Goal: Task Accomplishment & Management: Use online tool/utility

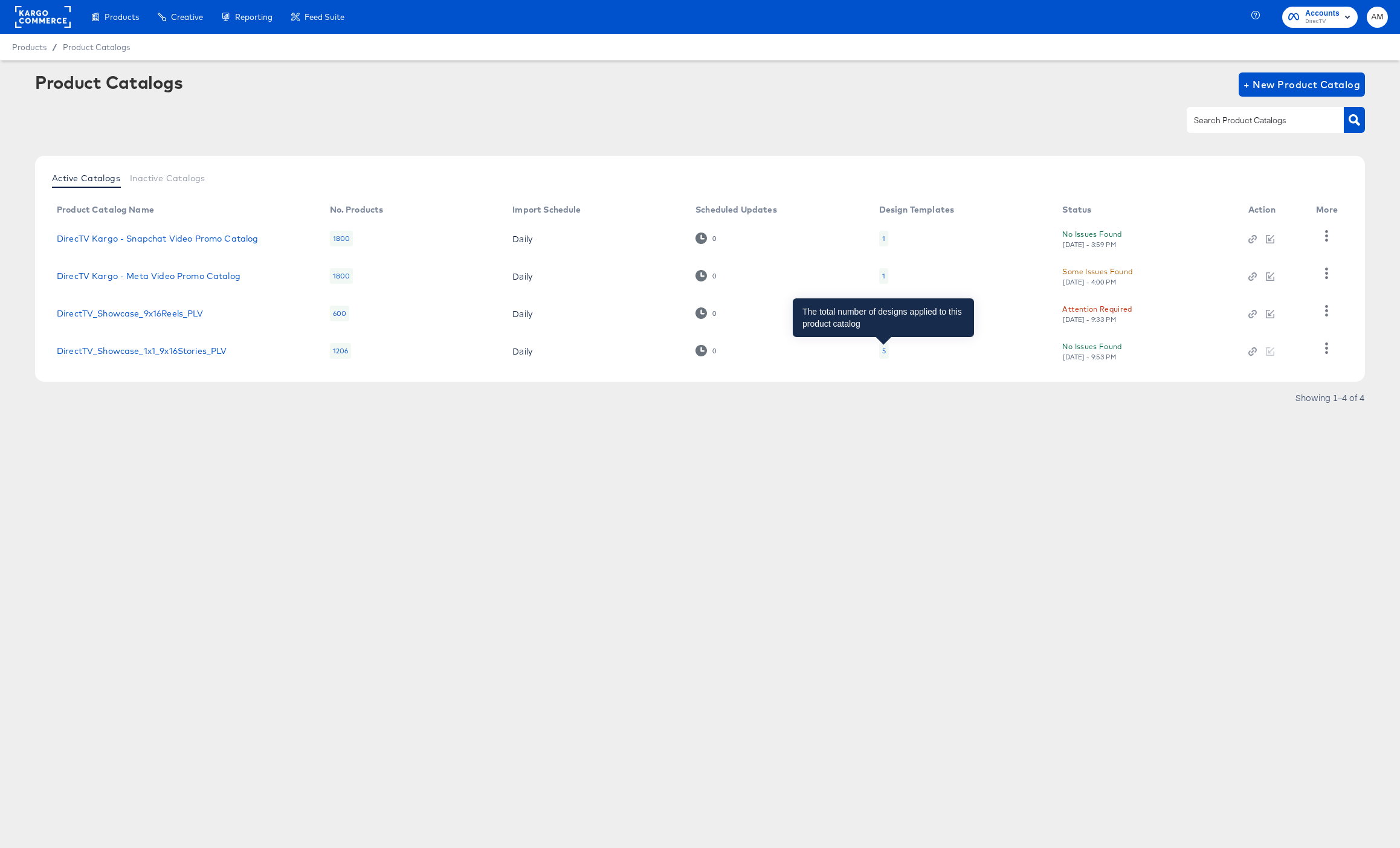
click at [882, 352] on div "5" at bounding box center [884, 350] width 4 height 9
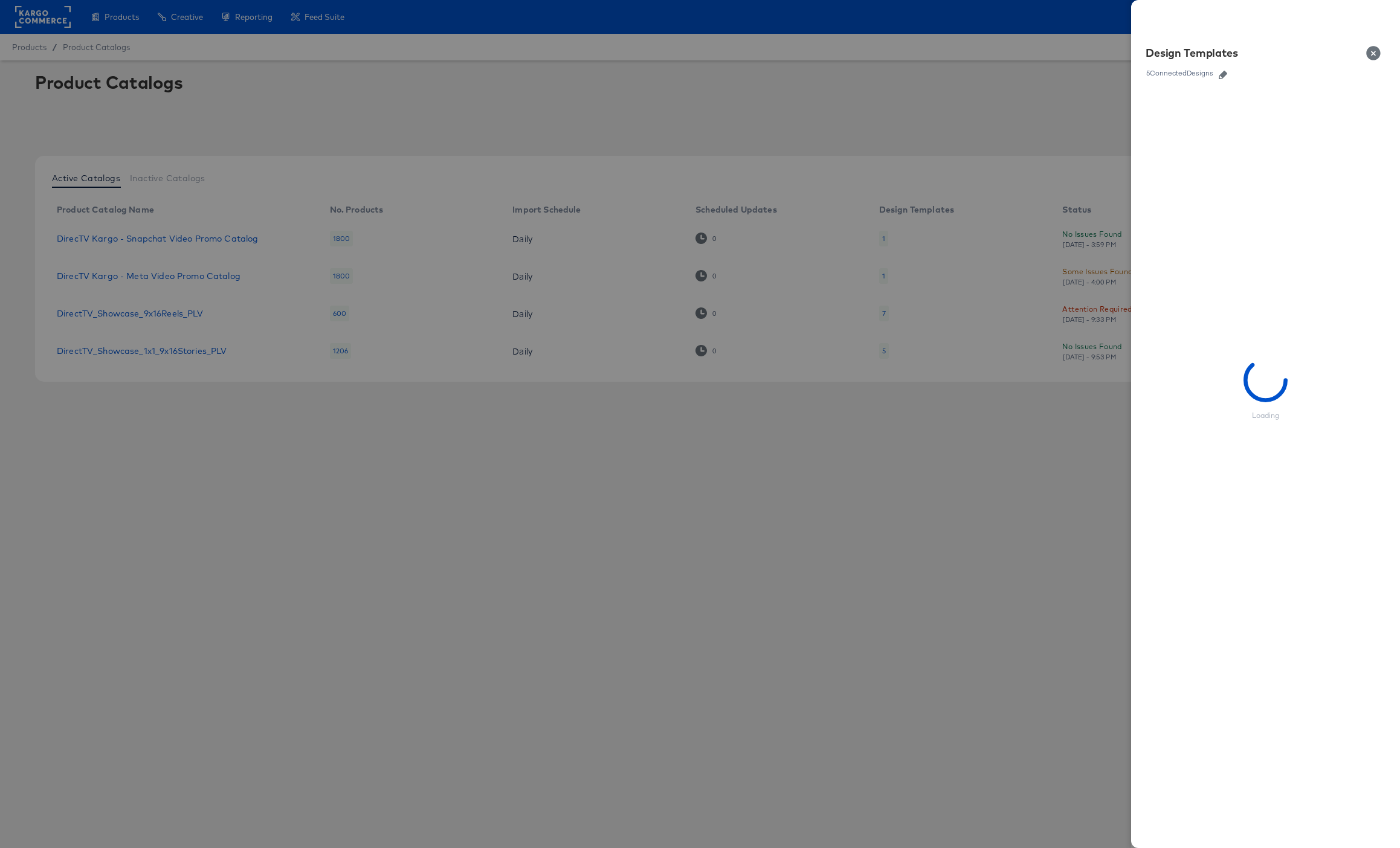
click at [1216, 78] on link at bounding box center [1222, 73] width 18 height 13
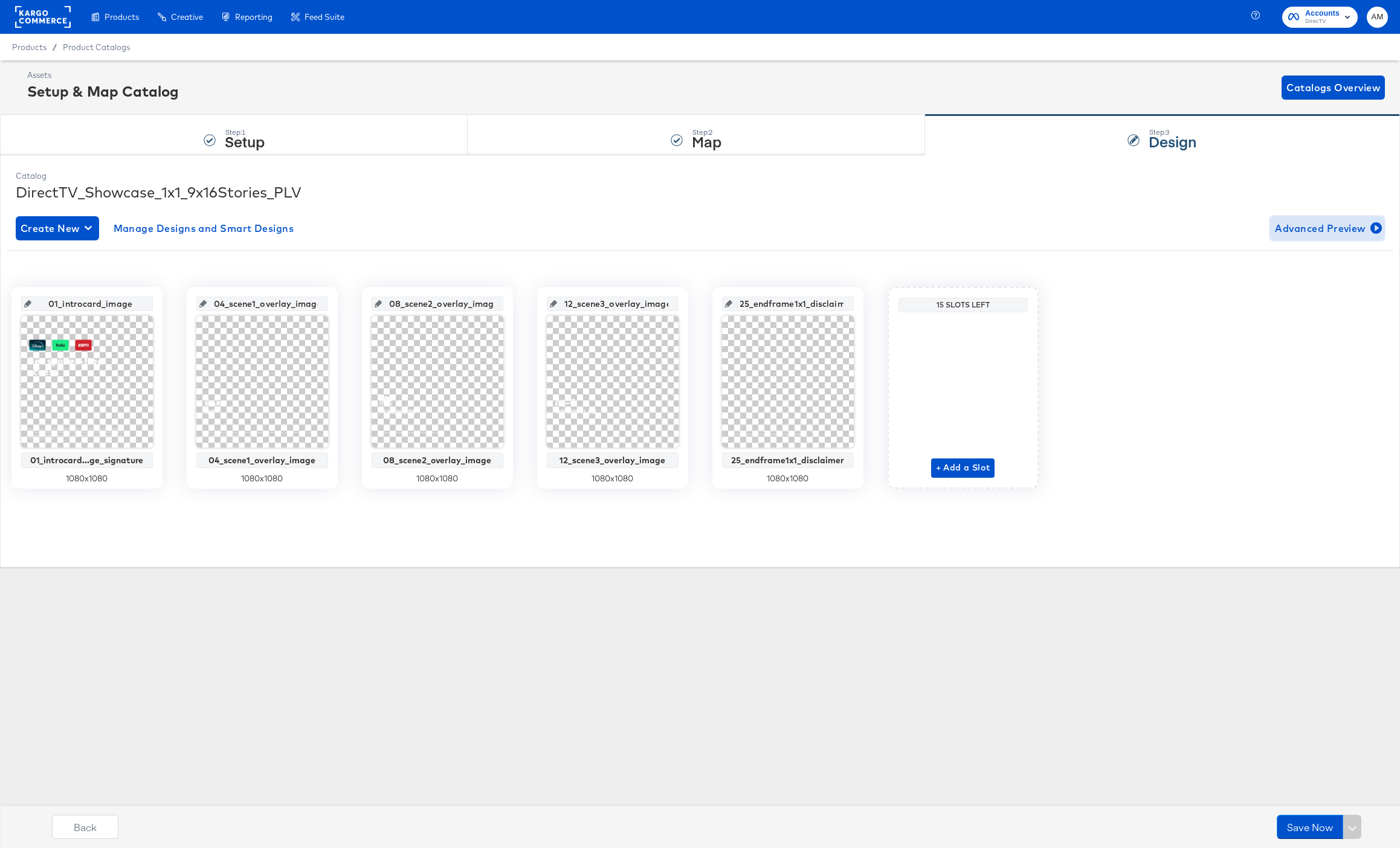
click at [1313, 228] on span "Advanced Preview" at bounding box center [1327, 228] width 104 height 17
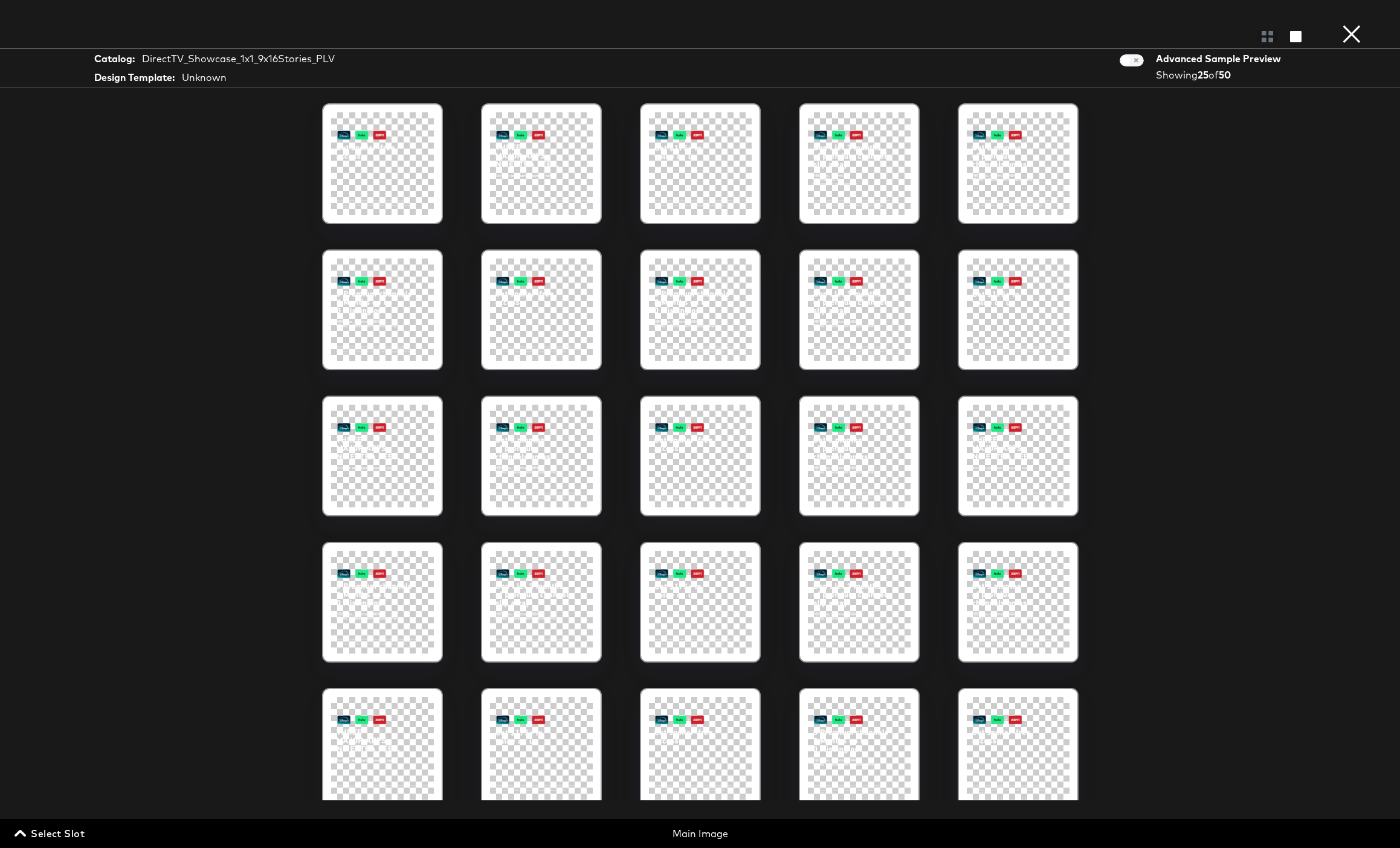
click at [72, 835] on span "Select Slot" at bounding box center [51, 833] width 68 height 17
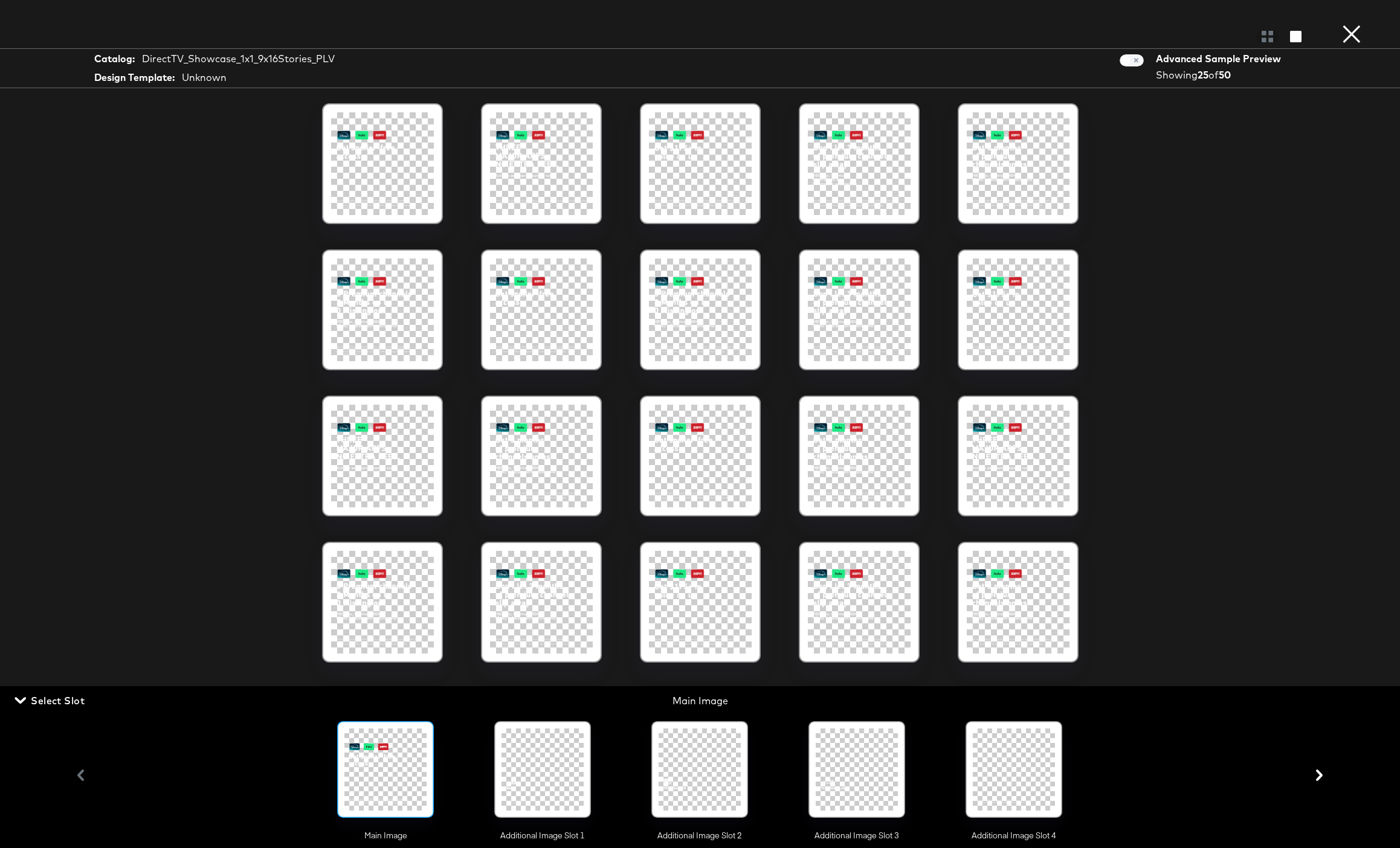
click at [1039, 788] on div at bounding box center [1014, 769] width 82 height 82
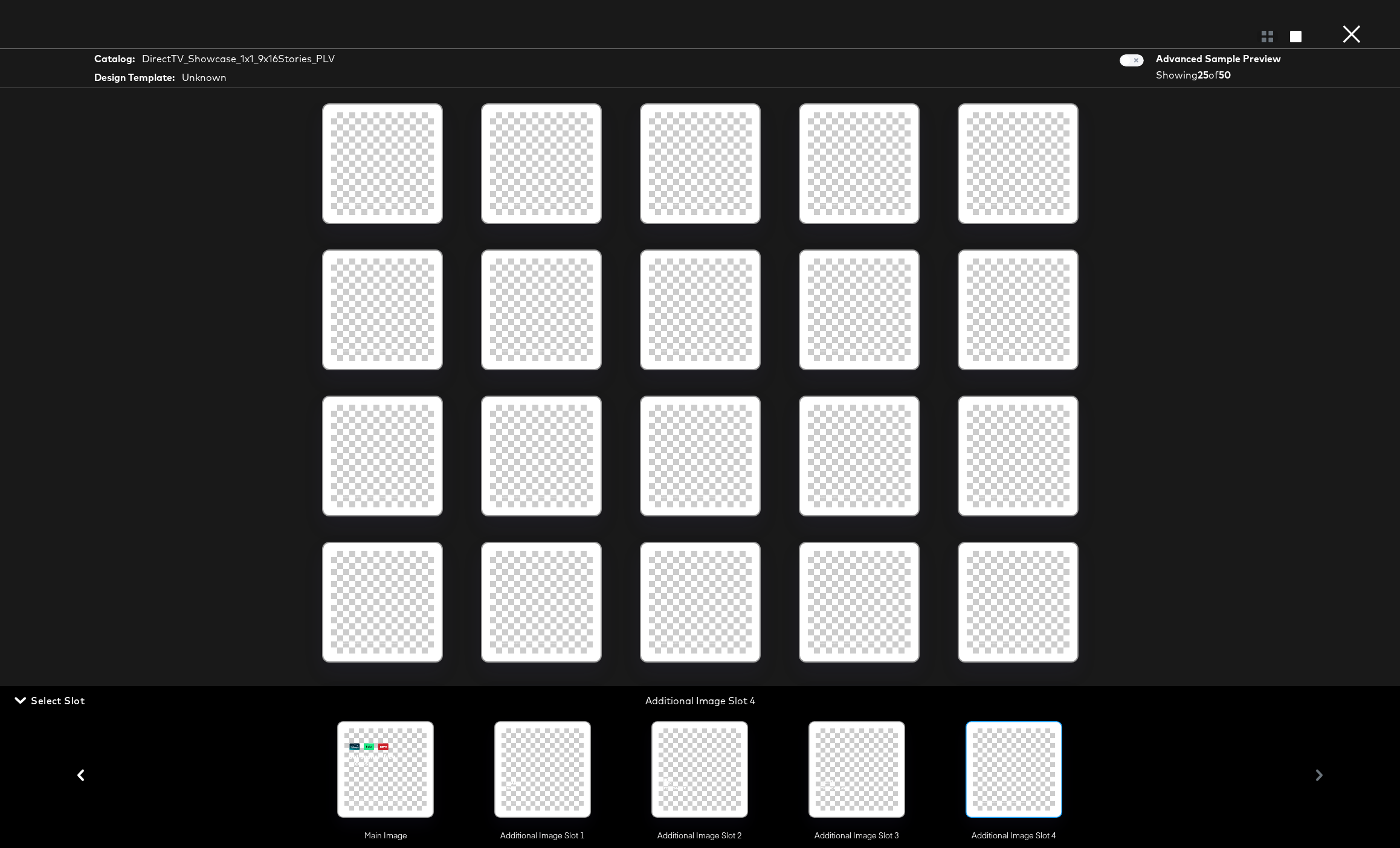
click at [337, 174] on div at bounding box center [382, 164] width 103 height 103
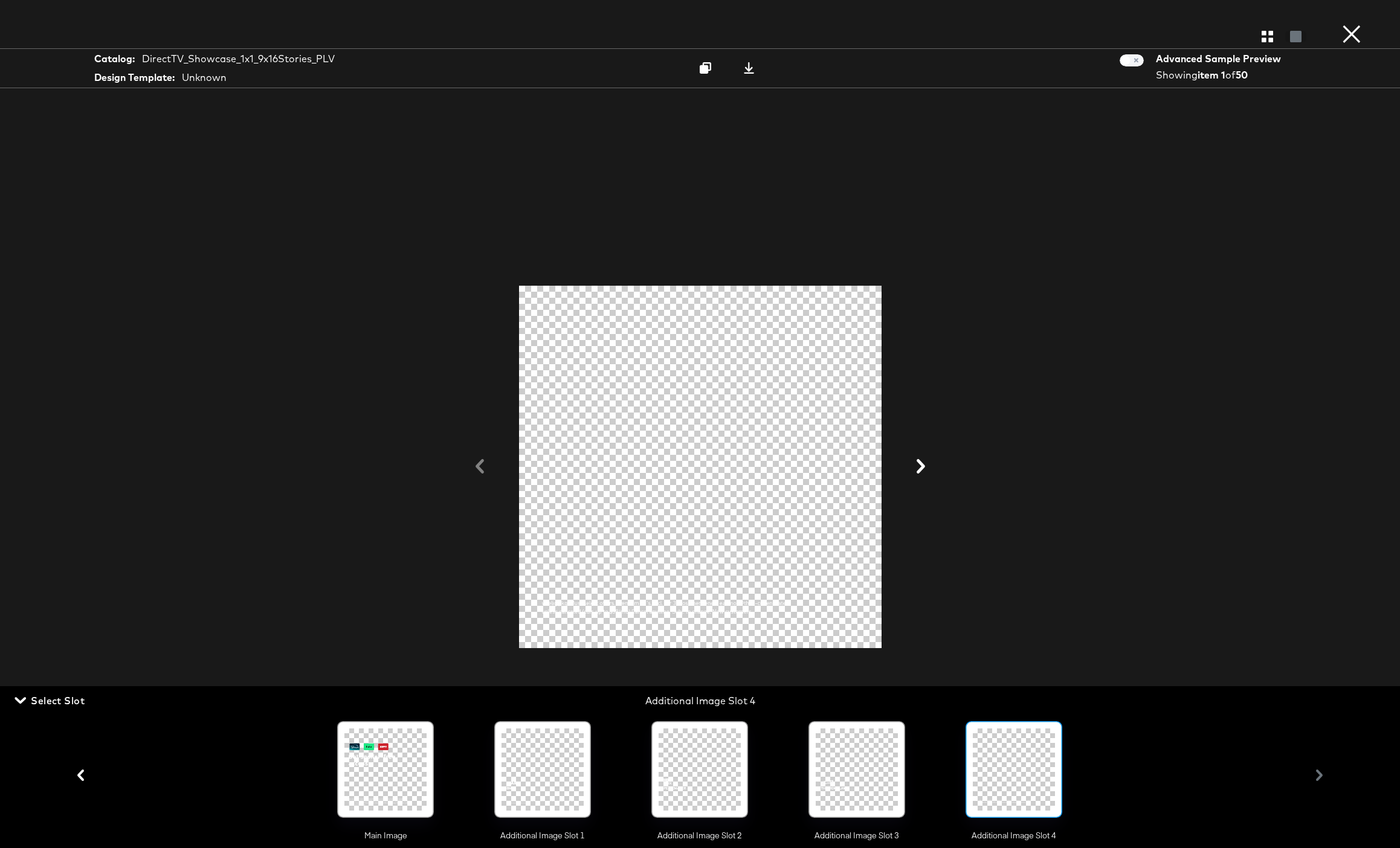
click at [920, 466] on icon at bounding box center [920, 466] width 15 height 15
click at [920, 466] on icon at bounding box center [920, 466] width 8 height 15
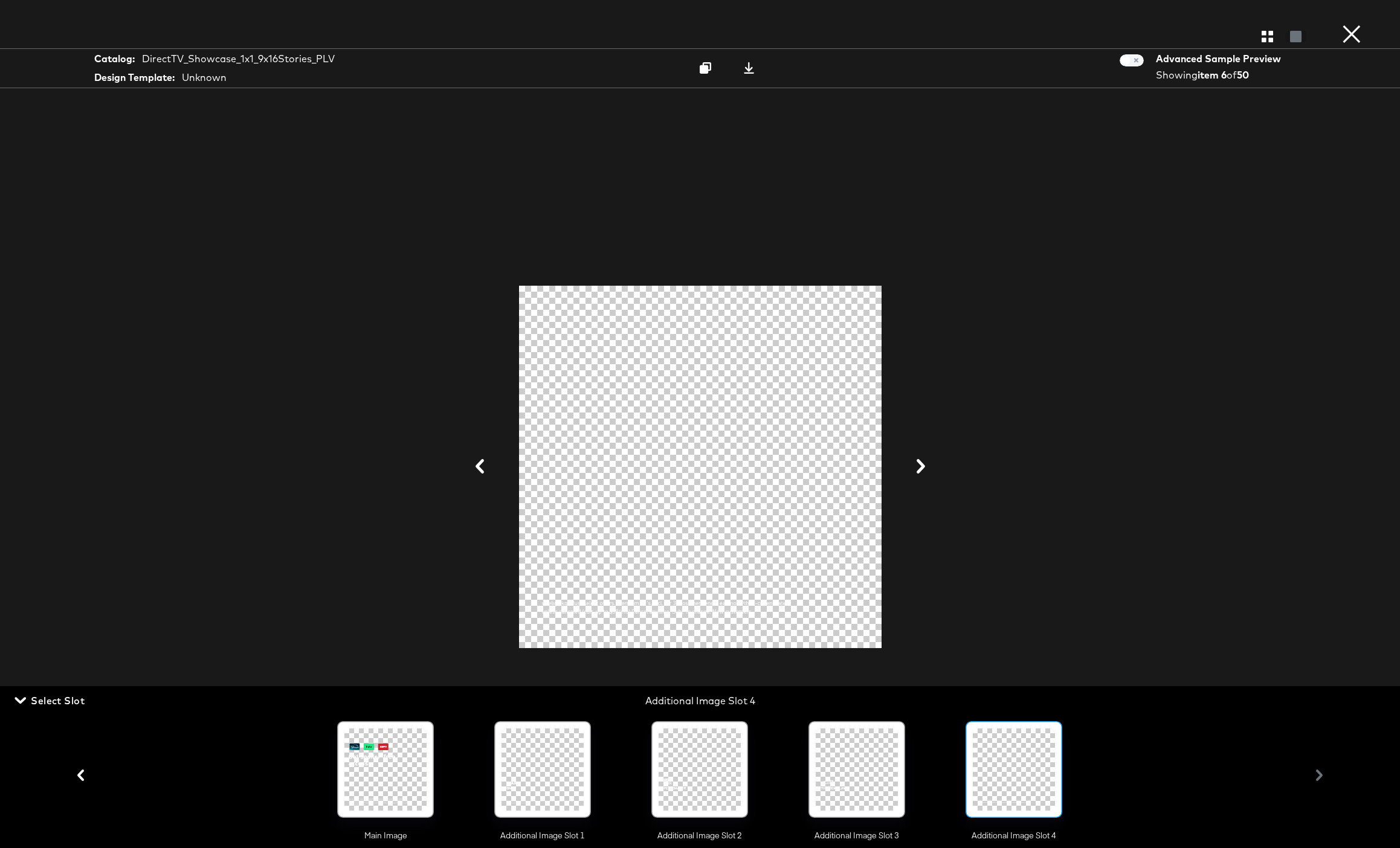
click at [920, 466] on icon at bounding box center [920, 466] width 8 height 15
click at [922, 465] on icon at bounding box center [920, 466] width 8 height 15
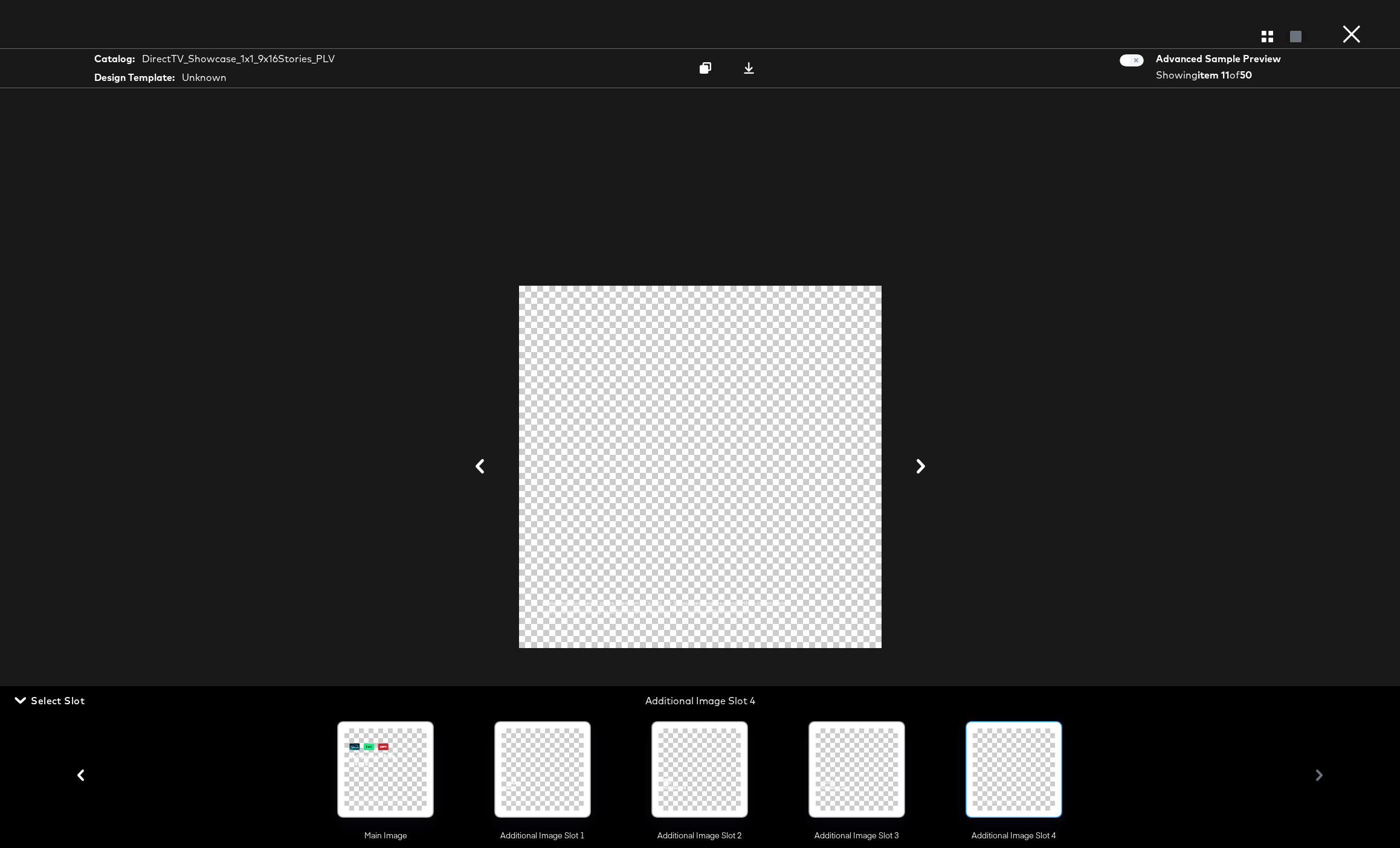
click at [922, 465] on icon at bounding box center [920, 466] width 8 height 15
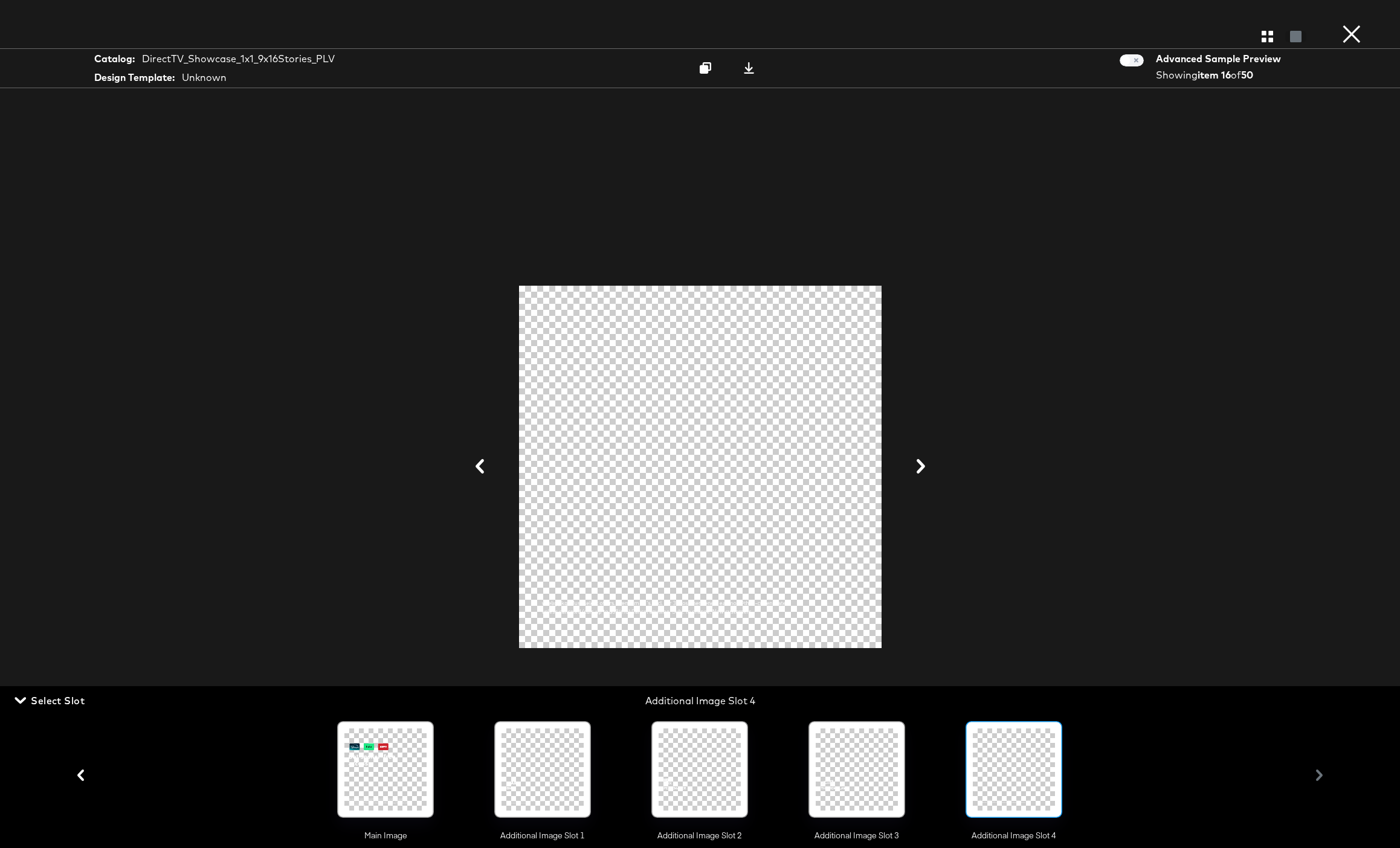
click at [922, 465] on icon at bounding box center [920, 466] width 8 height 15
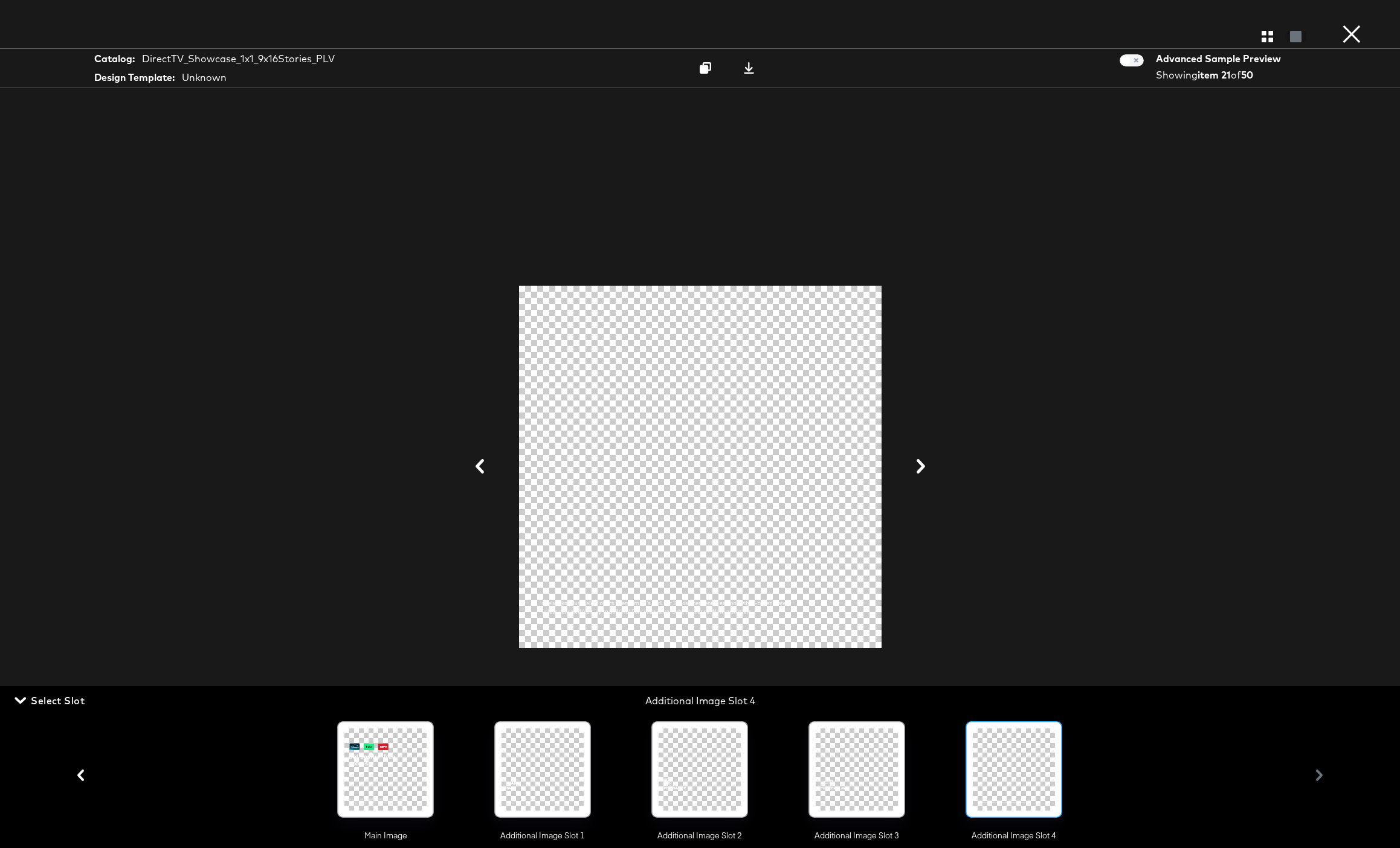
click at [922, 465] on icon at bounding box center [920, 466] width 8 height 15
click at [1348, 24] on button "×" at bounding box center [1351, 12] width 24 height 24
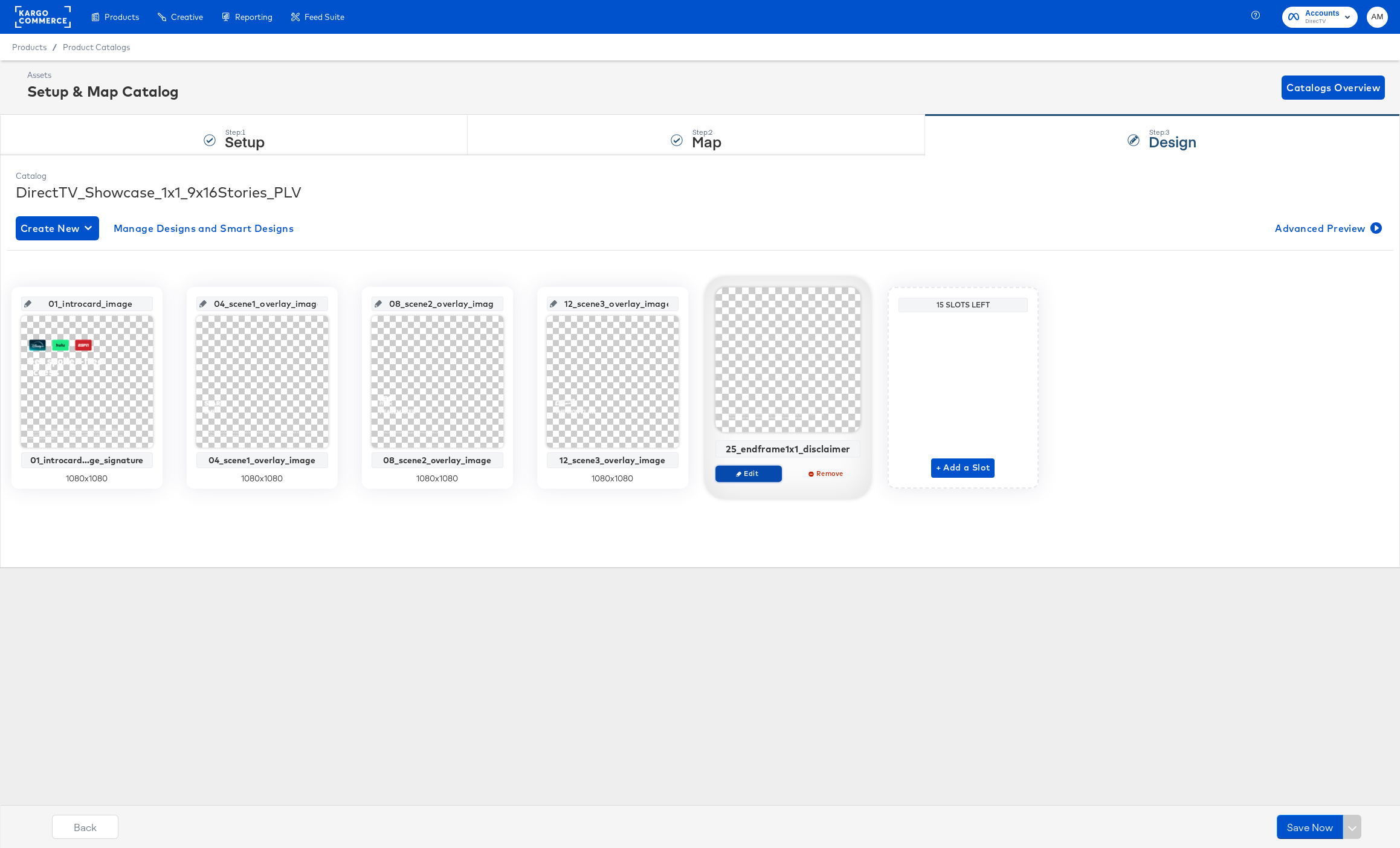
click at [744, 470] on span "Edit" at bounding box center [748, 473] width 56 height 9
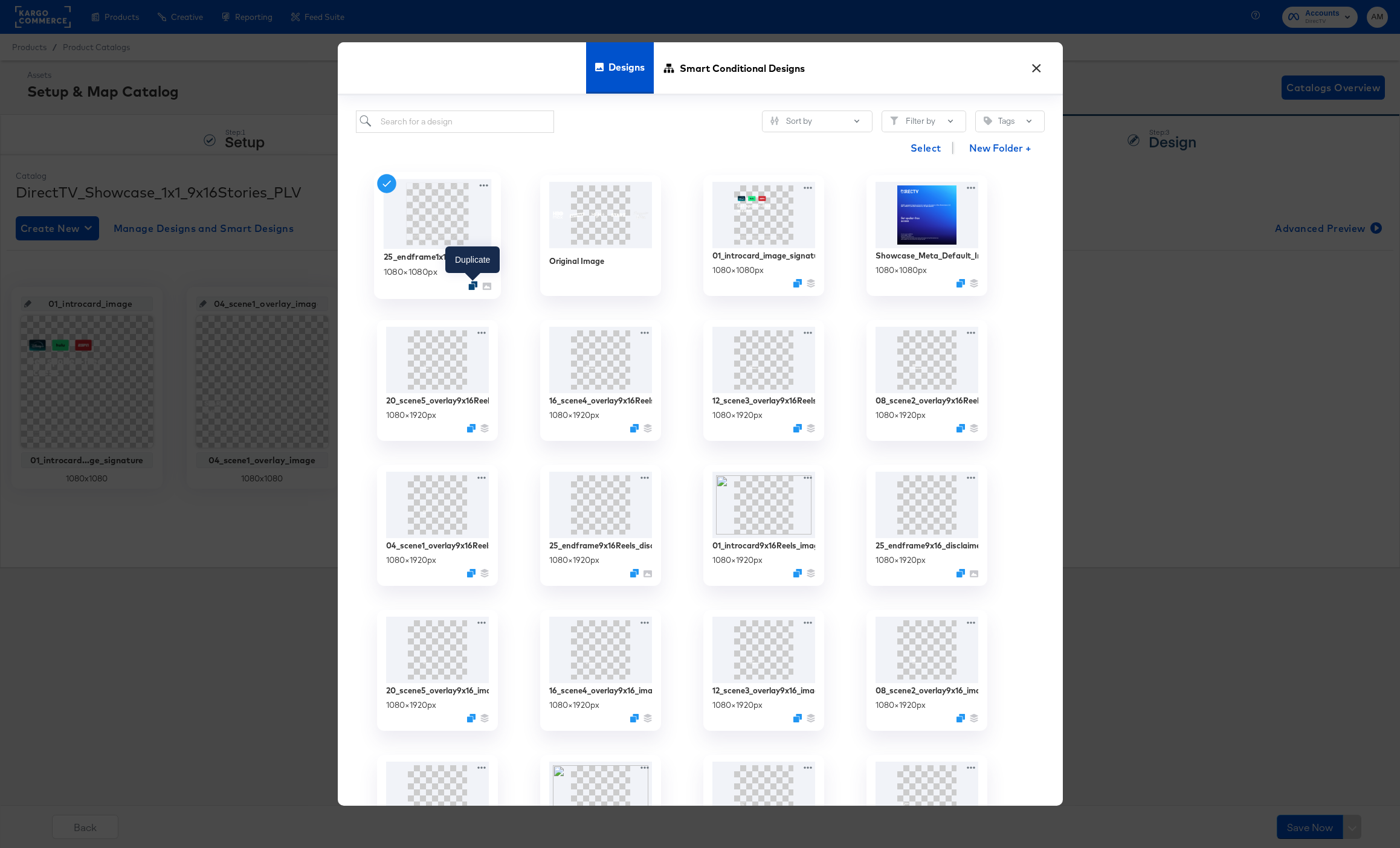
click at [471, 286] on icon "Duplicate" at bounding box center [473, 286] width 9 height 9
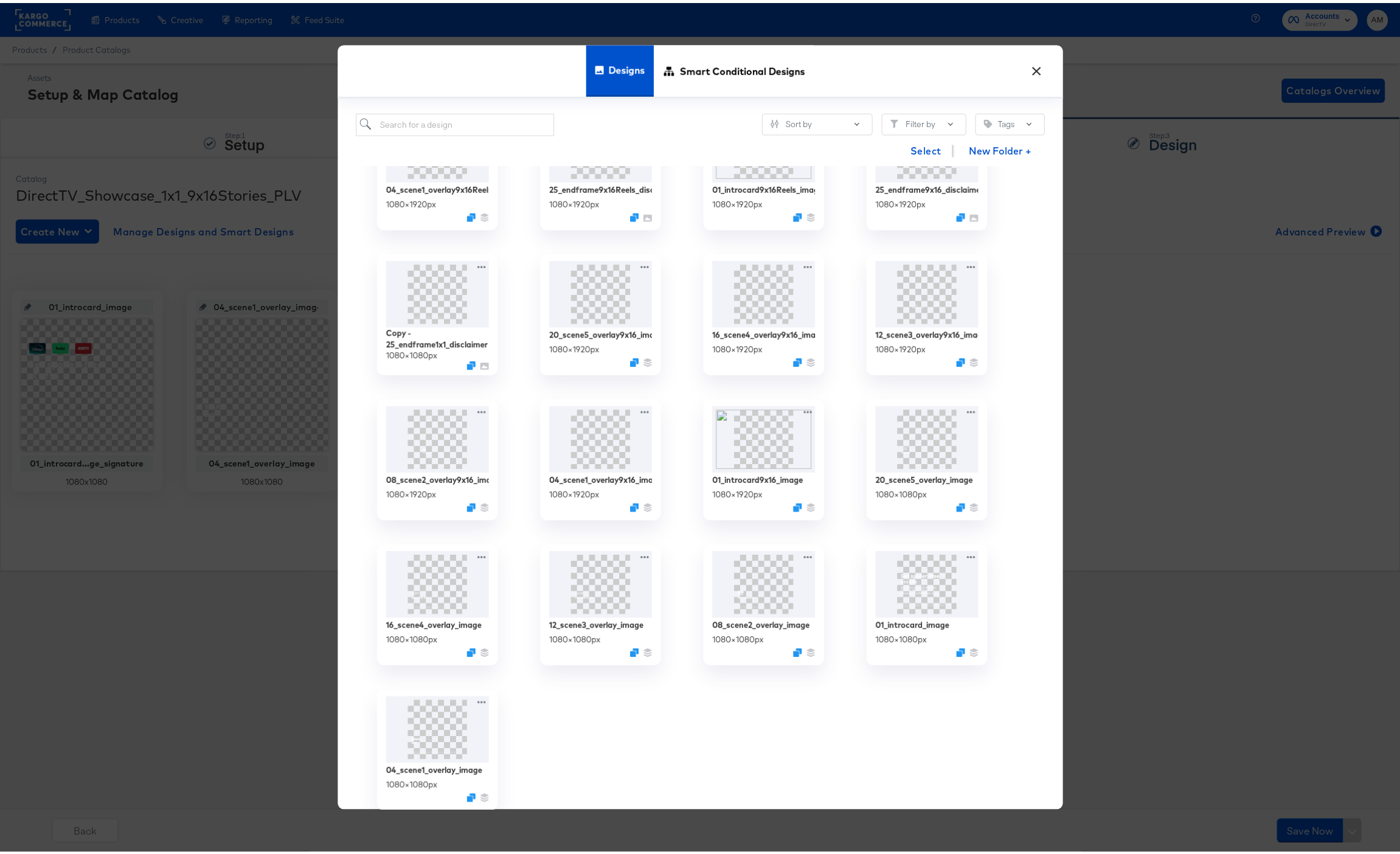
scroll to position [347, 0]
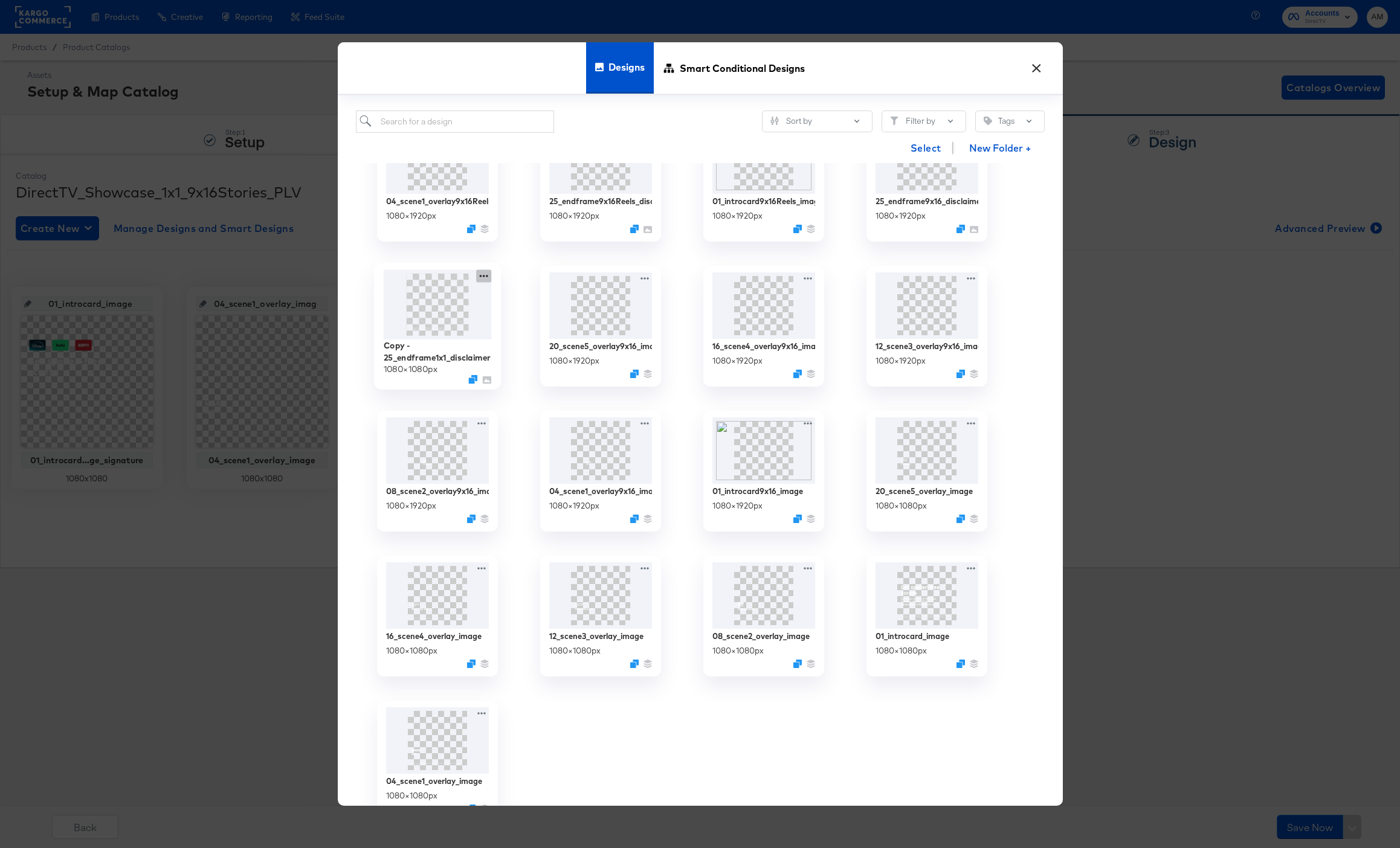
click at [485, 274] on icon at bounding box center [484, 276] width 15 height 13
click at [540, 348] on div "Edit Design Edit Design" at bounding box center [540, 348] width 0 height 0
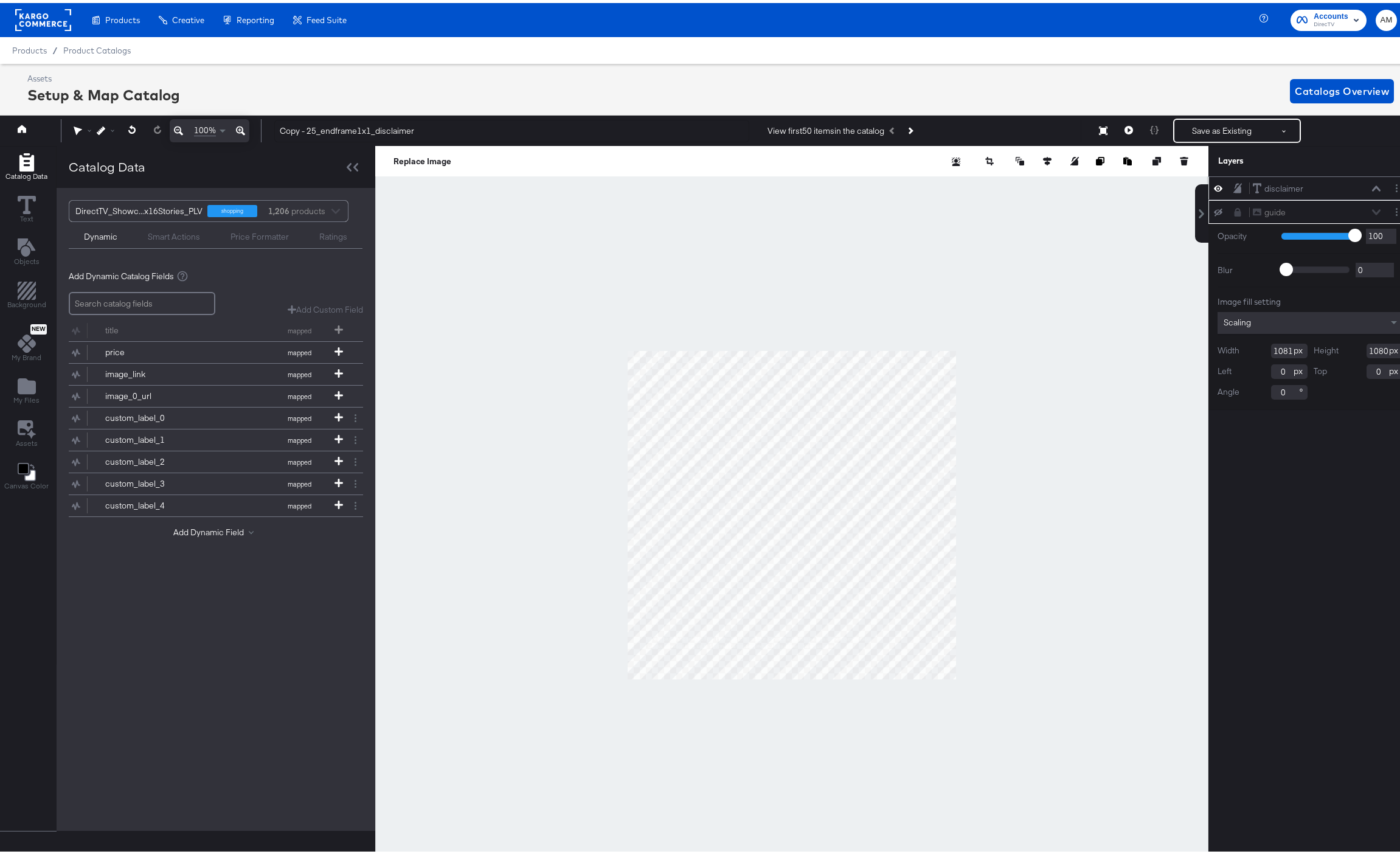
click at [1372, 185] on icon at bounding box center [1376, 186] width 8 height 6
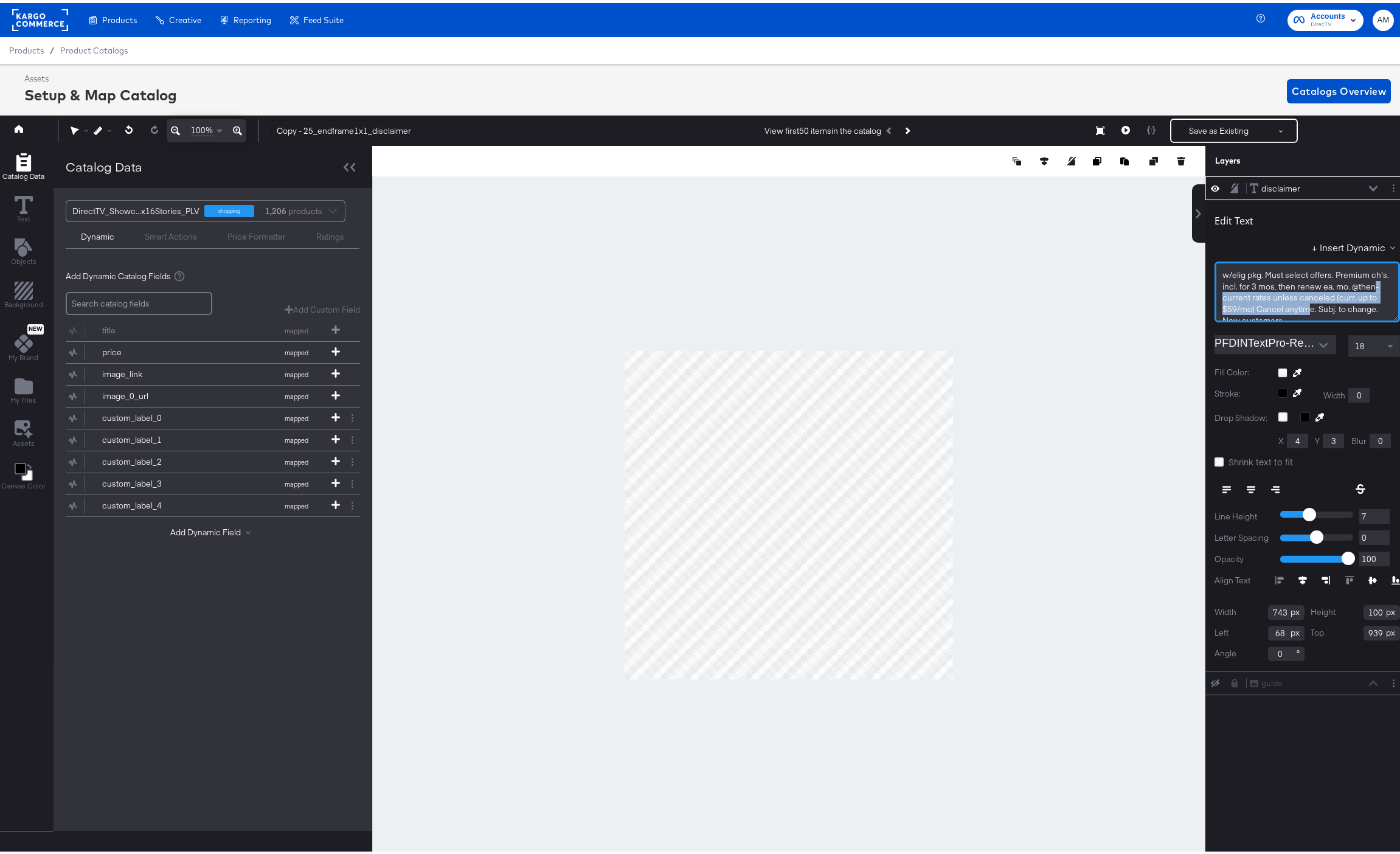
scroll to position [0, 0]
drag, startPoint x: 1322, startPoint y: 308, endPoint x: 1176, endPoint y: 237, distance: 162.3
click at [1176, 174] on div "Catalog Data Text Objects Background New My Brand My Files Assets Canvas Color …" at bounding box center [701, 158] width 1415 height 31
click at [1231, 272] on span "w/elig ﻿pkg. Must select offers. Premium ch's. incl. for 3 mos, then renew ea. …" at bounding box center [1306, 294] width 168 height 56
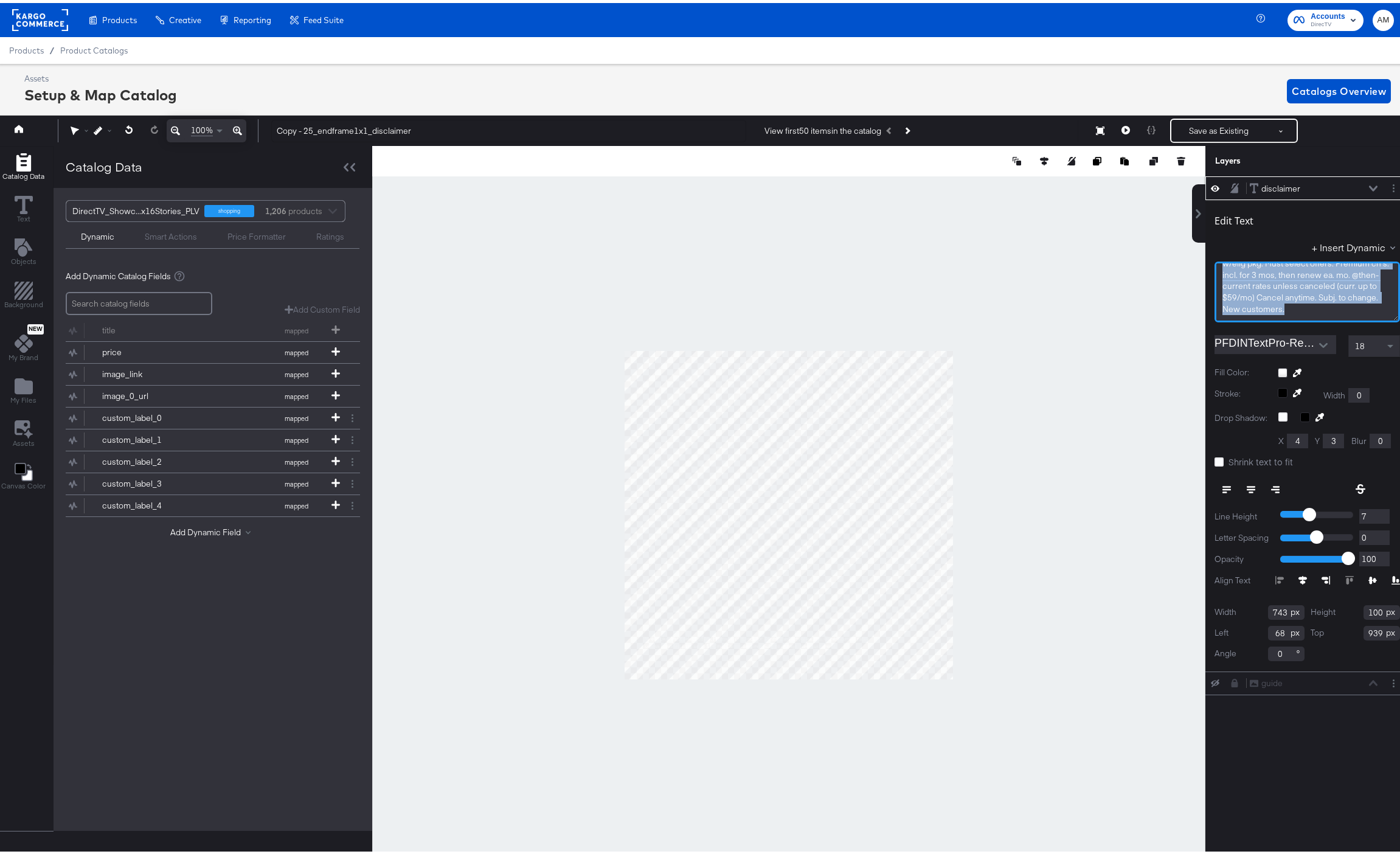
drag, startPoint x: 1214, startPoint y: 274, endPoint x: 1353, endPoint y: 355, distance: 160.9
click at [1353, 355] on div "Edit Text + Insert Dynamic w/elig ﻿pkg. Must select offers. Premium ch's. incl.…" at bounding box center [1307, 432] width 203 height 471
click at [1325, 241] on button "+ Insert Dynamic" at bounding box center [1355, 244] width 88 height 13
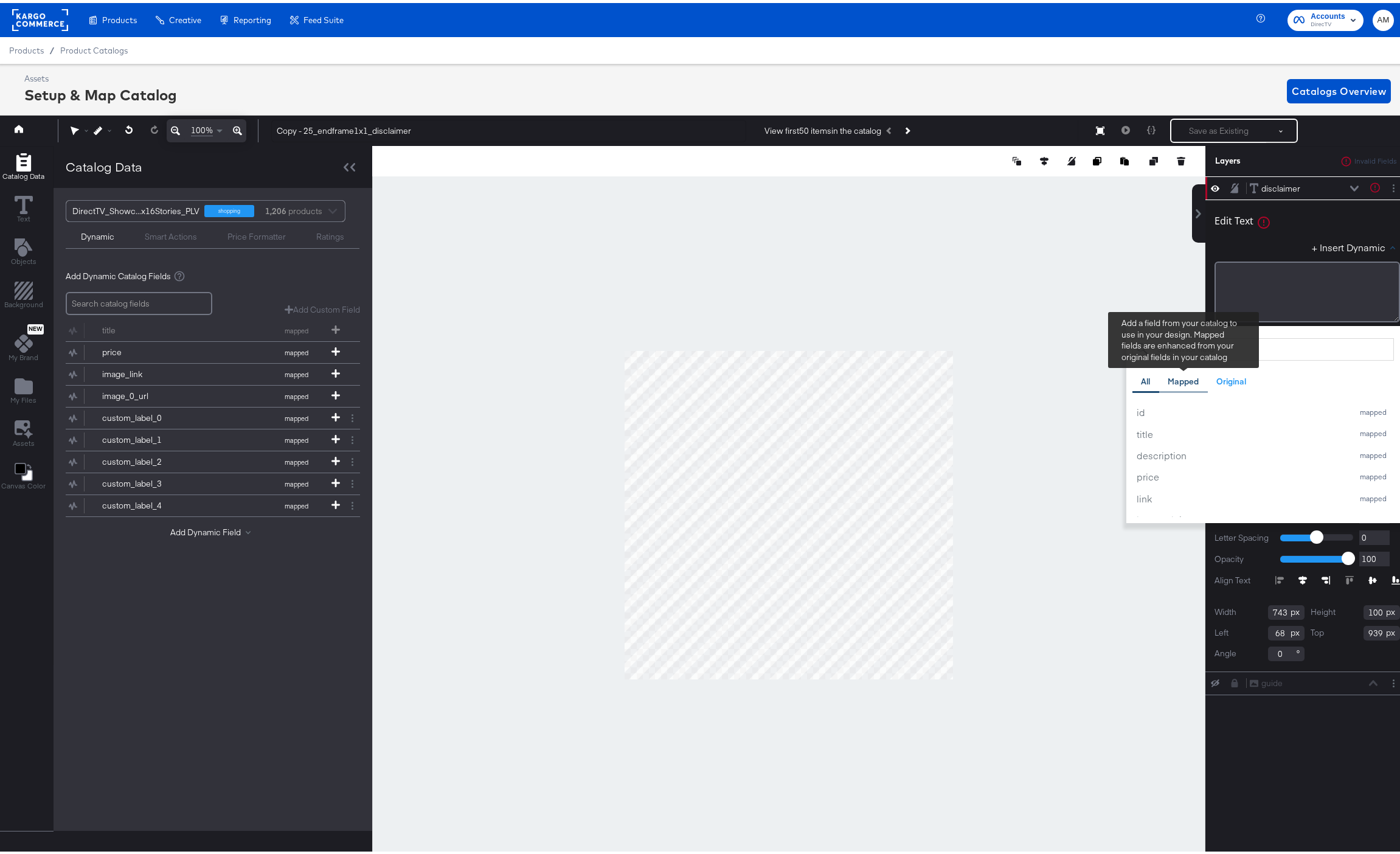
click at [1173, 378] on div "Mapped" at bounding box center [1183, 378] width 31 height 11
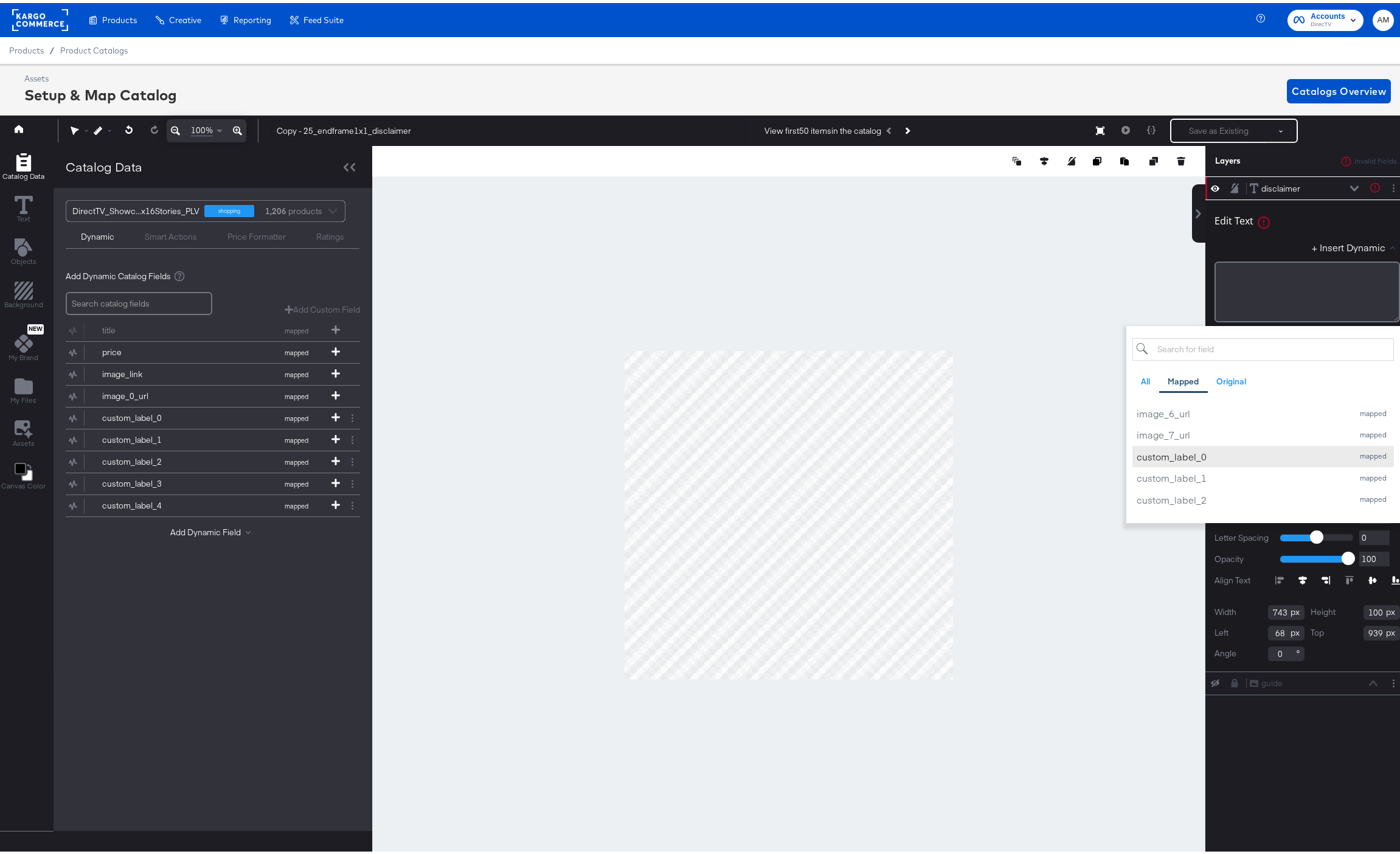
scroll to position [580, 0]
click at [916, 265] on div at bounding box center [788, 512] width 833 height 738
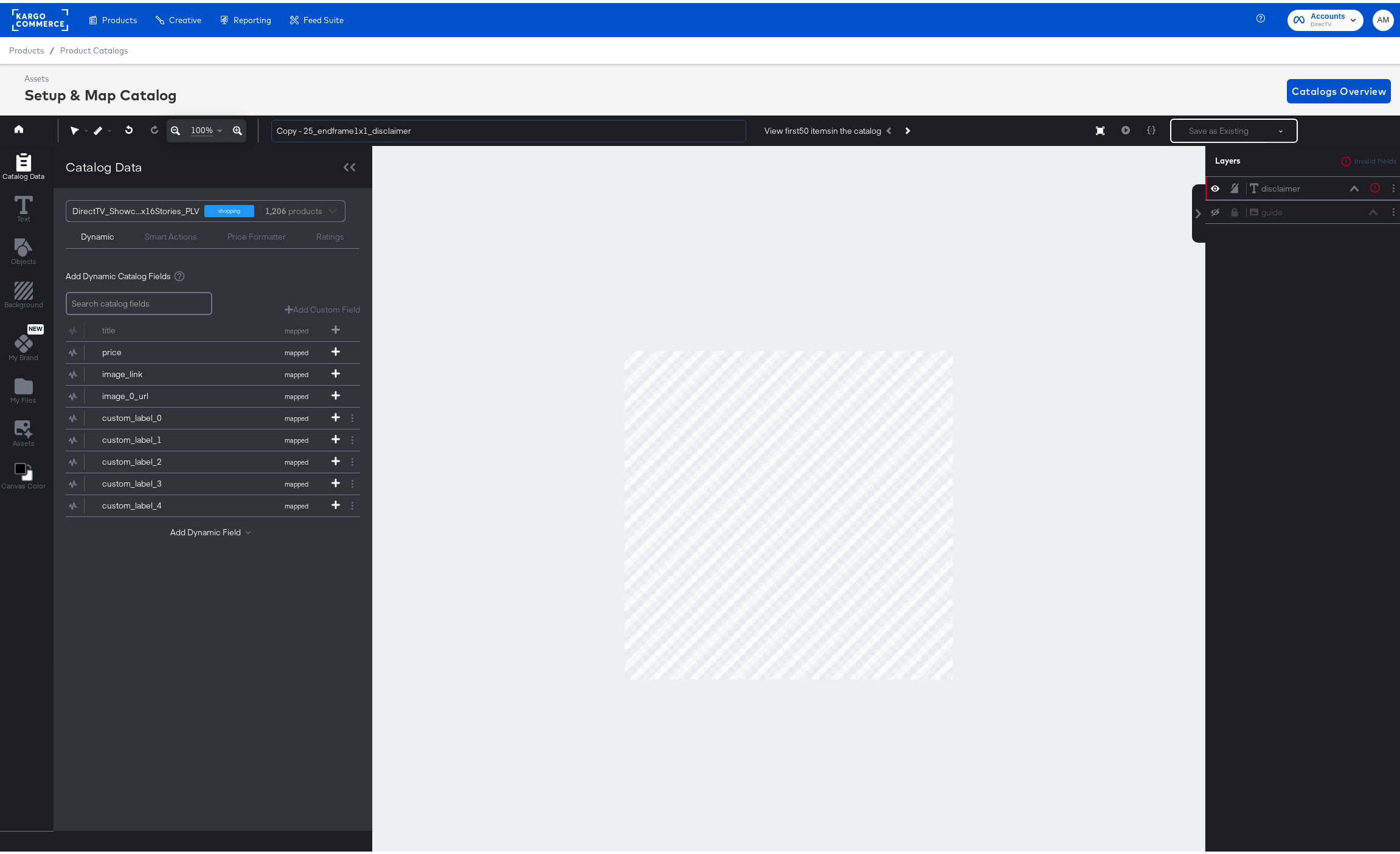
drag, startPoint x: 303, startPoint y: 130, endPoint x: 231, endPoint y: 128, distance: 72.0
click at [231, 128] on div "100% Copy - 25_endframe1x1_disclaimer View first 50 items in the catalog Save a…" at bounding box center [701, 128] width 1415 height 31
click at [409, 125] on input "25_endframe1x1_disclaimer" at bounding box center [509, 128] width 475 height 22
click at [1350, 187] on icon at bounding box center [1354, 186] width 8 height 6
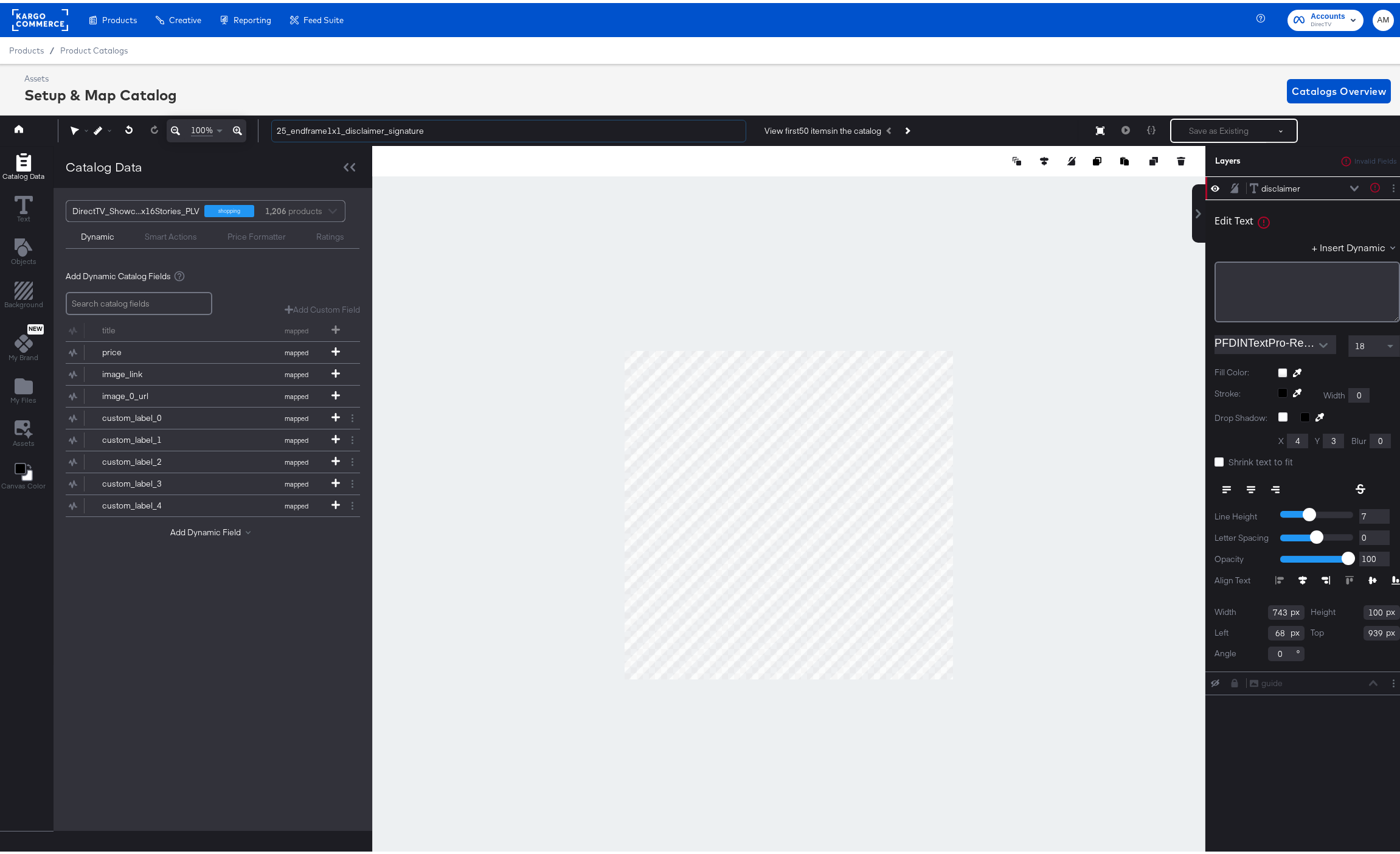
type input "25_endframe1x1_disclaimer_signature"
click at [1254, 282] on div "﻿" at bounding box center [1307, 289] width 186 height 61
click at [1302, 226] on div "Edit Text Text is too short (minimum is 1 characters)" at bounding box center [1307, 220] width 186 height 17
click at [1228, 273] on span "placholder ﻿text" at bounding box center [1250, 272] width 56 height 11
click at [1275, 230] on div "Edit Text + Insert Dynamic placeholder ﻿text" at bounding box center [1307, 261] width 186 height 118
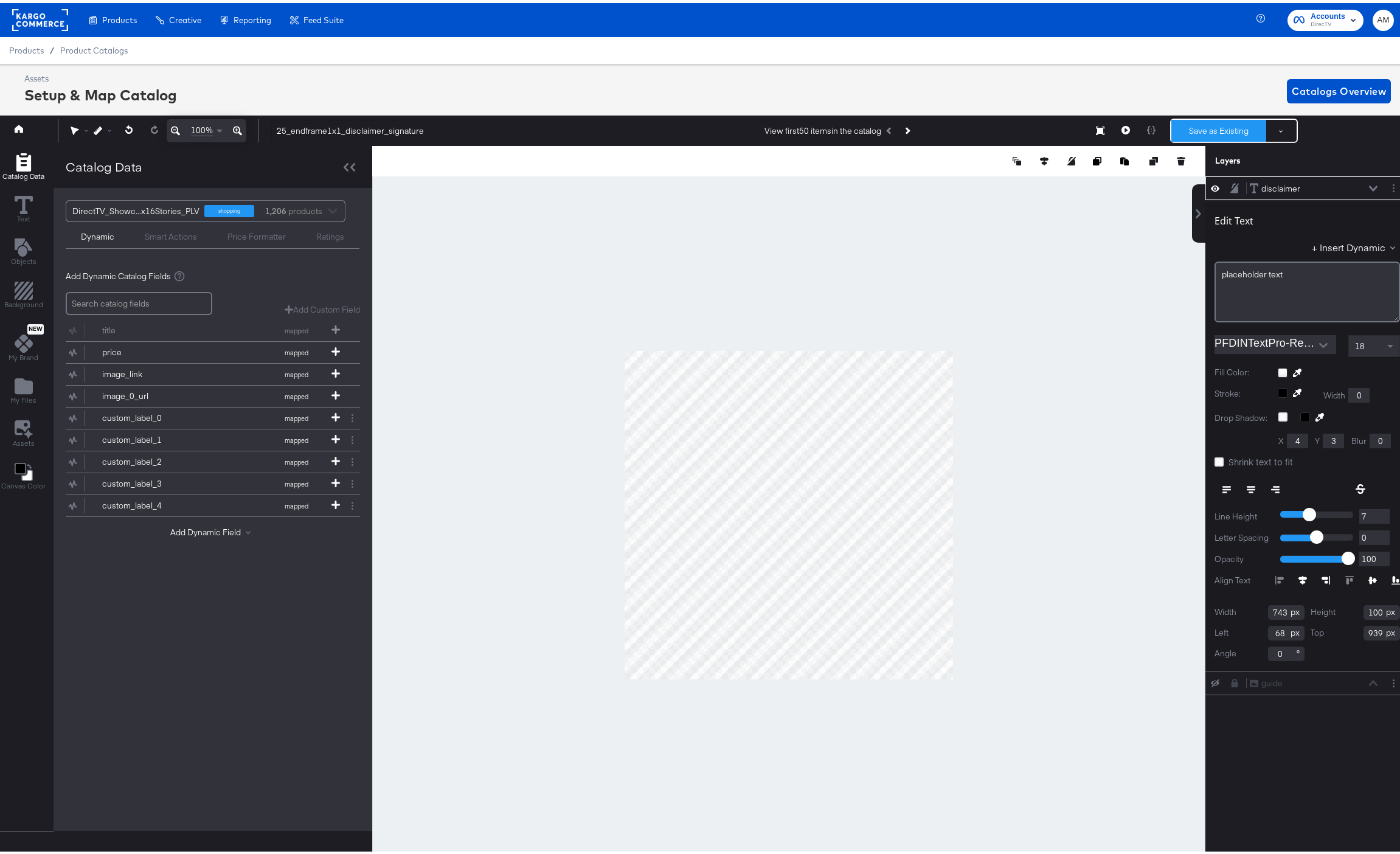
click at [1207, 127] on button "Save as Existing" at bounding box center [1218, 128] width 95 height 22
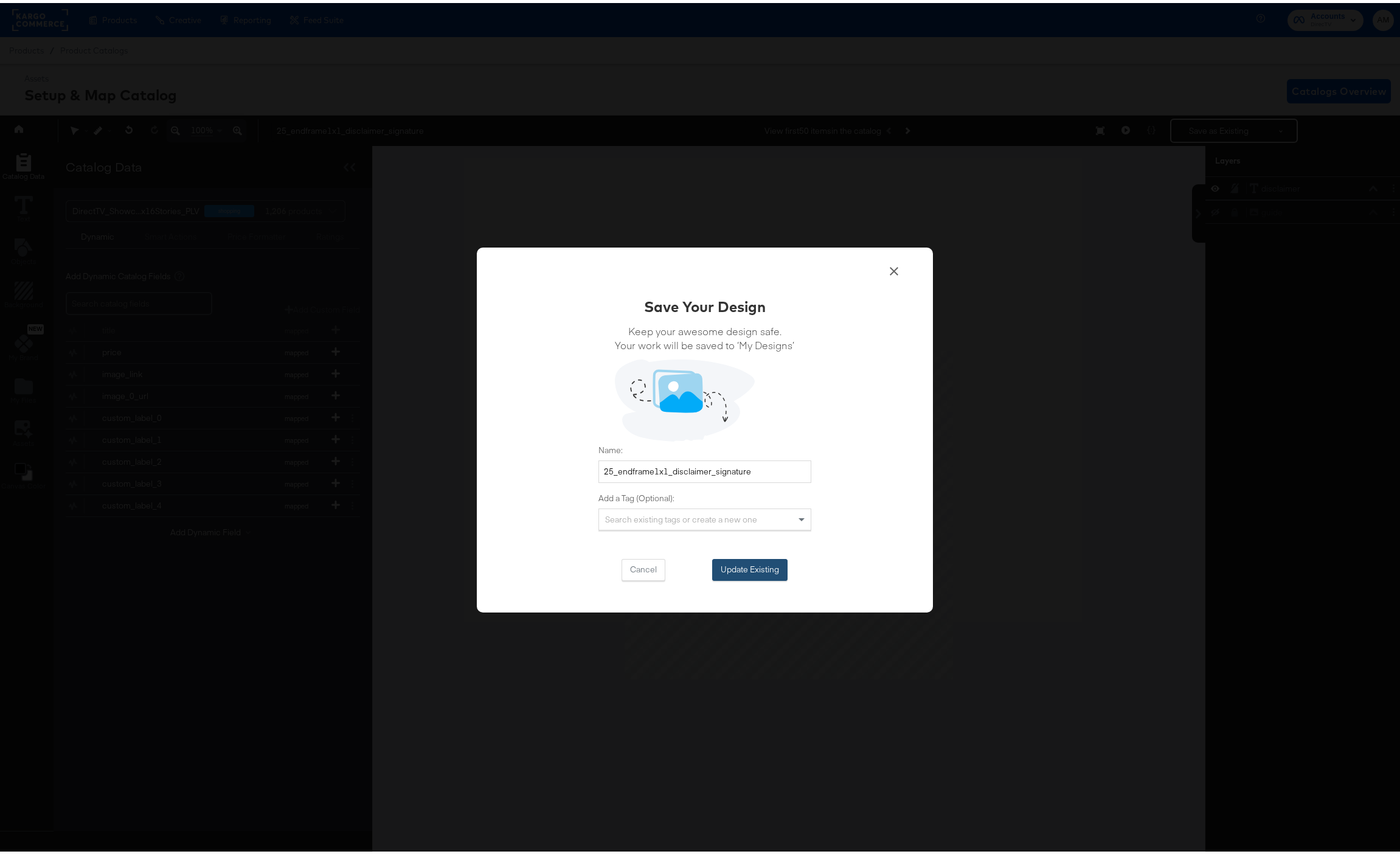
click at [725, 569] on button "Update Existing" at bounding box center [750, 567] width 76 height 22
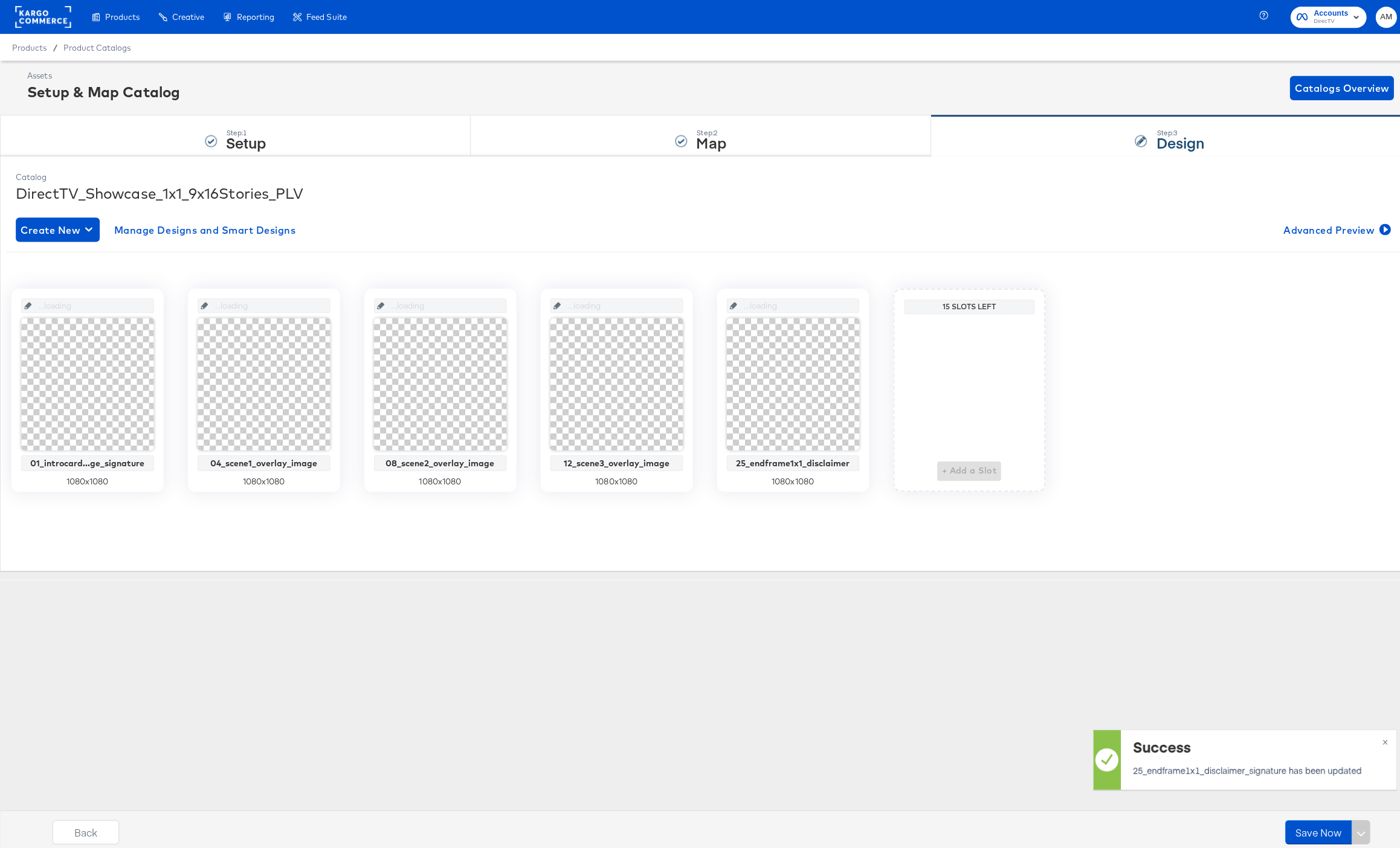
scroll to position [0, 0]
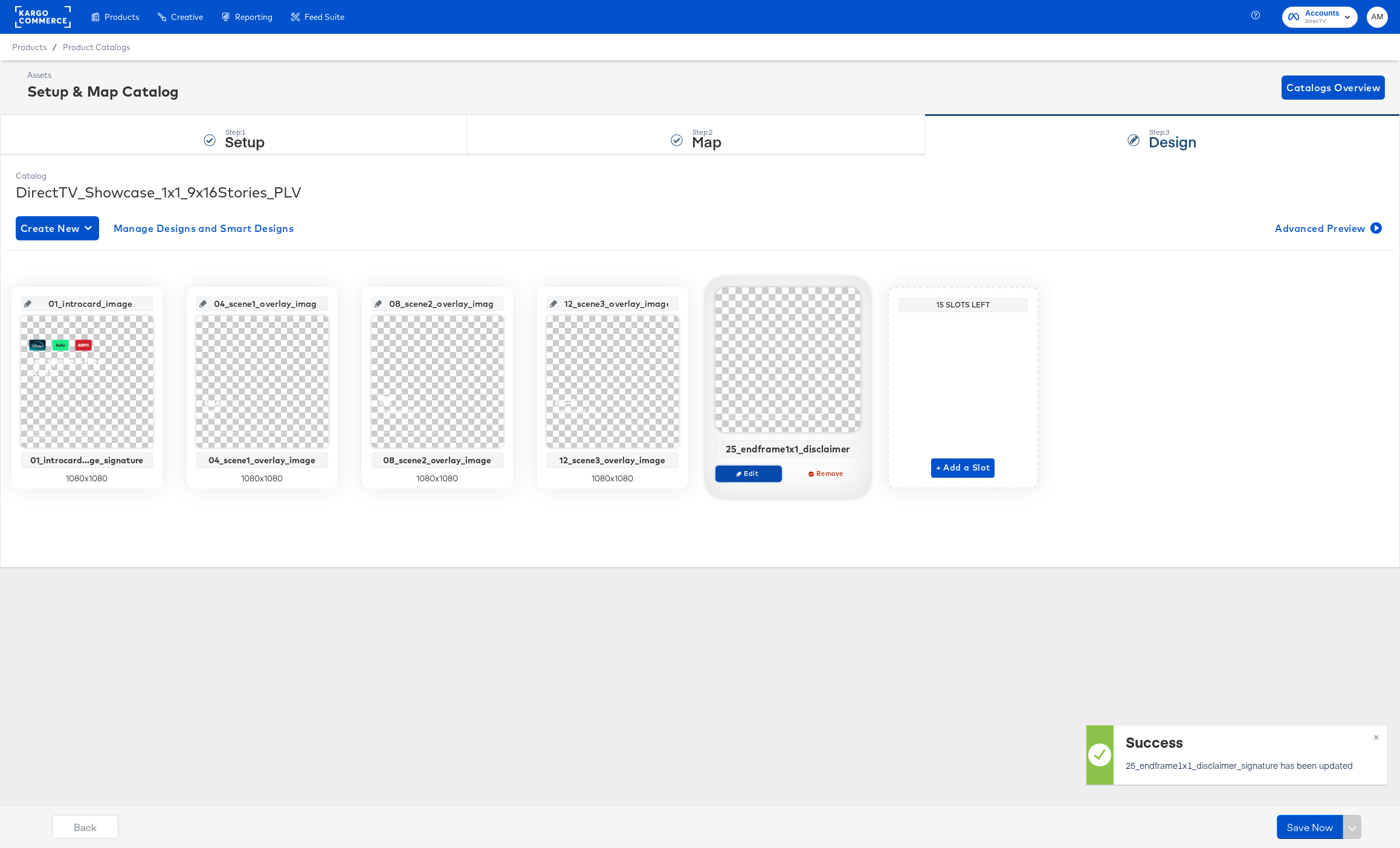
click at [749, 470] on span "Edit" at bounding box center [748, 473] width 56 height 9
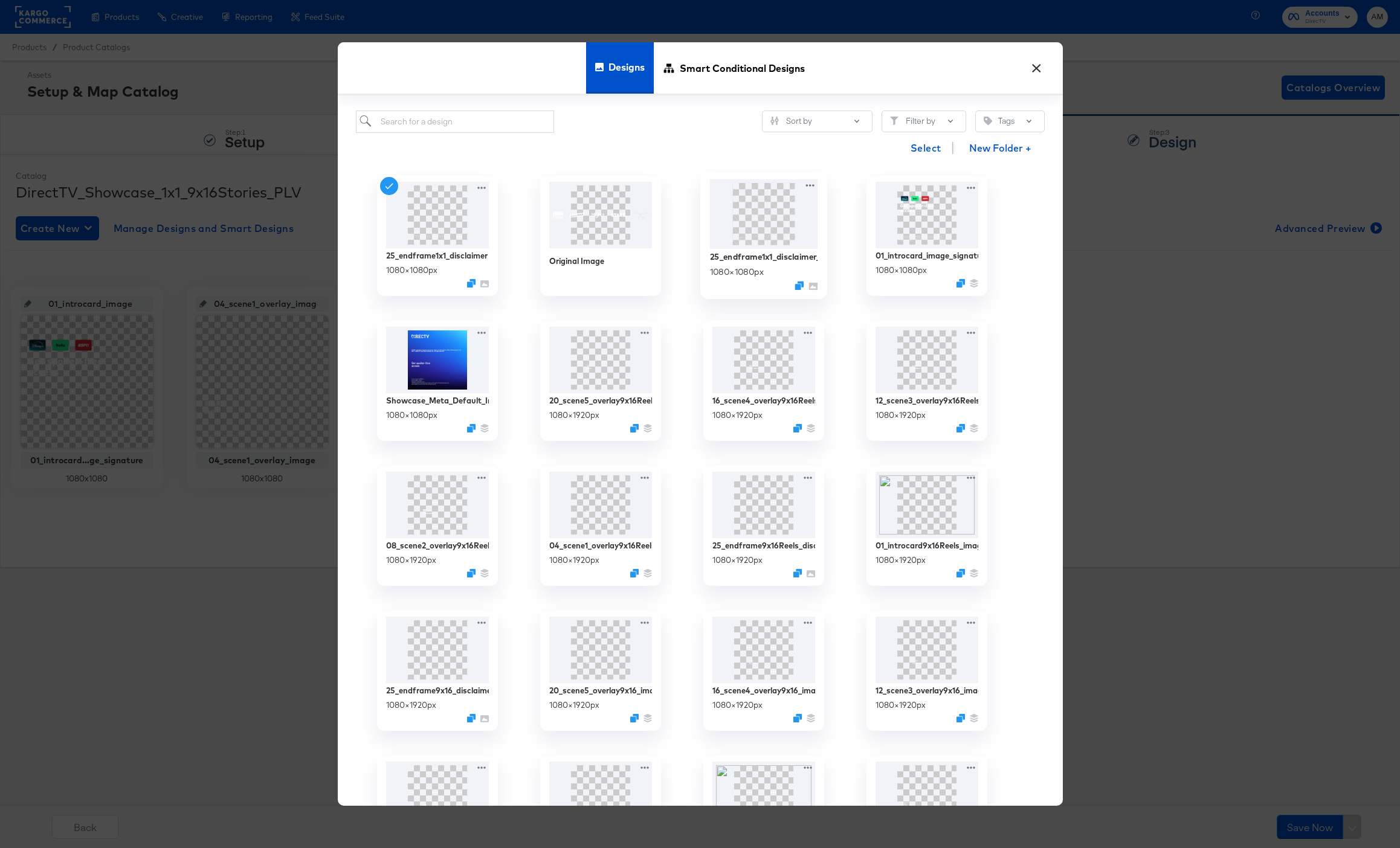
click at [763, 220] on img at bounding box center [763, 214] width 108 height 69
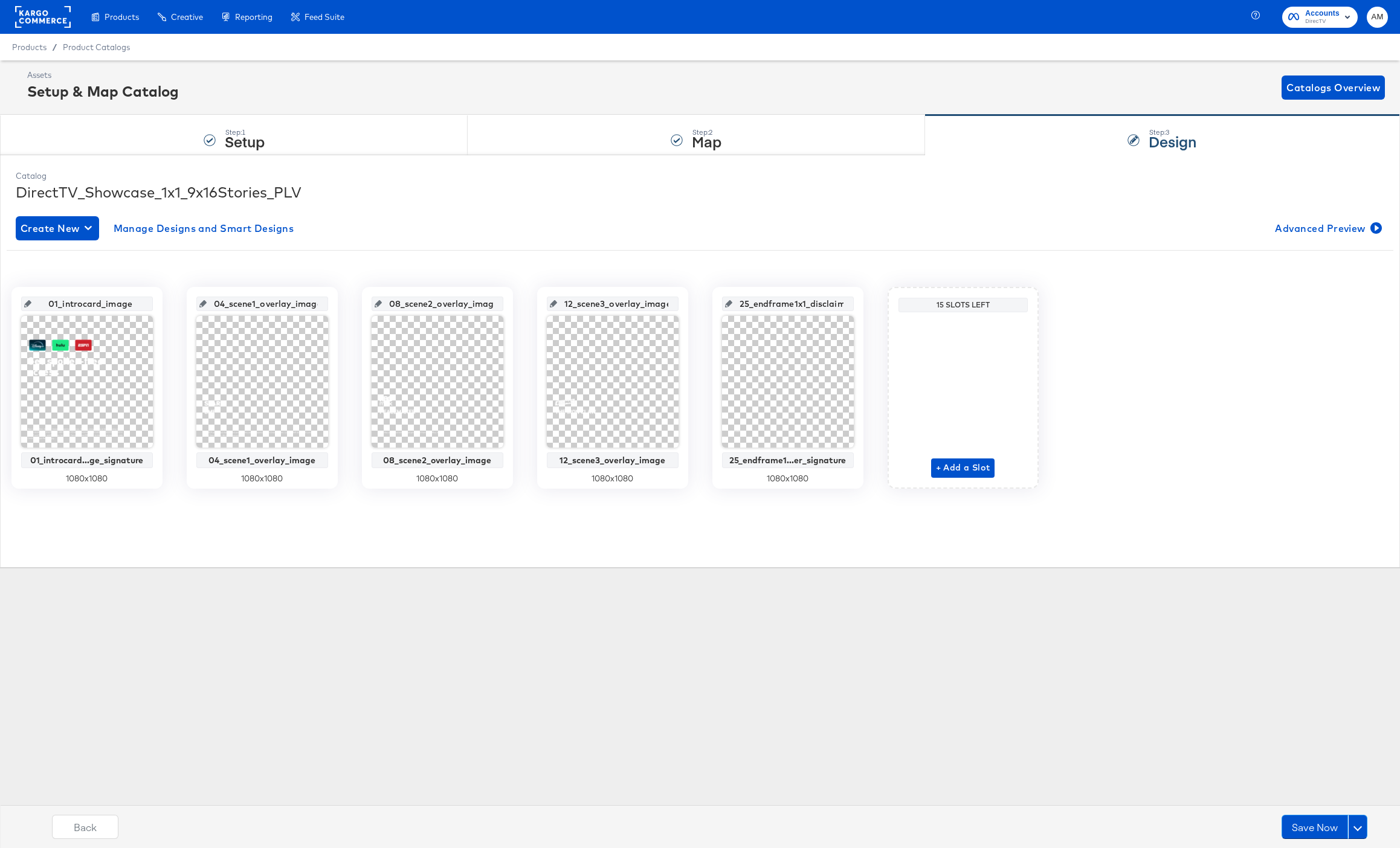
scroll to position [0, 48]
drag, startPoint x: 762, startPoint y: 305, endPoint x: 850, endPoint y: 303, distance: 88.0
click at [850, 303] on div "25_endframe1x1_disclaimer_image" at bounding box center [788, 304] width 131 height 15
click at [617, 146] on div "Step: 2 Map" at bounding box center [696, 135] width 457 height 40
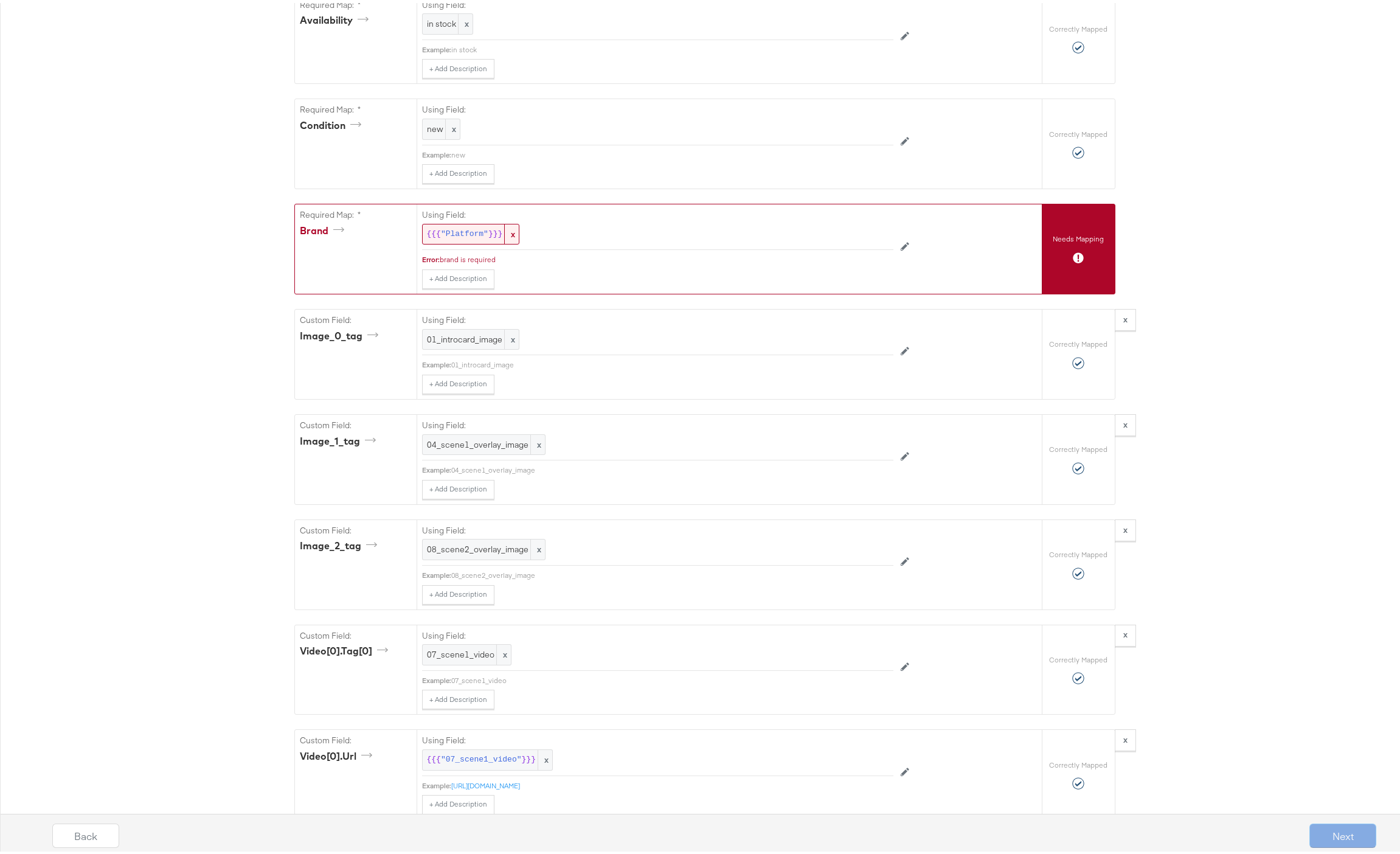
scroll to position [0, 0]
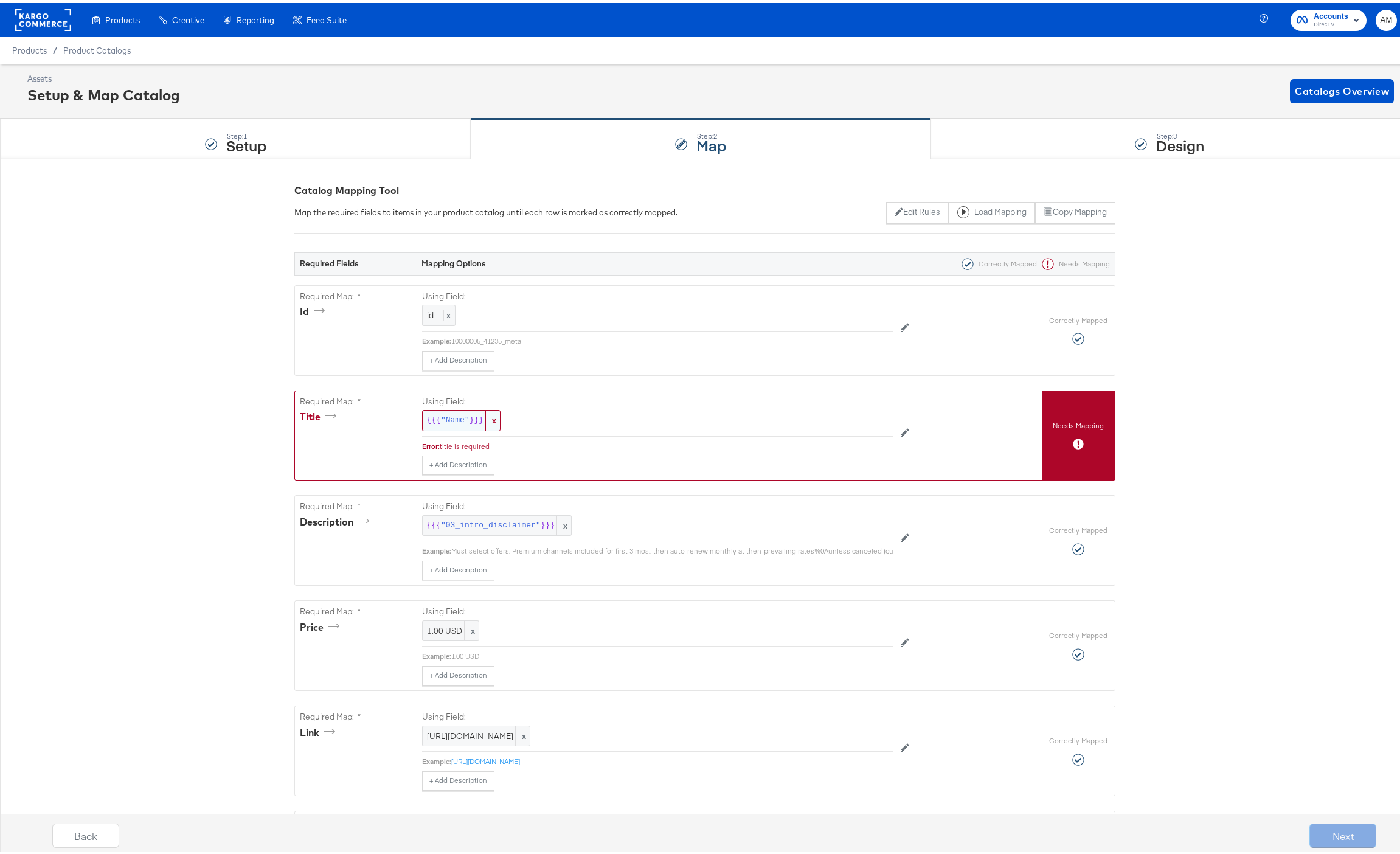
click at [458, 420] on span ""Name"" at bounding box center [455, 417] width 29 height 11
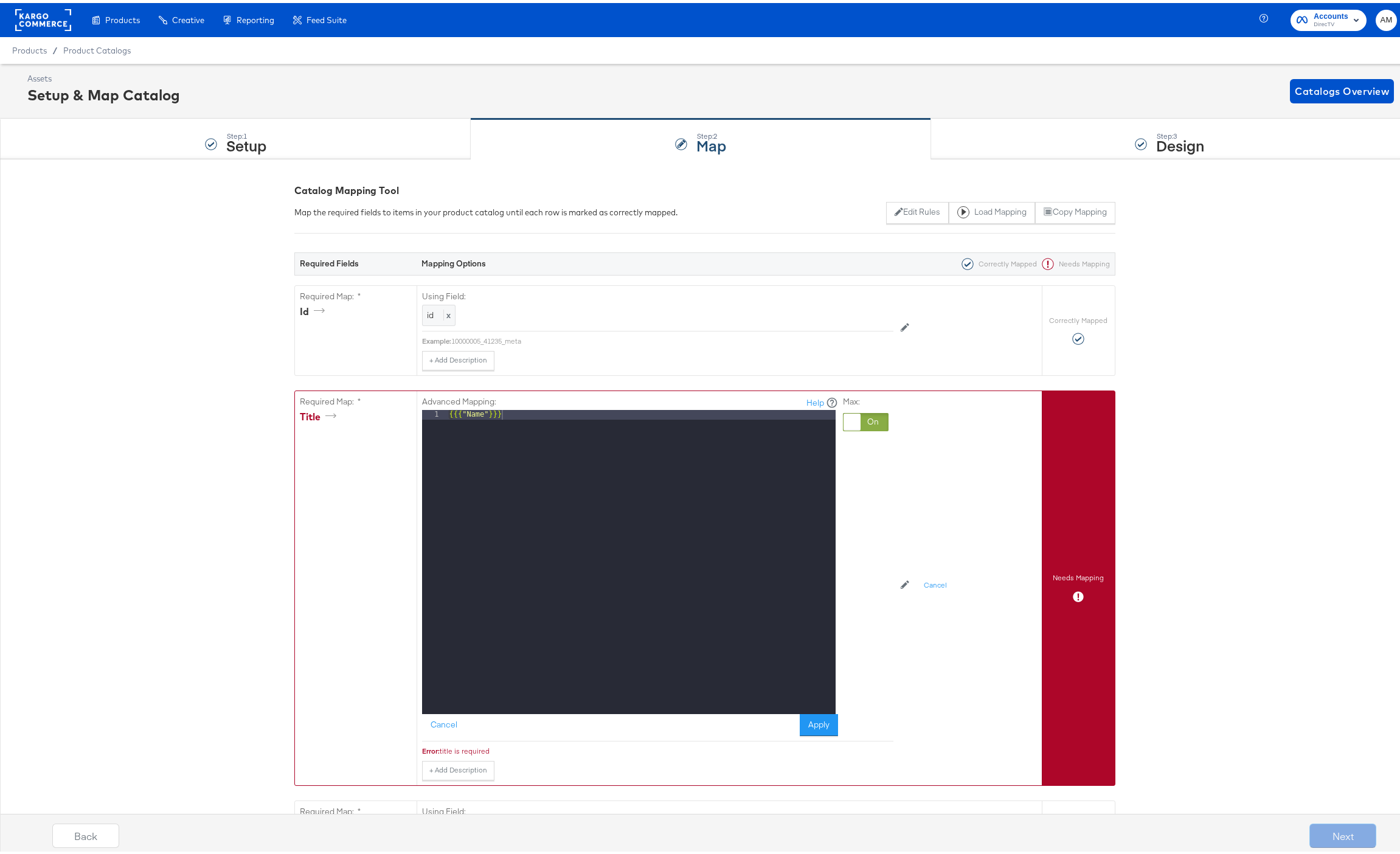
click at [863, 413] on div at bounding box center [865, 419] width 46 height 18
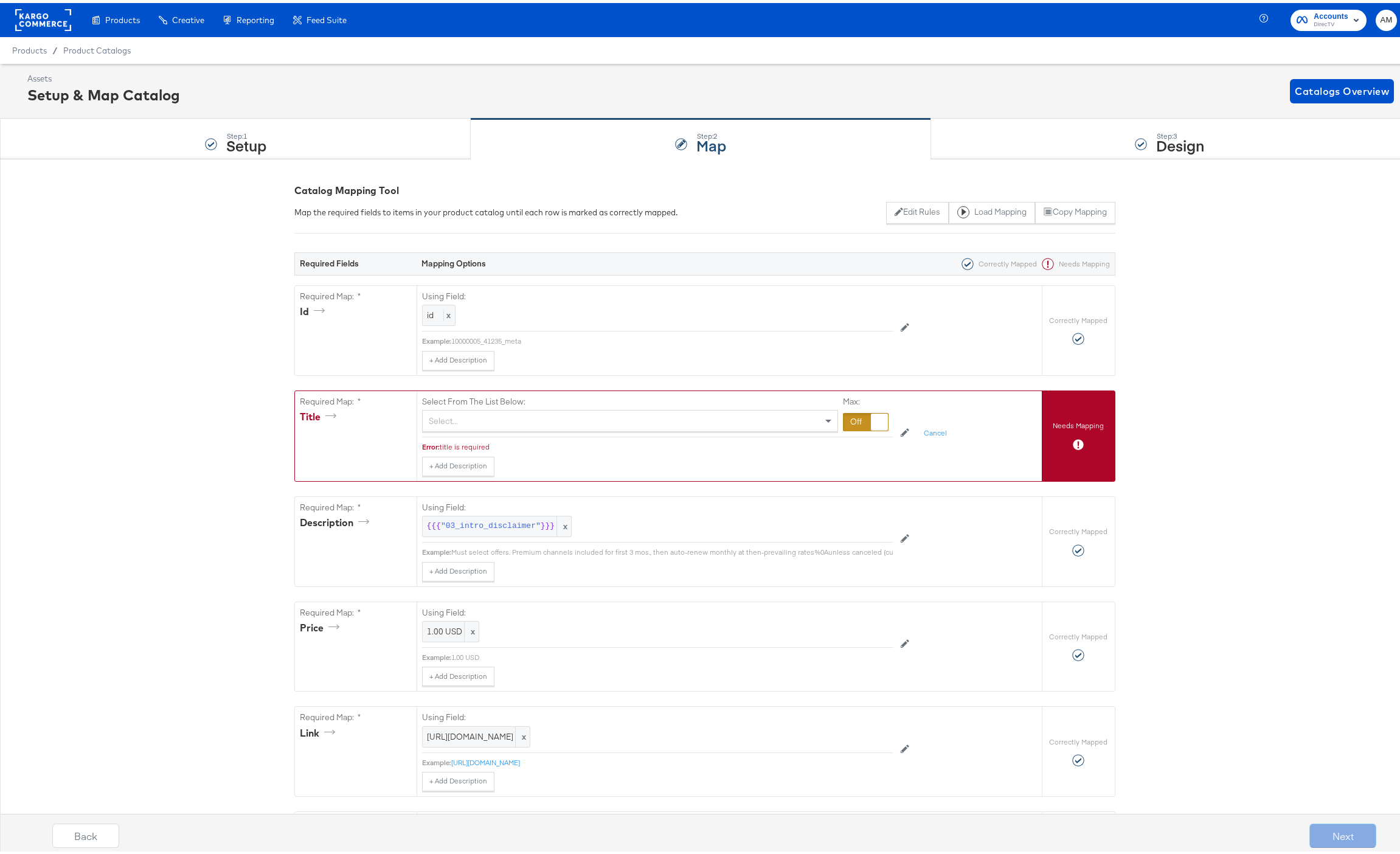
click at [555, 411] on div "Select..." at bounding box center [630, 418] width 415 height 21
type input "n"
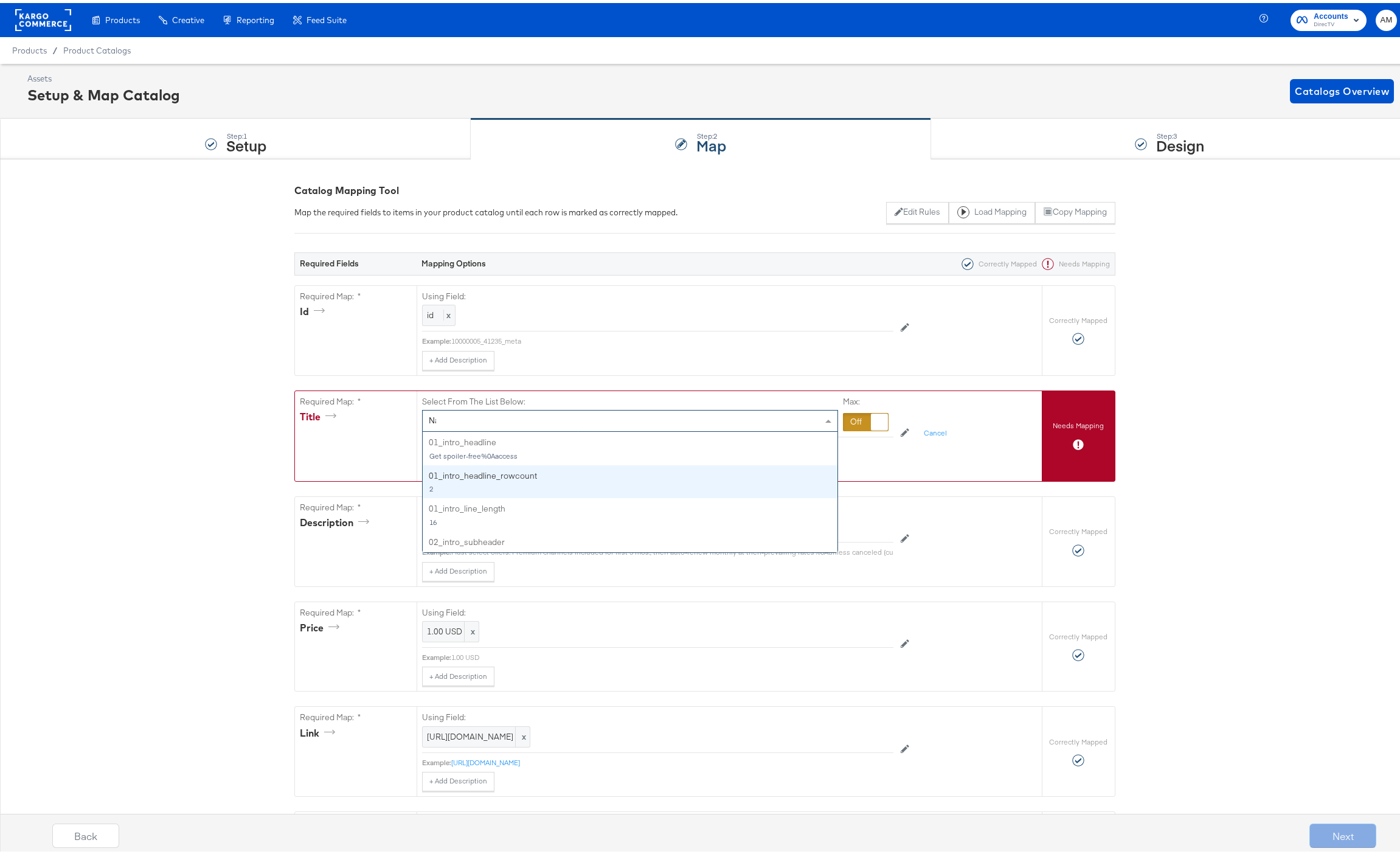
type input "Name"
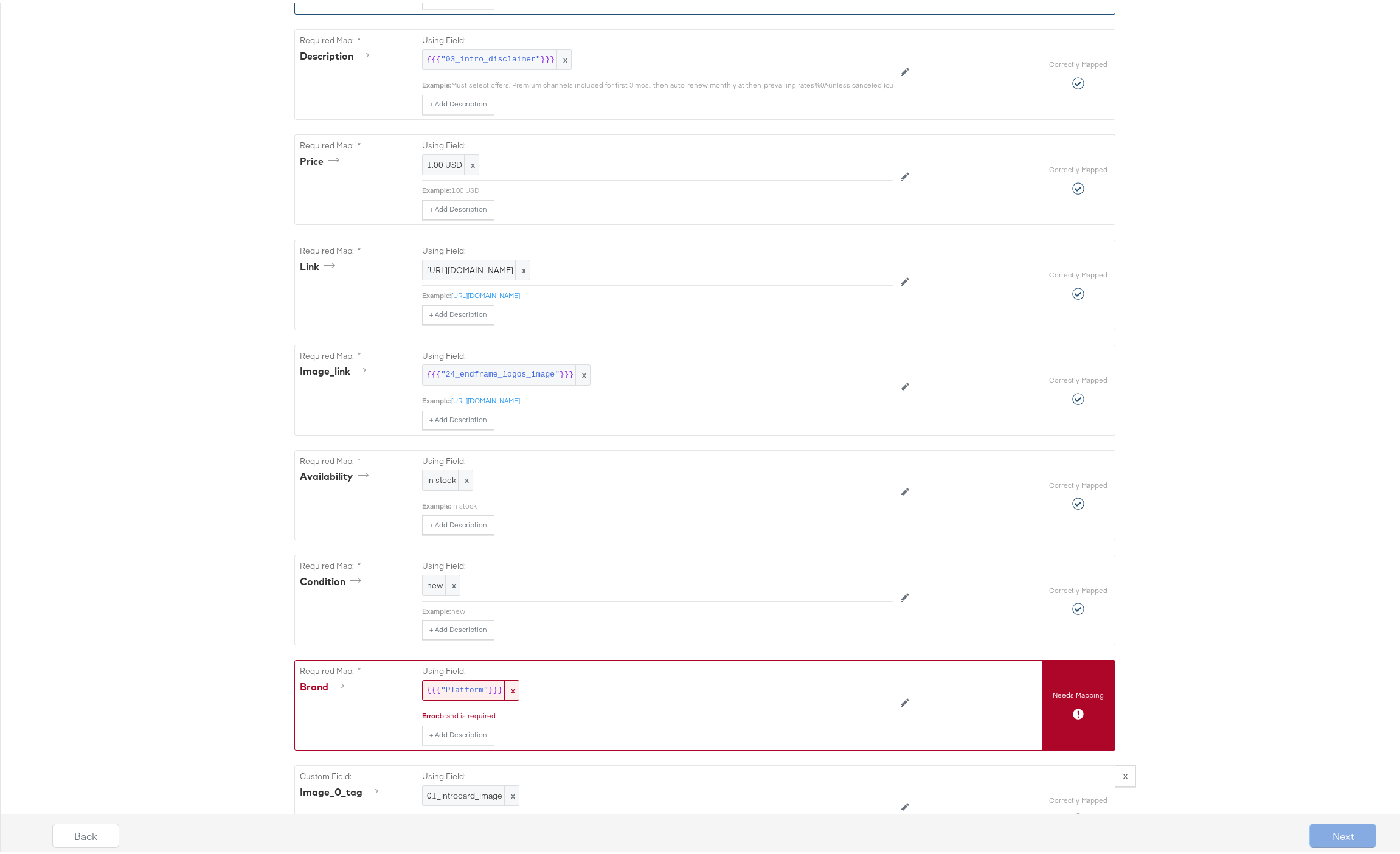
scroll to position [719, 0]
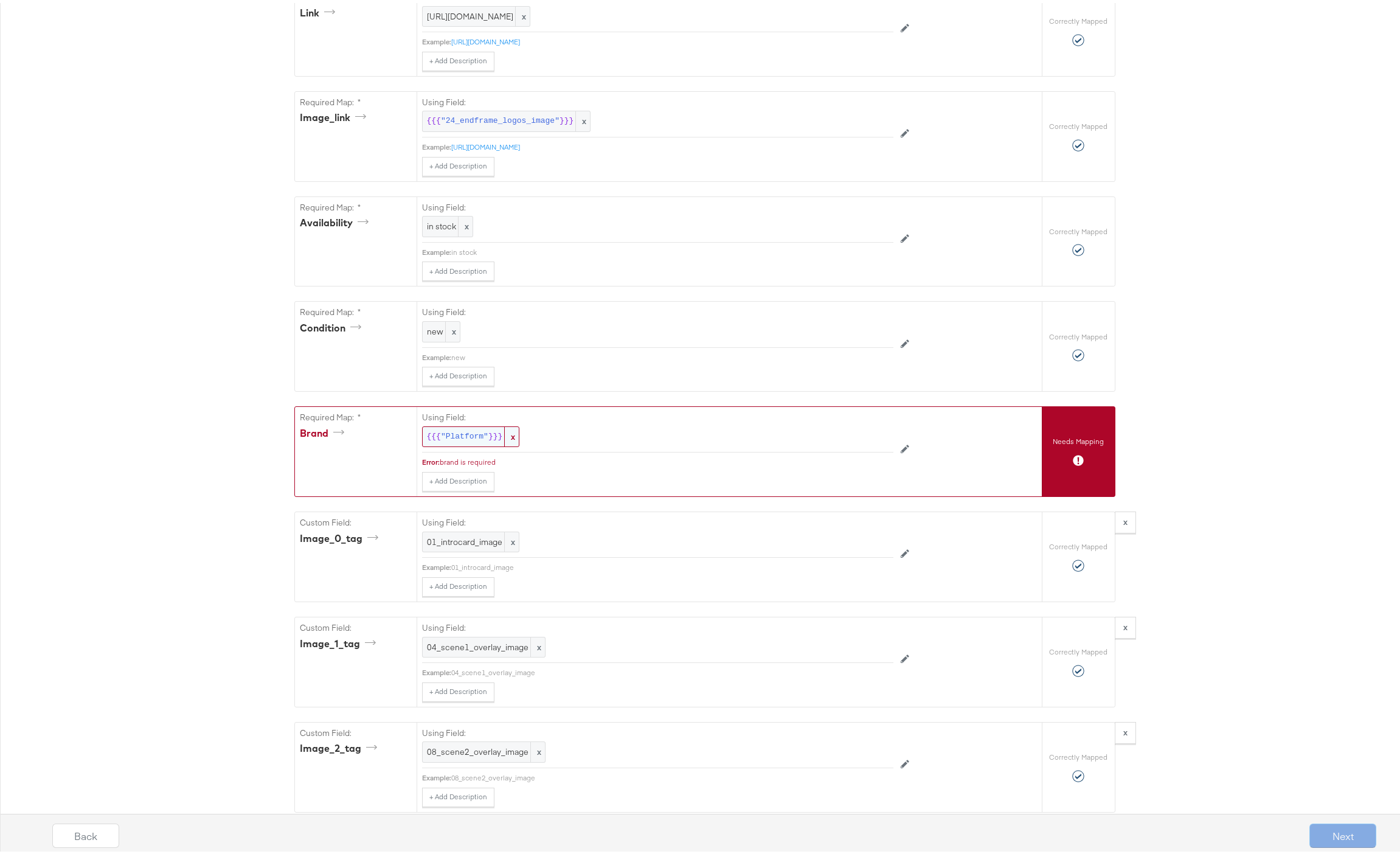
click at [457, 439] on span ""Platform"" at bounding box center [464, 434] width 48 height 11
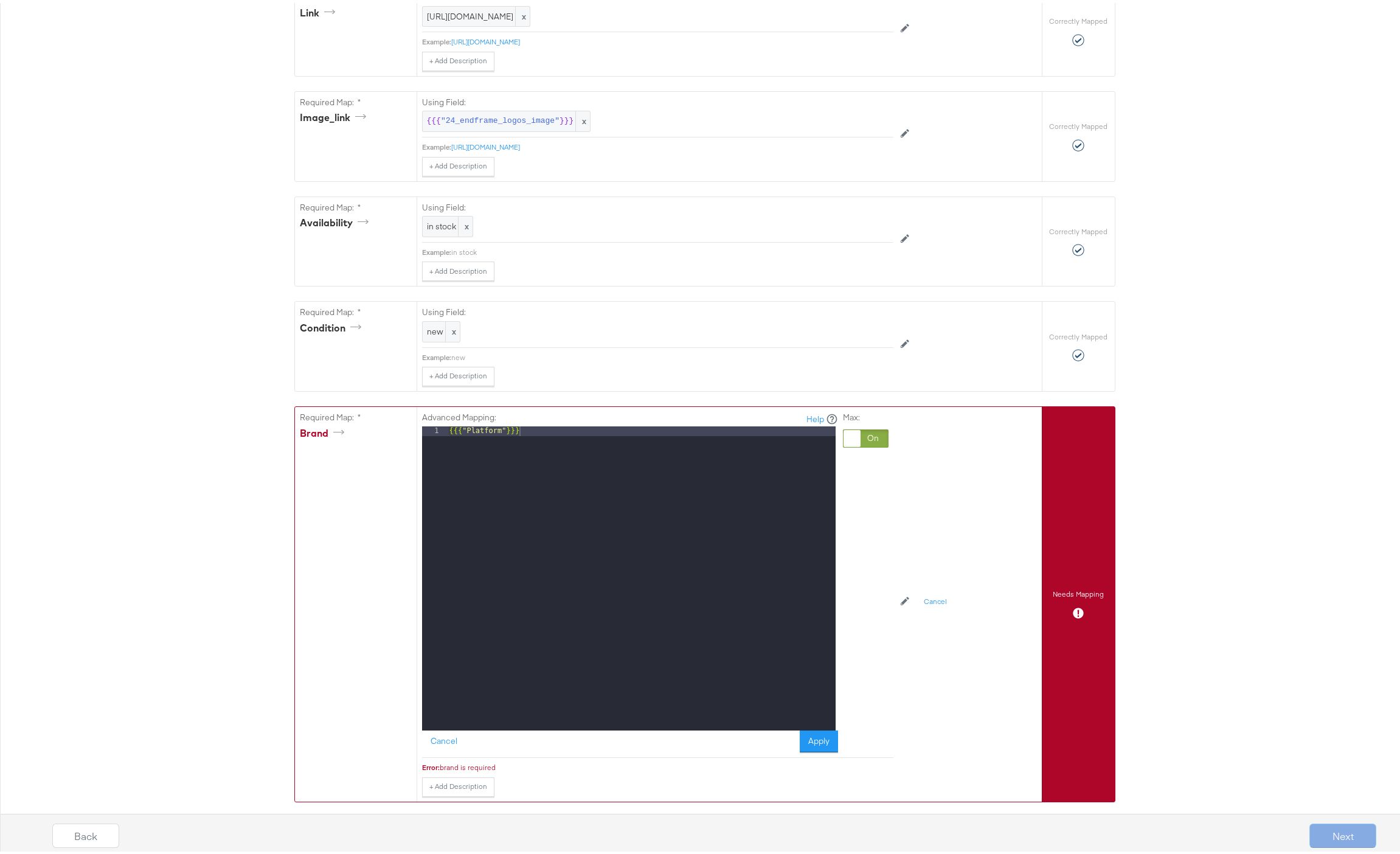
click at [873, 440] on div at bounding box center [865, 435] width 46 height 18
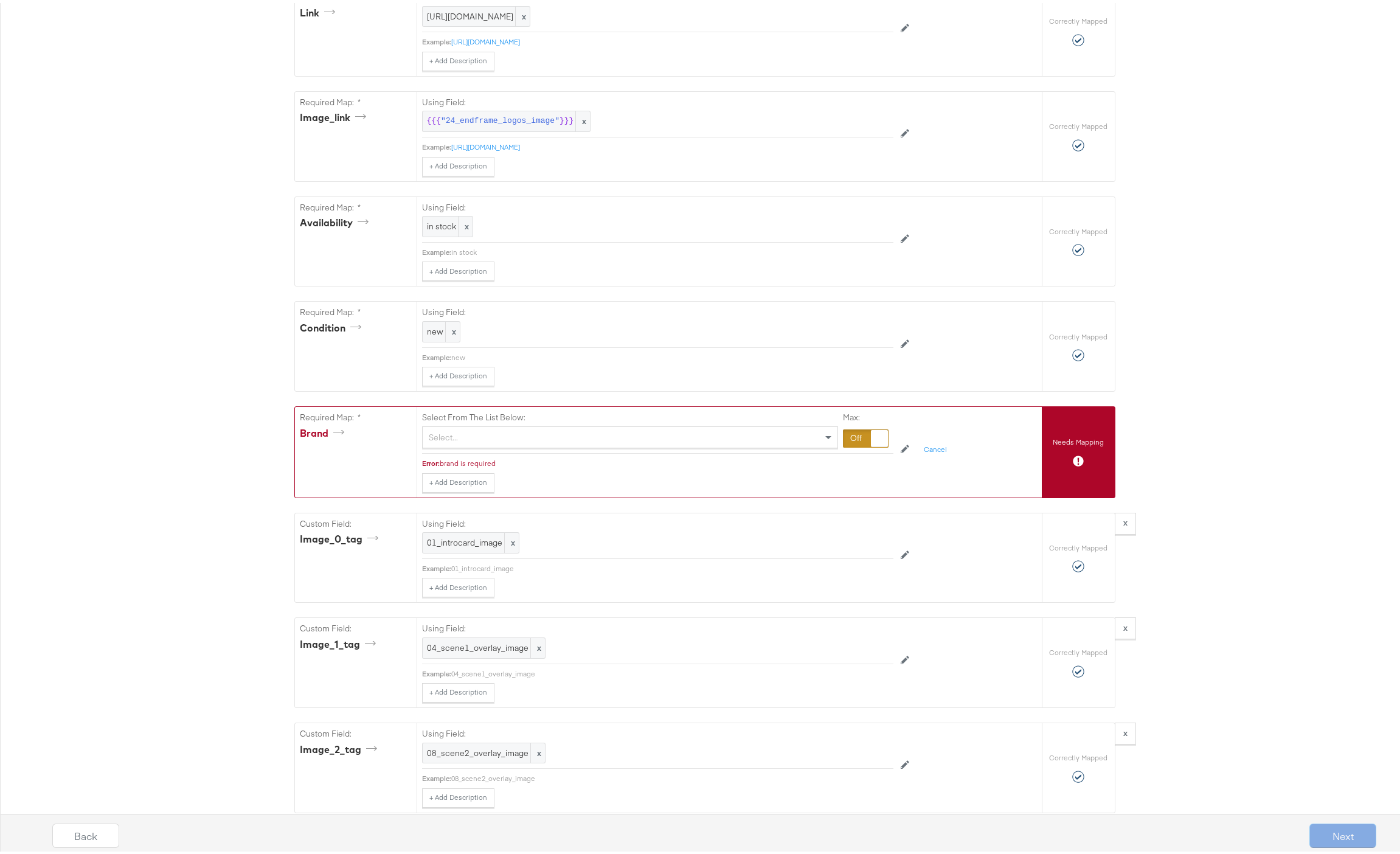
click at [483, 443] on div "Select..." at bounding box center [630, 434] width 415 height 21
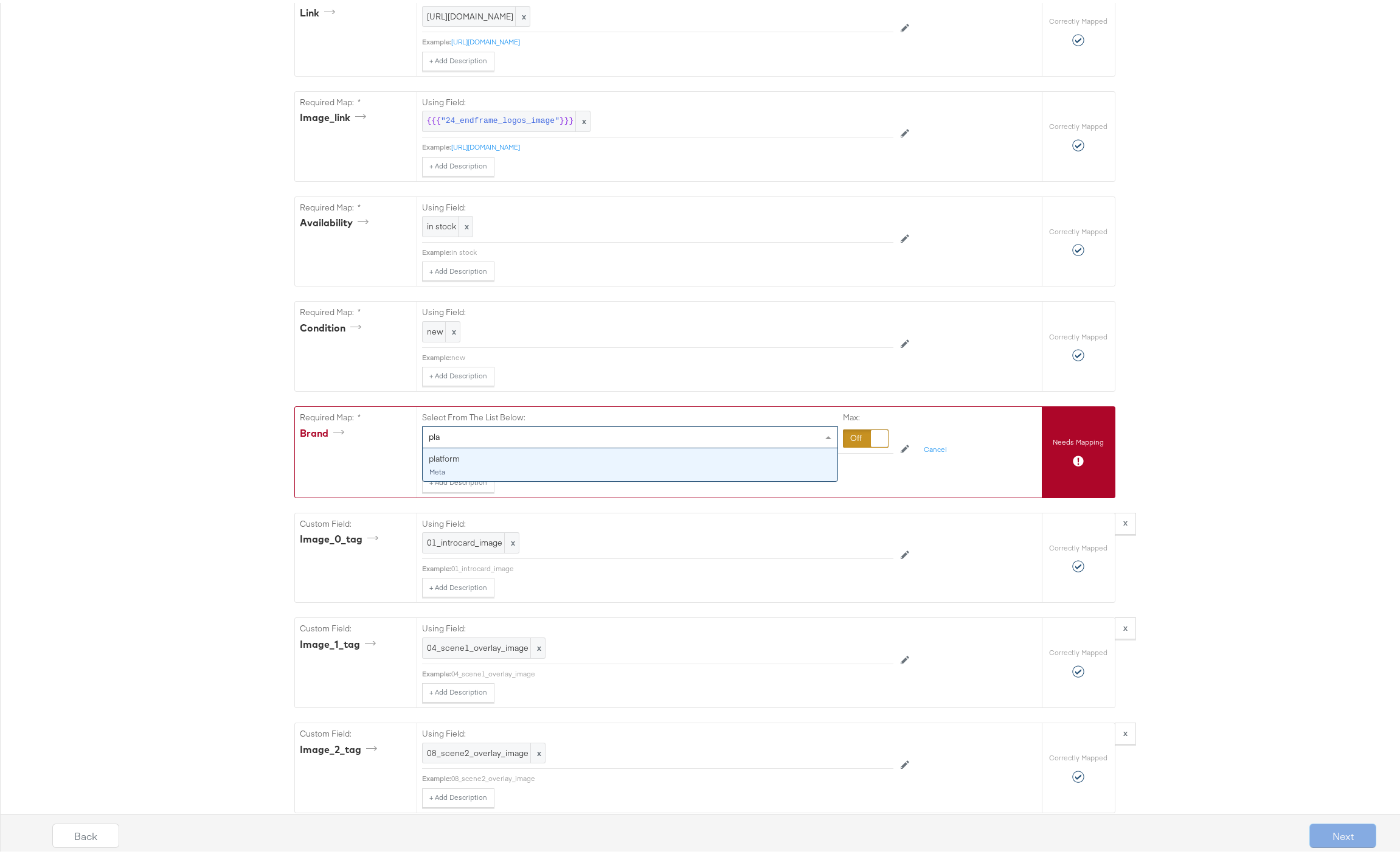
type input "plat"
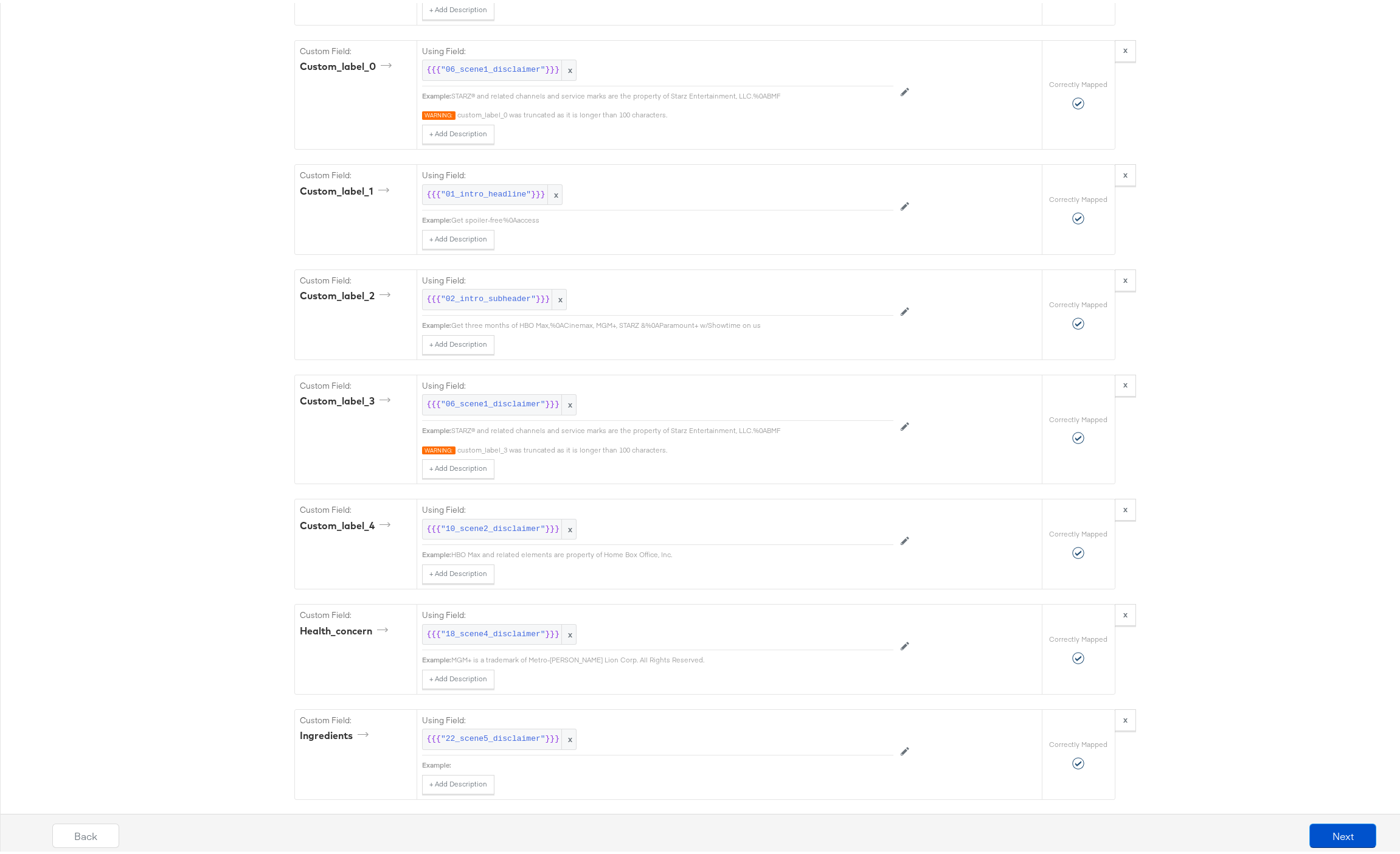
scroll to position [3407, 0]
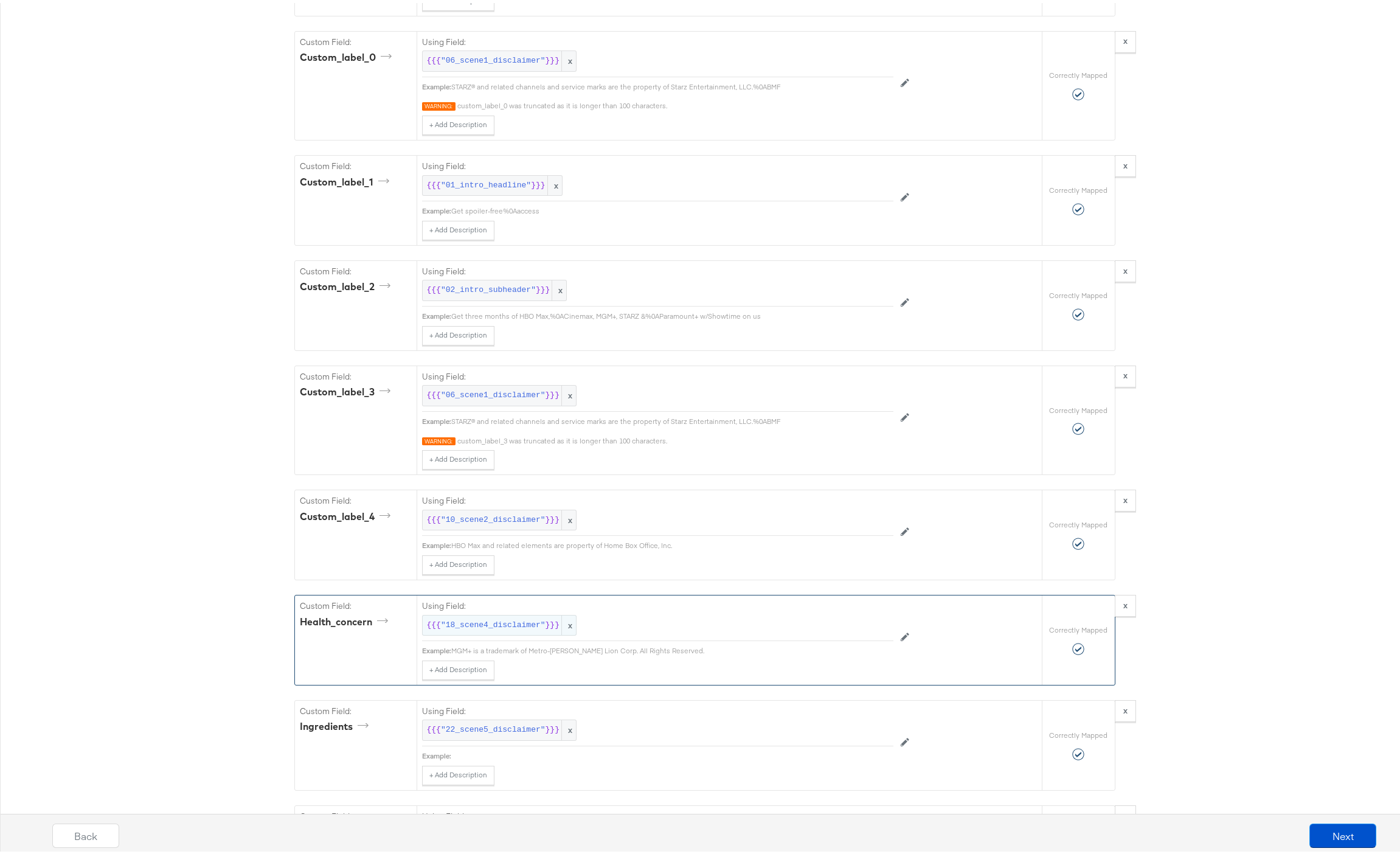
click at [509, 628] on span ""18_scene4_disclaimer"" at bounding box center [493, 623] width 104 height 11
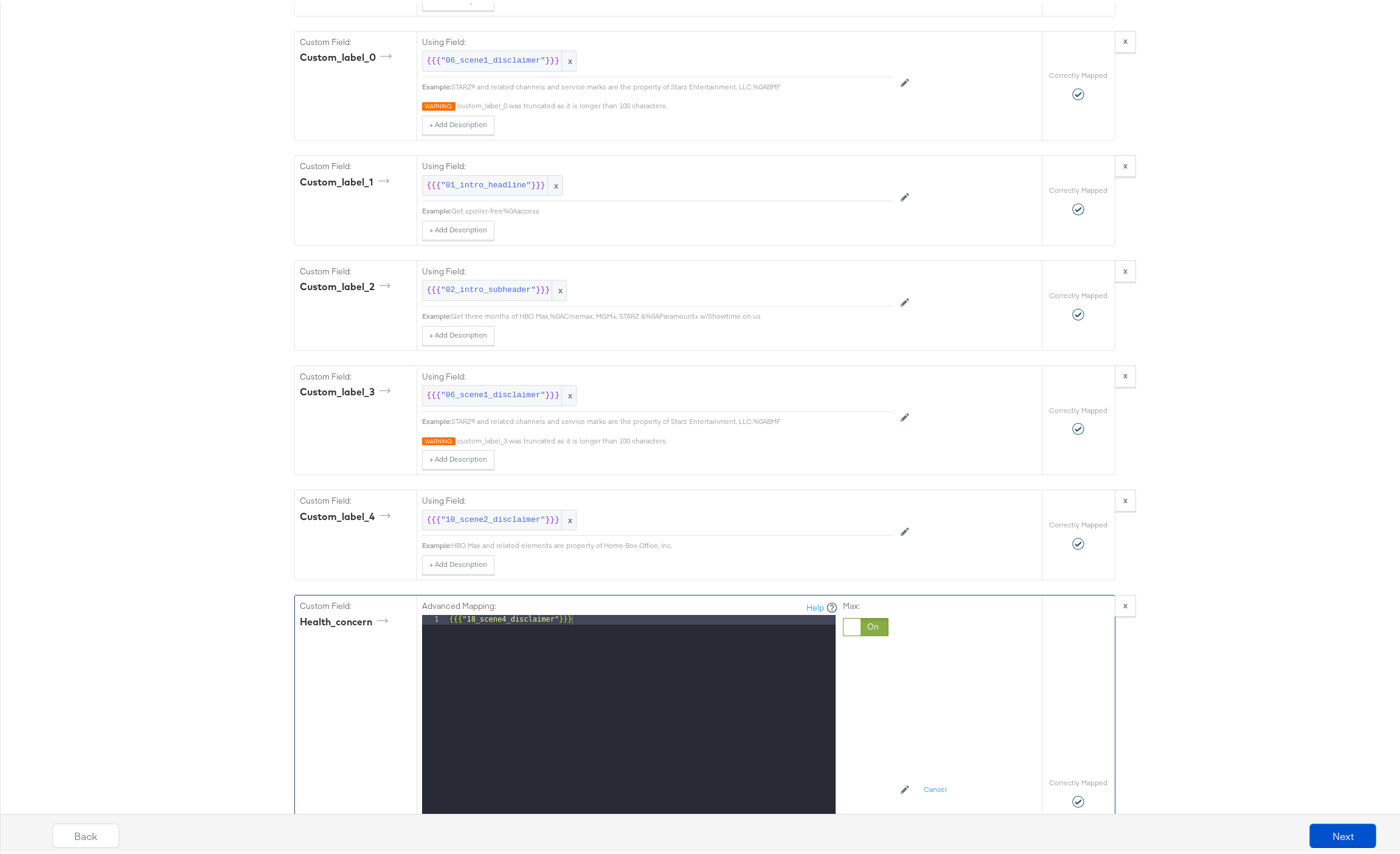
click at [870, 633] on div at bounding box center [865, 624] width 46 height 18
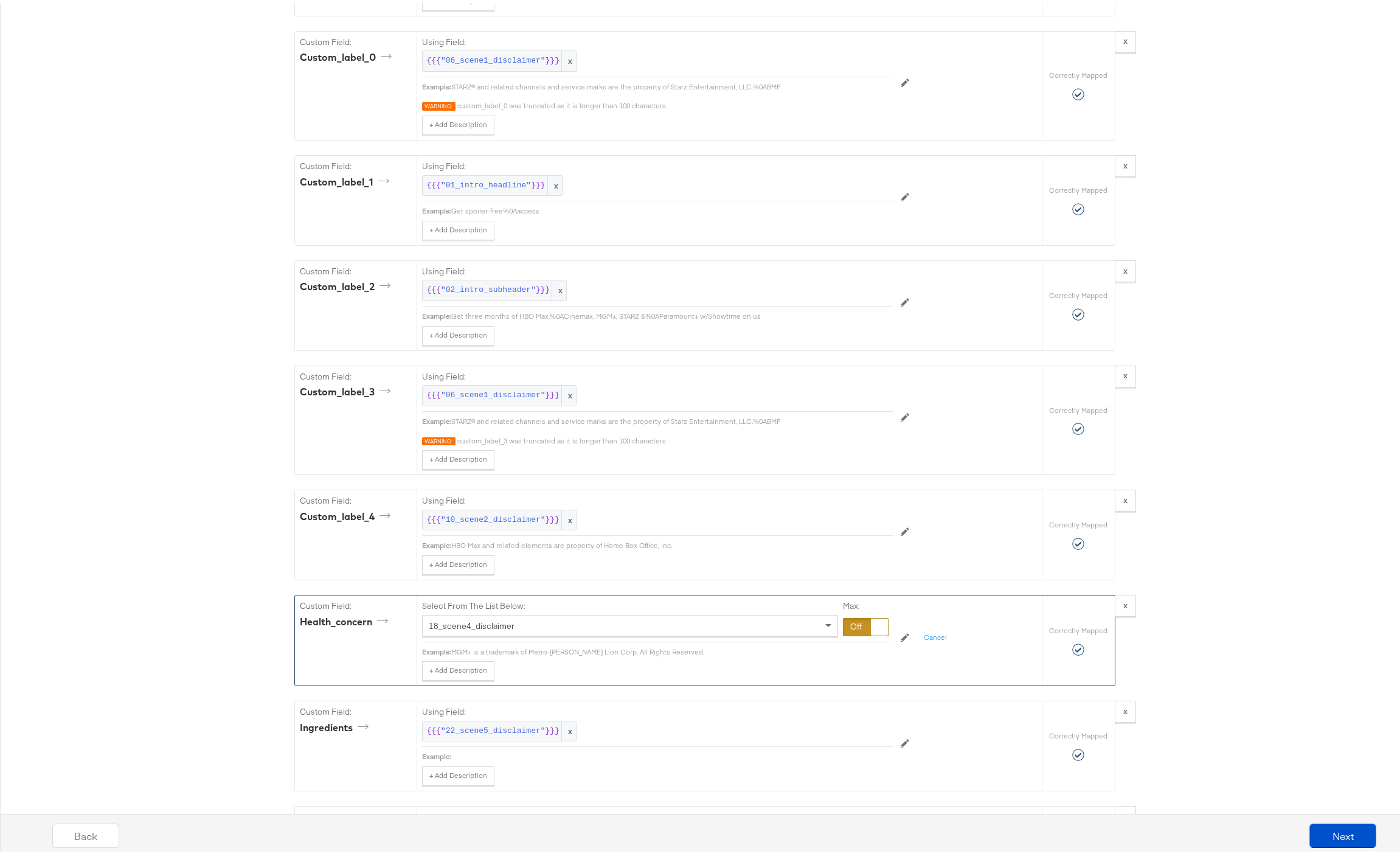
click at [509, 633] on div "18_scene4_disclaimer" at bounding box center [630, 623] width 415 height 21
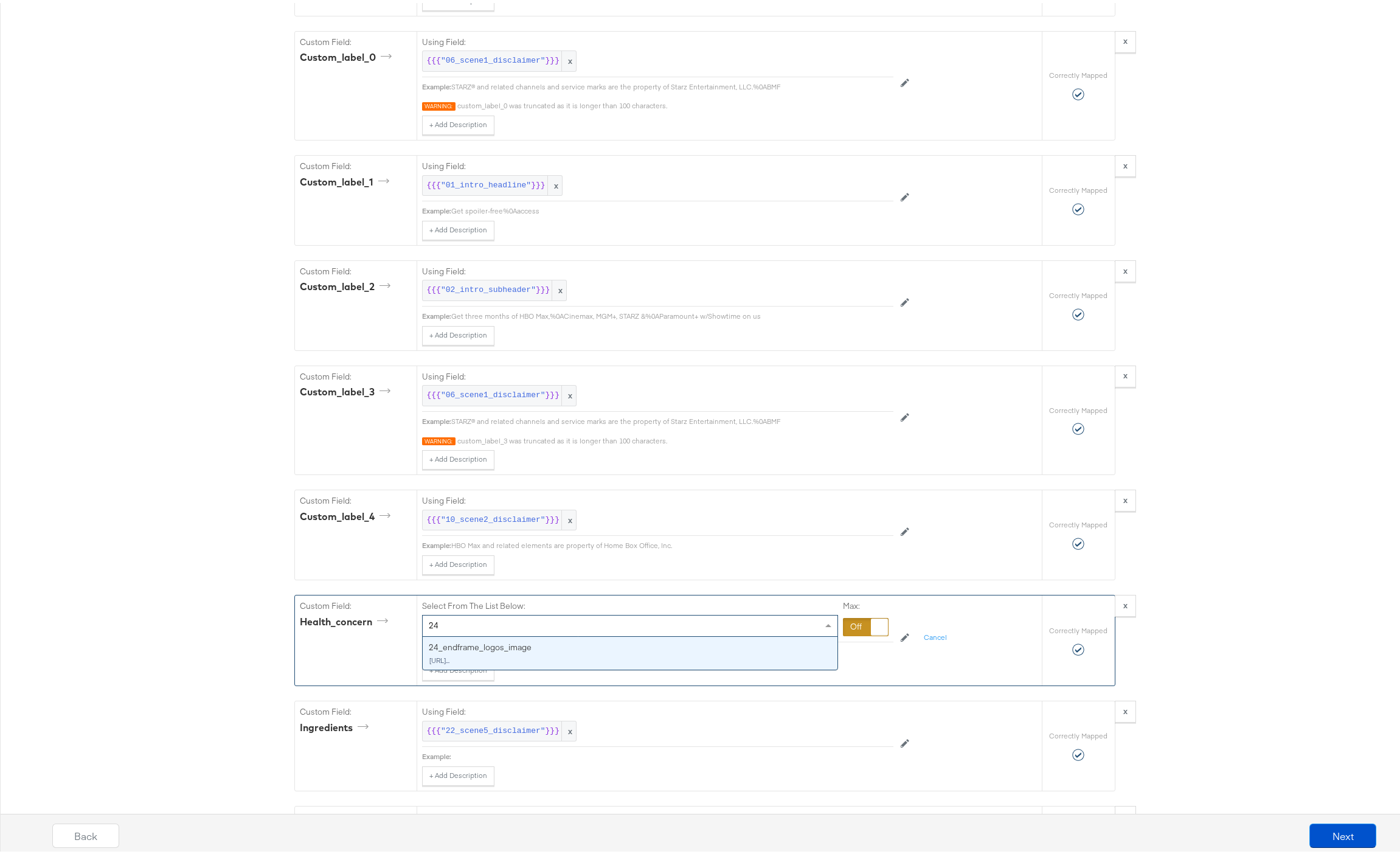
click at [411, 633] on div "Custom Field: health_concern Select From The List Below: 24 24 24_endframe_logo…" at bounding box center [668, 637] width 746 height 90
drag, startPoint x: 454, startPoint y: 629, endPoint x: 440, endPoint y: 628, distance: 14.0
click at [442, 629] on div "24 24" at bounding box center [630, 623] width 416 height 22
drag, startPoint x: 440, startPoint y: 633, endPoint x: 400, endPoint y: 631, distance: 40.0
click at [400, 631] on div "Custom Field: health_concern Select From The List Below: 24 24 24_endframe_logo…" at bounding box center [668, 637] width 746 height 90
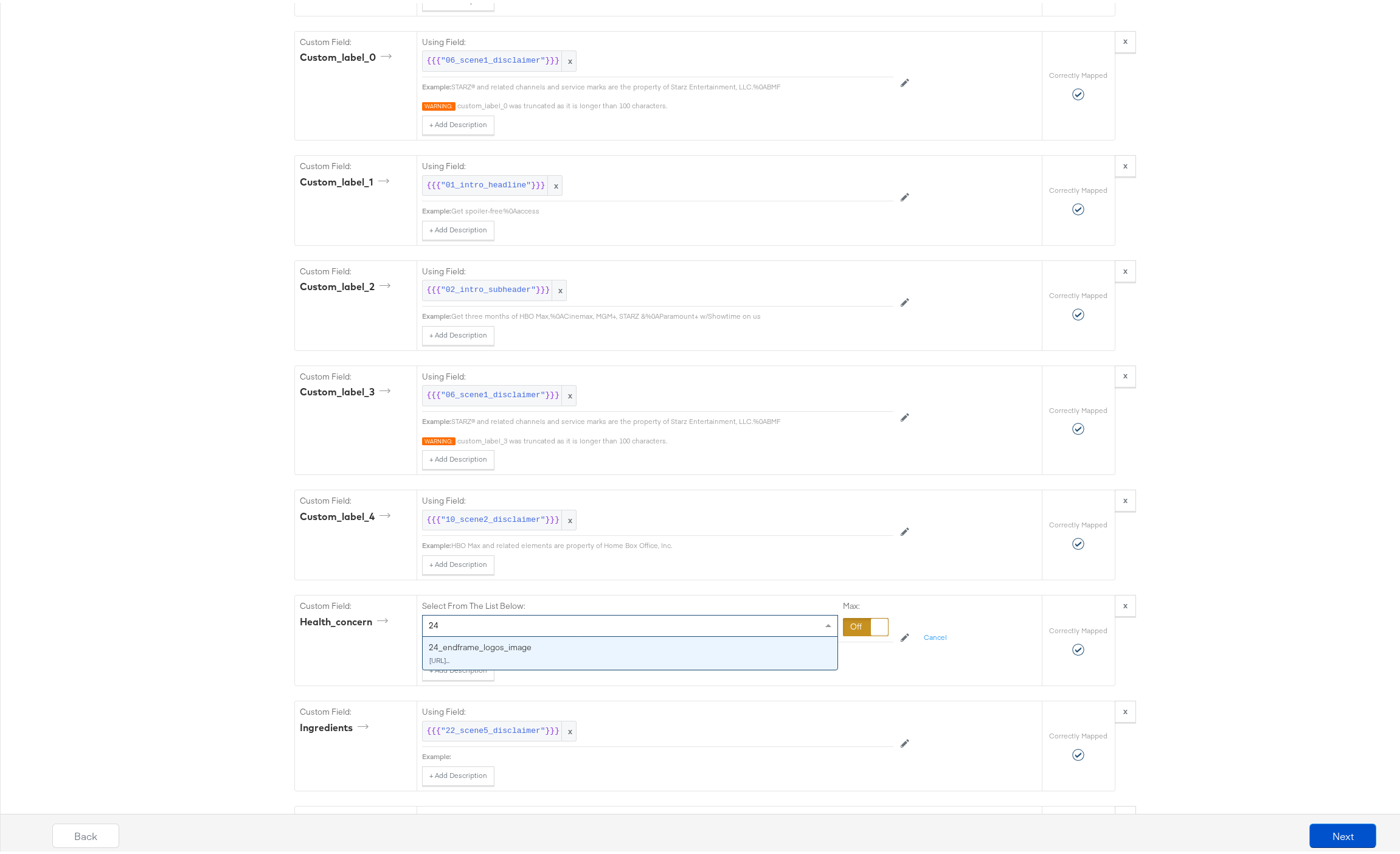
type input "2"
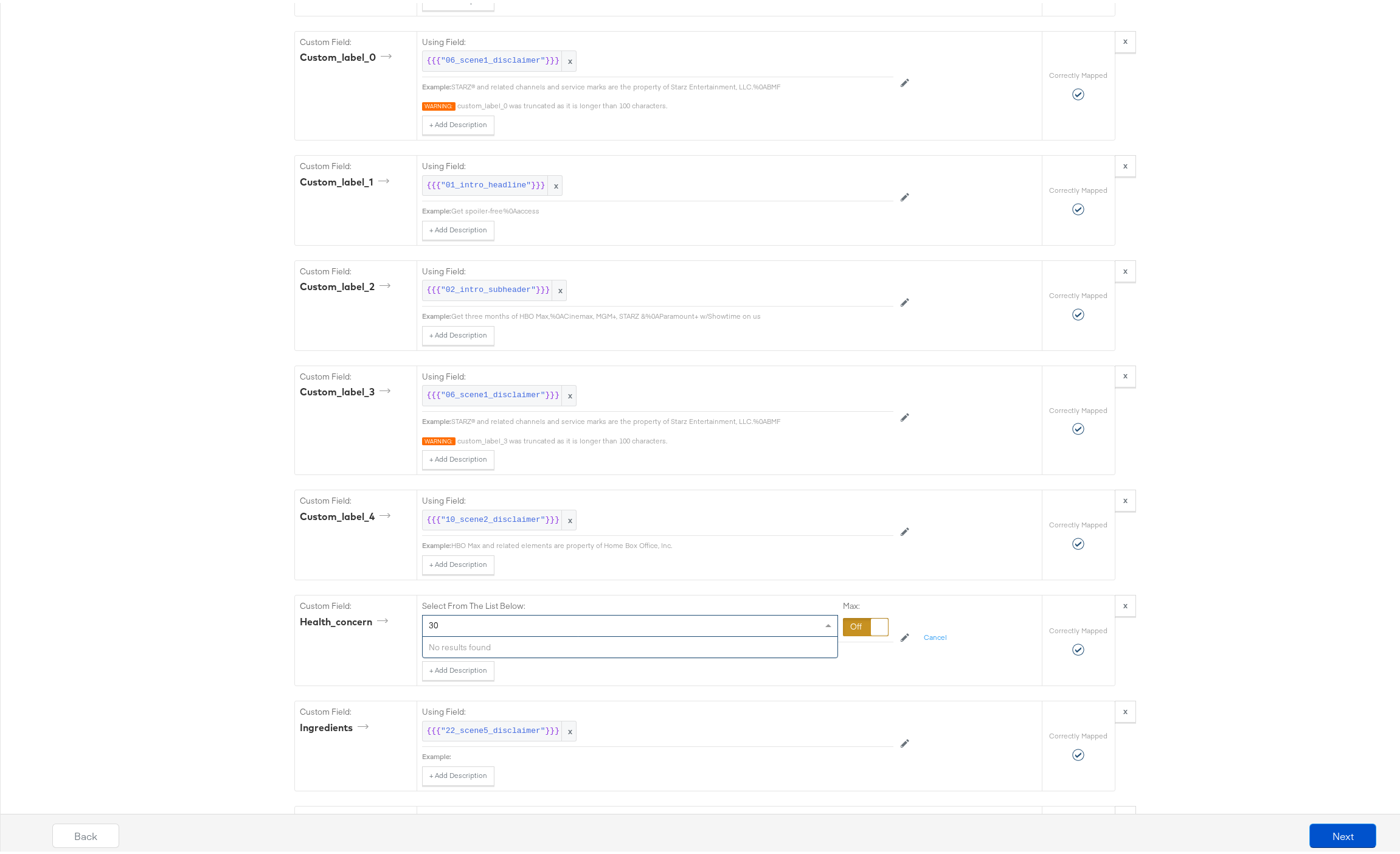
type input "30"
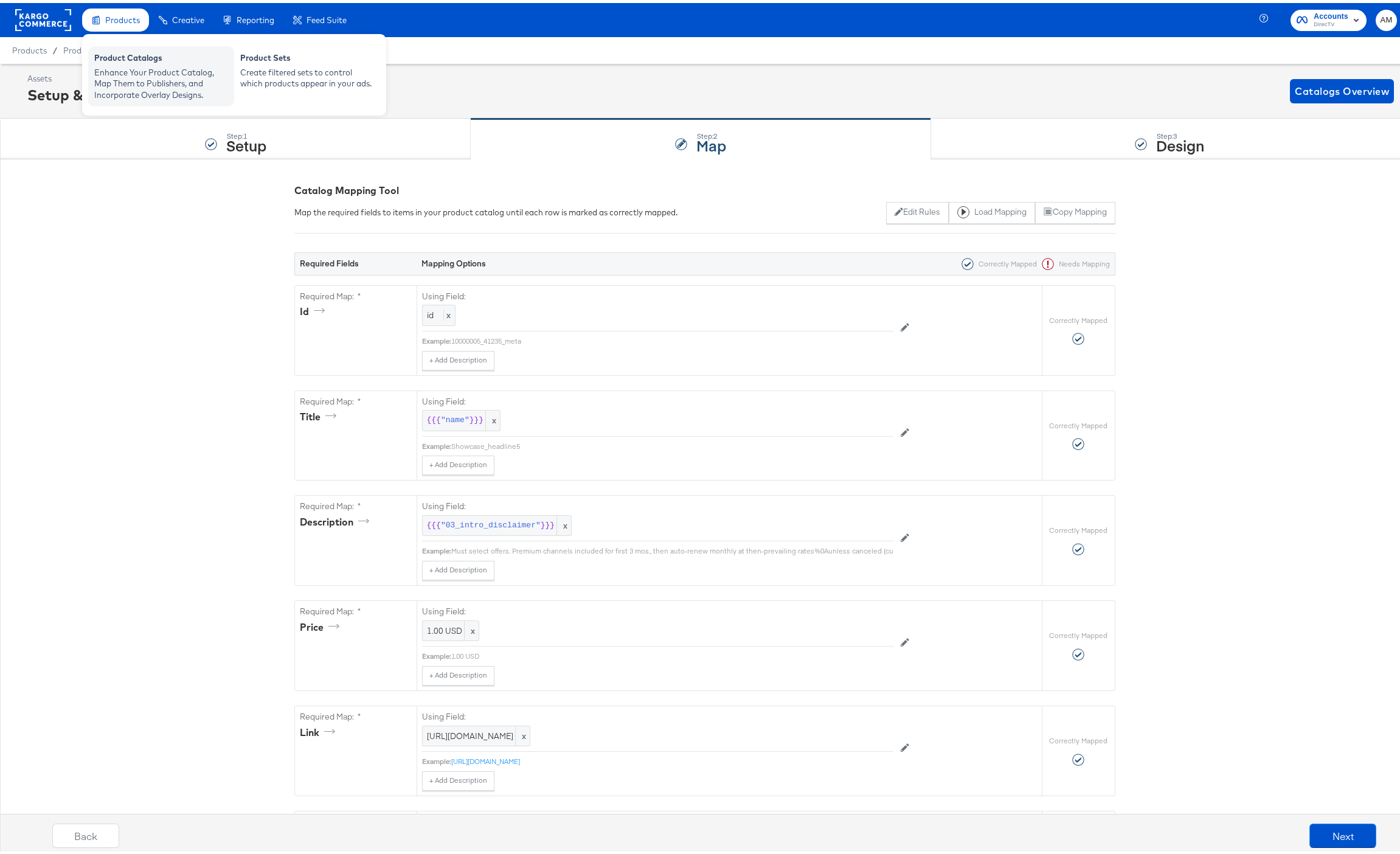
click at [132, 74] on div "Enhance Your Product Catalog, Map Them to Publishers, and Incorporate Overlay D…" at bounding box center [161, 81] width 134 height 34
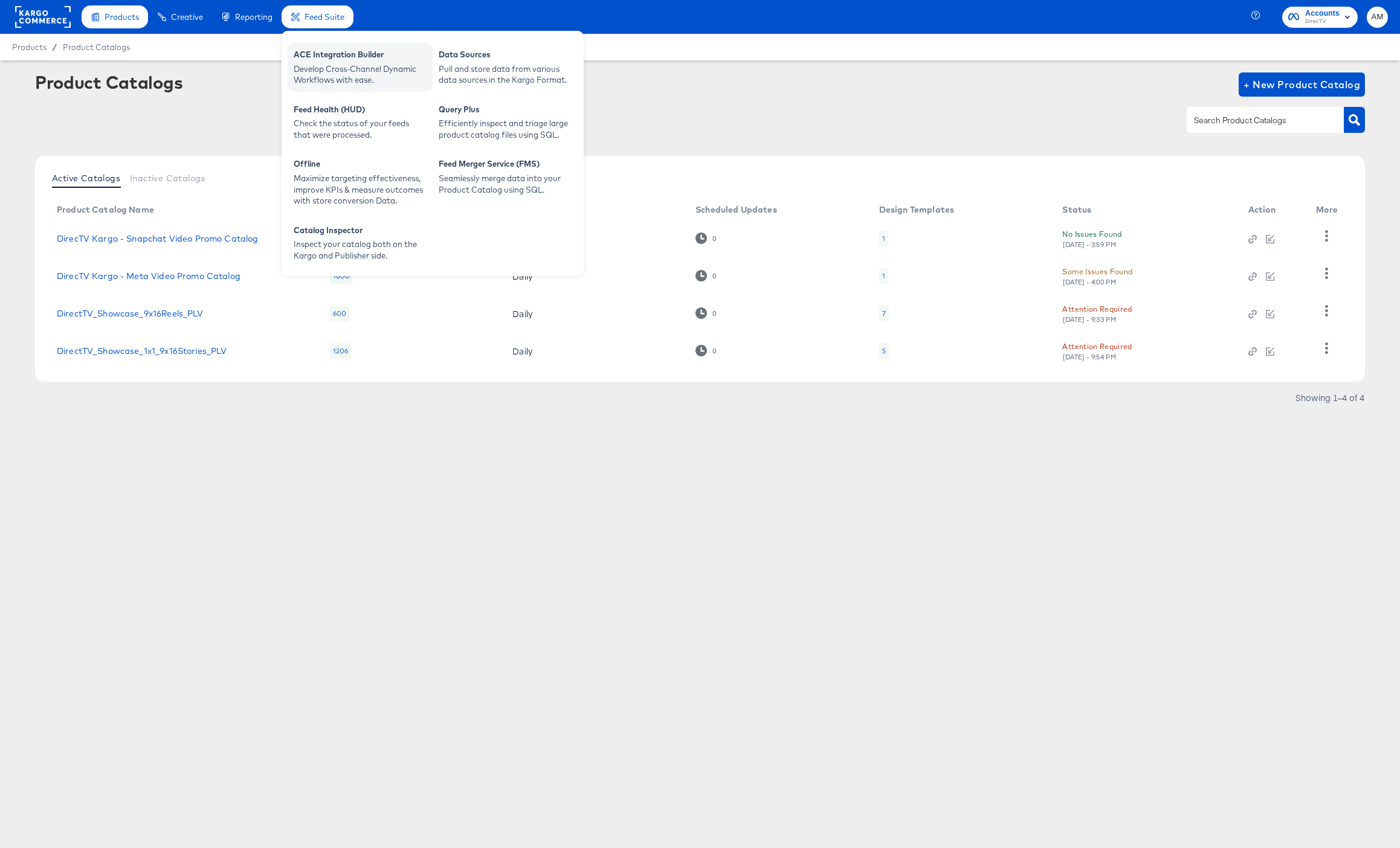
click at [320, 66] on div "Develop Cross-Channel Dynamic Workflows with ease." at bounding box center [360, 74] width 133 height 22
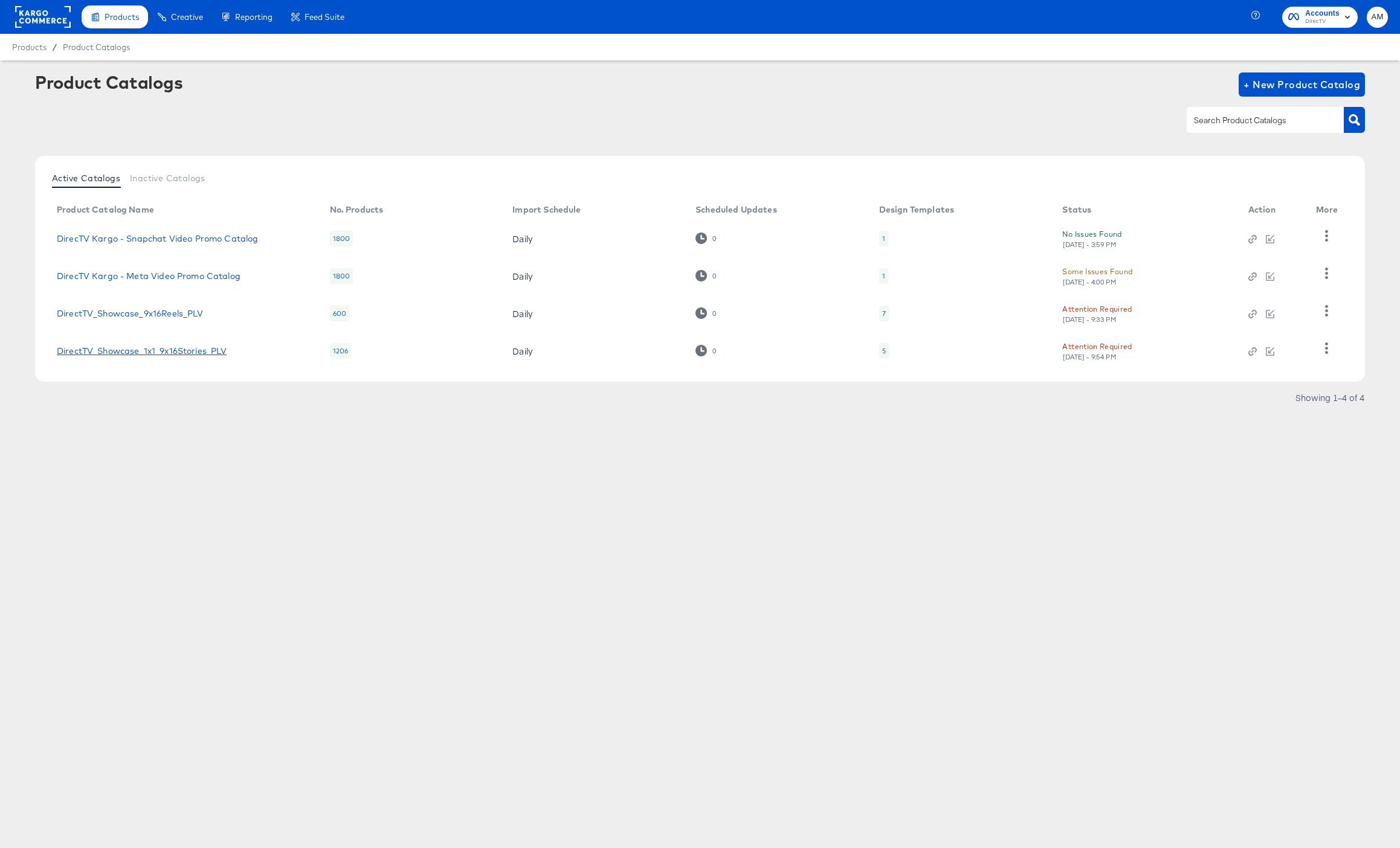
click at [214, 346] on link "DirectTV_Showcase_1x1_9x16Stories_PLV" at bounding box center [142, 350] width 171 height 9
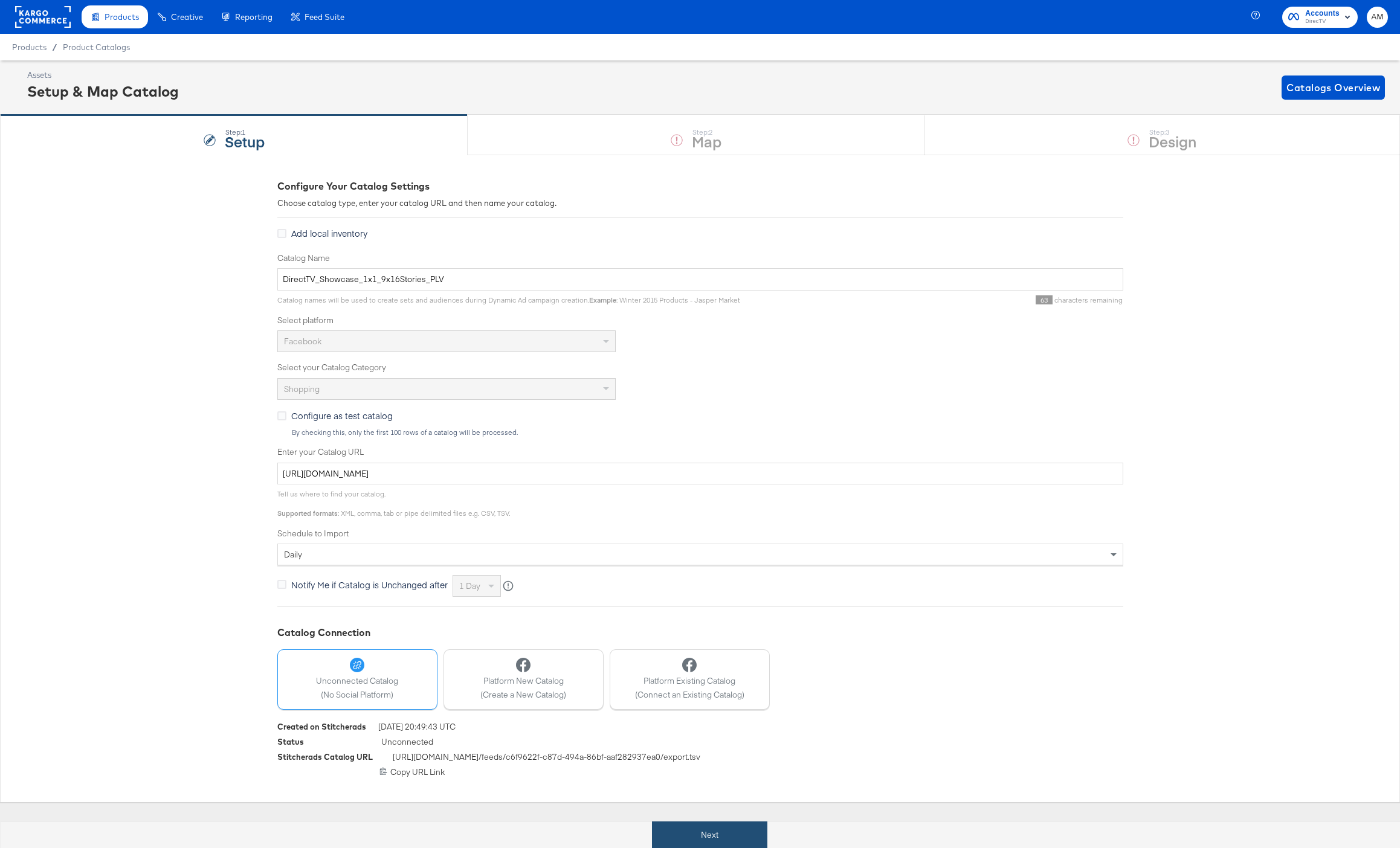
click at [679, 835] on button "Next" at bounding box center [709, 835] width 116 height 27
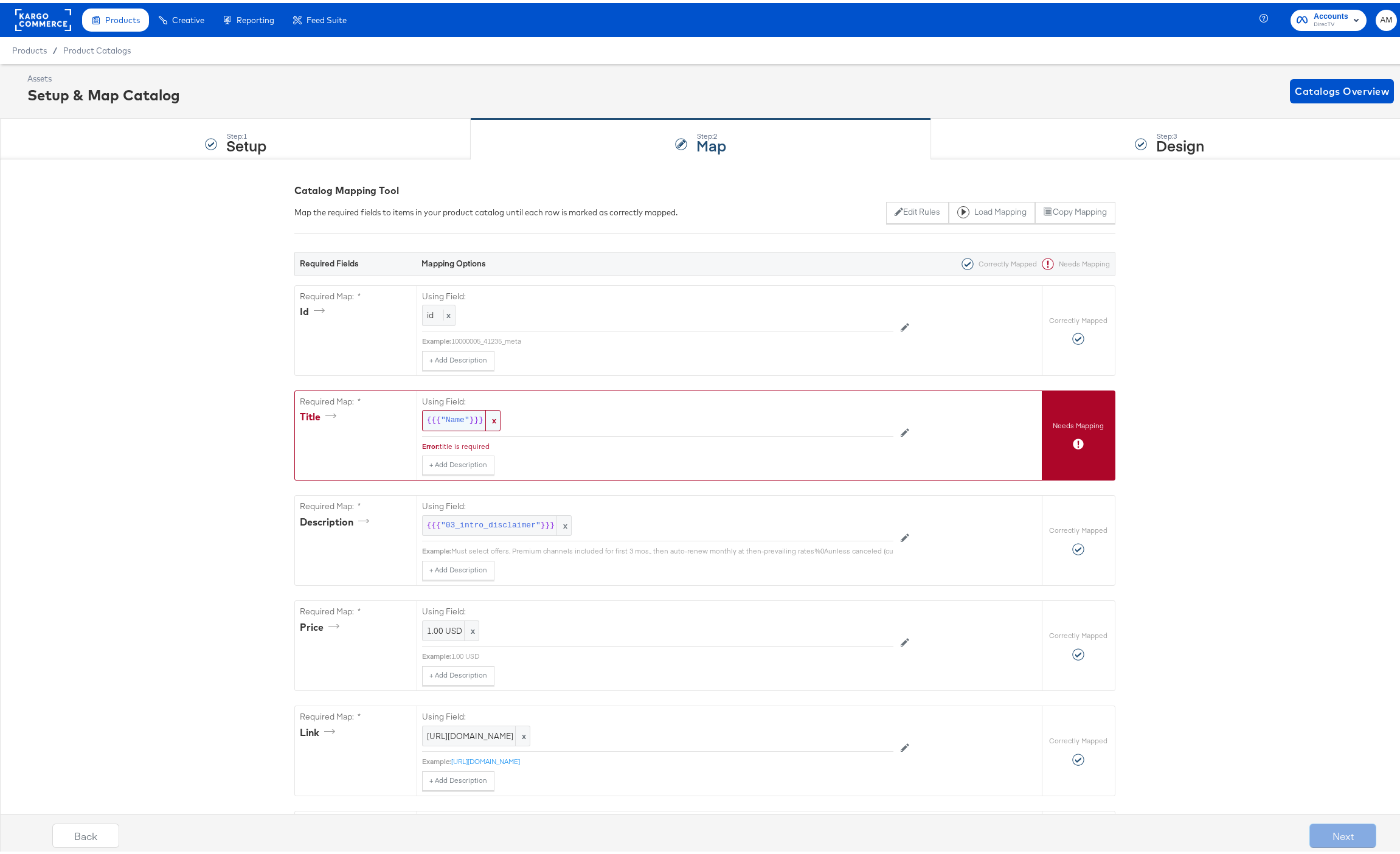
click at [444, 408] on div "{{{ "Name" }}} x" at bounding box center [462, 417] width 79 height 21
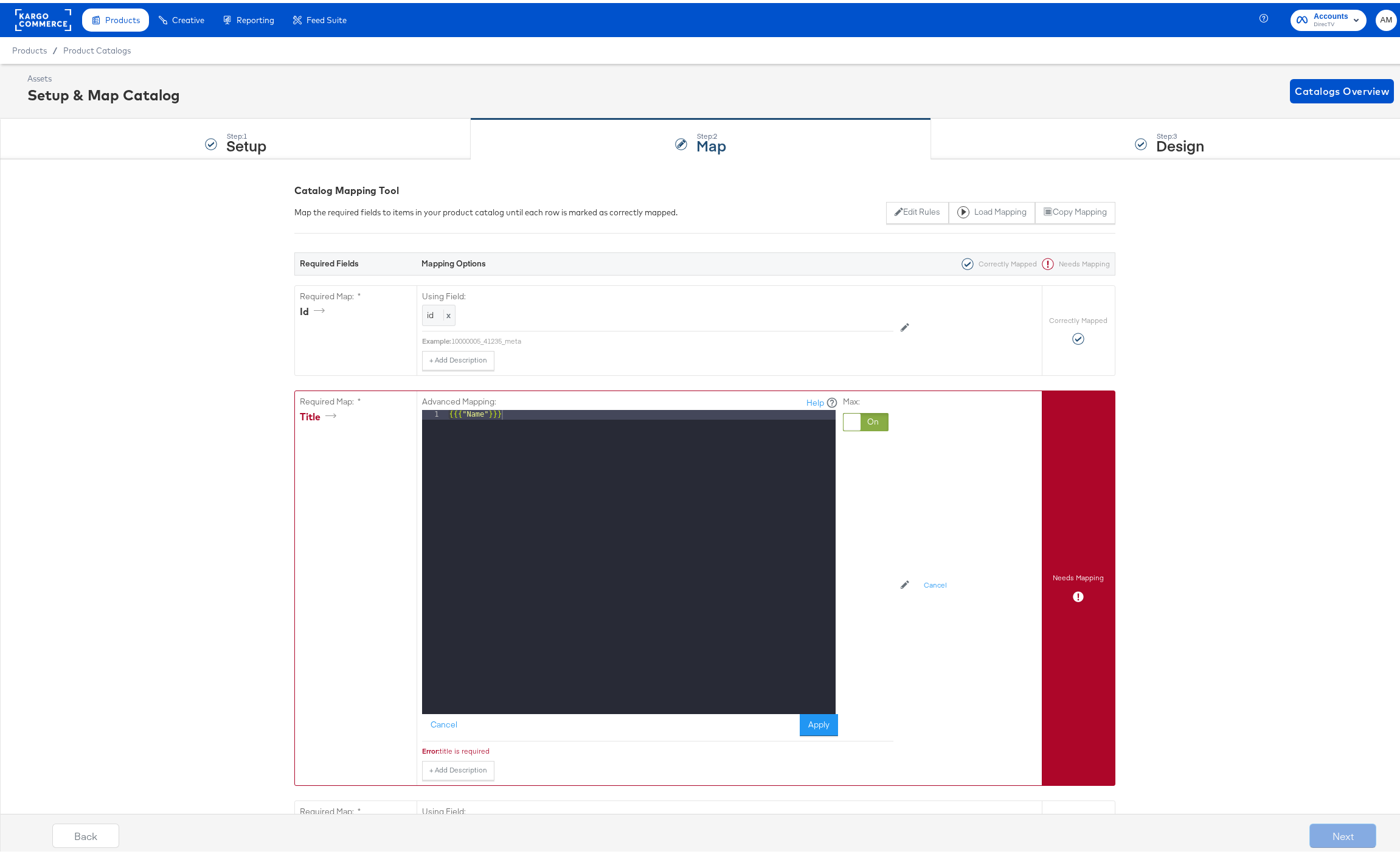
drag, startPoint x: 868, startPoint y: 422, endPoint x: 842, endPoint y: 424, distance: 26.1
click at [868, 422] on div at bounding box center [865, 419] width 46 height 18
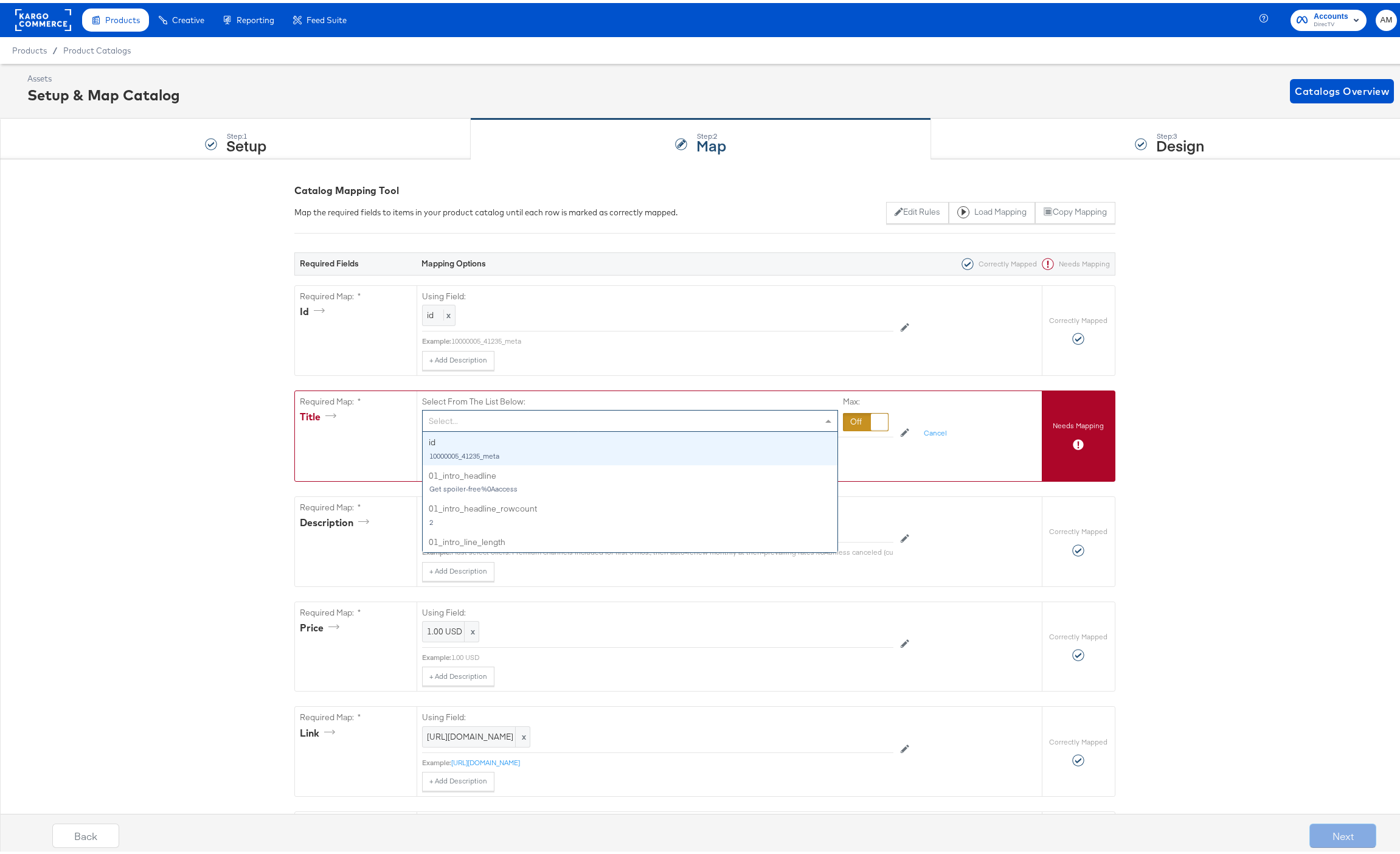
click at [530, 420] on div "Select..." at bounding box center [630, 418] width 415 height 21
type input "name"
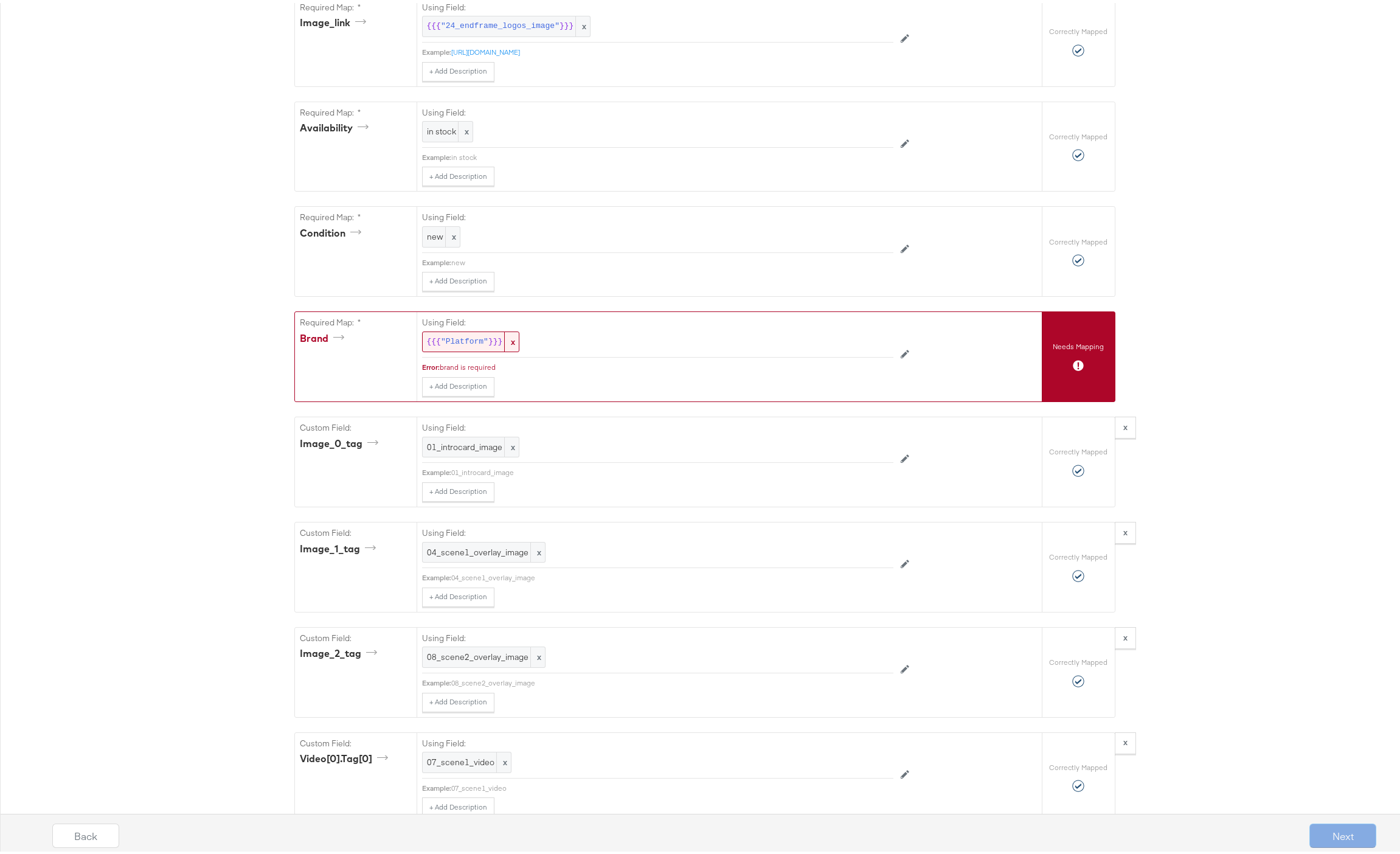
scroll to position [811, 0]
click at [467, 348] on span ""Platform"" at bounding box center [464, 342] width 48 height 11
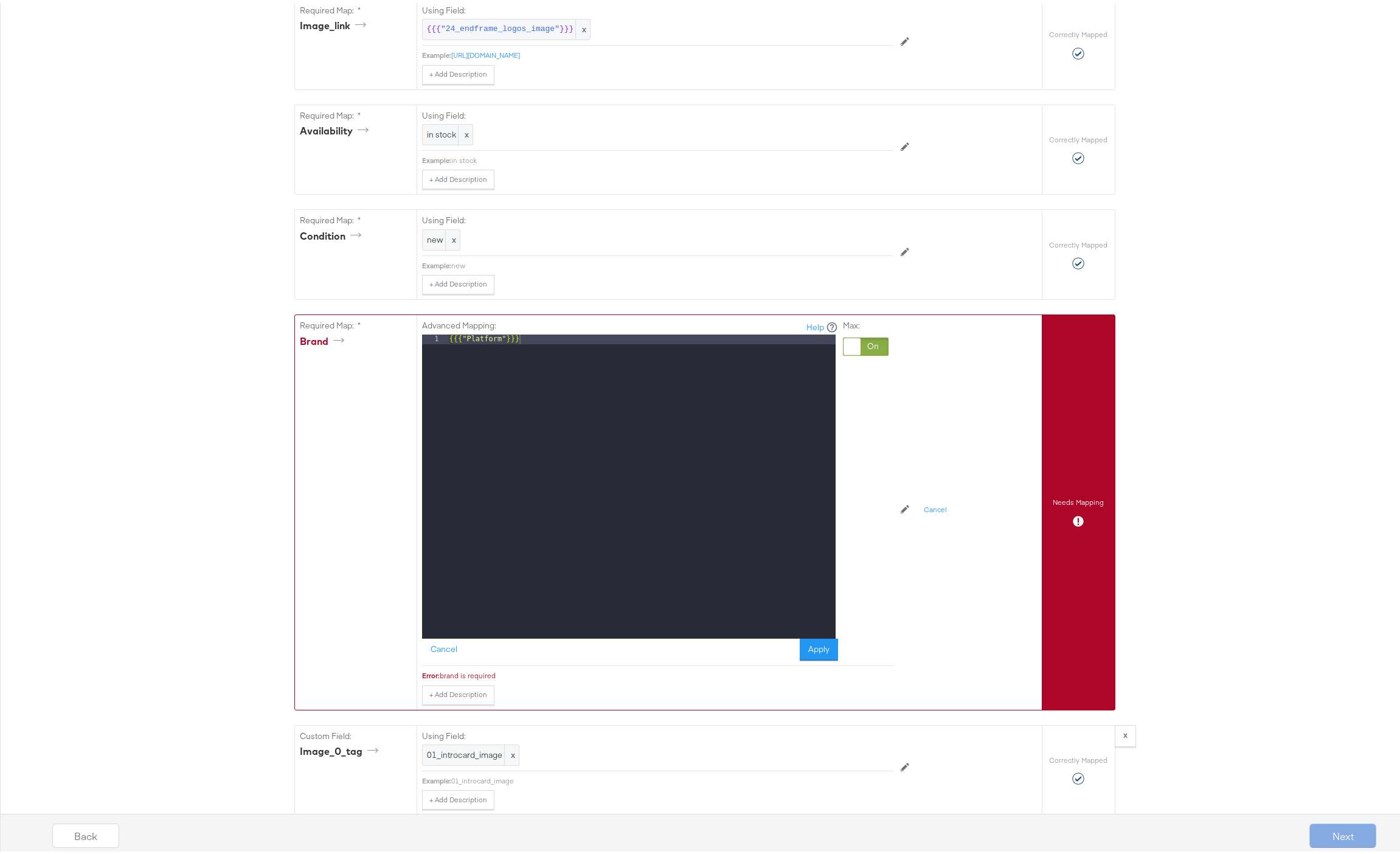
click at [863, 353] on div at bounding box center [865, 343] width 46 height 18
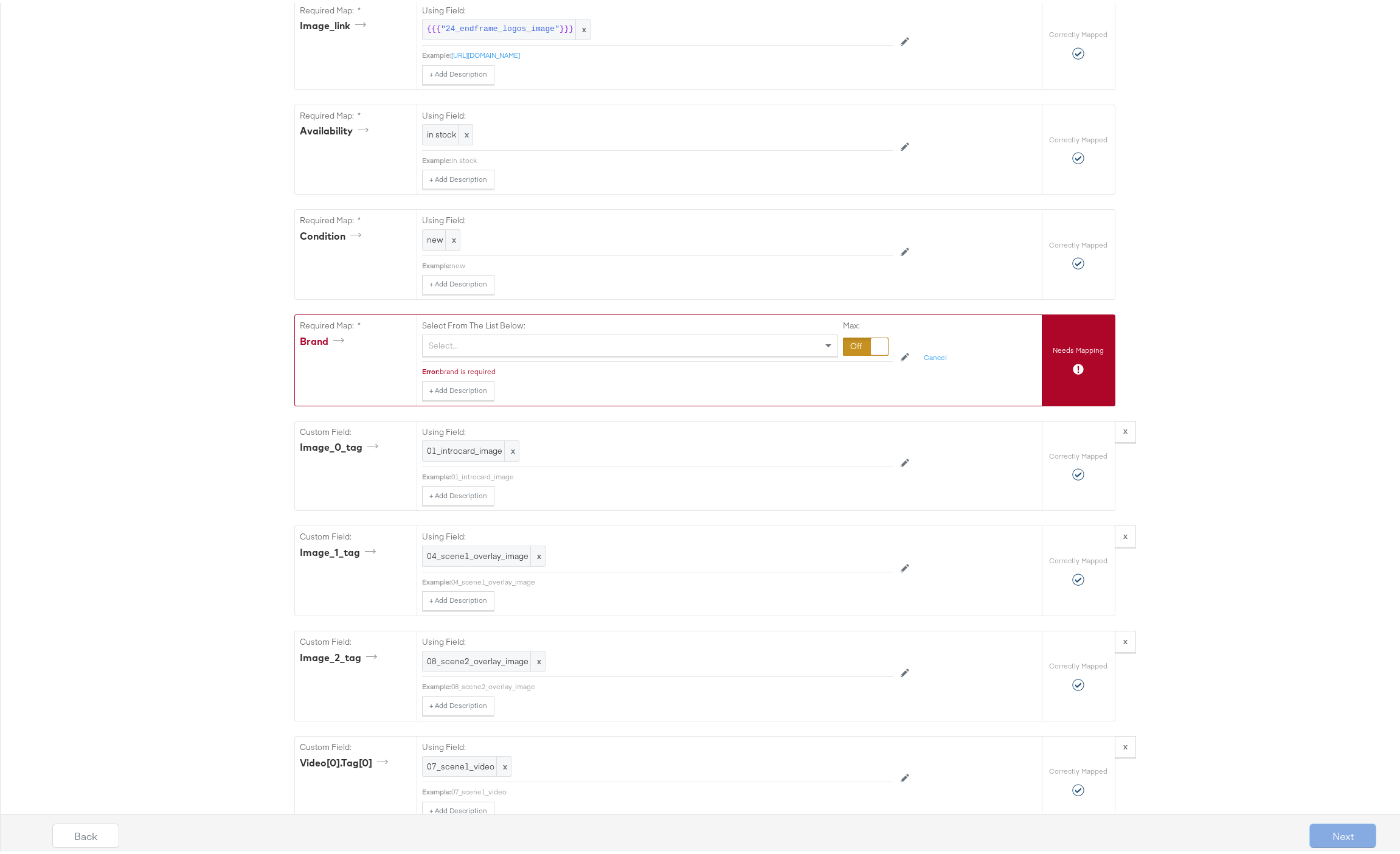
click at [571, 353] on div "Select..." at bounding box center [630, 342] width 415 height 21
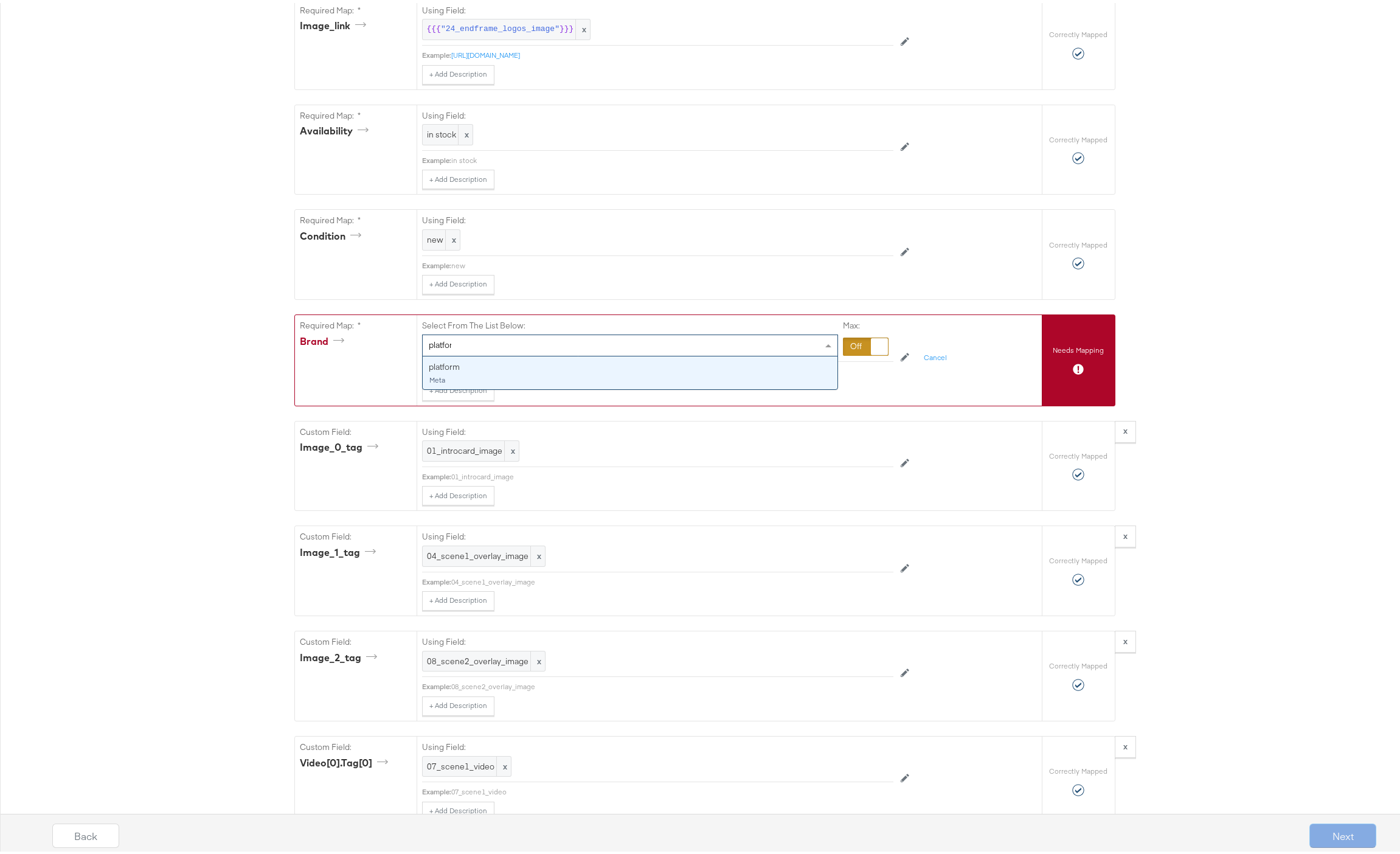
type input "platform"
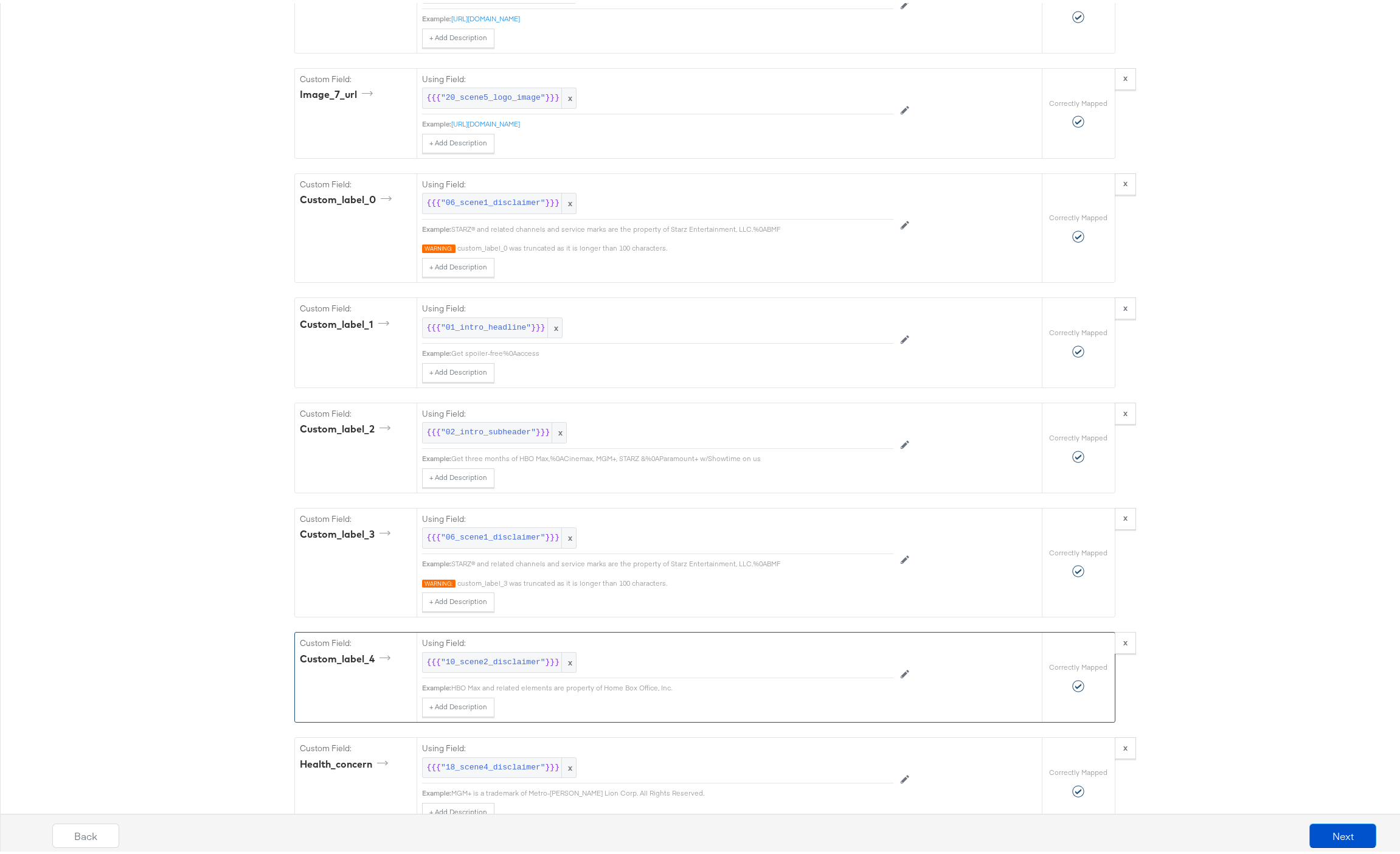
scroll to position [3282, 0]
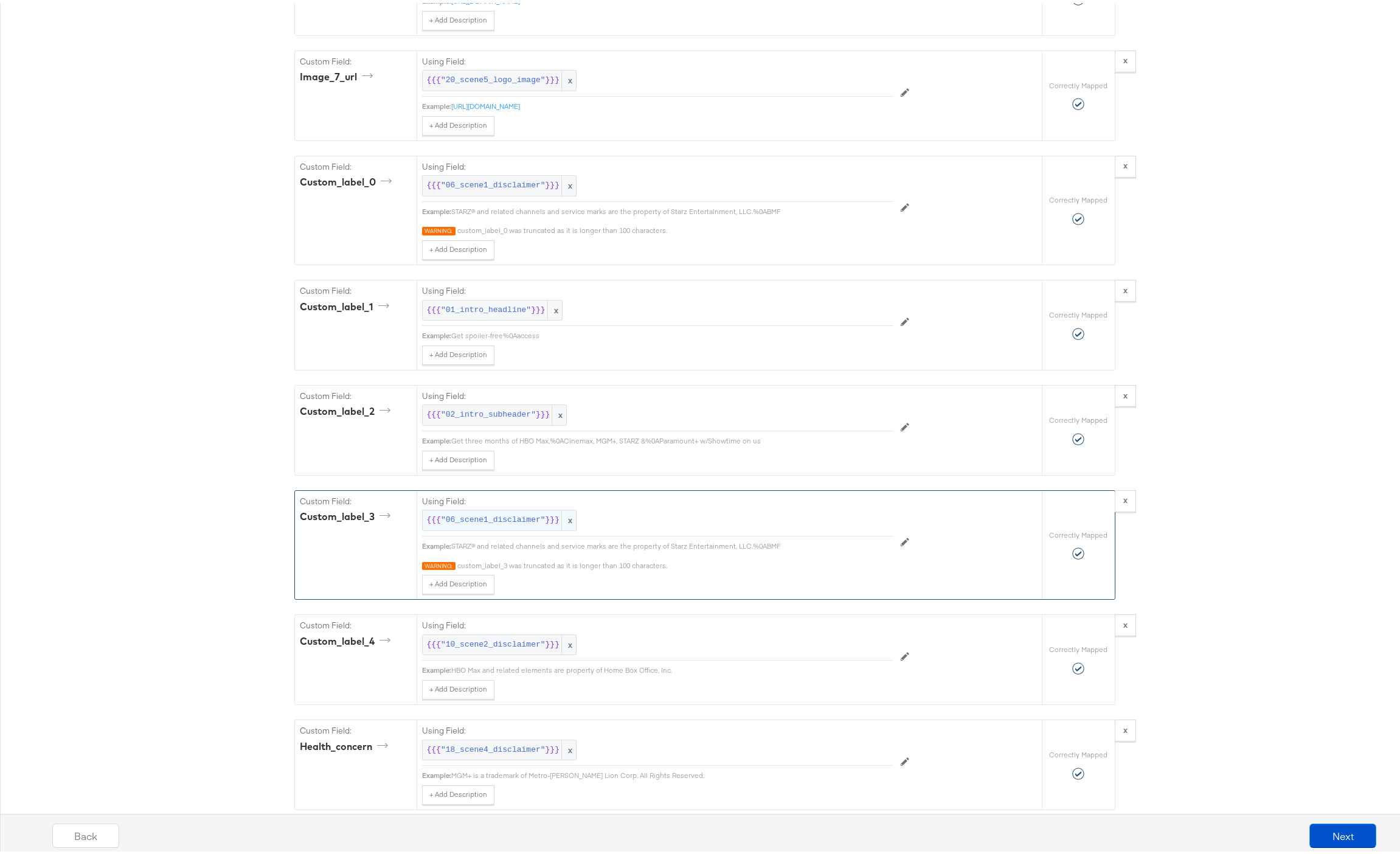
click at [484, 523] on span ""06_scene1_disclaimer"" at bounding box center [493, 517] width 104 height 11
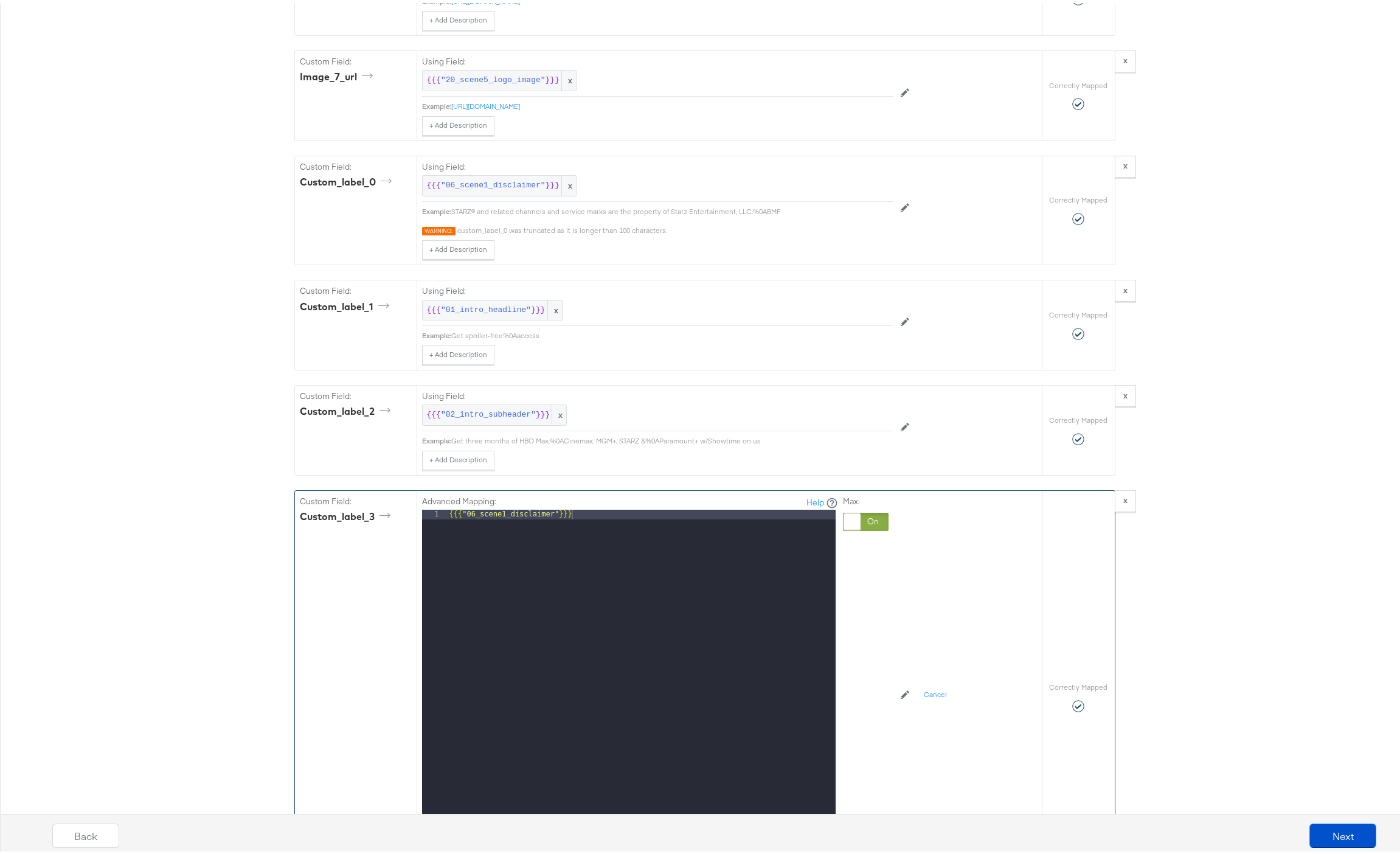
drag, startPoint x: 872, startPoint y: 526, endPoint x: 849, endPoint y: 527, distance: 23.0
click at [872, 526] on div at bounding box center [865, 518] width 46 height 18
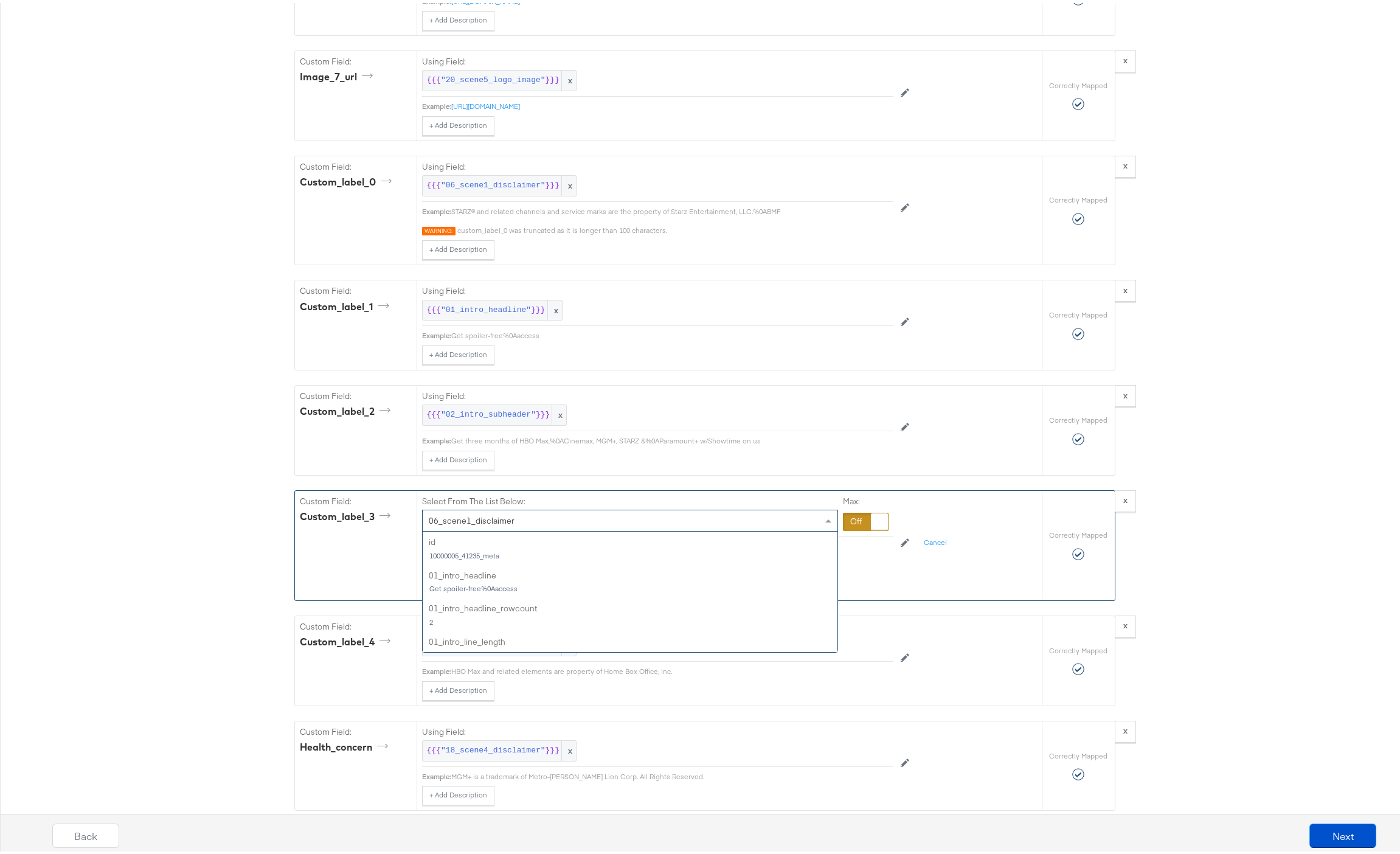
click at [518, 528] on div "06_scene1_disclaimer" at bounding box center [630, 518] width 415 height 21
type input "scene3"
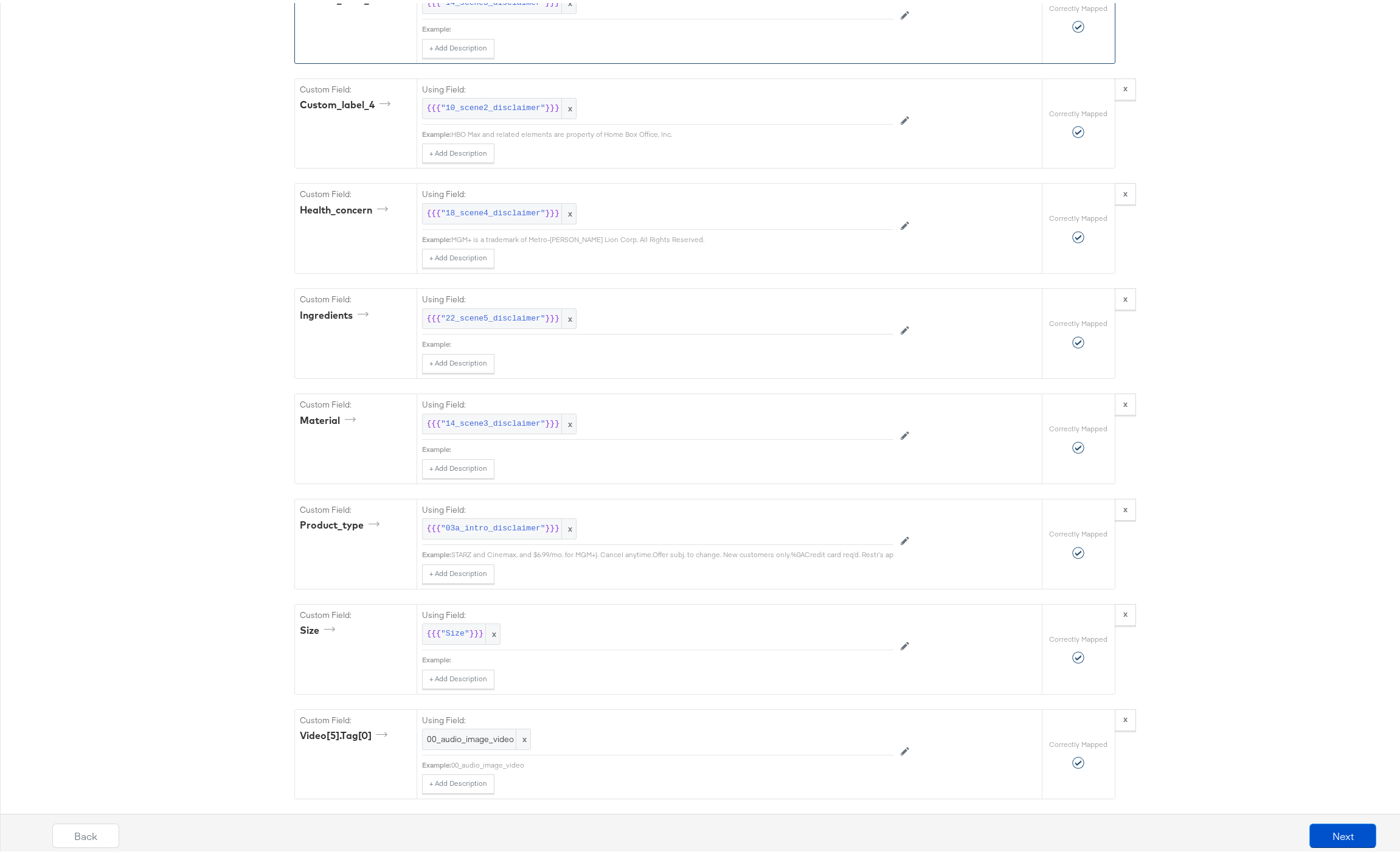
scroll to position [3822, 0]
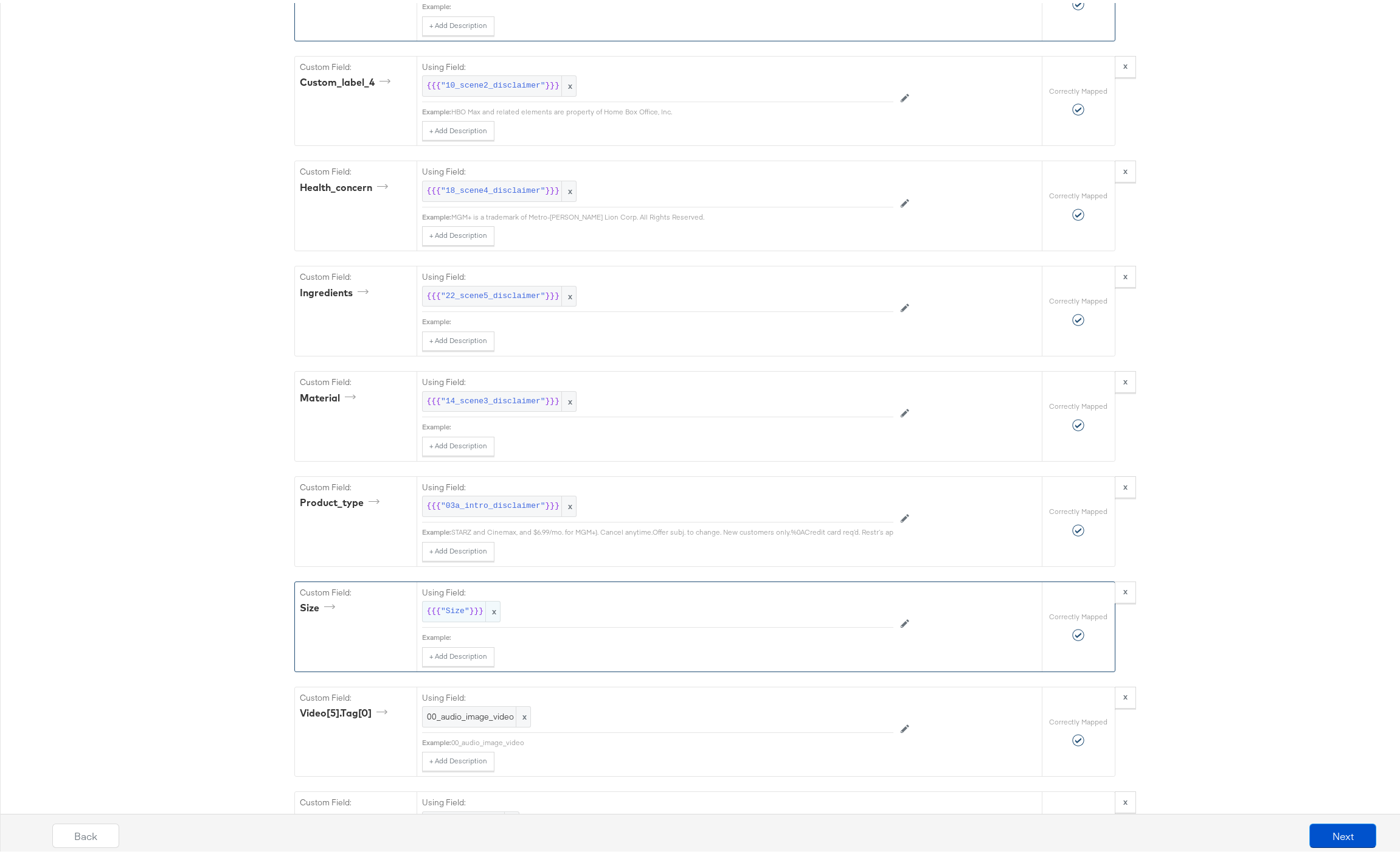
click at [444, 614] on span ""Size"" at bounding box center [455, 609] width 29 height 11
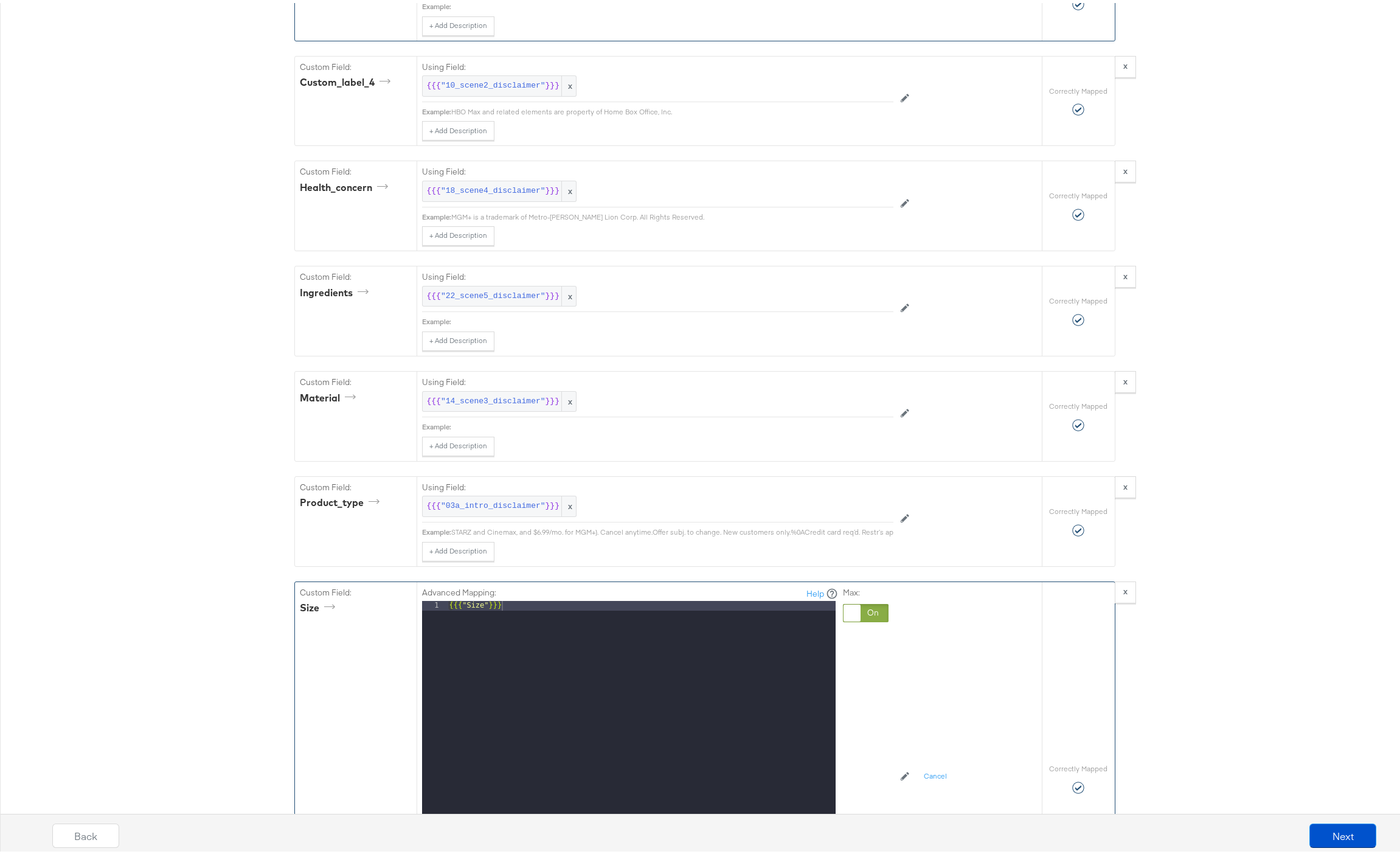
drag, startPoint x: 861, startPoint y: 628, endPoint x: 842, endPoint y: 628, distance: 19.0
click at [861, 619] on div at bounding box center [865, 610] width 46 height 18
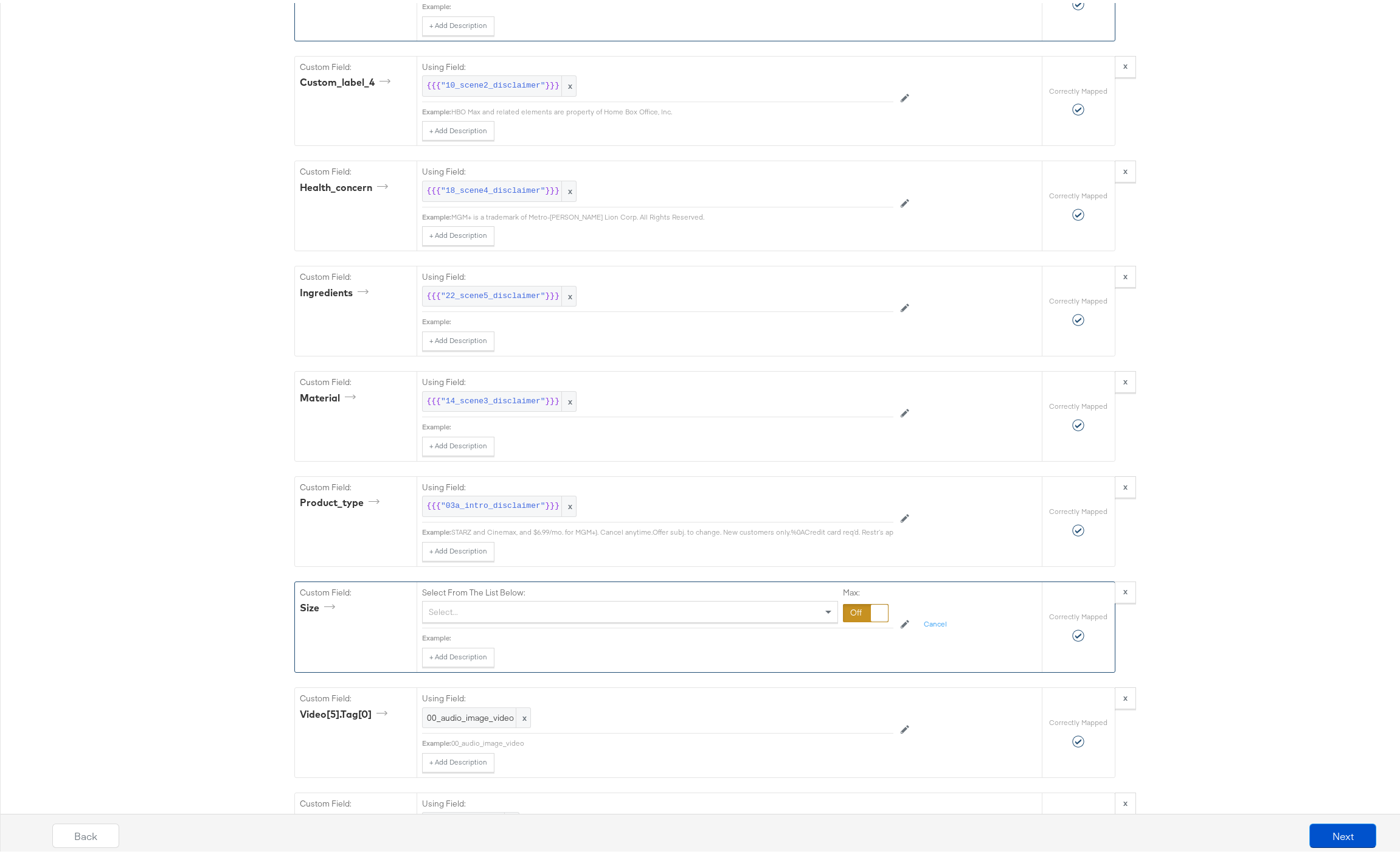
click at [506, 619] on div "Select..." at bounding box center [630, 609] width 415 height 21
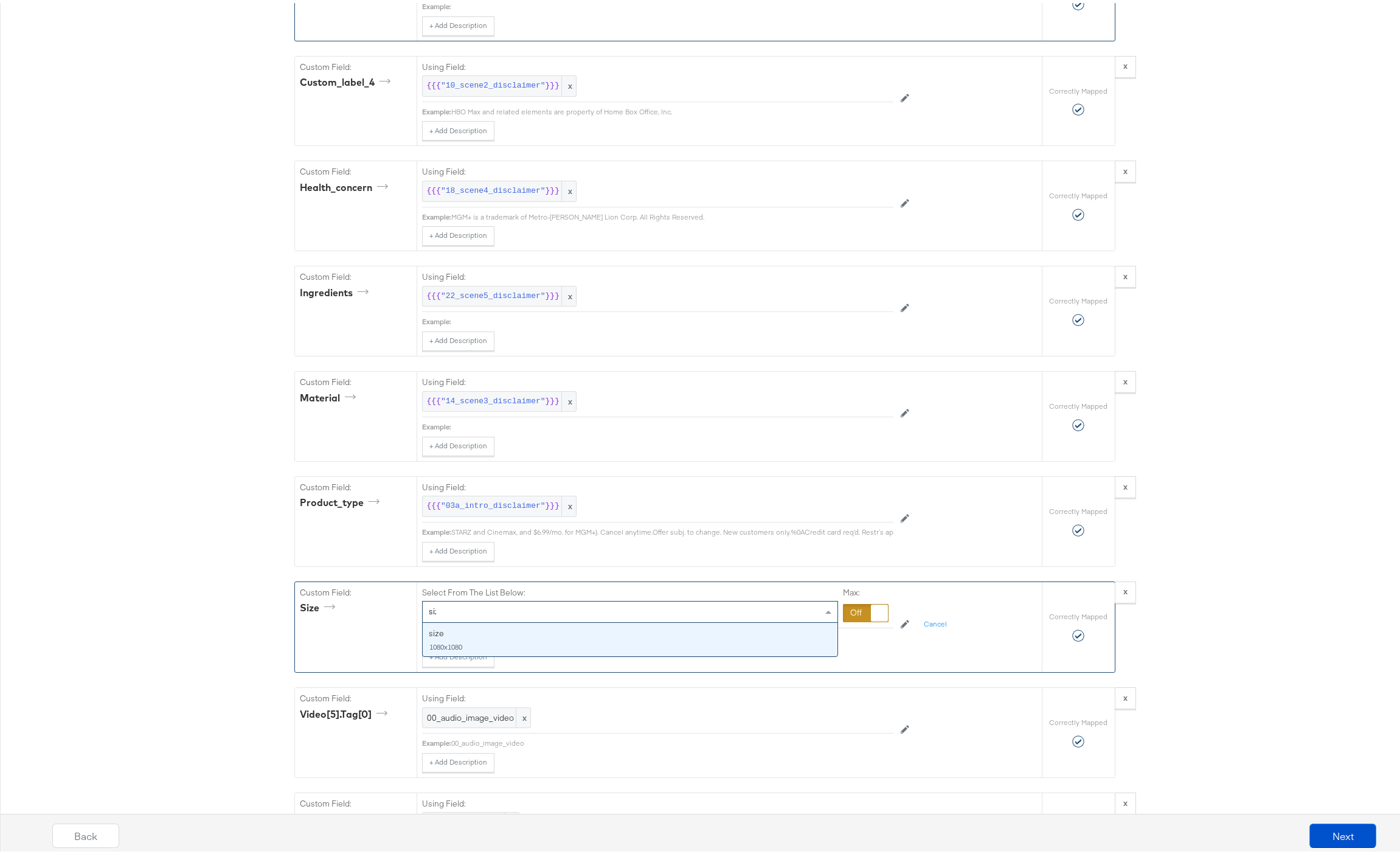
type input "size"
drag, startPoint x: 467, startPoint y: 652, endPoint x: 477, endPoint y: 648, distance: 10.8
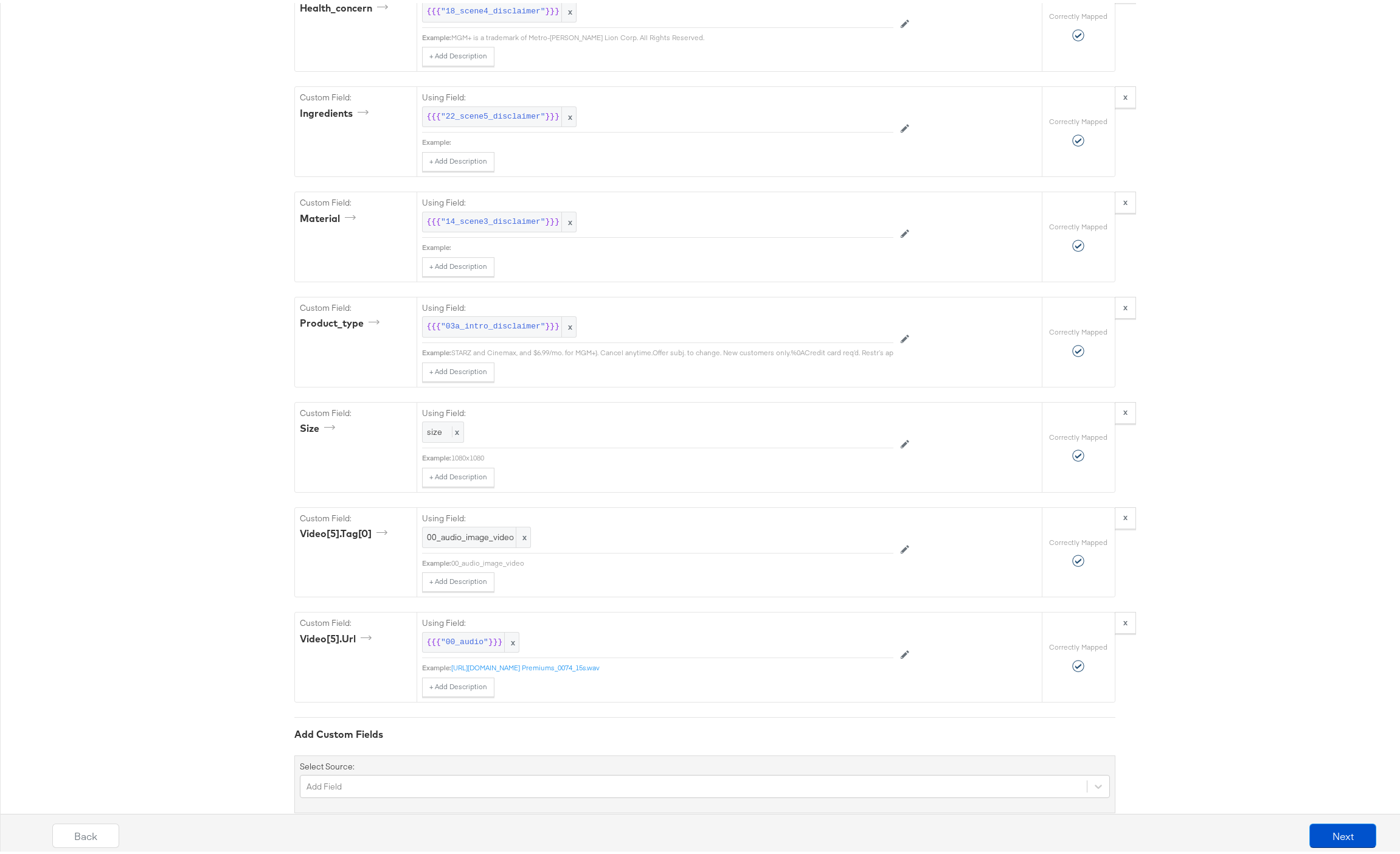
scroll to position [3833, 0]
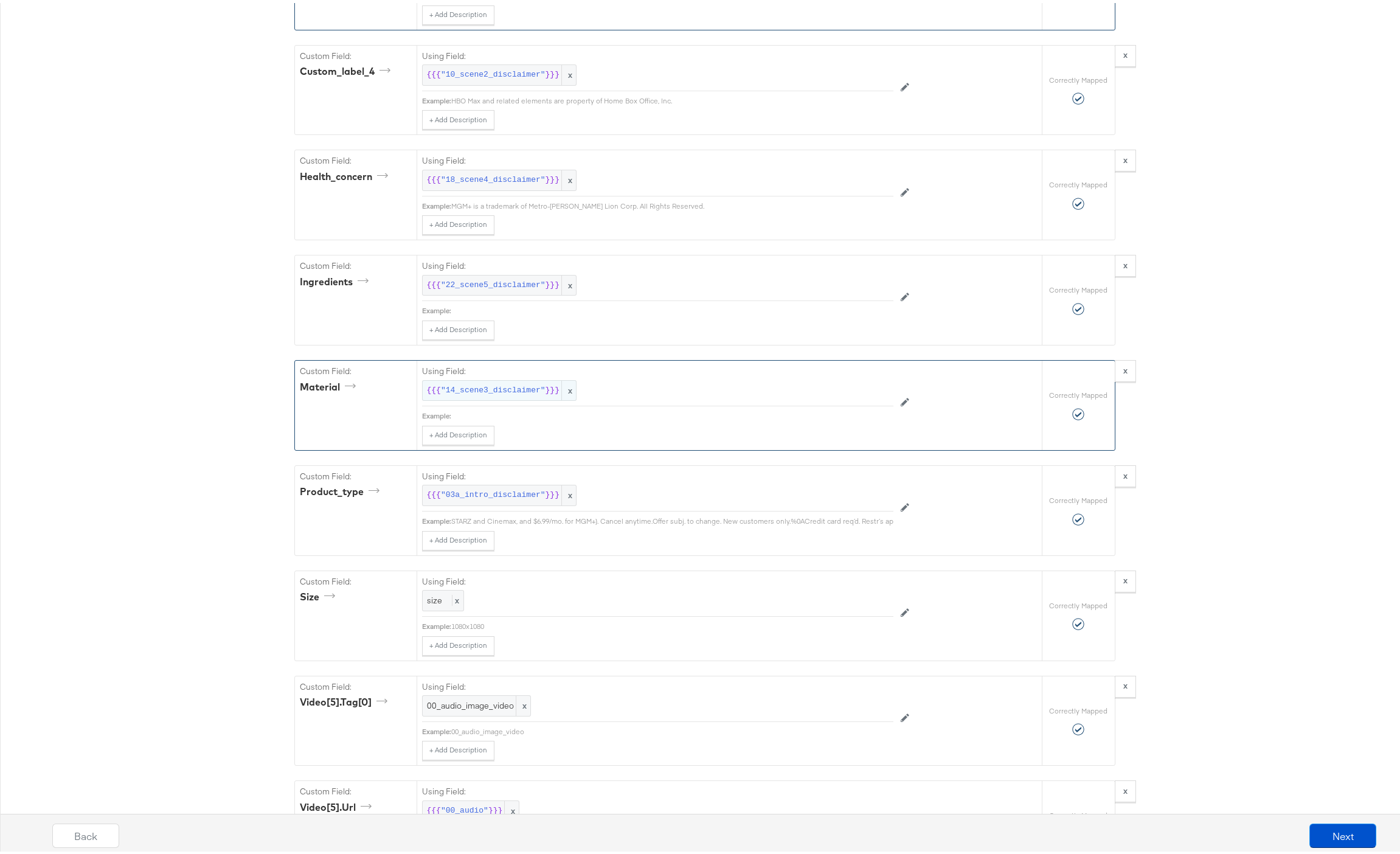
click at [450, 390] on div "{{{ "14_scene3_disclaimer" }}} x" at bounding box center [499, 387] width 154 height 21
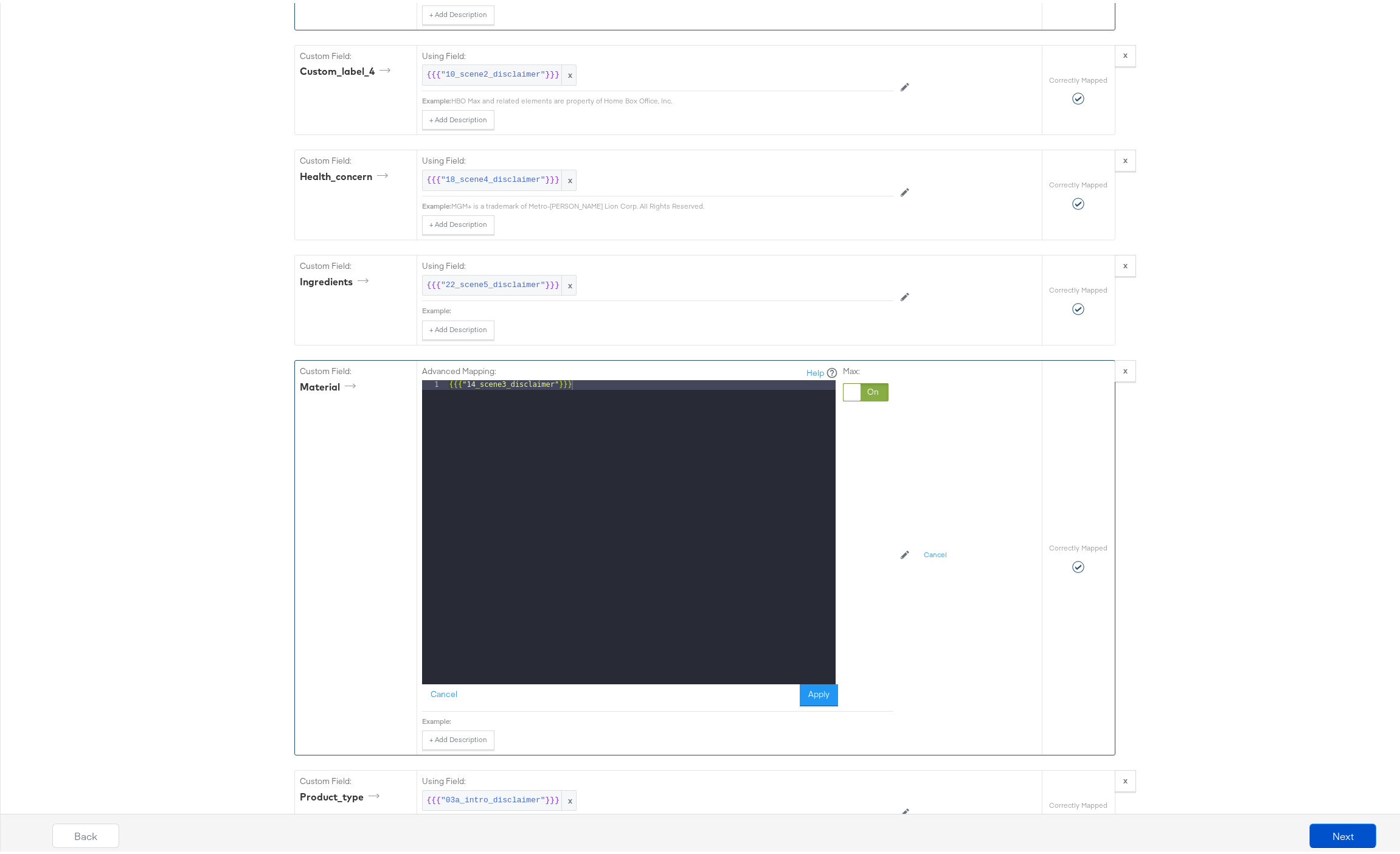
drag, startPoint x: 870, startPoint y: 400, endPoint x: 833, endPoint y: 397, distance: 37.1
click at [869, 398] on div at bounding box center [865, 389] width 46 height 18
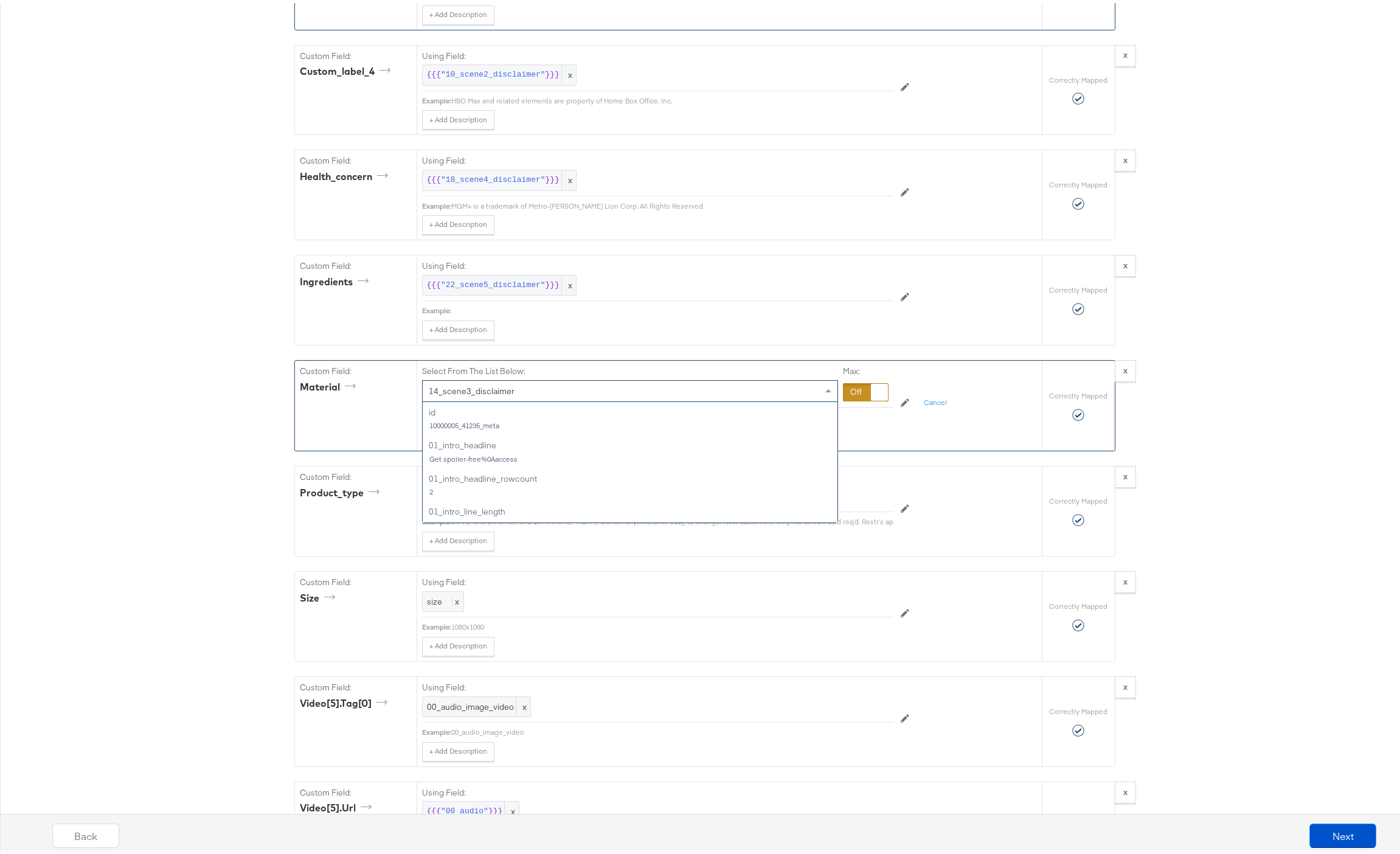
click at [490, 394] on span "14_scene3_disclaimer" at bounding box center [471, 388] width 86 height 11
type input "06"
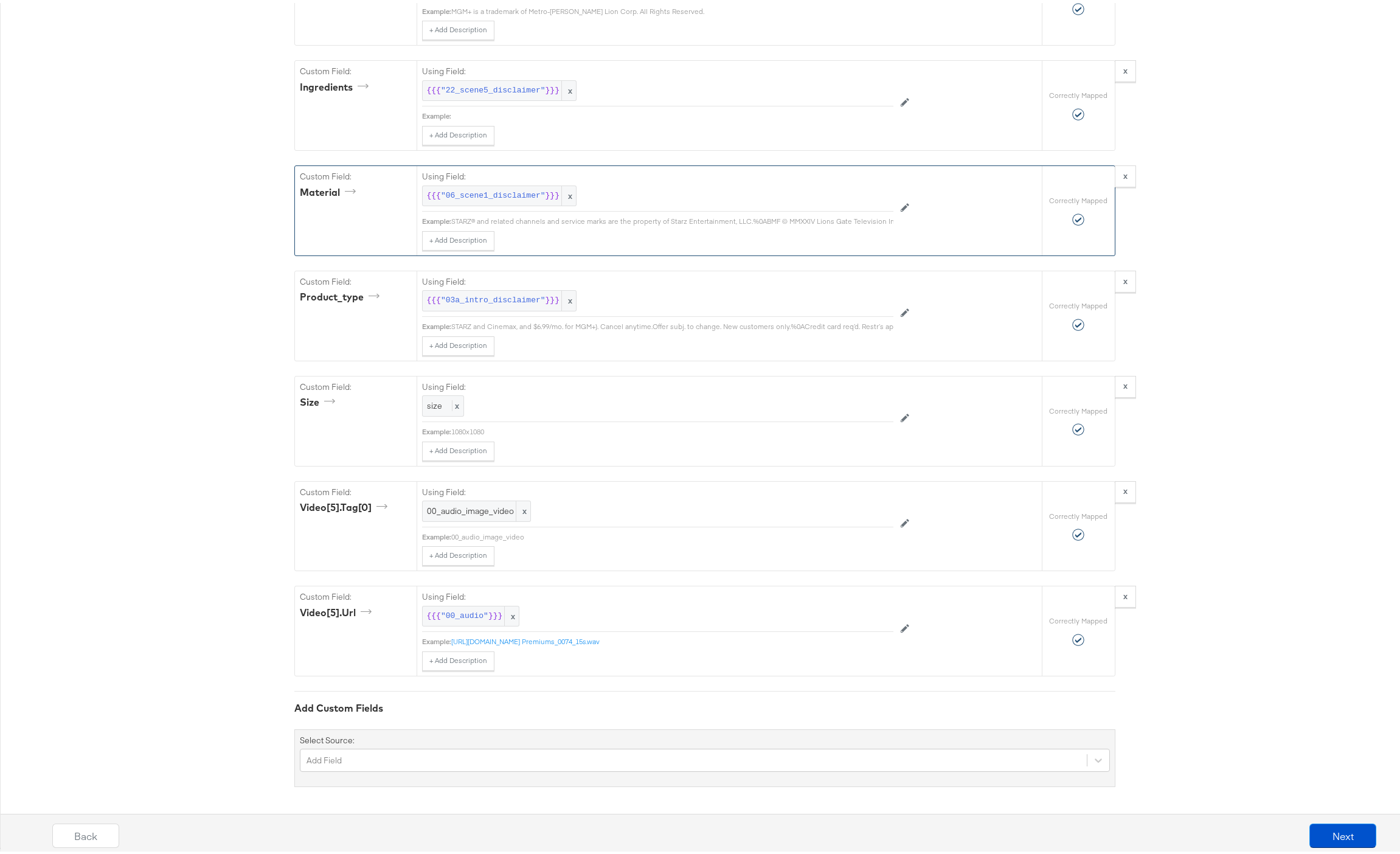
scroll to position [4056, 0]
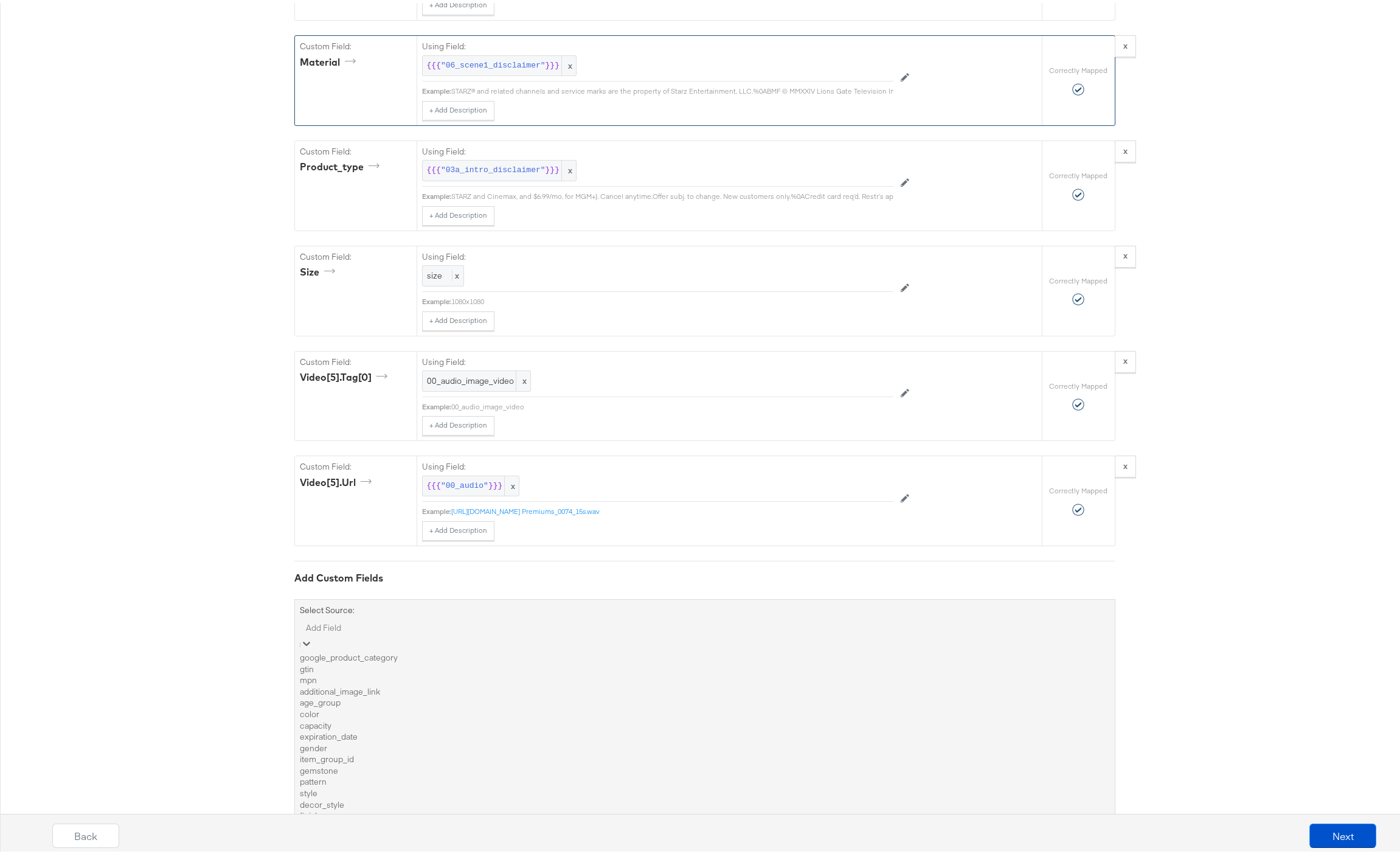
scroll to position [156, 0]
click at [452, 762] on div "gemstone" at bounding box center [704, 768] width 810 height 11
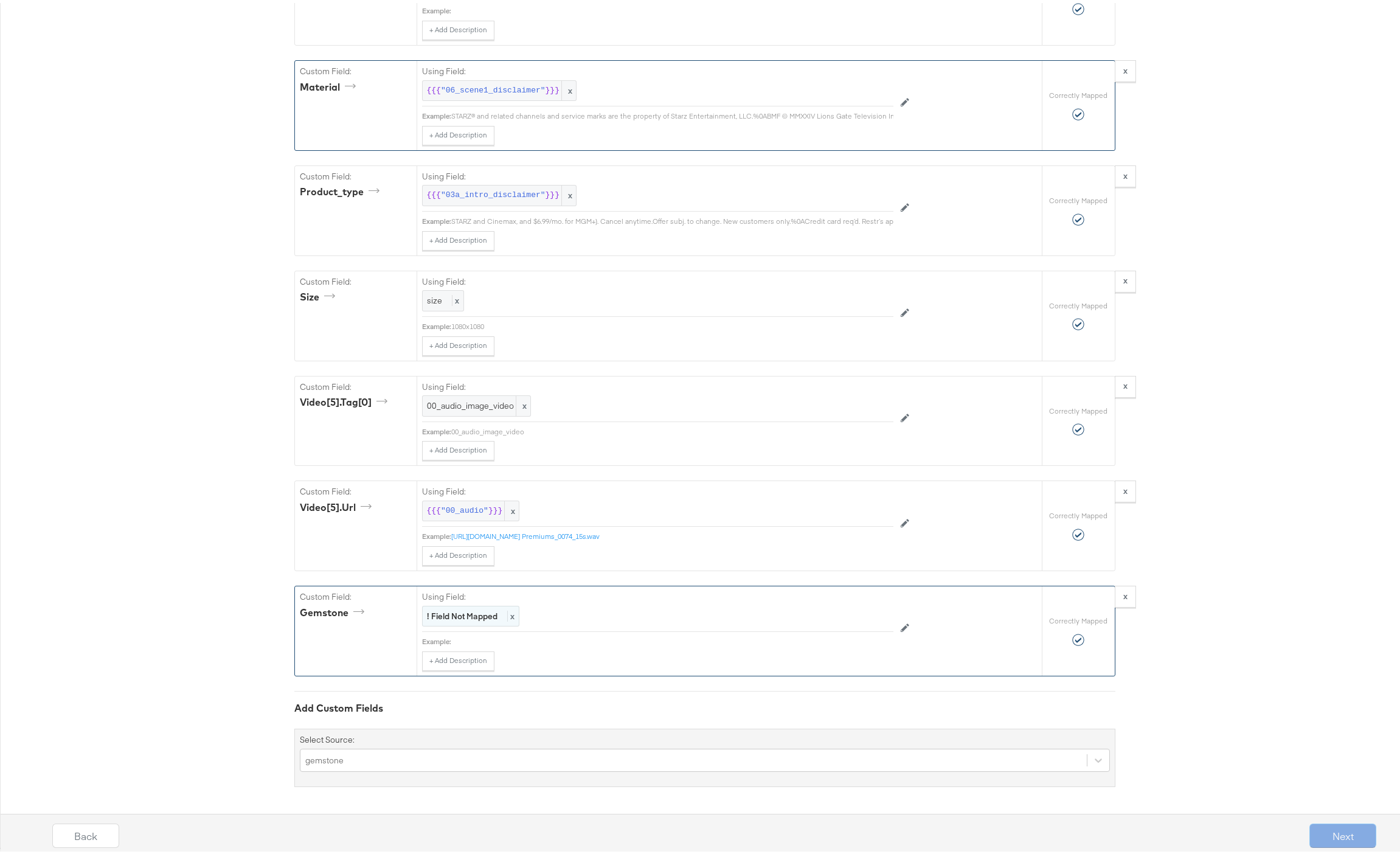
click at [446, 616] on strong "! Field Not Mapped" at bounding box center [462, 612] width 71 height 11
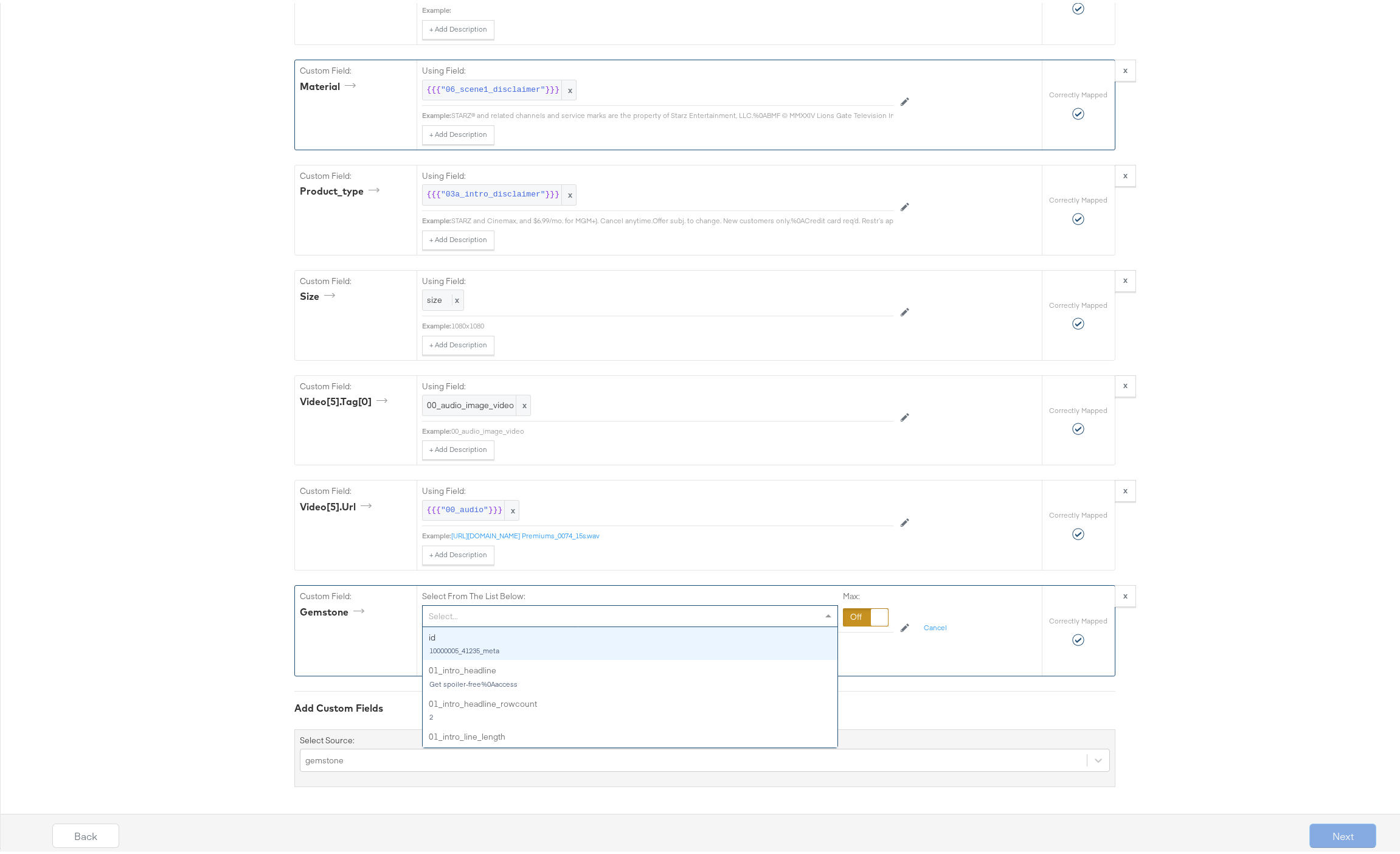
click at [447, 619] on div "Select..." at bounding box center [630, 613] width 415 height 21
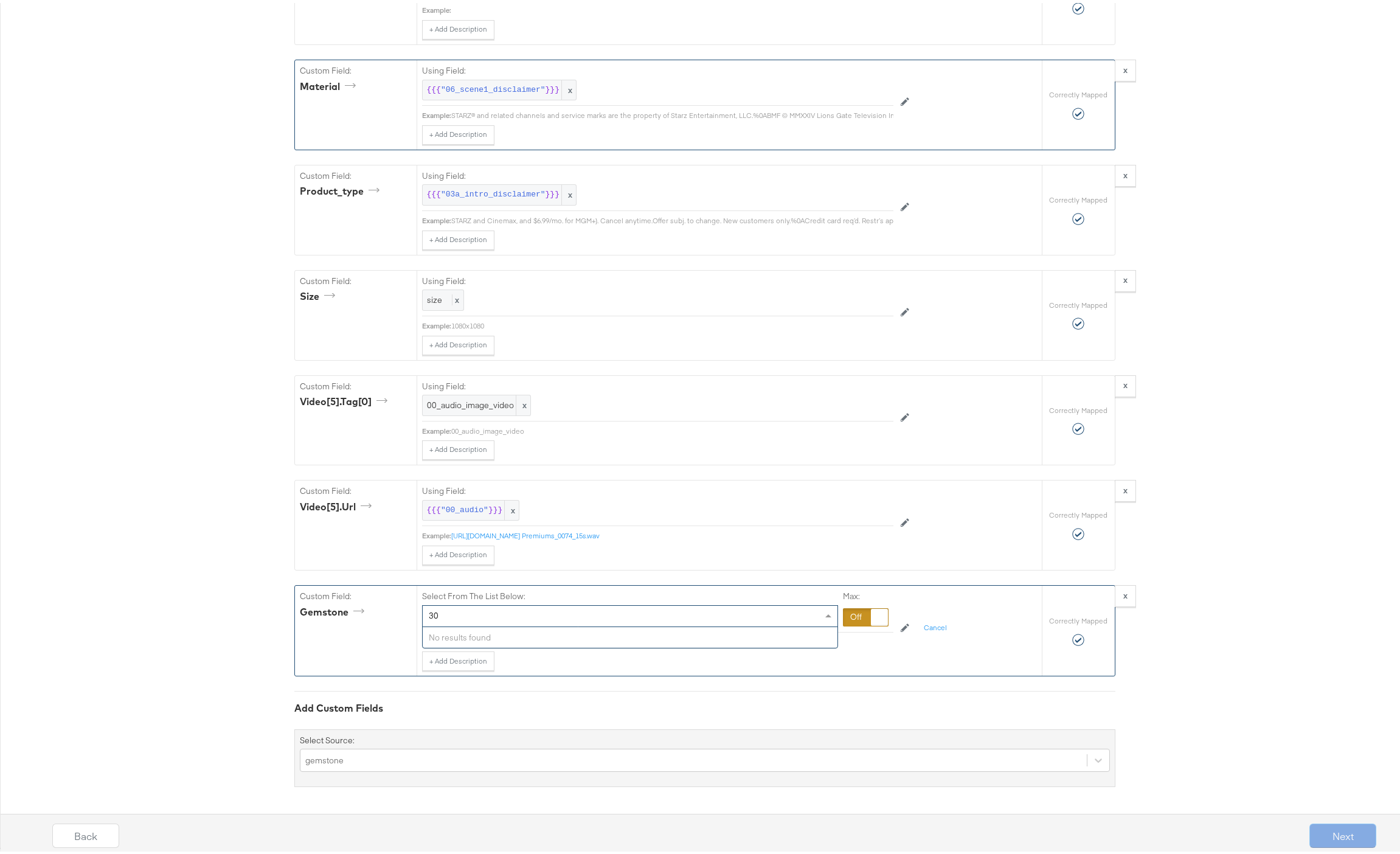
type input "3"
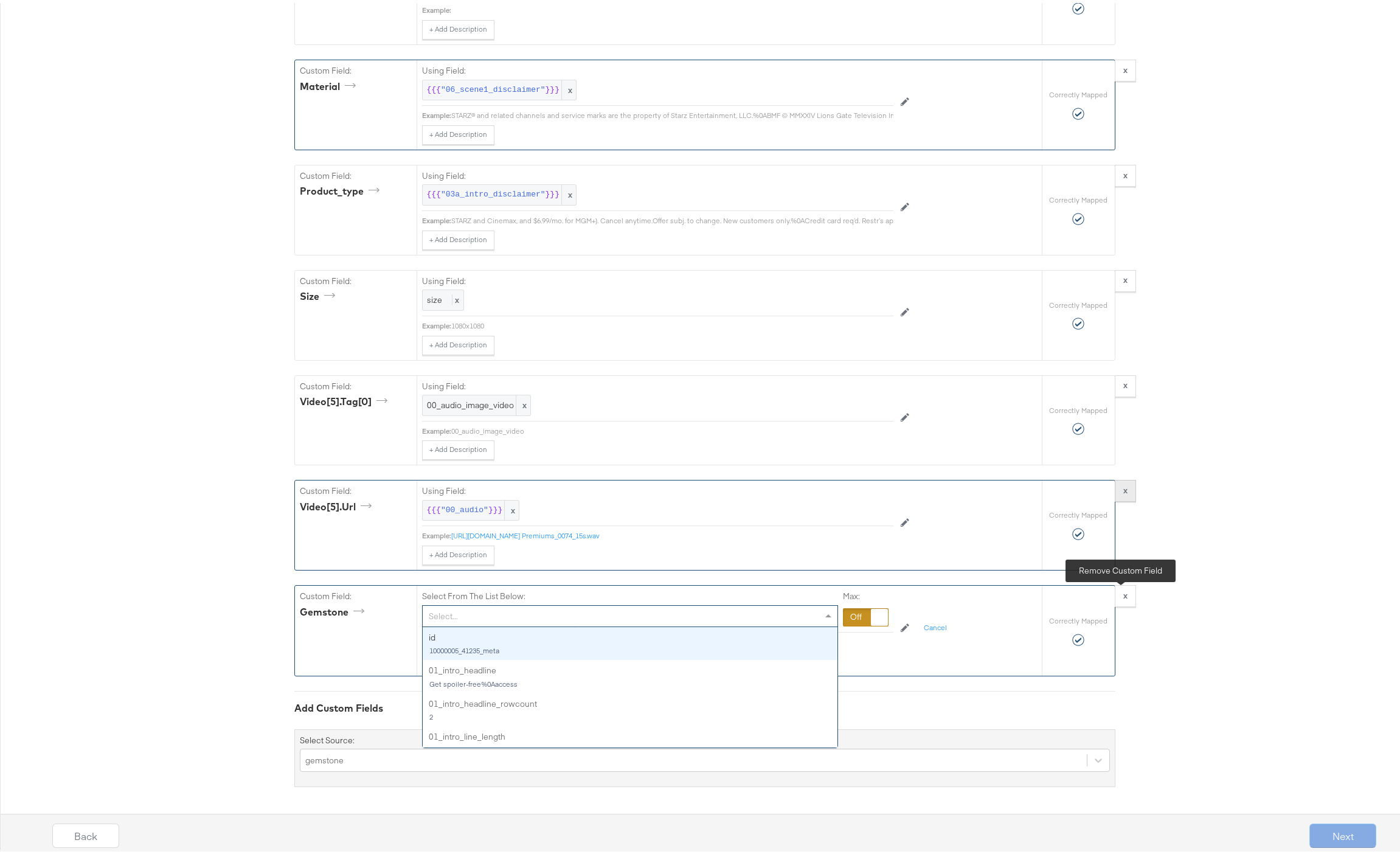
click at [1123, 598] on strong "x" at bounding box center [1125, 592] width 4 height 11
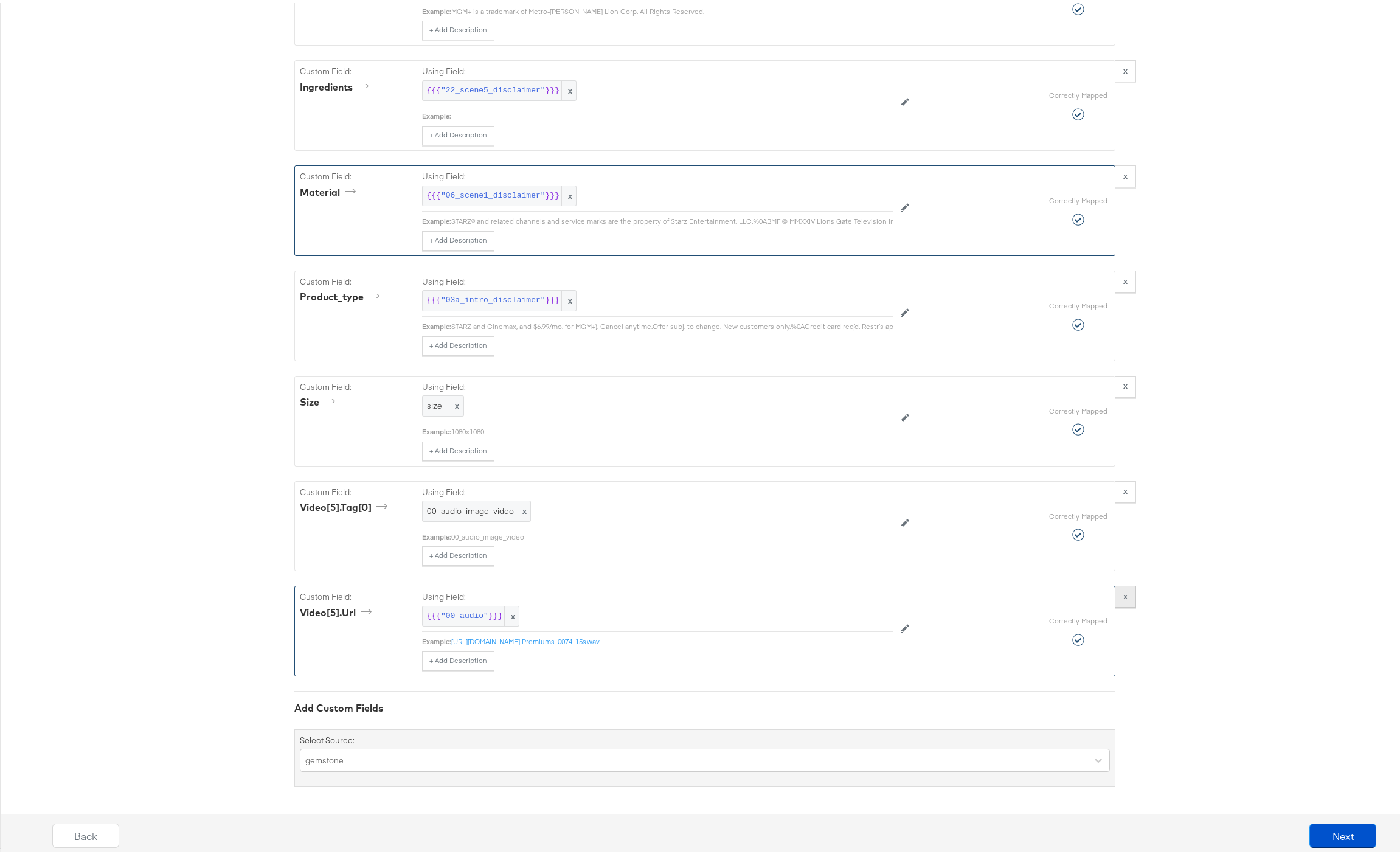
scroll to position [4056, 0]
click at [1324, 832] on button "Next" at bounding box center [1342, 832] width 67 height 24
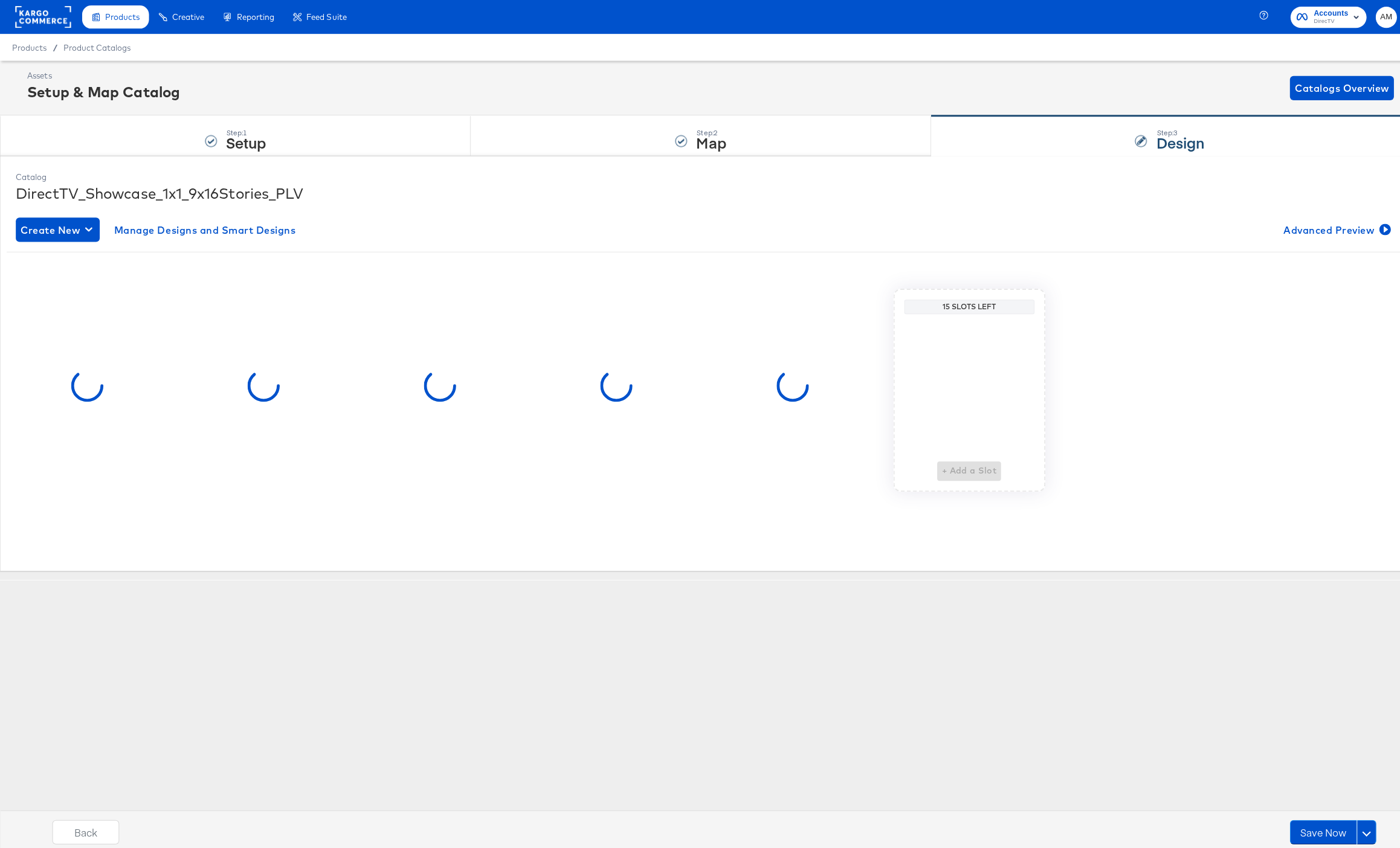
scroll to position [0, 0]
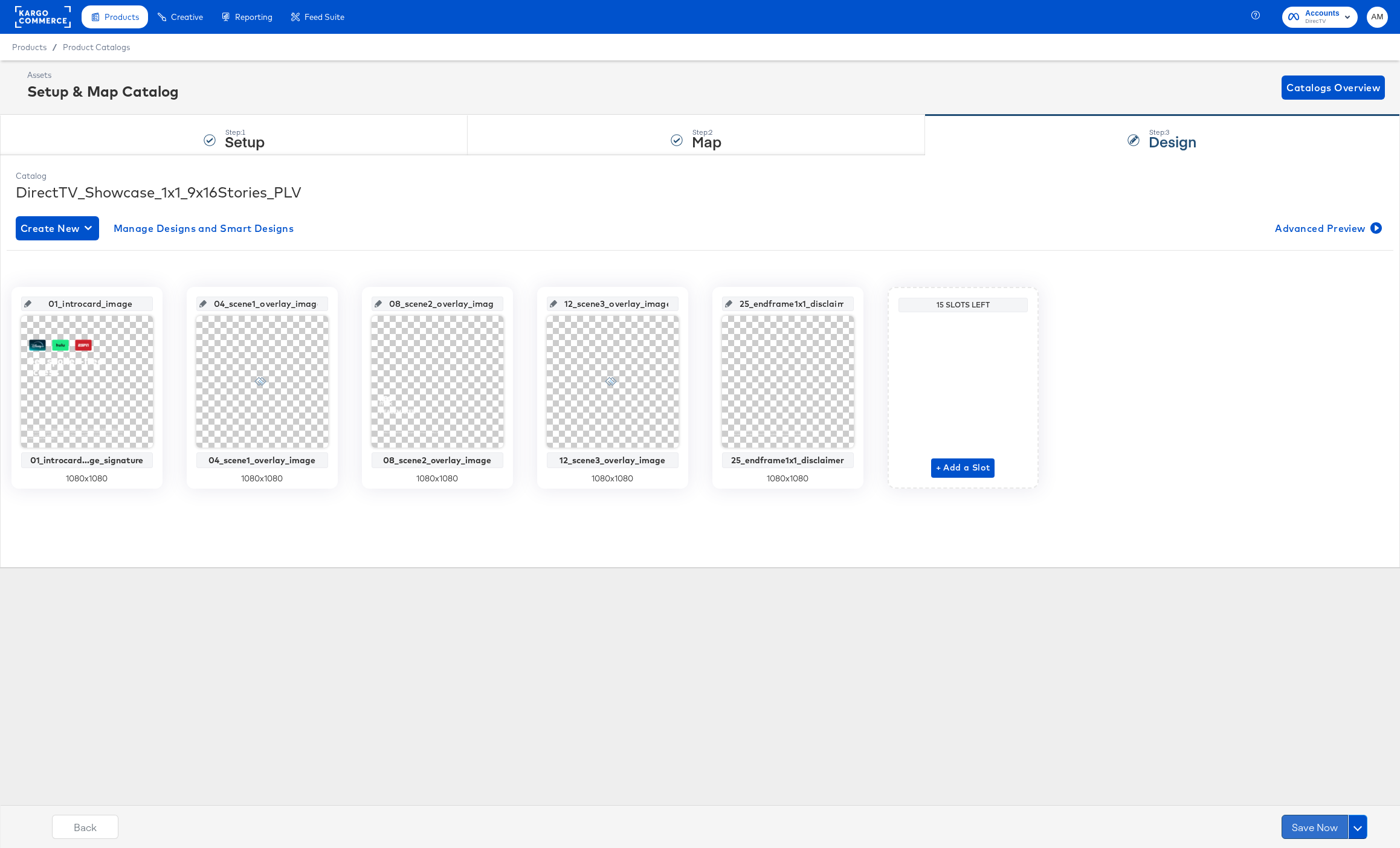
click at [1315, 827] on button "Save Now" at bounding box center [1314, 827] width 66 height 24
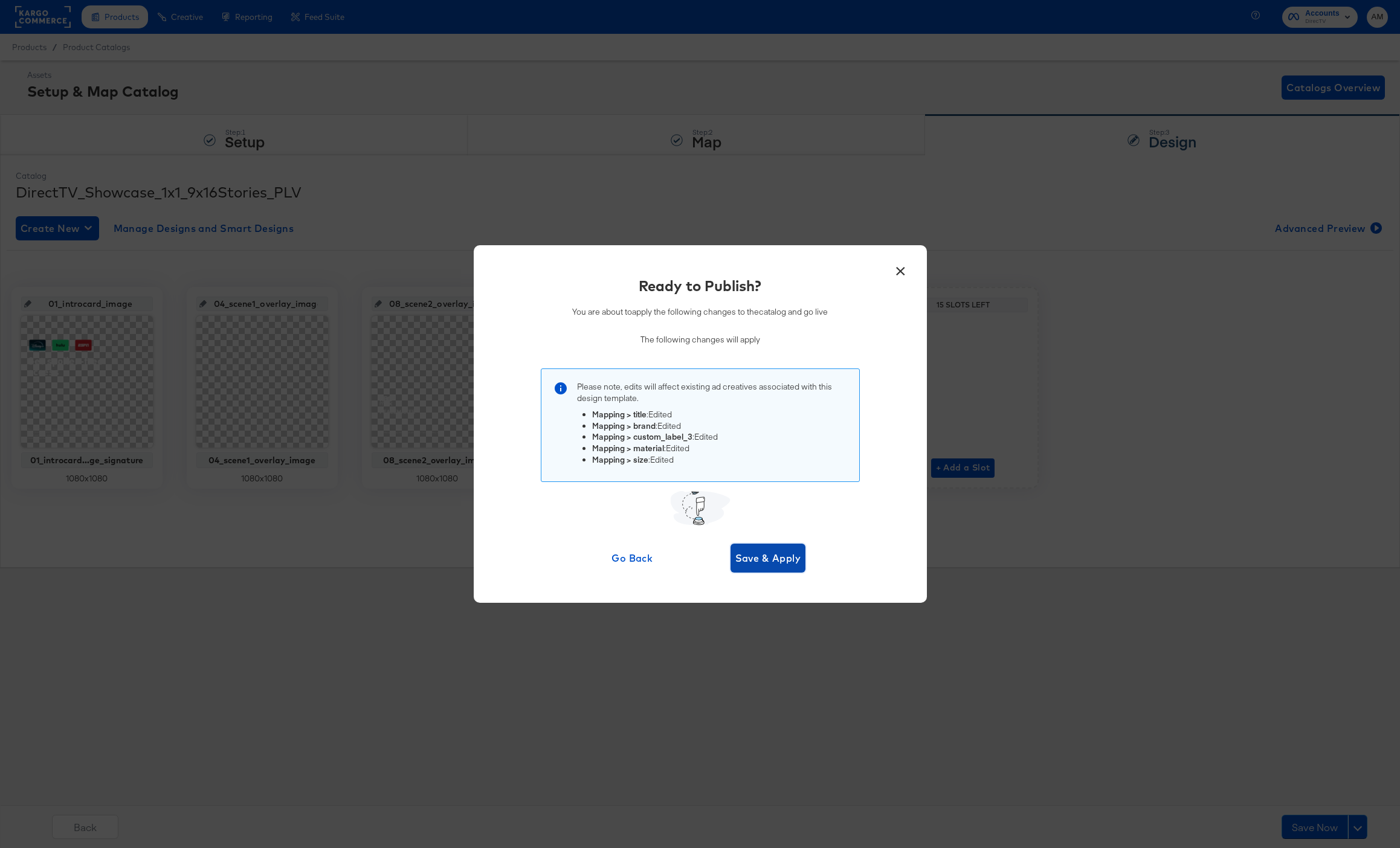
click at [749, 558] on span "Save & Apply" at bounding box center [768, 558] width 66 height 17
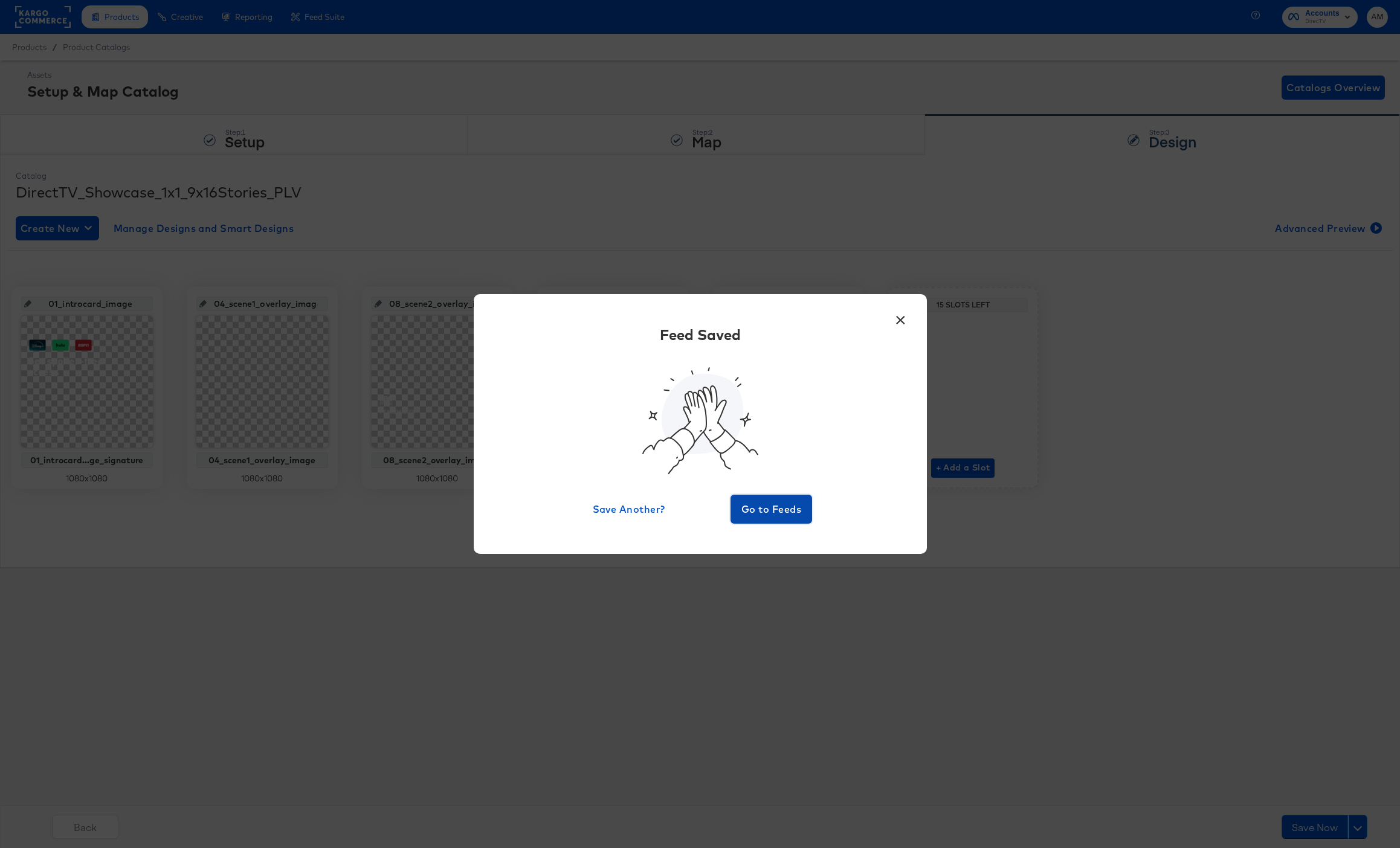
click at [767, 510] on span "Go to Feeds" at bounding box center [771, 509] width 73 height 17
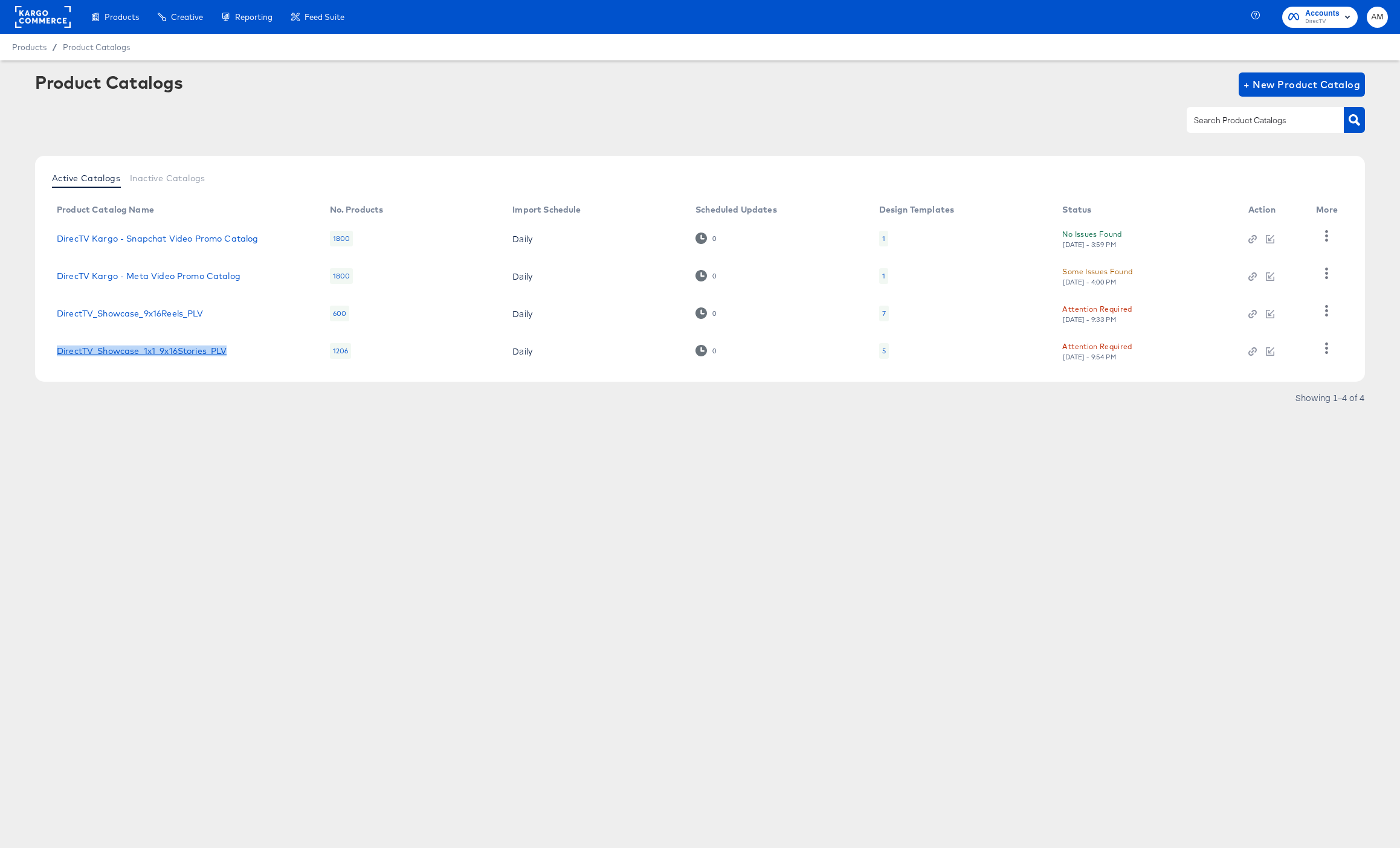
drag, startPoint x: 237, startPoint y: 348, endPoint x: 59, endPoint y: 353, distance: 178.1
click at [59, 353] on div "DirectTV_Showcase_1x1_9x16Stories_PLV" at bounding box center [181, 350] width 249 height 9
copy link "DirectTV_Showcase_1x1_9x16Stories_PLV"
click at [1307, 86] on span "+ New Product Catalog" at bounding box center [1301, 84] width 117 height 17
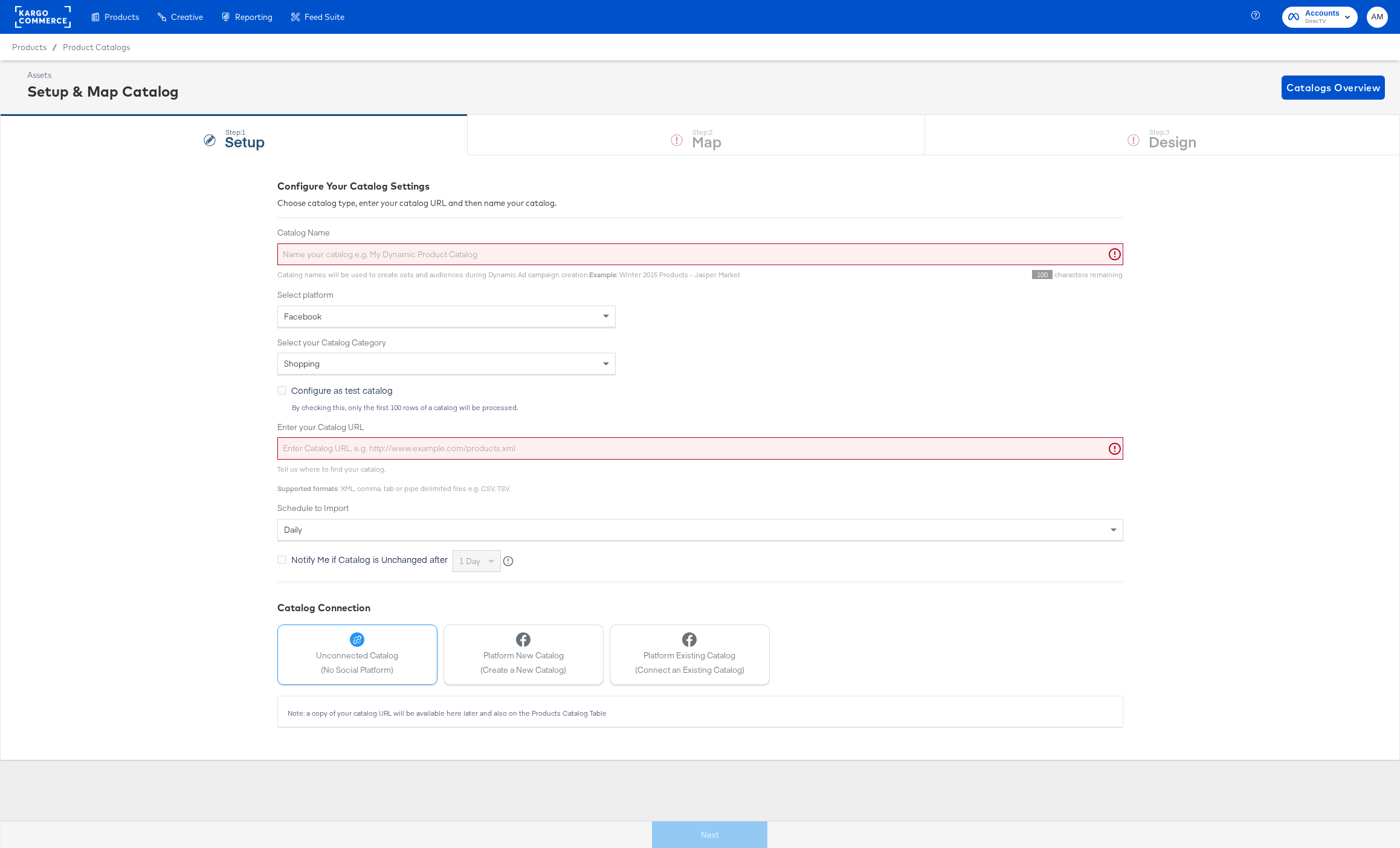
click at [325, 253] on input "Catalog Name" at bounding box center [700, 254] width 846 height 22
paste input "DirectTV_Showcase_1x1_9x16Stories_PLV"
type input "DirectTV_Showcase_1x1_9x16Stories_PLV"
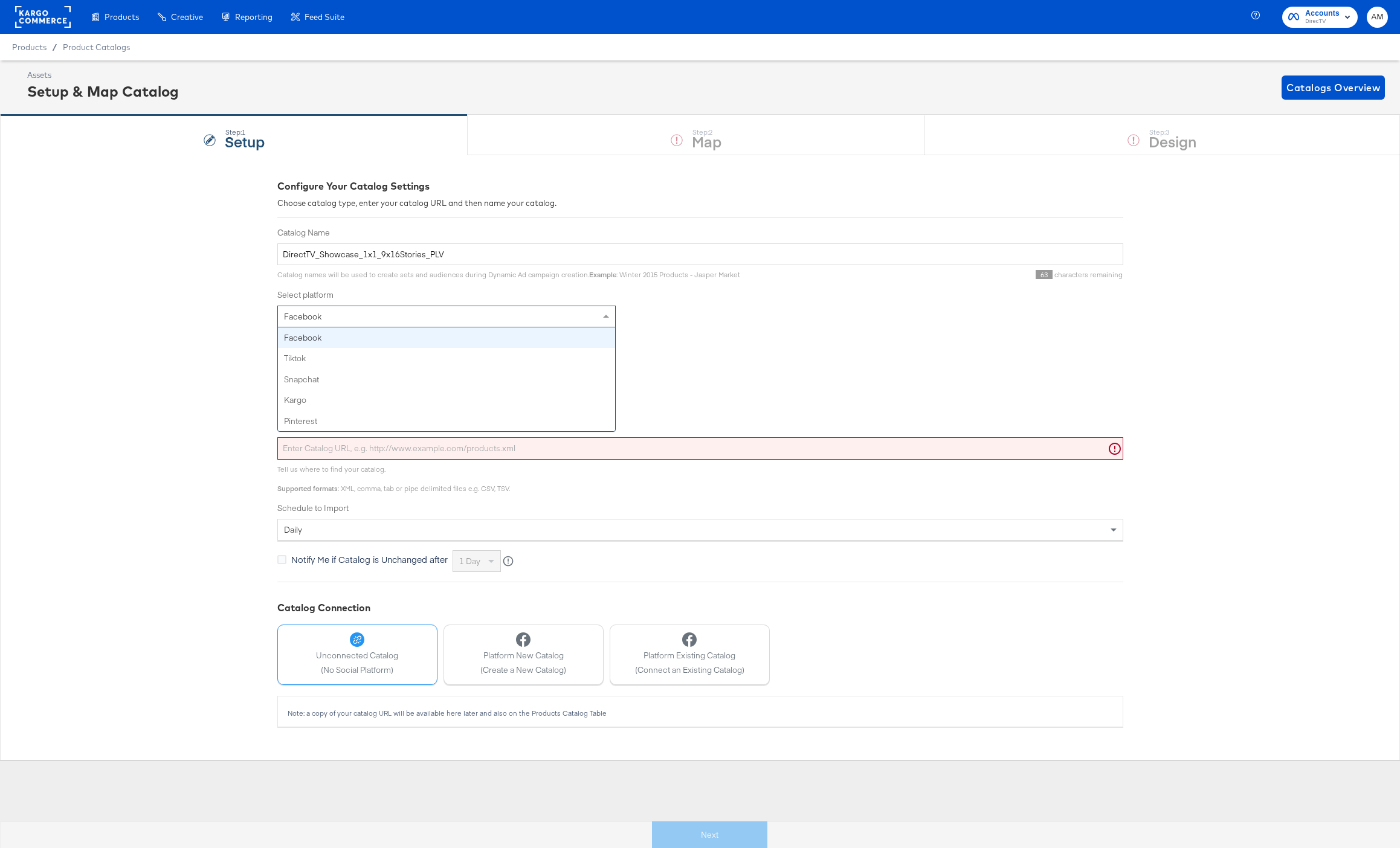
click at [298, 315] on span "Facebook" at bounding box center [302, 316] width 37 height 11
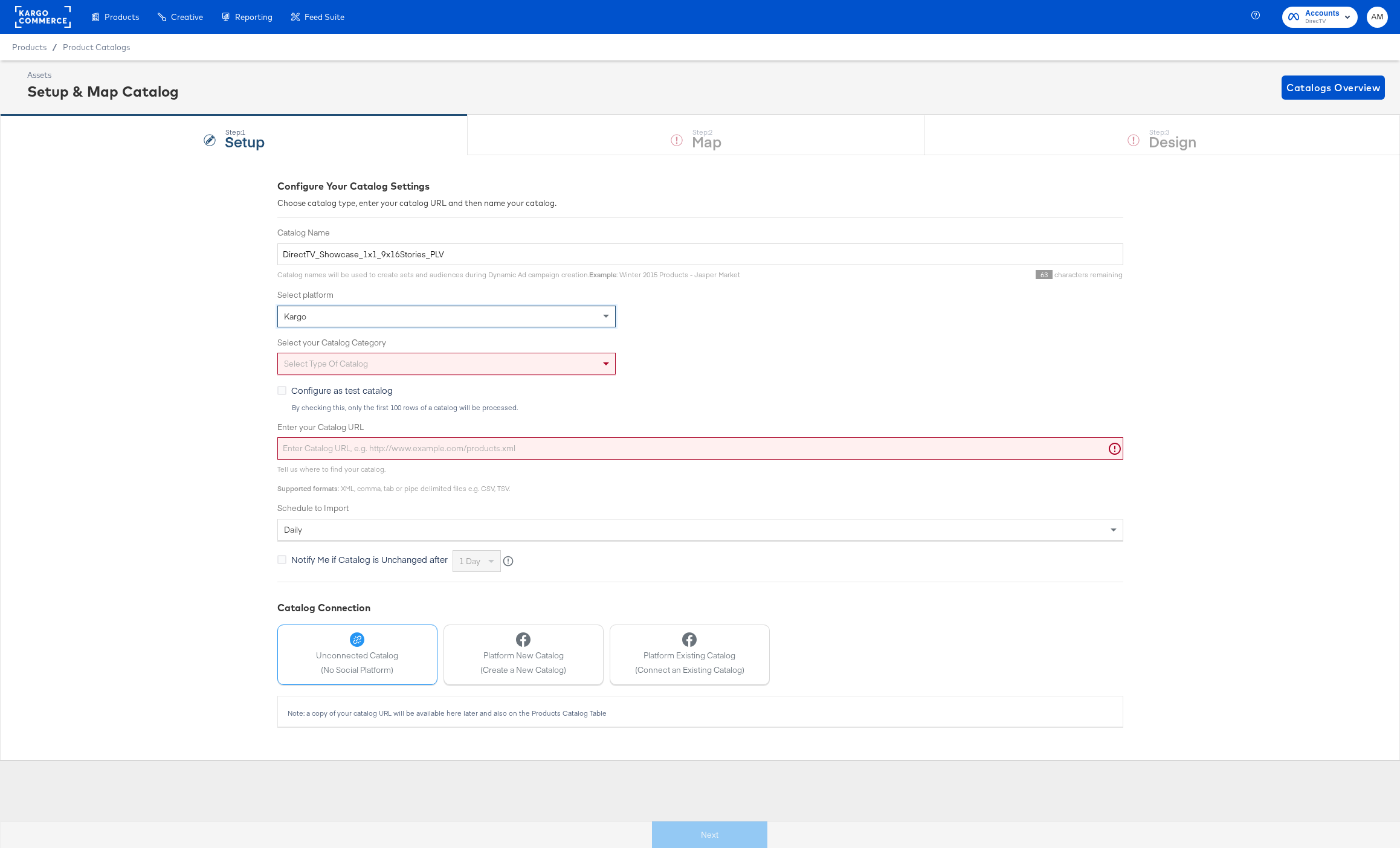
click at [320, 360] on div "Select type of catalog" at bounding box center [447, 363] width 337 height 21
click at [351, 448] on input "Enter your Catalog URL" at bounding box center [700, 448] width 846 height 22
click at [339, 443] on input "Enter your Catalog URL" at bounding box center [700, 448] width 846 height 22
paste input "[URL][DOMAIN_NAME]"
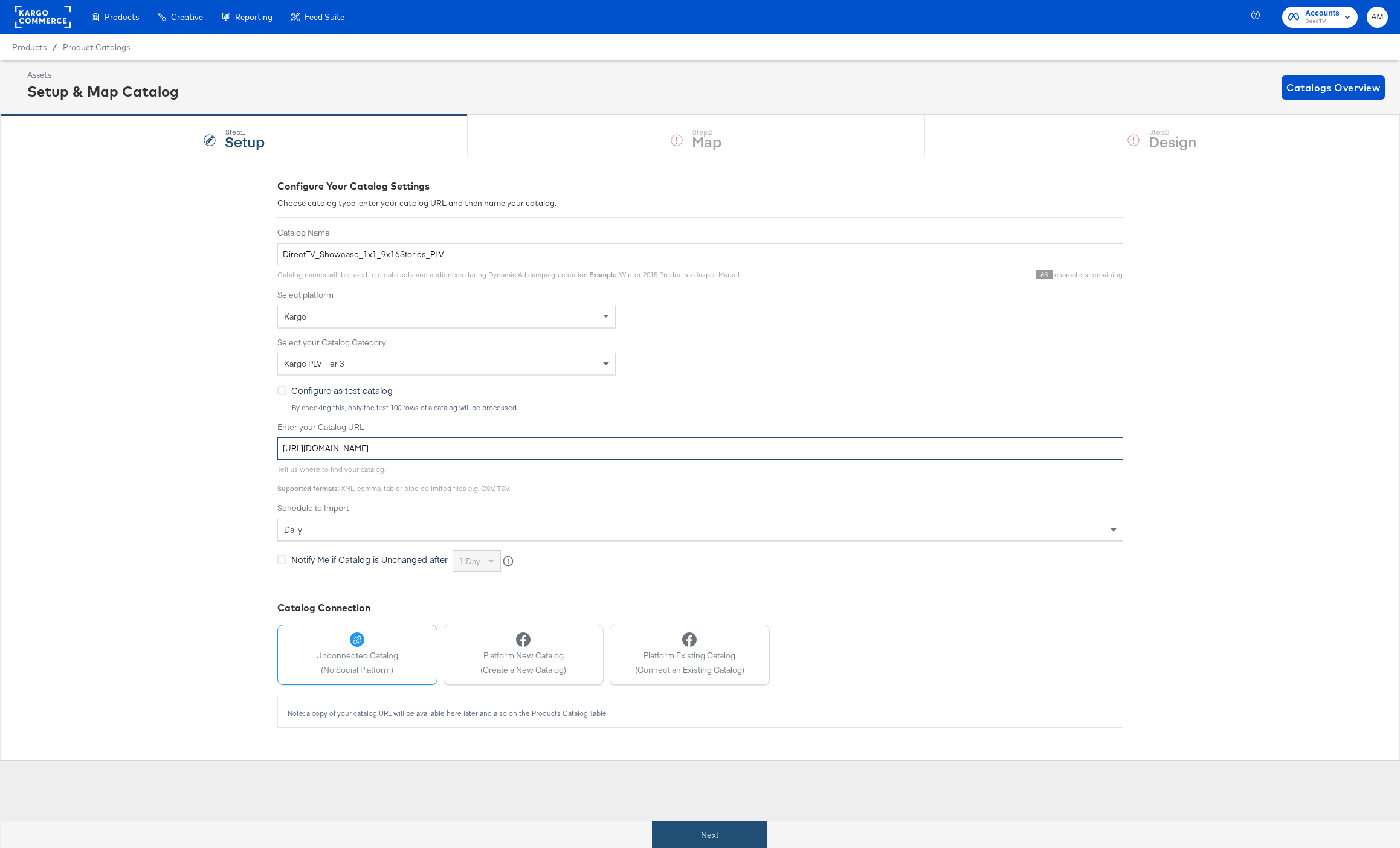
type input "[URL][DOMAIN_NAME]"
click at [682, 827] on button "Next" at bounding box center [709, 835] width 116 height 27
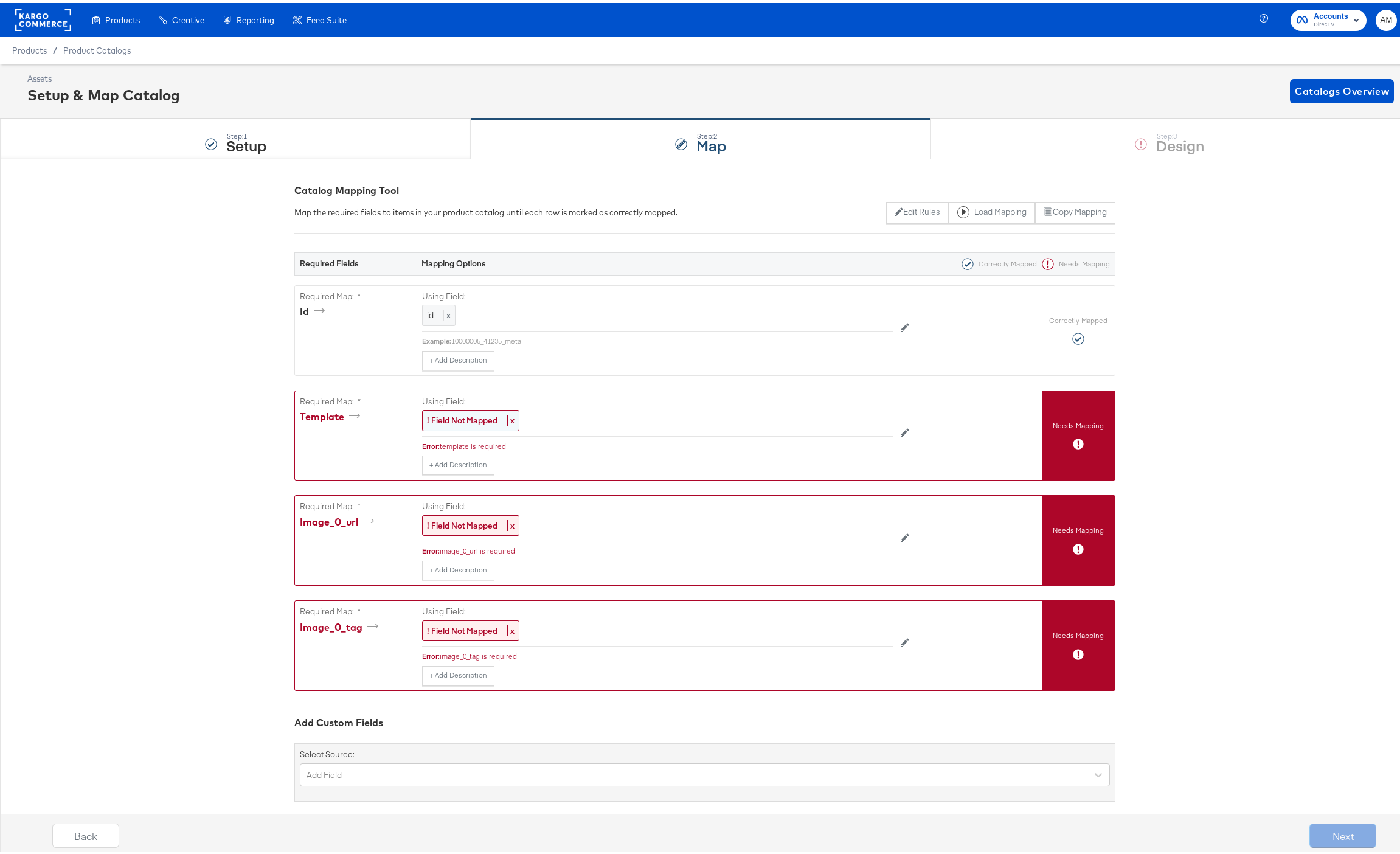
click at [484, 415] on strong "! Field Not Mapped" at bounding box center [462, 417] width 71 height 11
click at [484, 414] on div "Select..." at bounding box center [630, 418] width 415 height 21
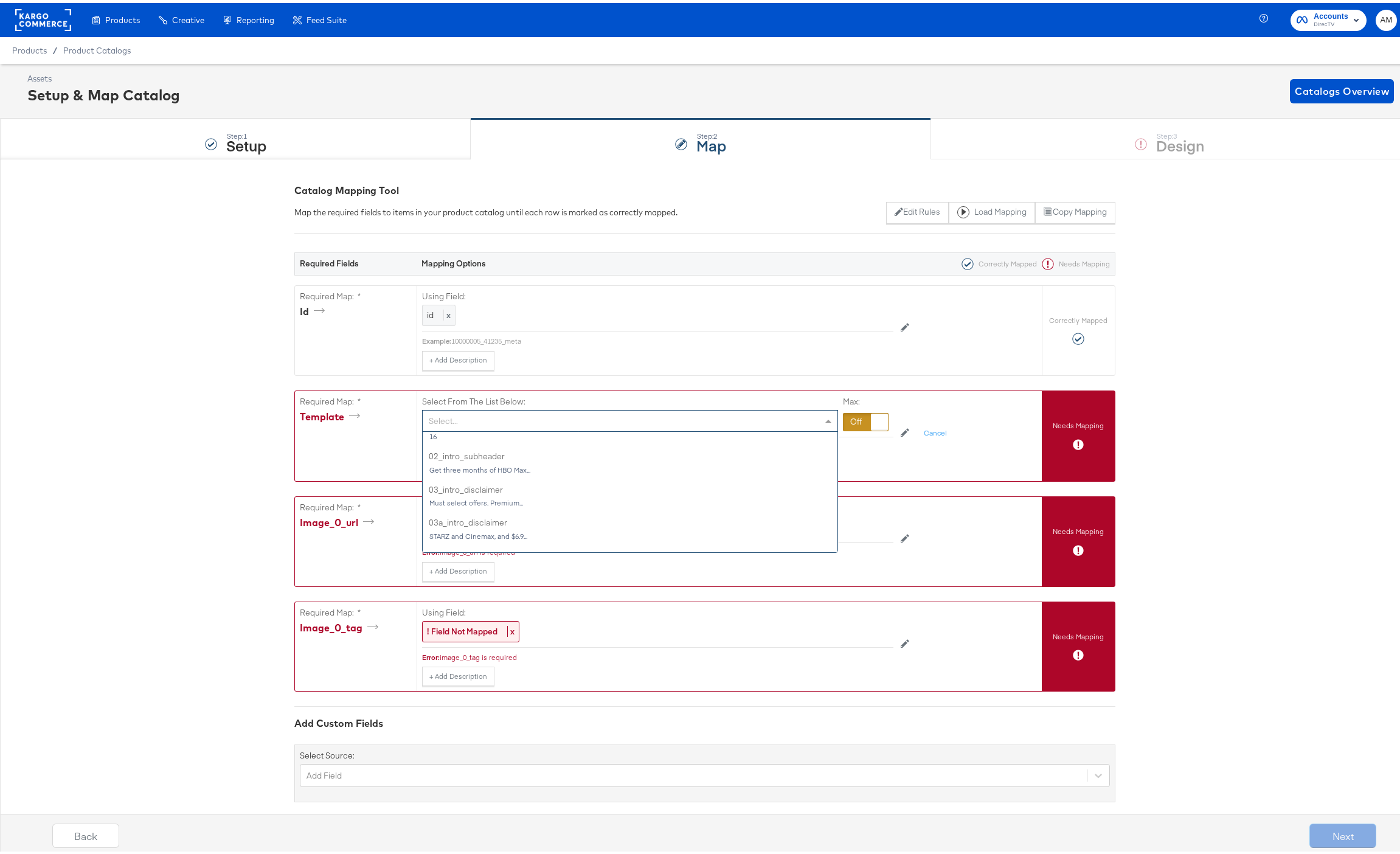
scroll to position [155, 0]
click at [469, 417] on div "Select..." at bounding box center [630, 418] width 415 height 21
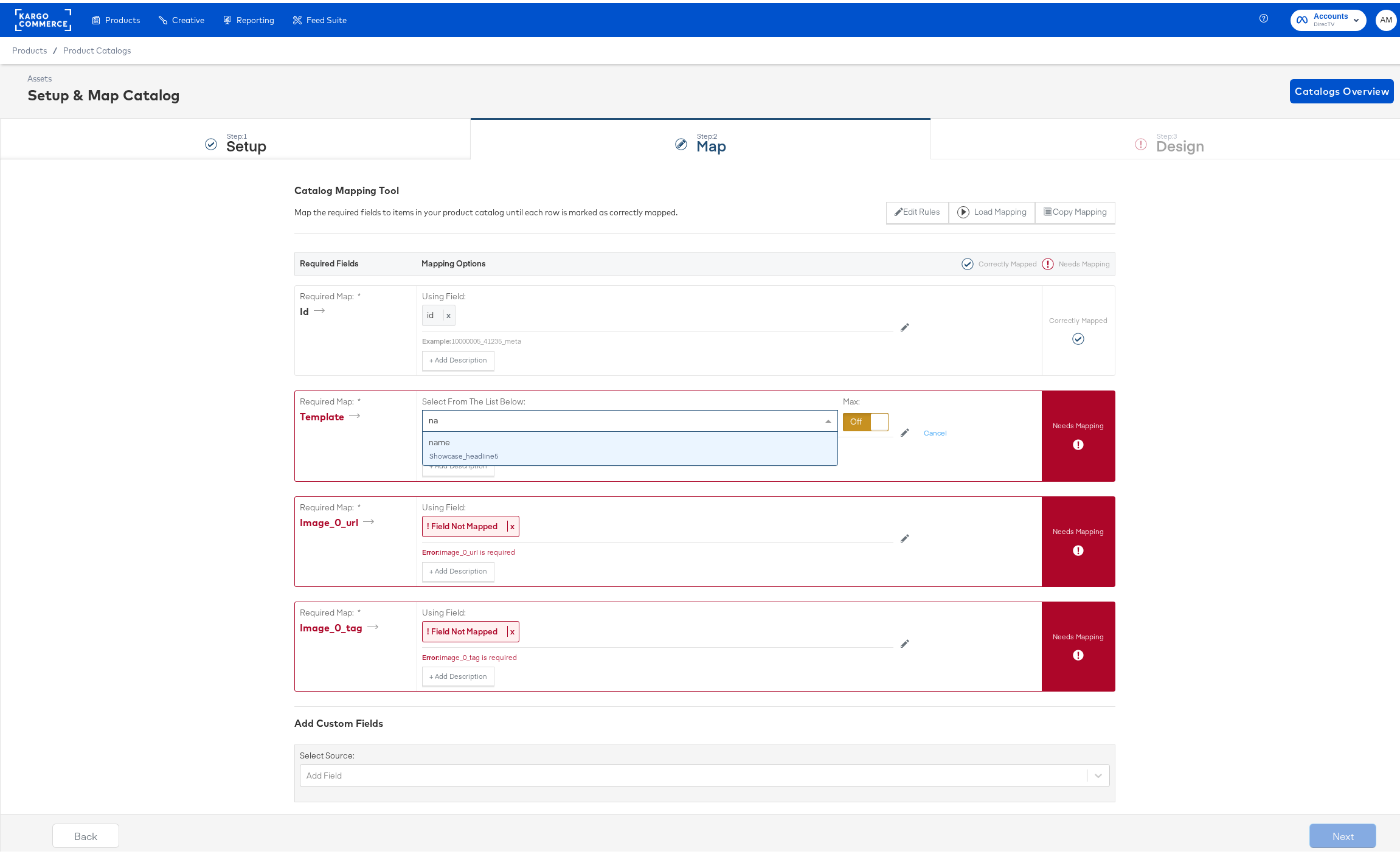
scroll to position [0, 0]
type input "name"
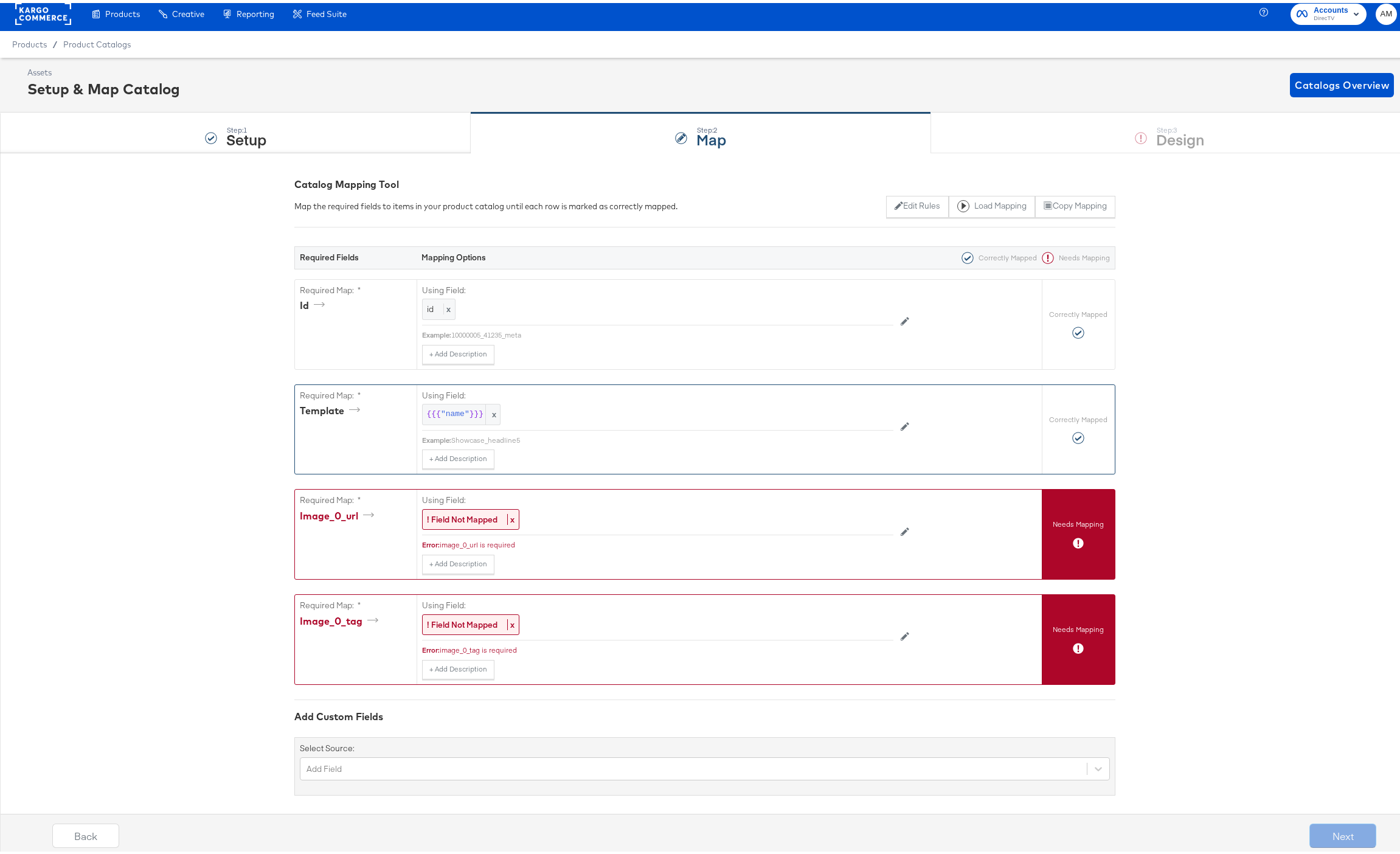
scroll to position [15, 0]
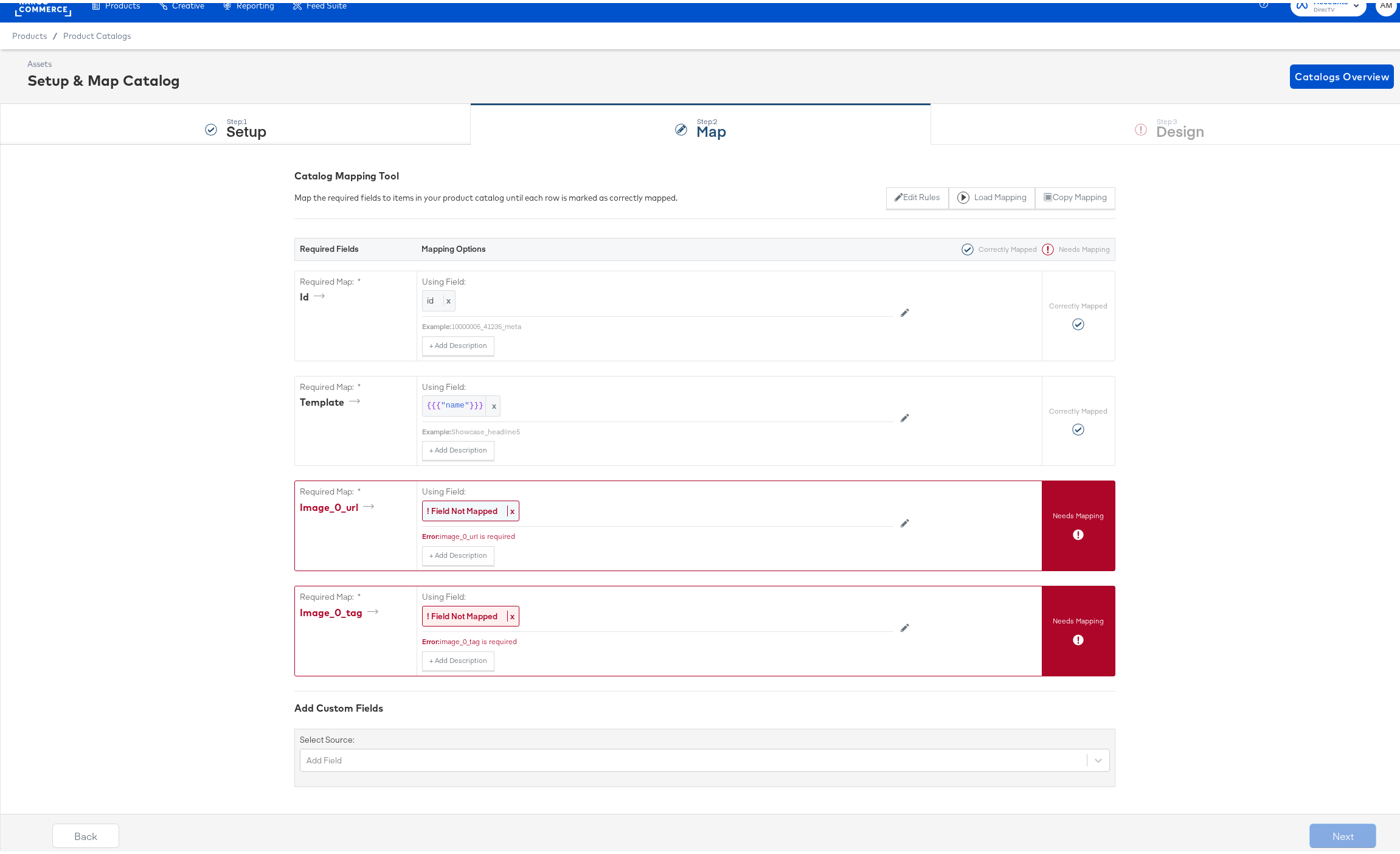
click at [449, 508] on strong "! Field Not Mapped" at bounding box center [462, 507] width 71 height 11
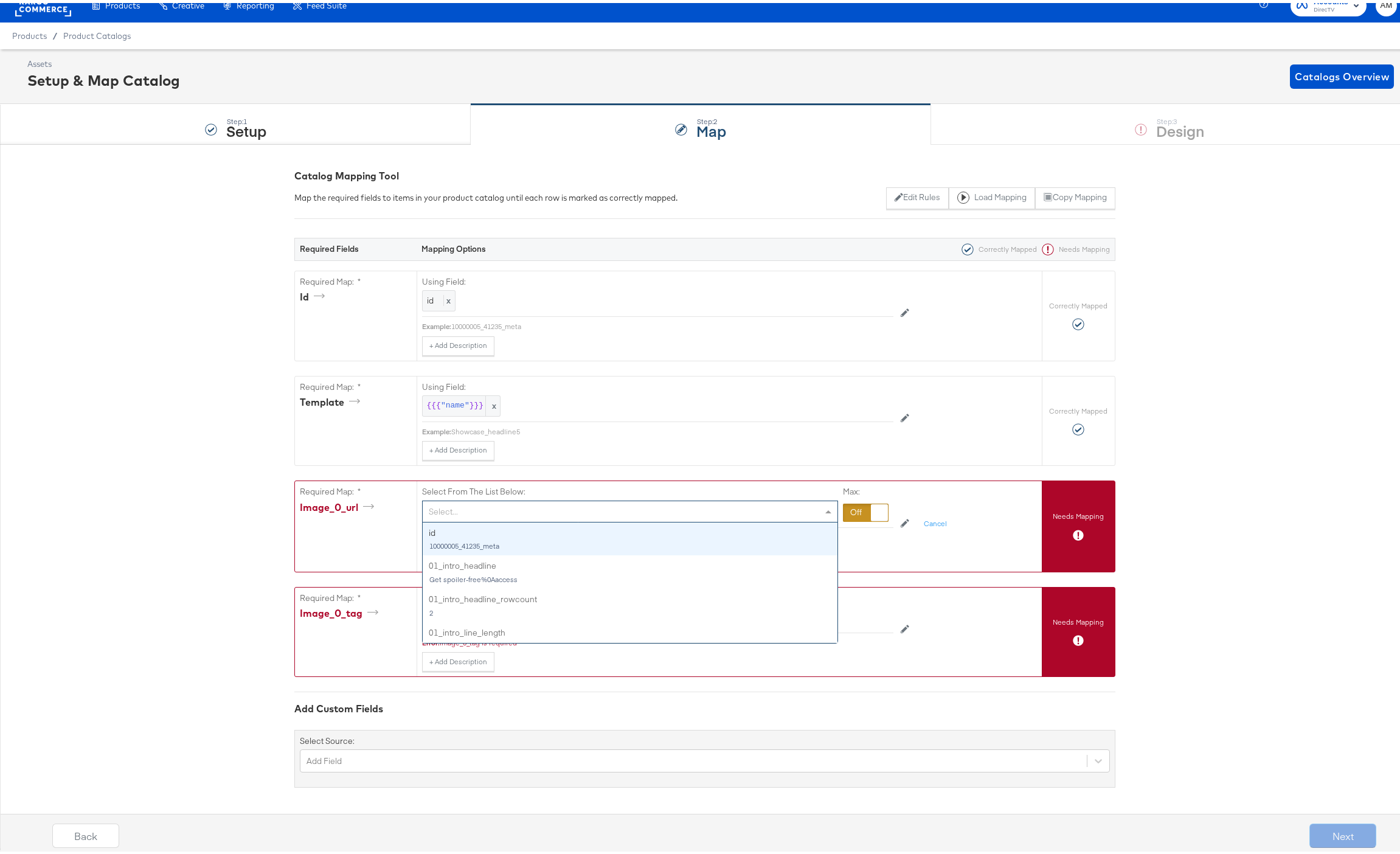
click at [449, 508] on div "Select..." at bounding box center [630, 508] width 415 height 21
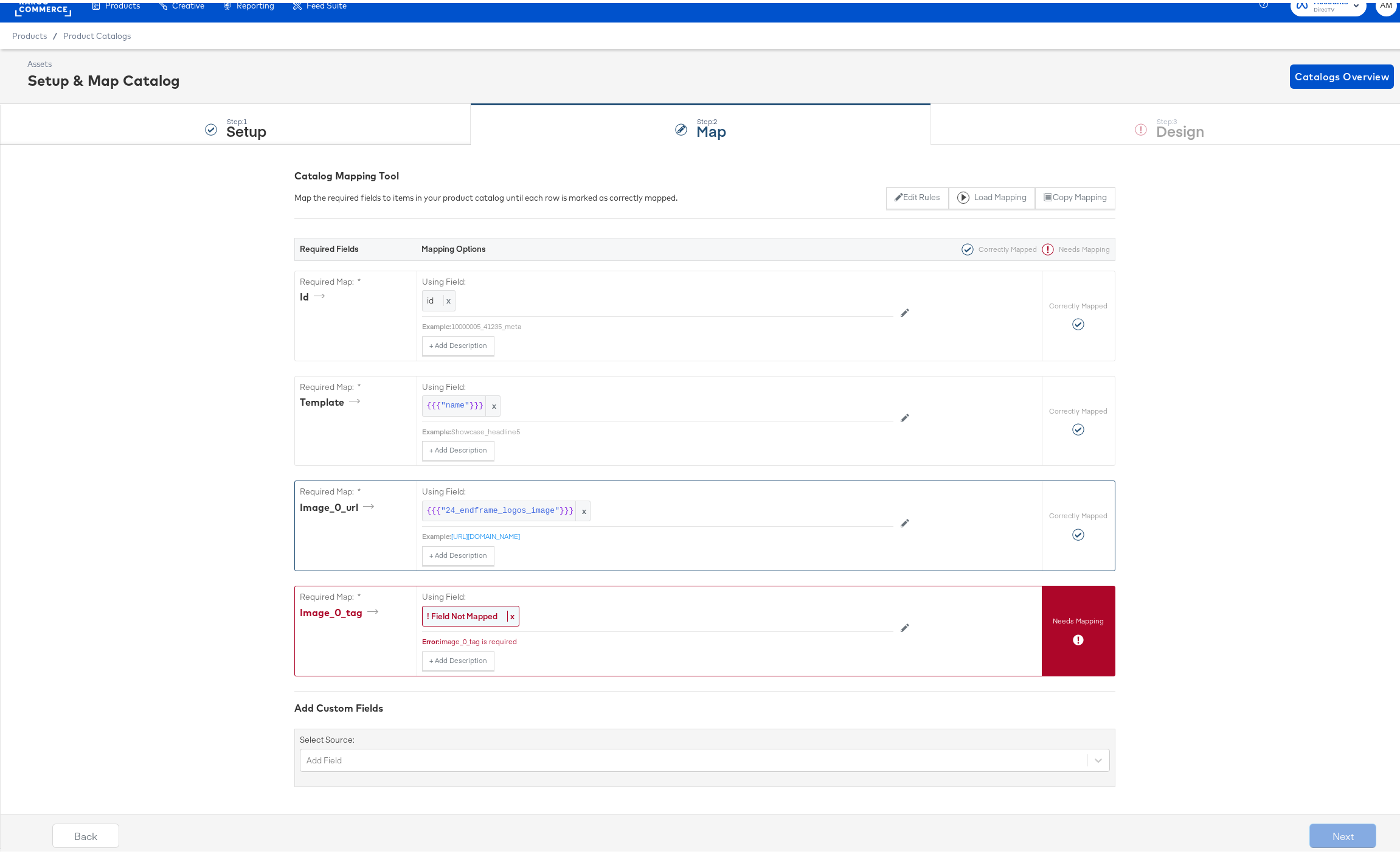
click at [448, 613] on strong "! Field Not Mapped" at bounding box center [462, 612] width 71 height 11
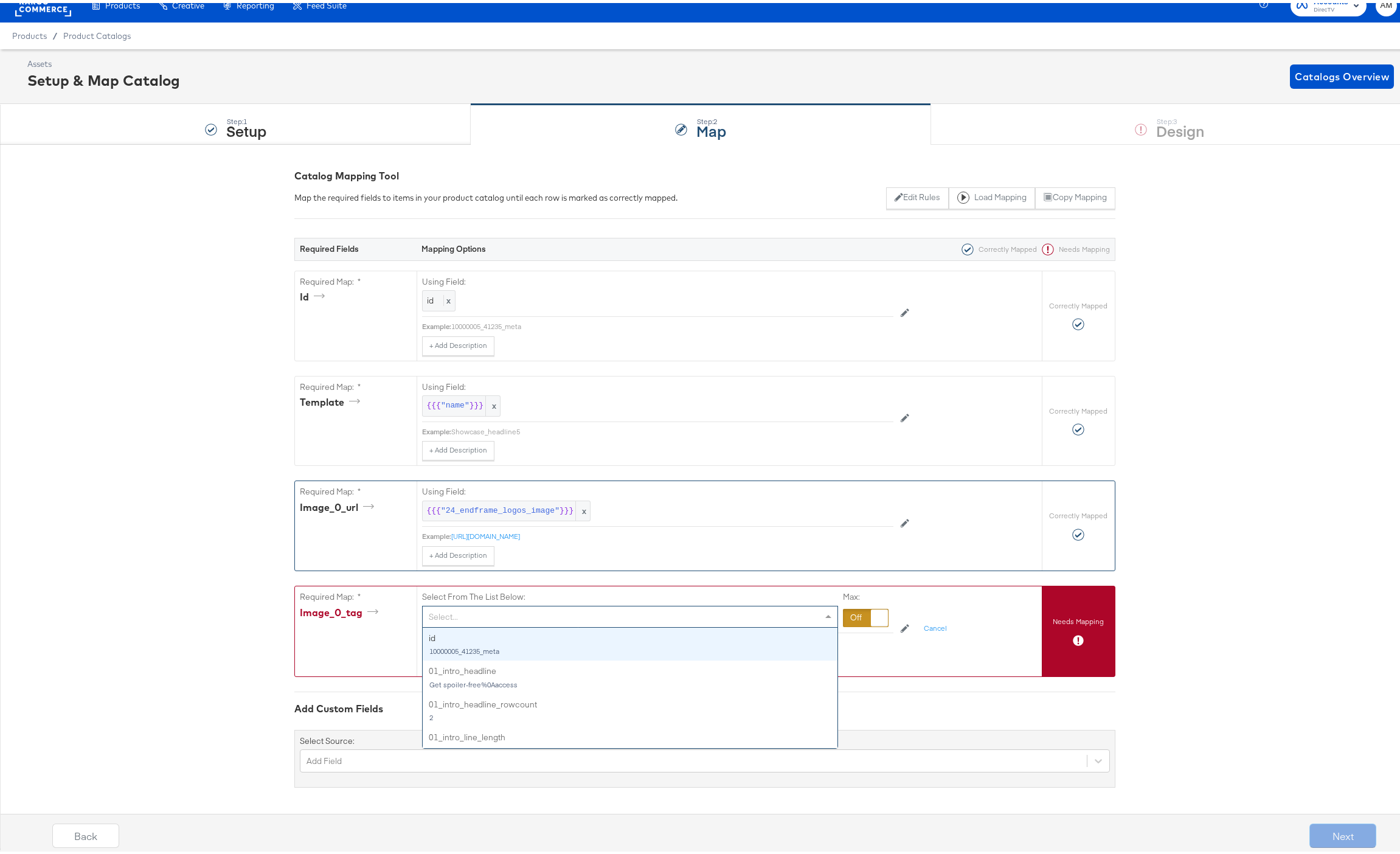
click at [448, 613] on div "Select..." at bounding box center [630, 614] width 415 height 21
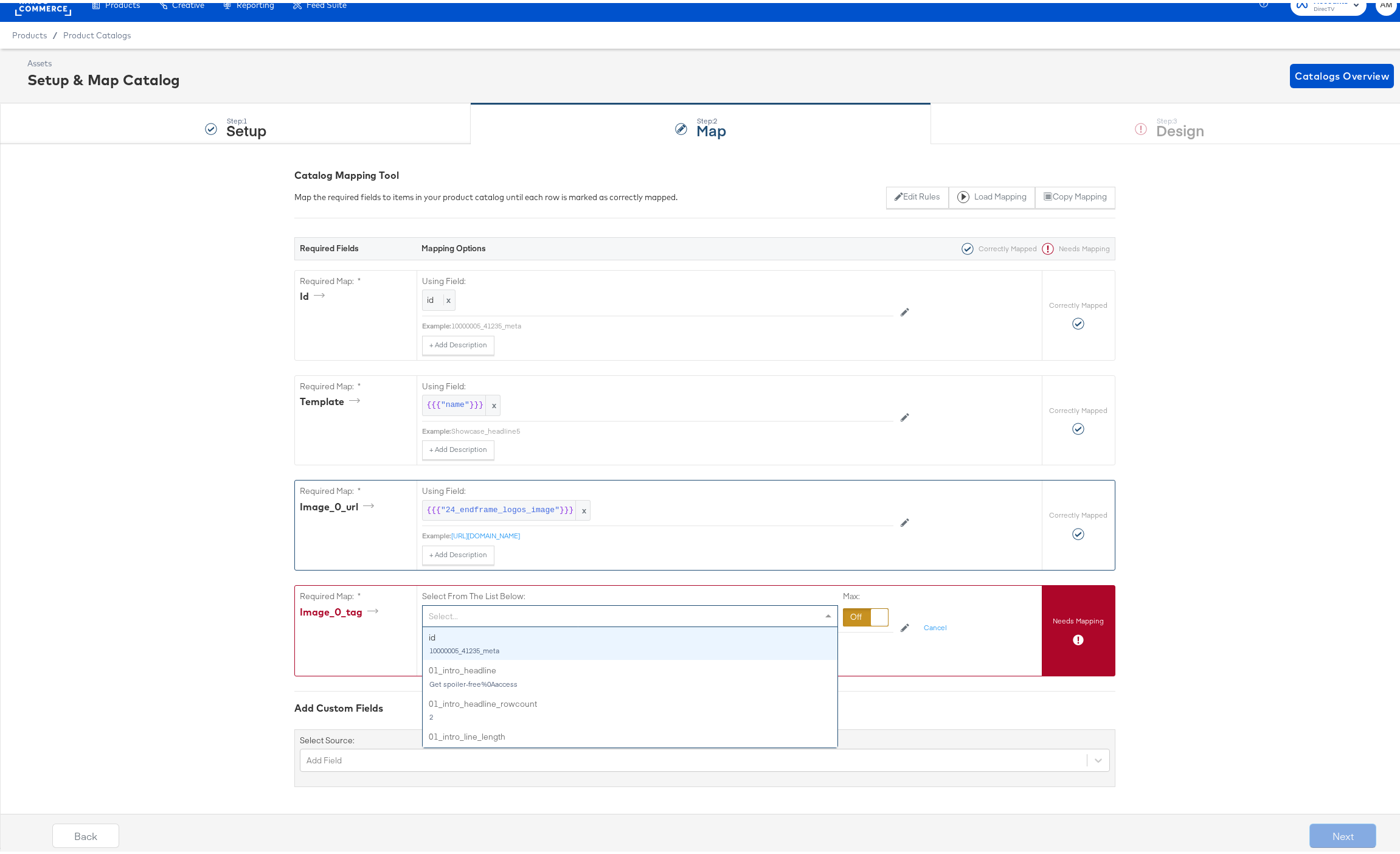
click at [448, 609] on div "Select..." at bounding box center [630, 613] width 415 height 21
drag, startPoint x: 857, startPoint y: 614, endPoint x: 836, endPoint y: 614, distance: 21.0
click at [856, 614] on div at bounding box center [865, 614] width 46 height 18
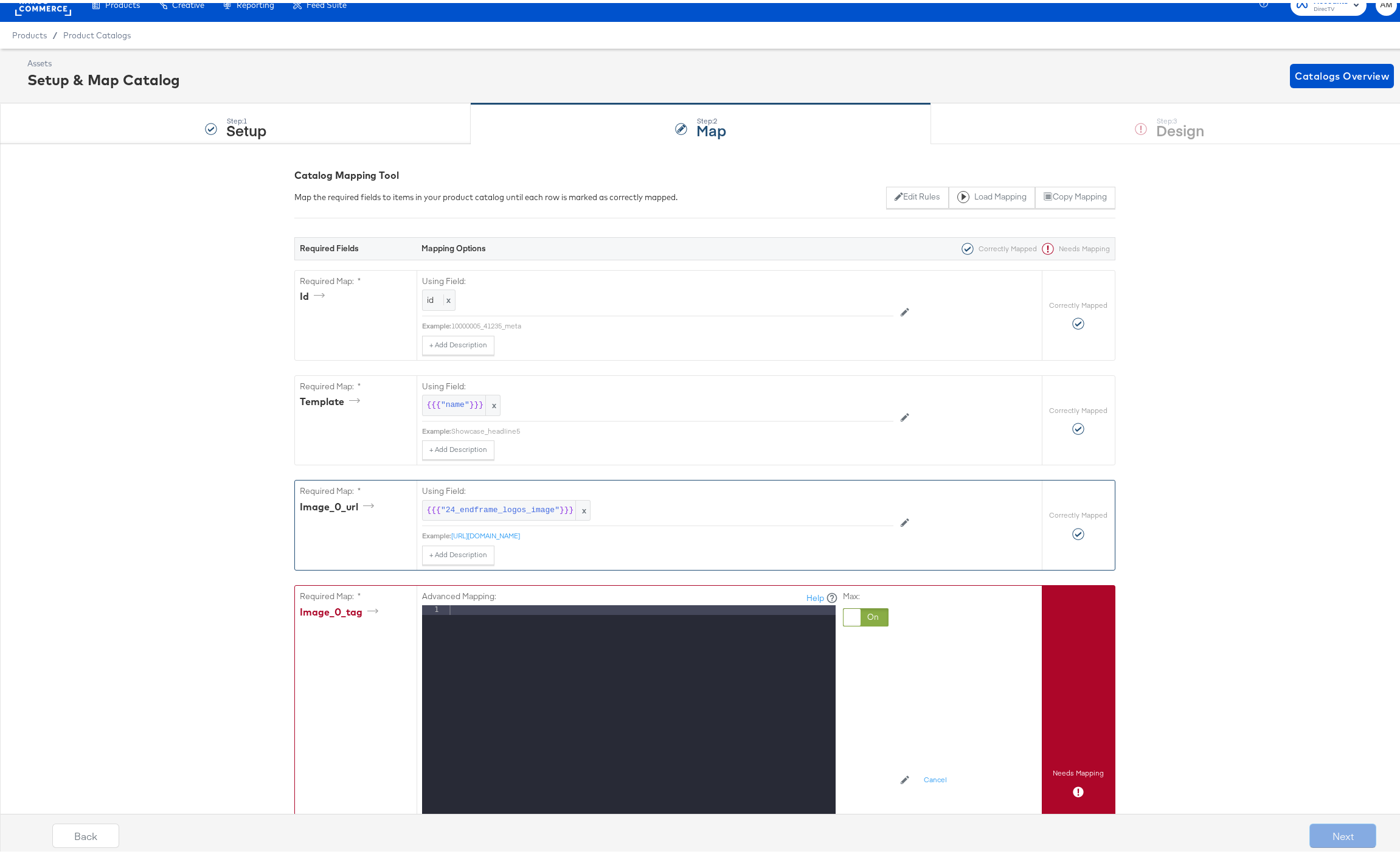
click at [518, 607] on div at bounding box center [641, 764] width 388 height 324
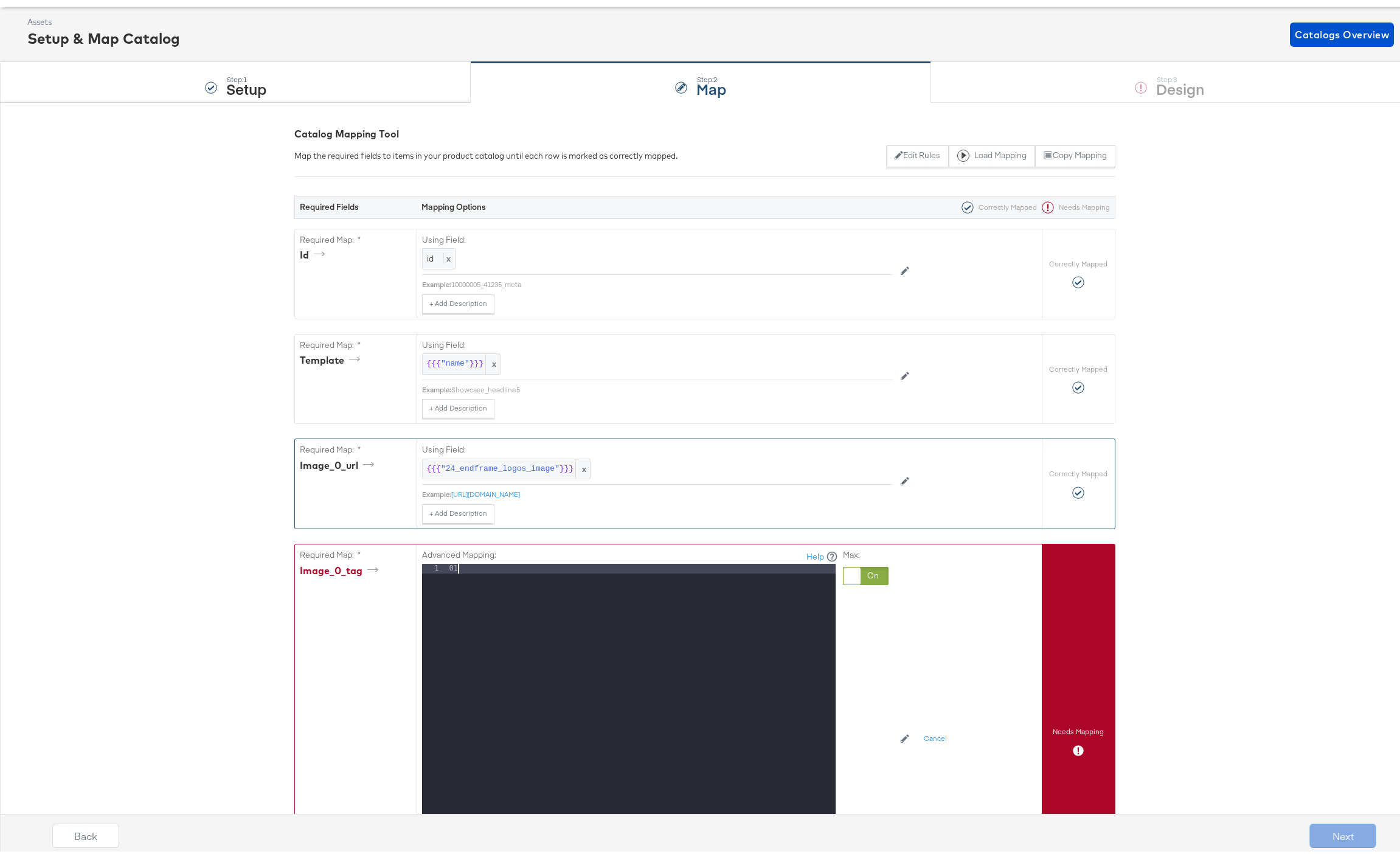
scroll to position [125, 0]
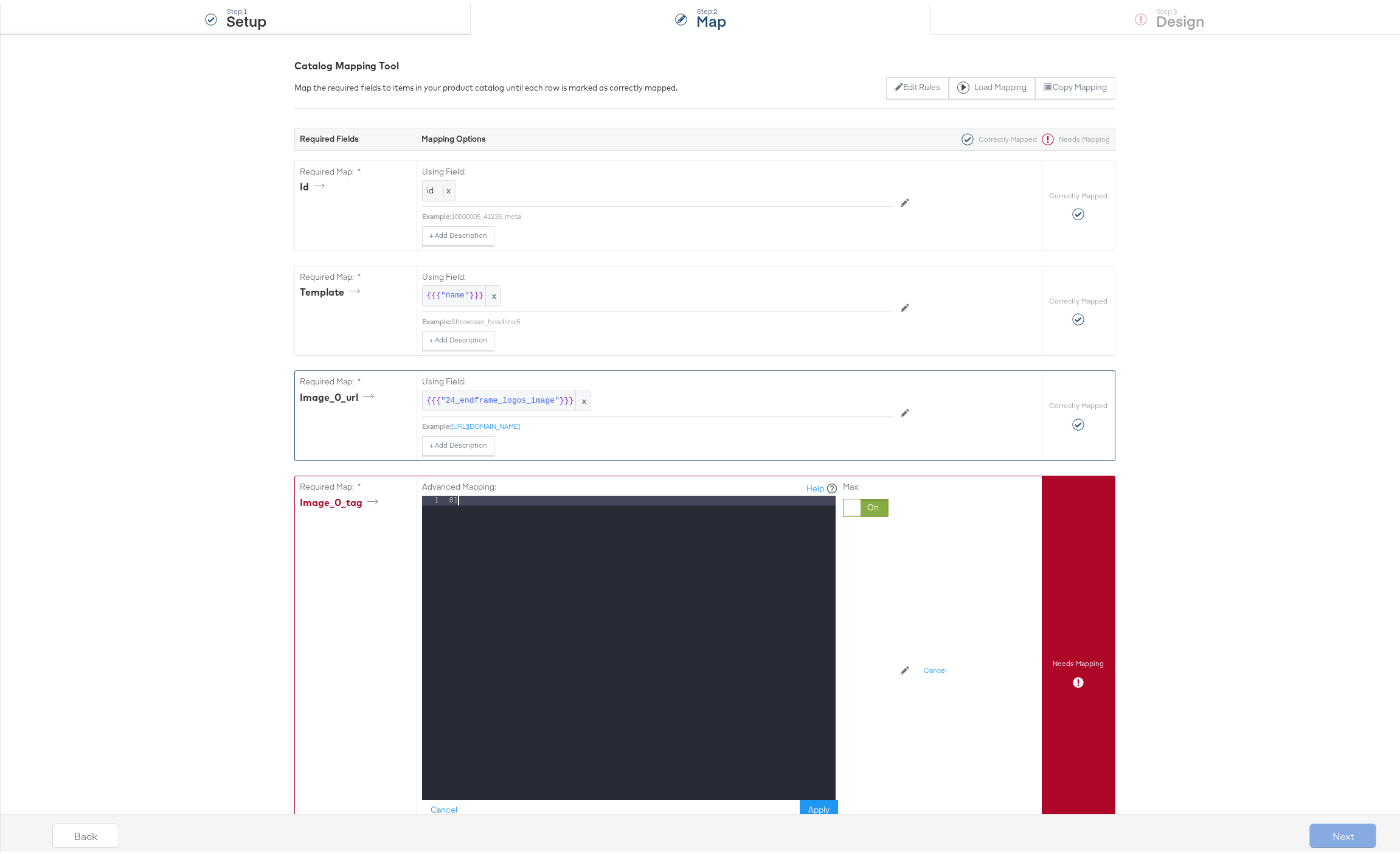
click at [800, 805] on div "Back Next" at bounding box center [714, 827] width 1409 height 52
click at [809, 804] on div "Back Next" at bounding box center [714, 827] width 1409 height 52
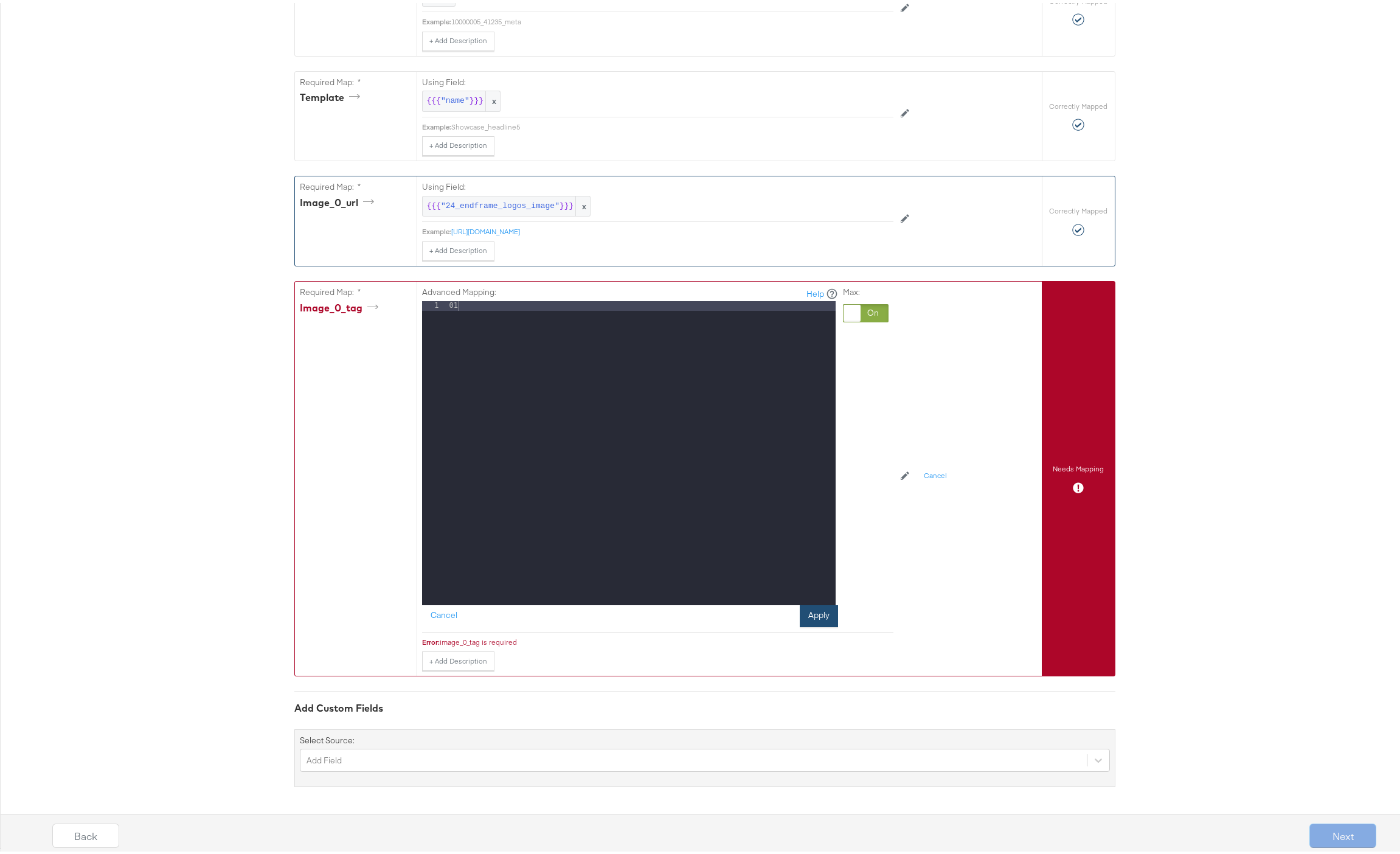
click at [803, 616] on button "Apply" at bounding box center [819, 613] width 38 height 22
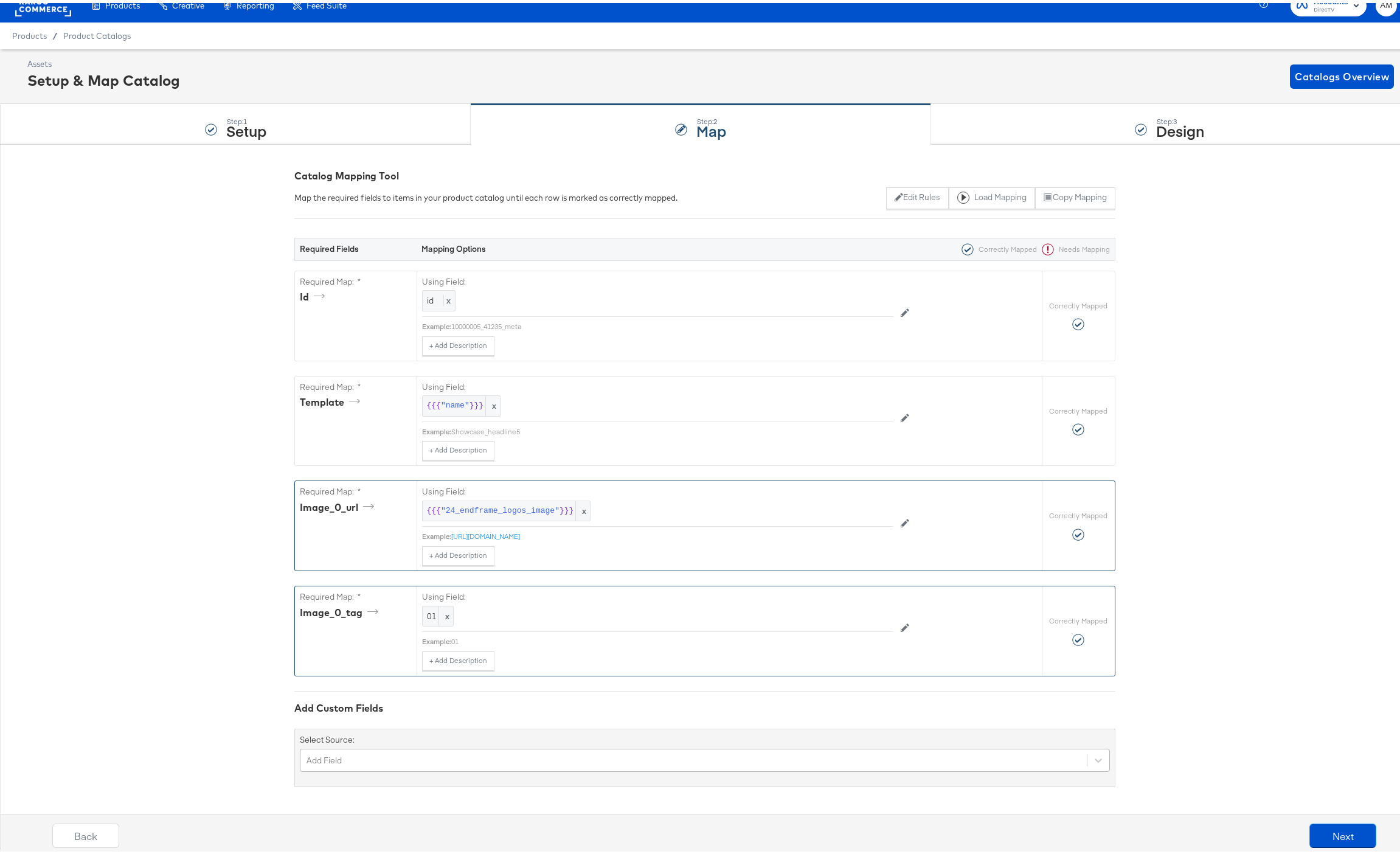
click at [488, 752] on div "Add Field" at bounding box center [704, 757] width 810 height 23
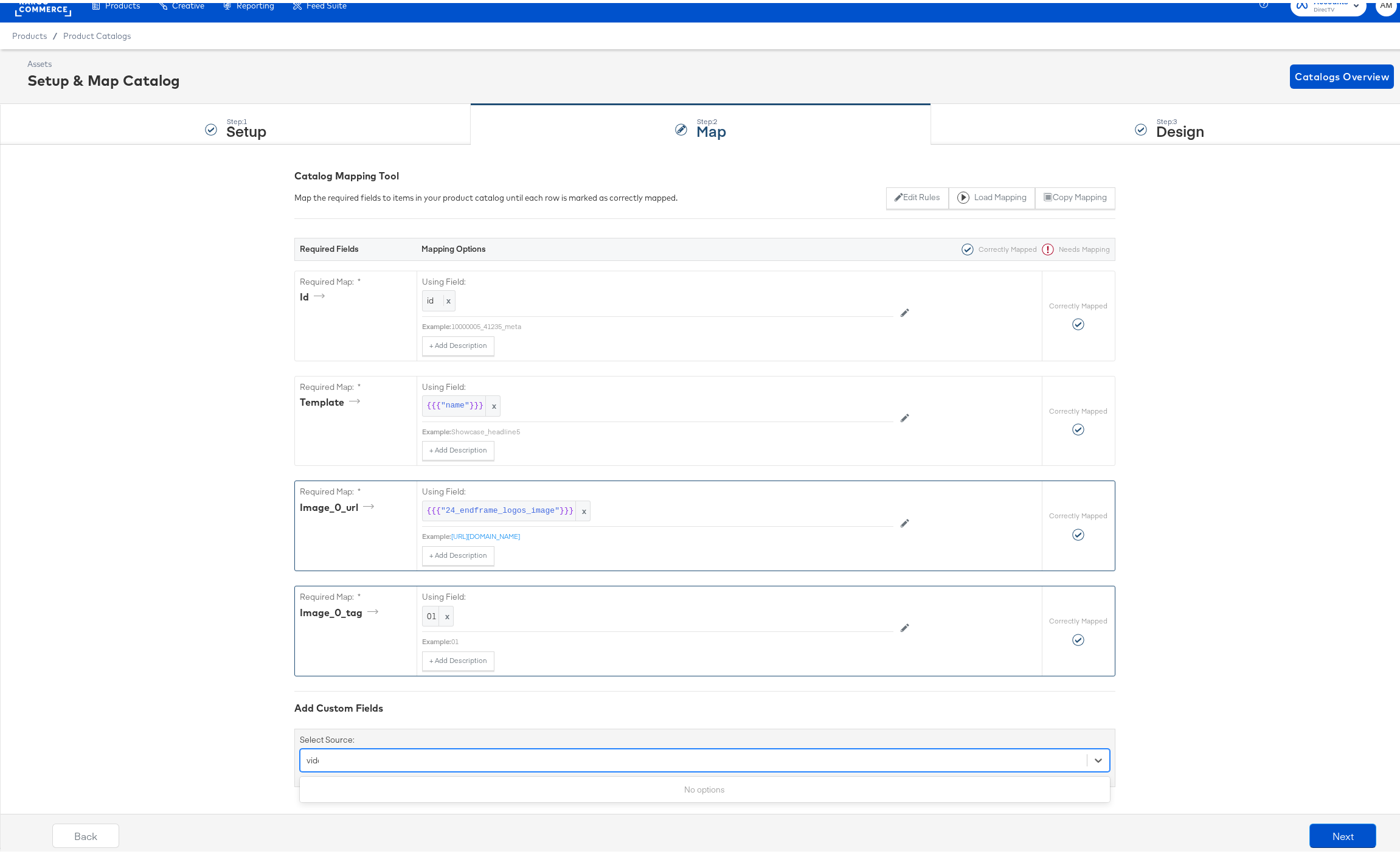
type input "video"
click at [1094, 758] on icon at bounding box center [1097, 757] width 7 height 4
click at [1094, 758] on div "Select is focused ,type to refine list, press Down to open the menu, Add Field" at bounding box center [704, 757] width 810 height 23
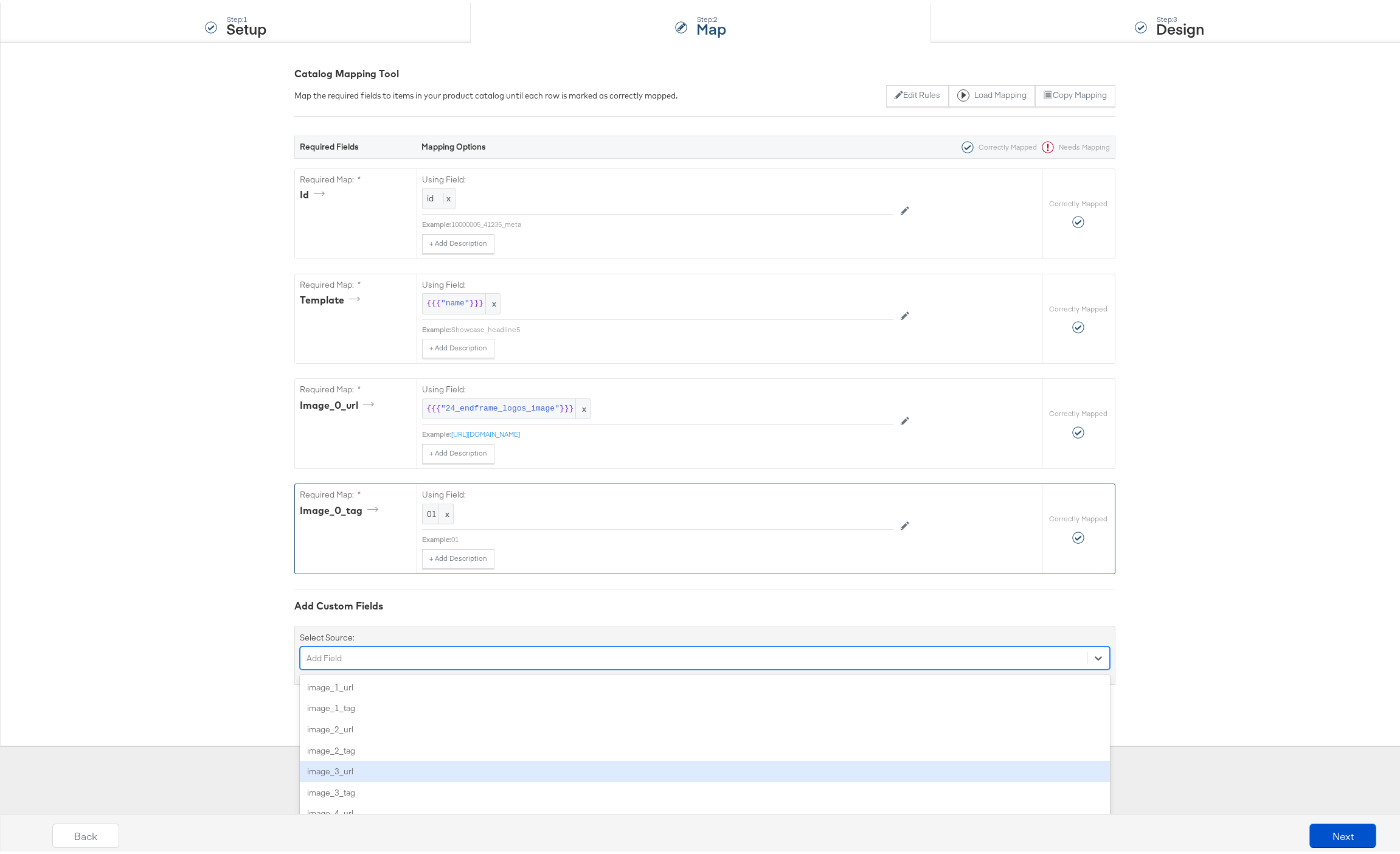
click at [392, 666] on div "option image_3_url focused, 5 of 49. 49 results available. Use Up and Down to c…" at bounding box center [704, 655] width 810 height 23
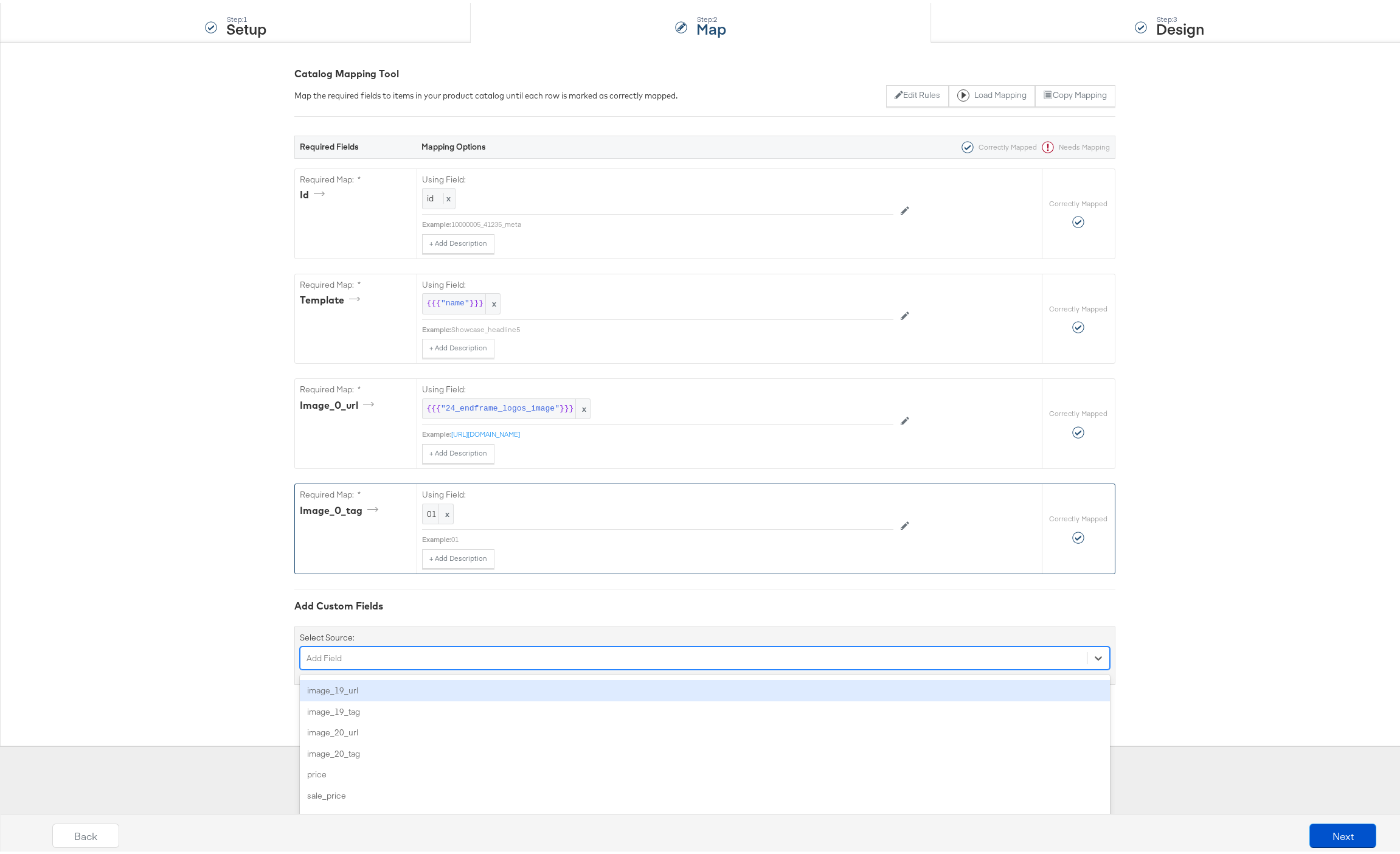
scroll to position [15, 0]
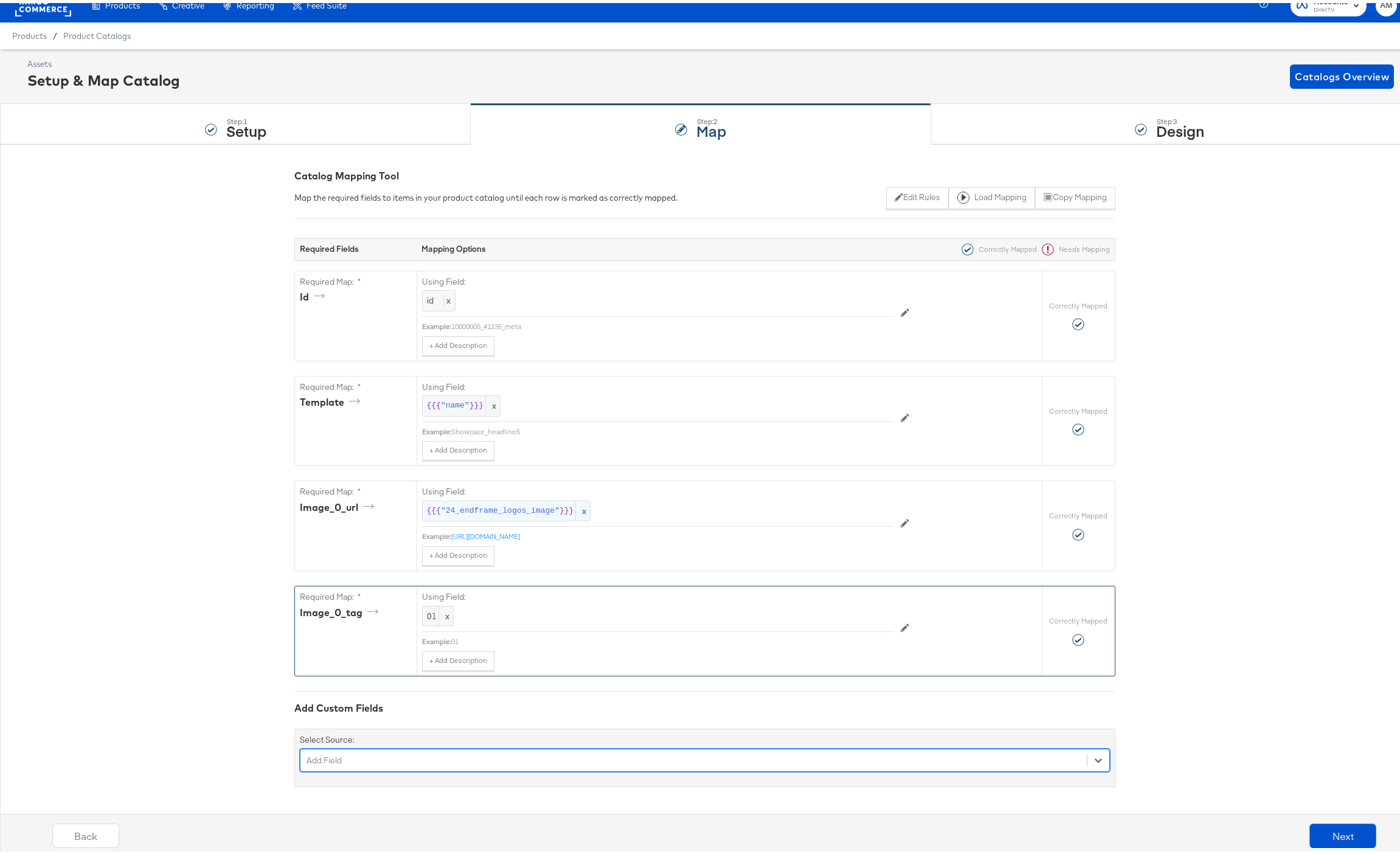
click at [473, 508] on span ""24_endframe_logos_image"" at bounding box center [500, 508] width 118 height 11
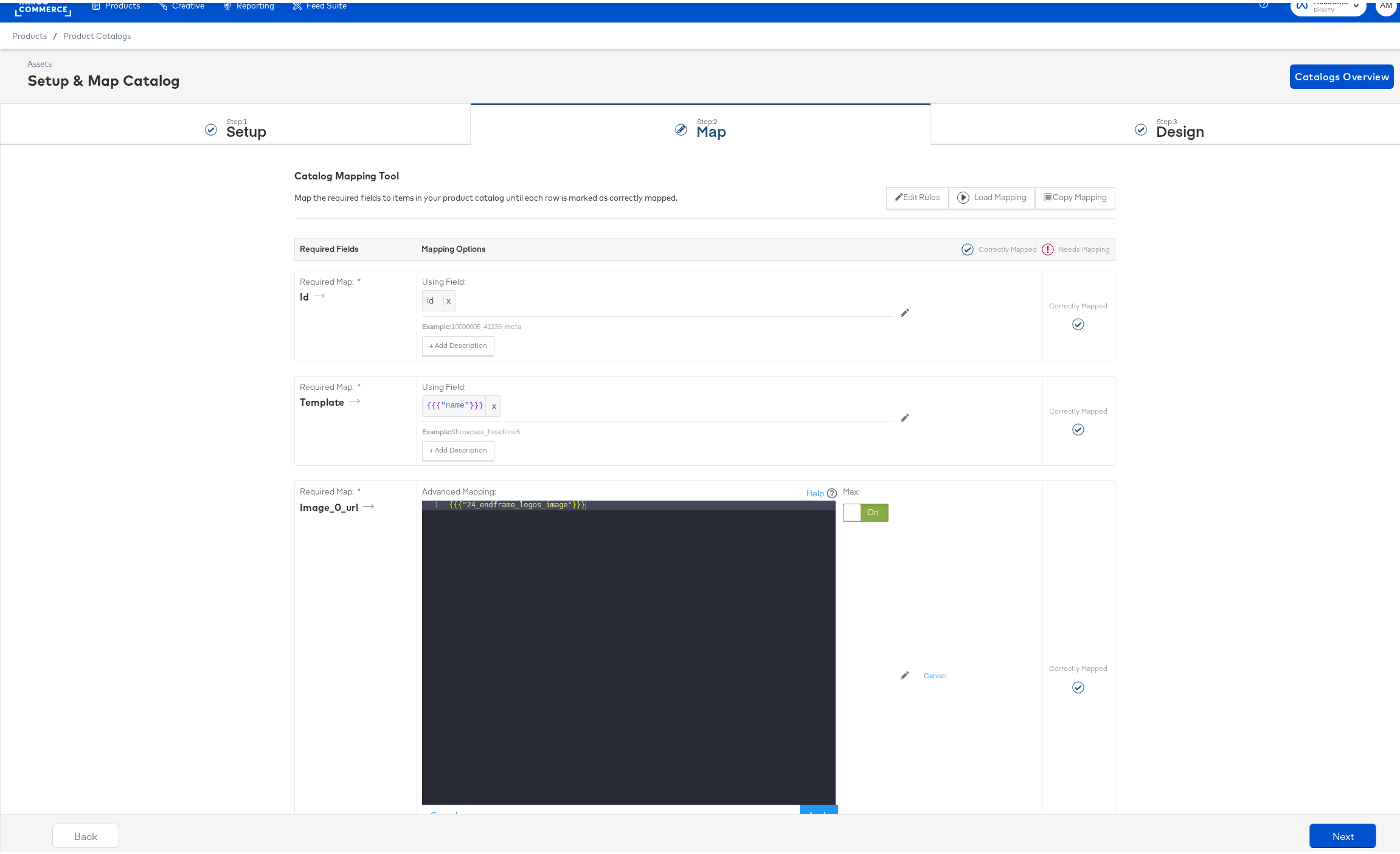
scroll to position [124, 0]
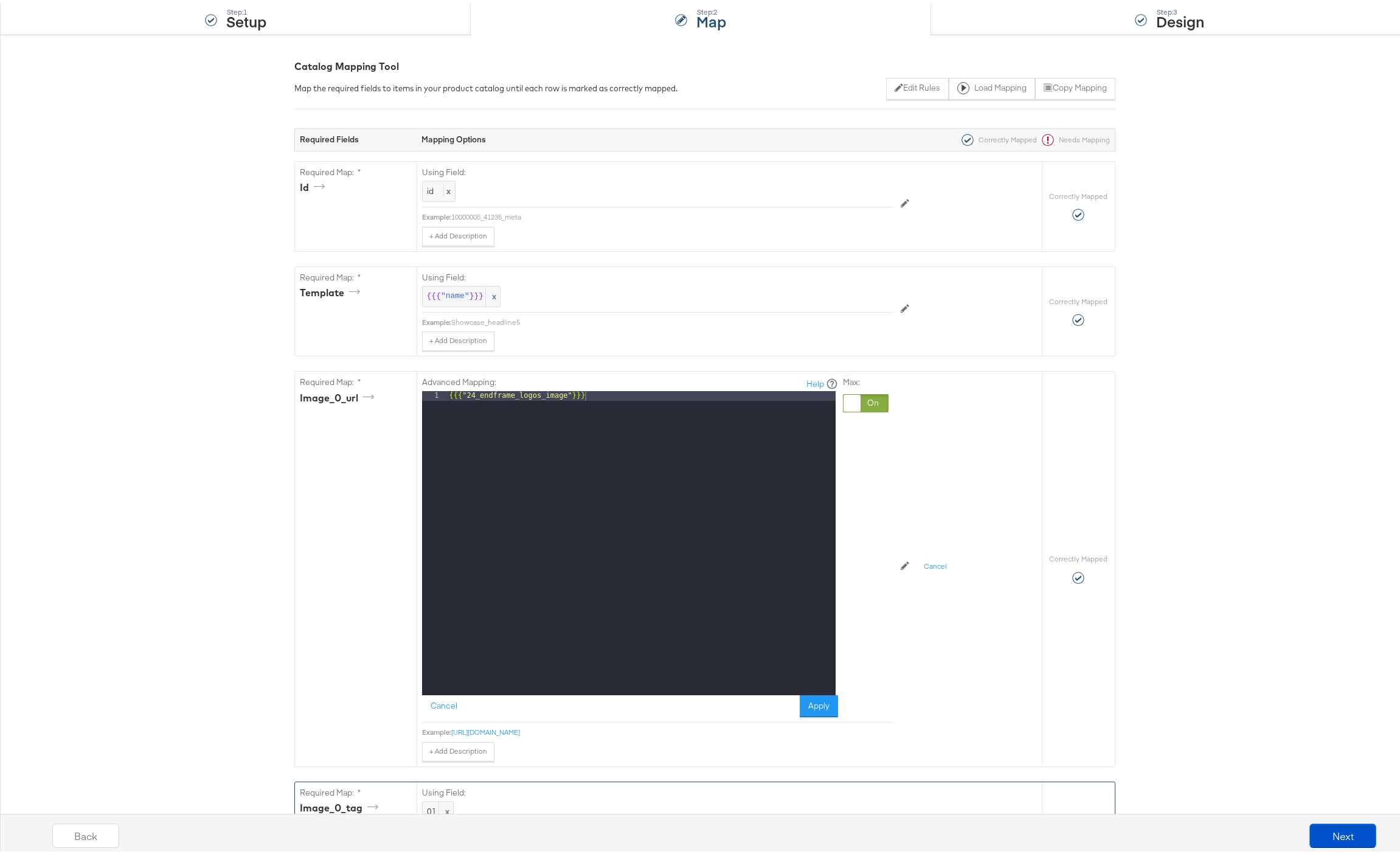
click at [869, 403] on div at bounding box center [865, 400] width 46 height 18
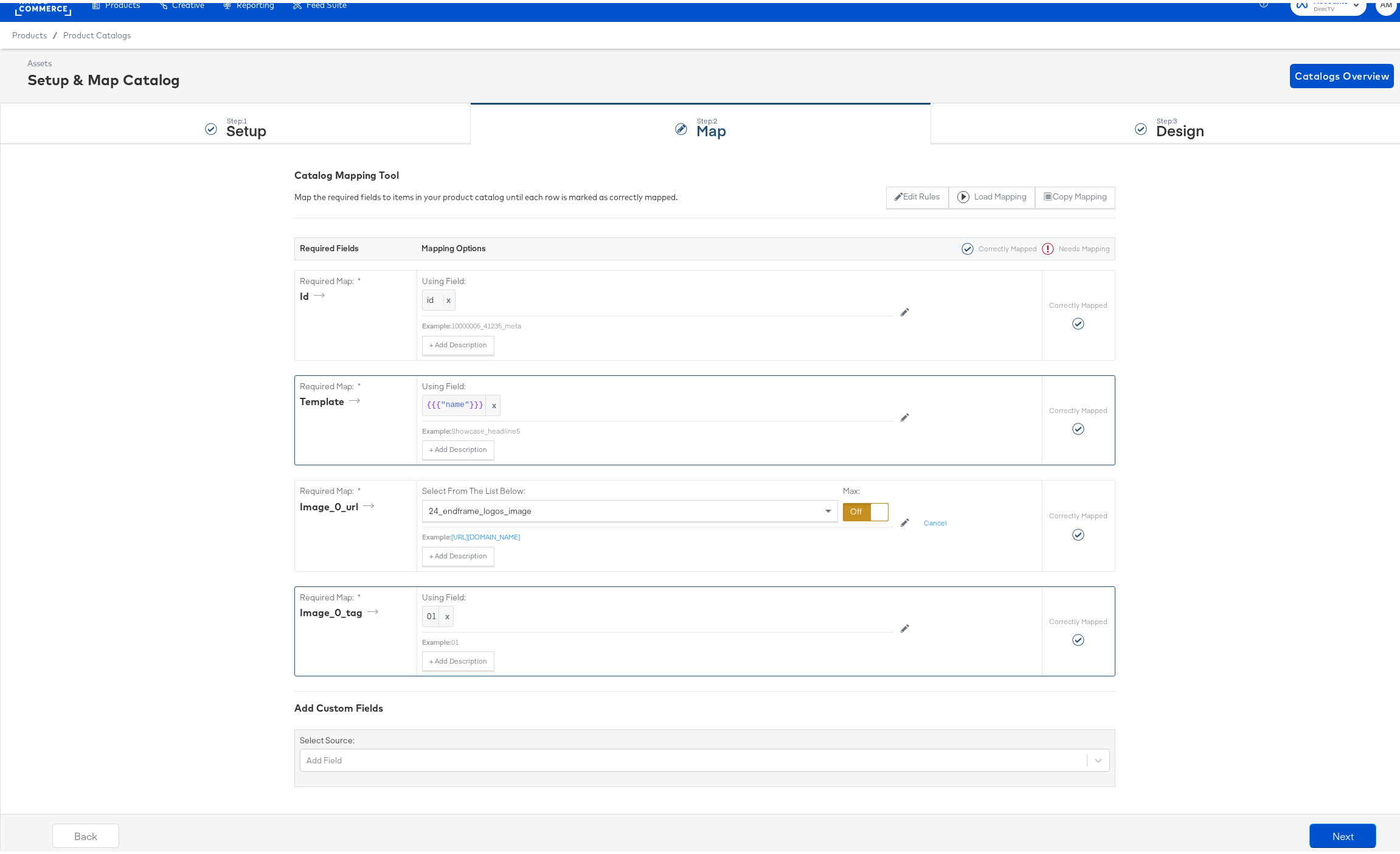
scroll to position [15, 0]
click at [441, 497] on div "24_endframe_logos_image" at bounding box center [630, 507] width 415 height 21
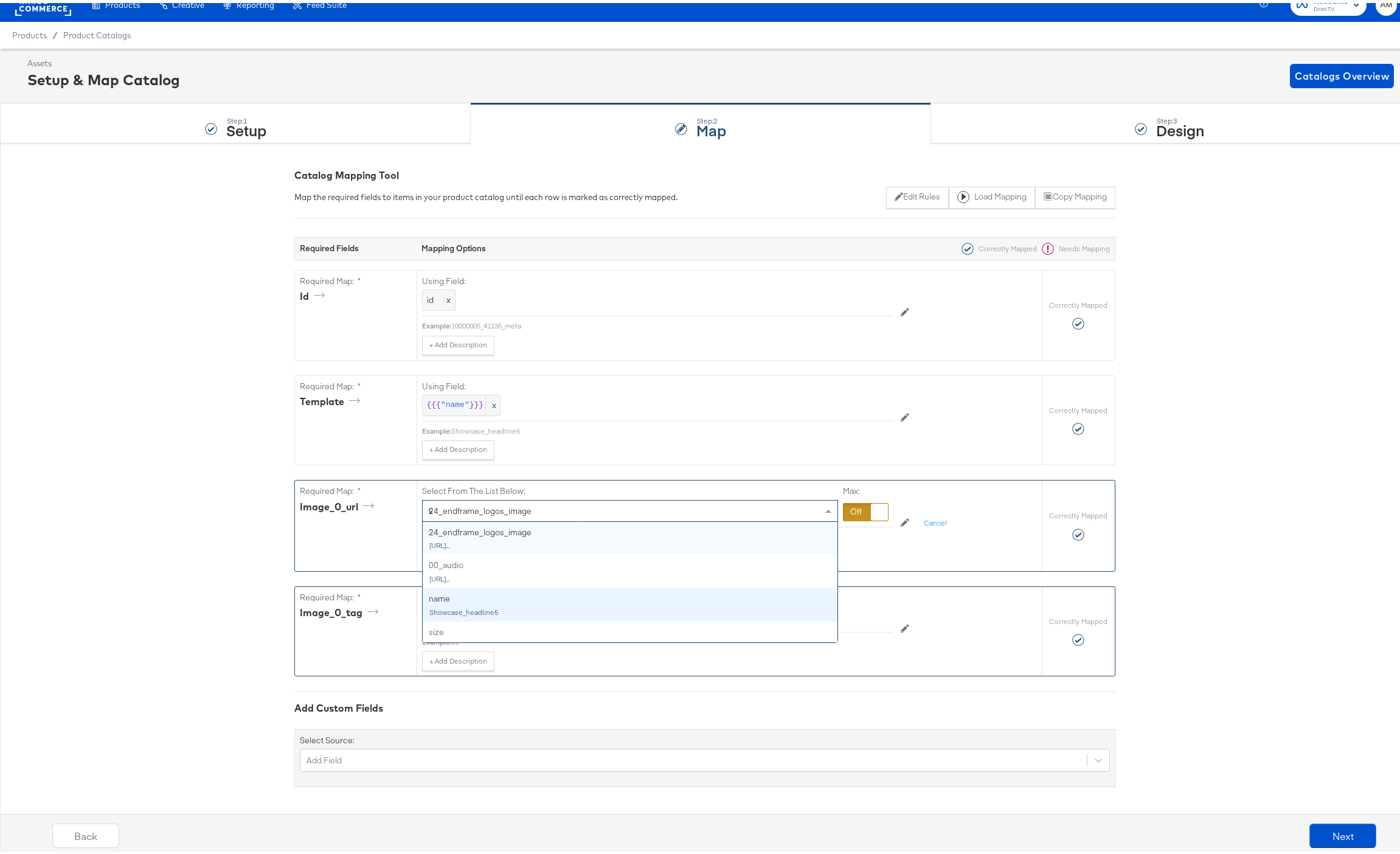
scroll to position [46, 0]
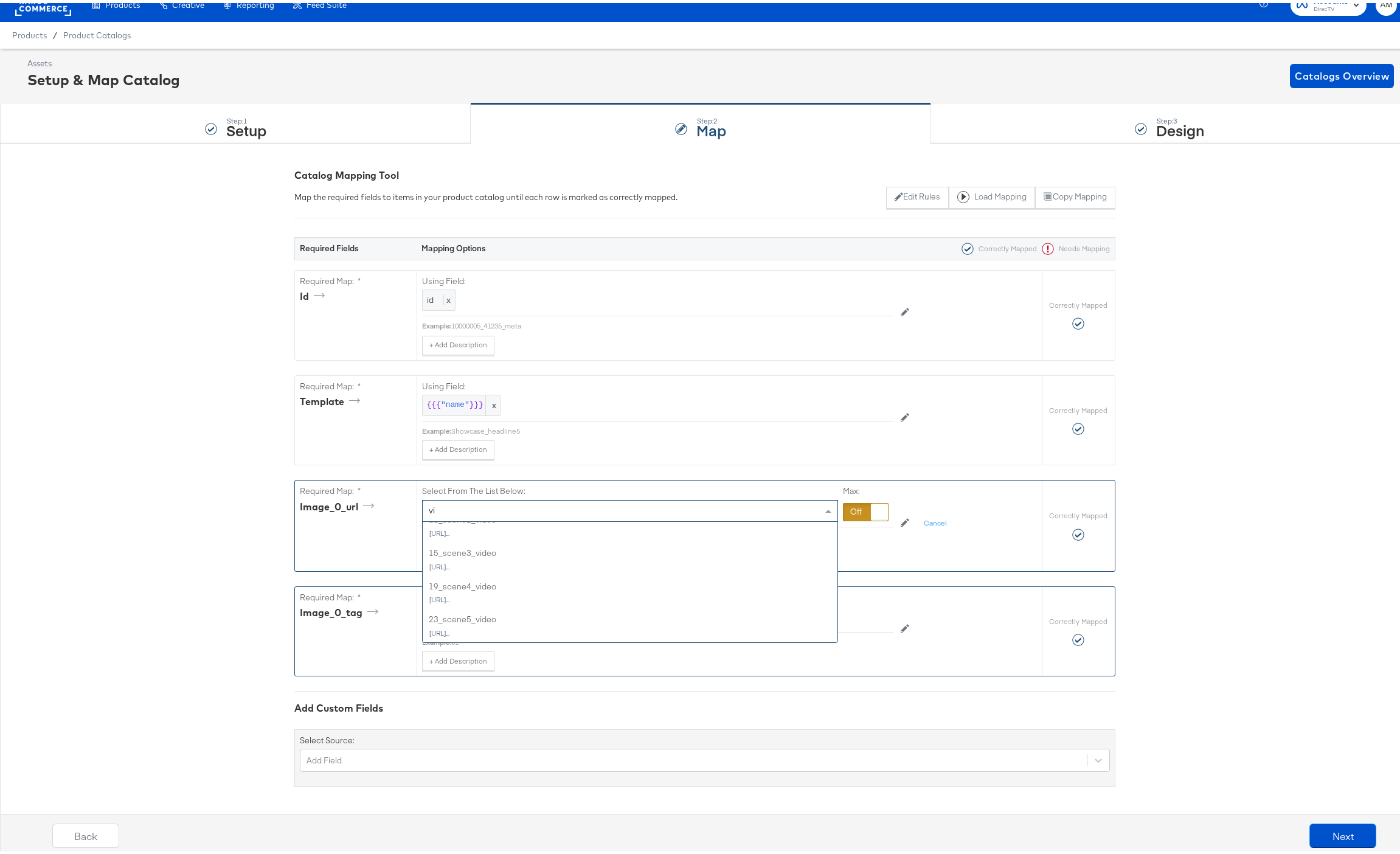
type input "vid"
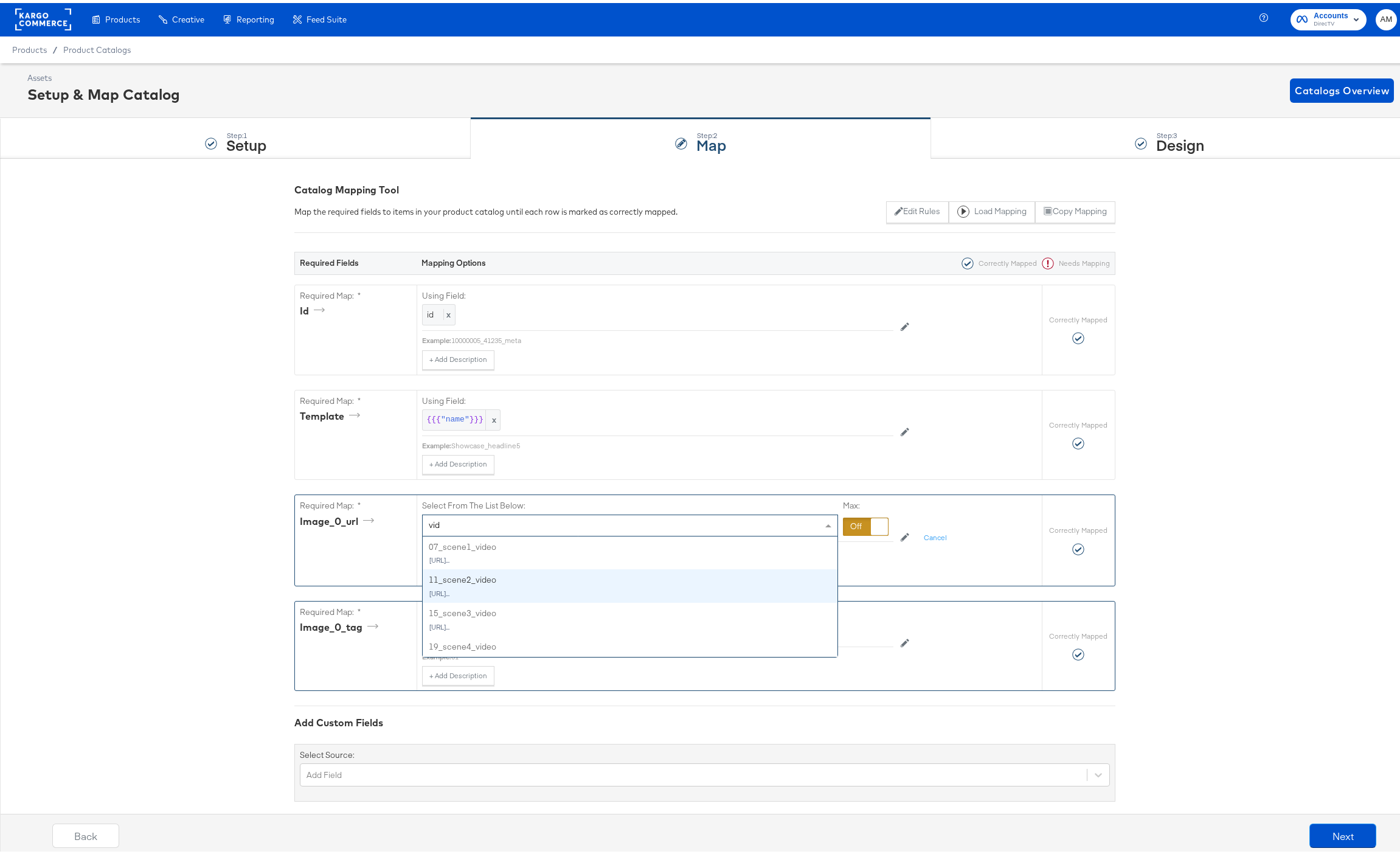
scroll to position [0, 0]
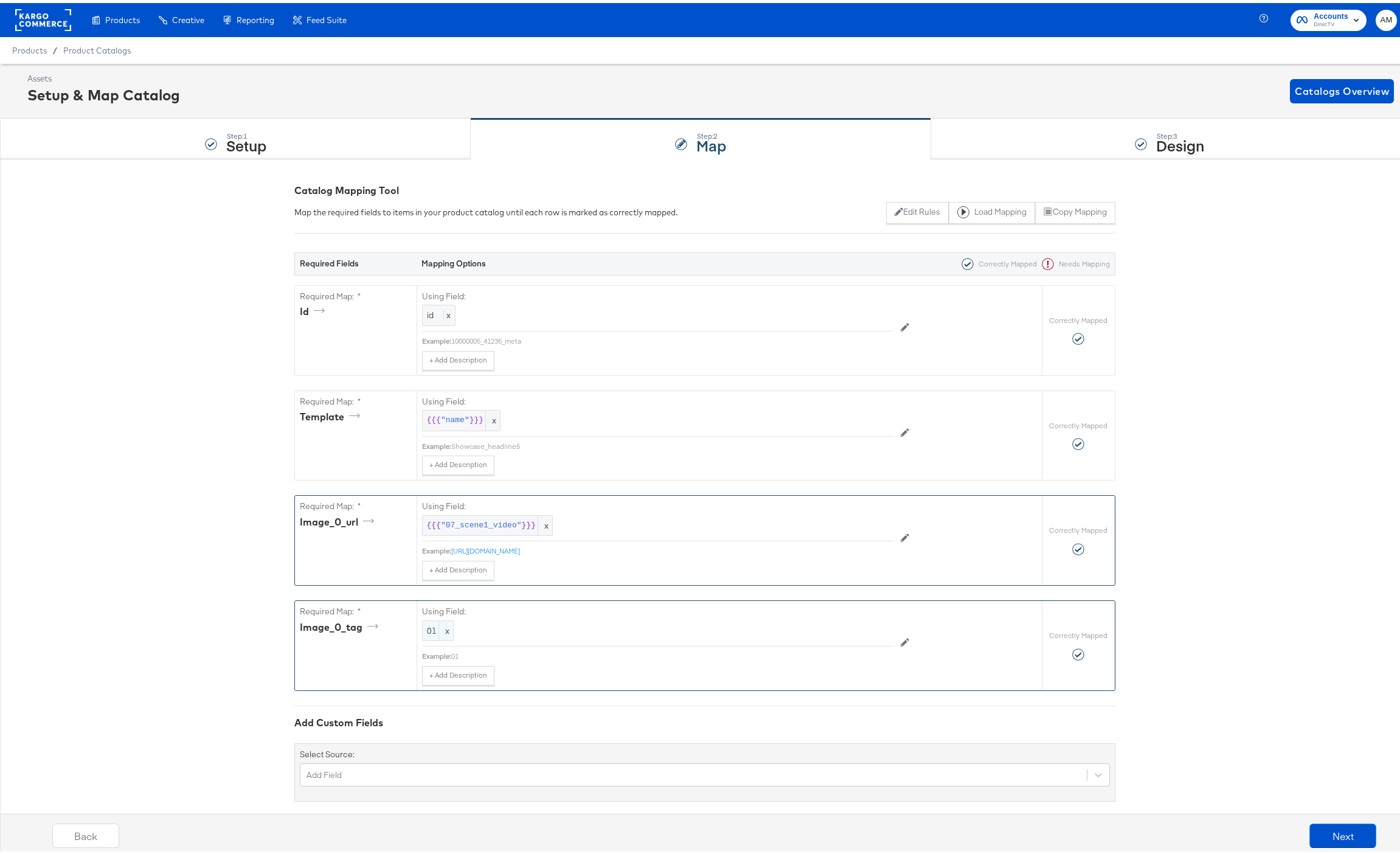
click at [425, 633] on div "01 x" at bounding box center [438, 628] width 32 height 21
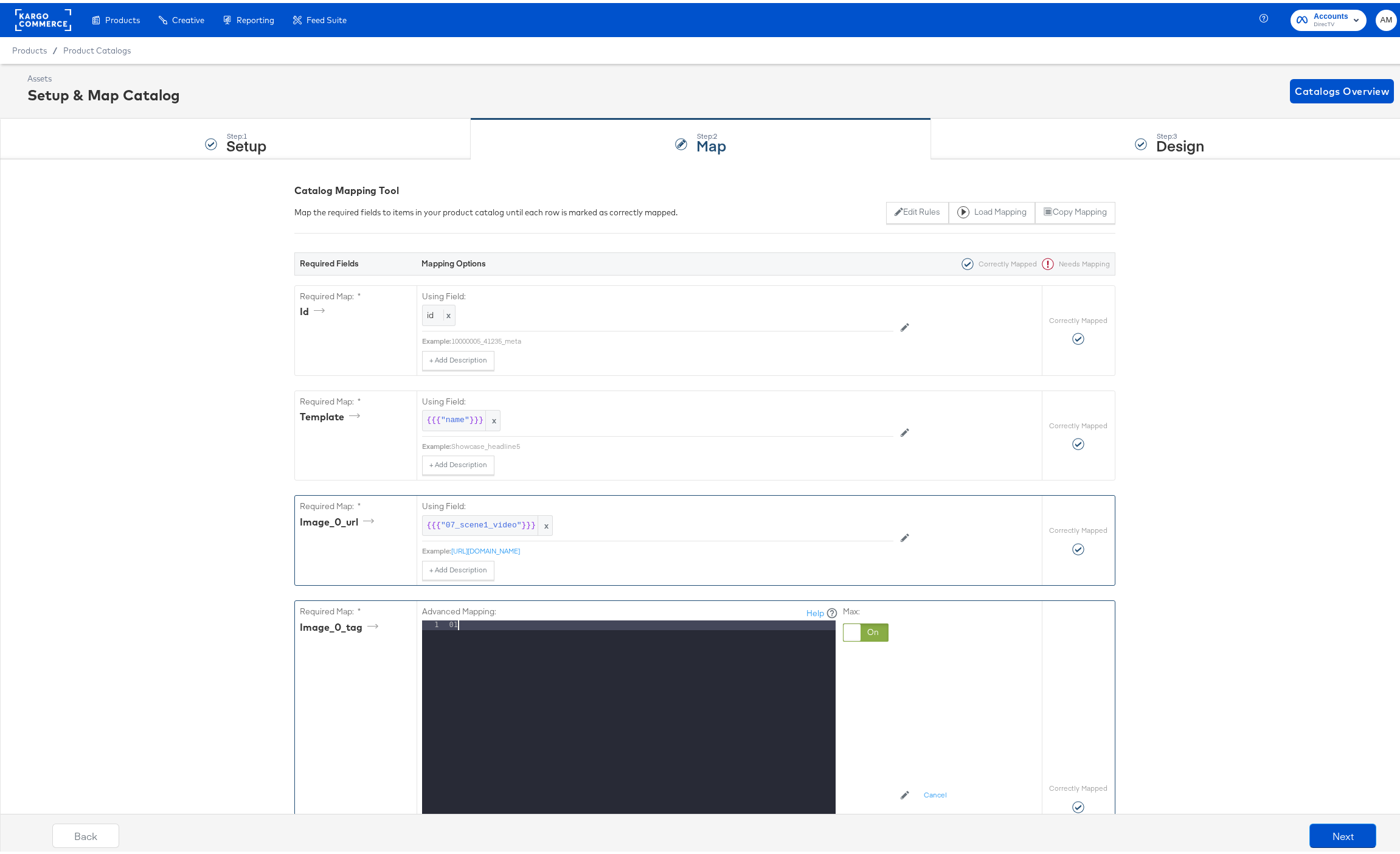
drag, startPoint x: 478, startPoint y: 621, endPoint x: 406, endPoint y: 617, distance: 72.1
click at [407, 617] on div "Required Map: * image_0_tag Advanced Mapping: Help 1 01 XXXXXXXXXXXXXXXXXXXXXXX…" at bounding box center [668, 795] width 746 height 394
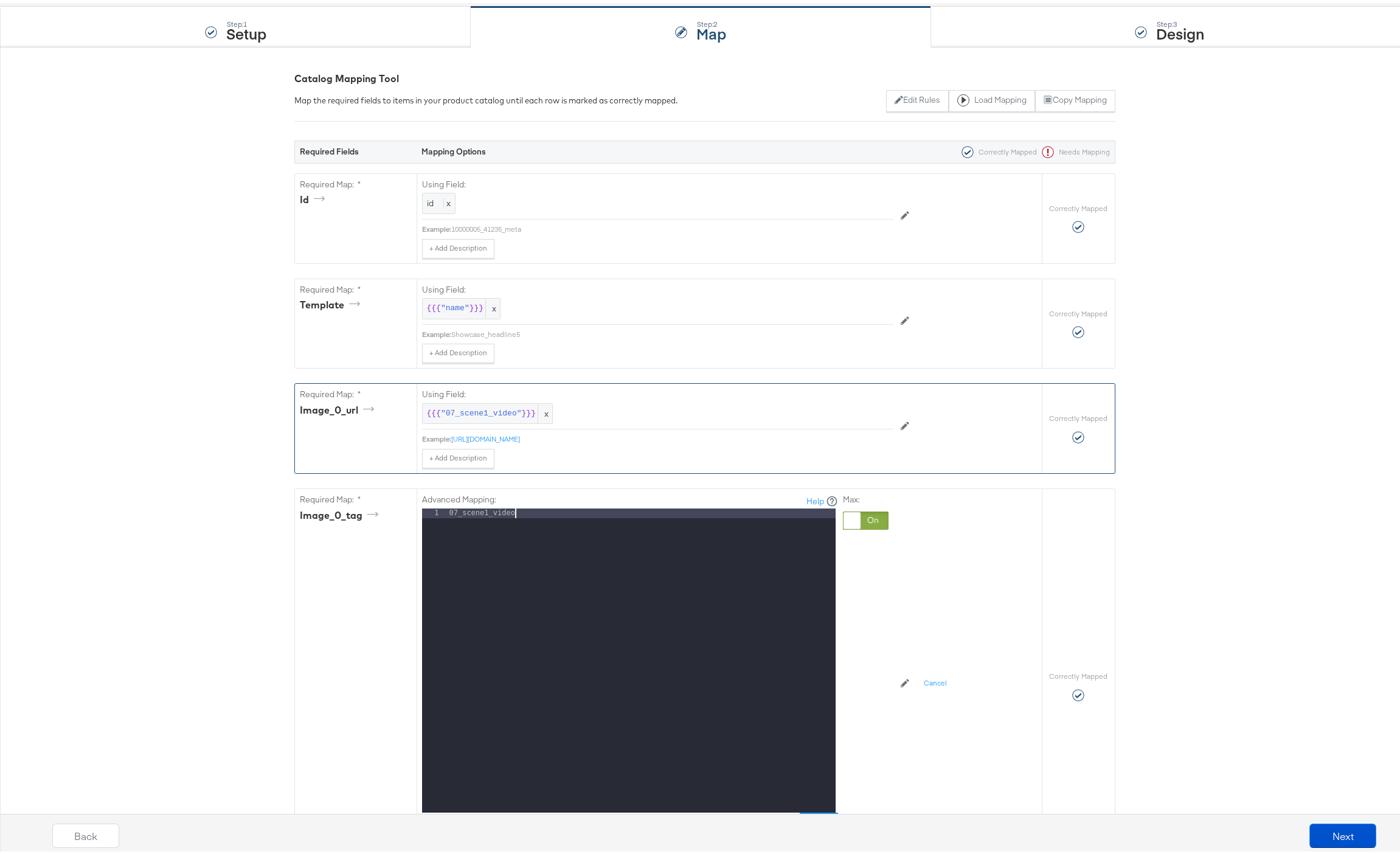
scroll to position [171, 0]
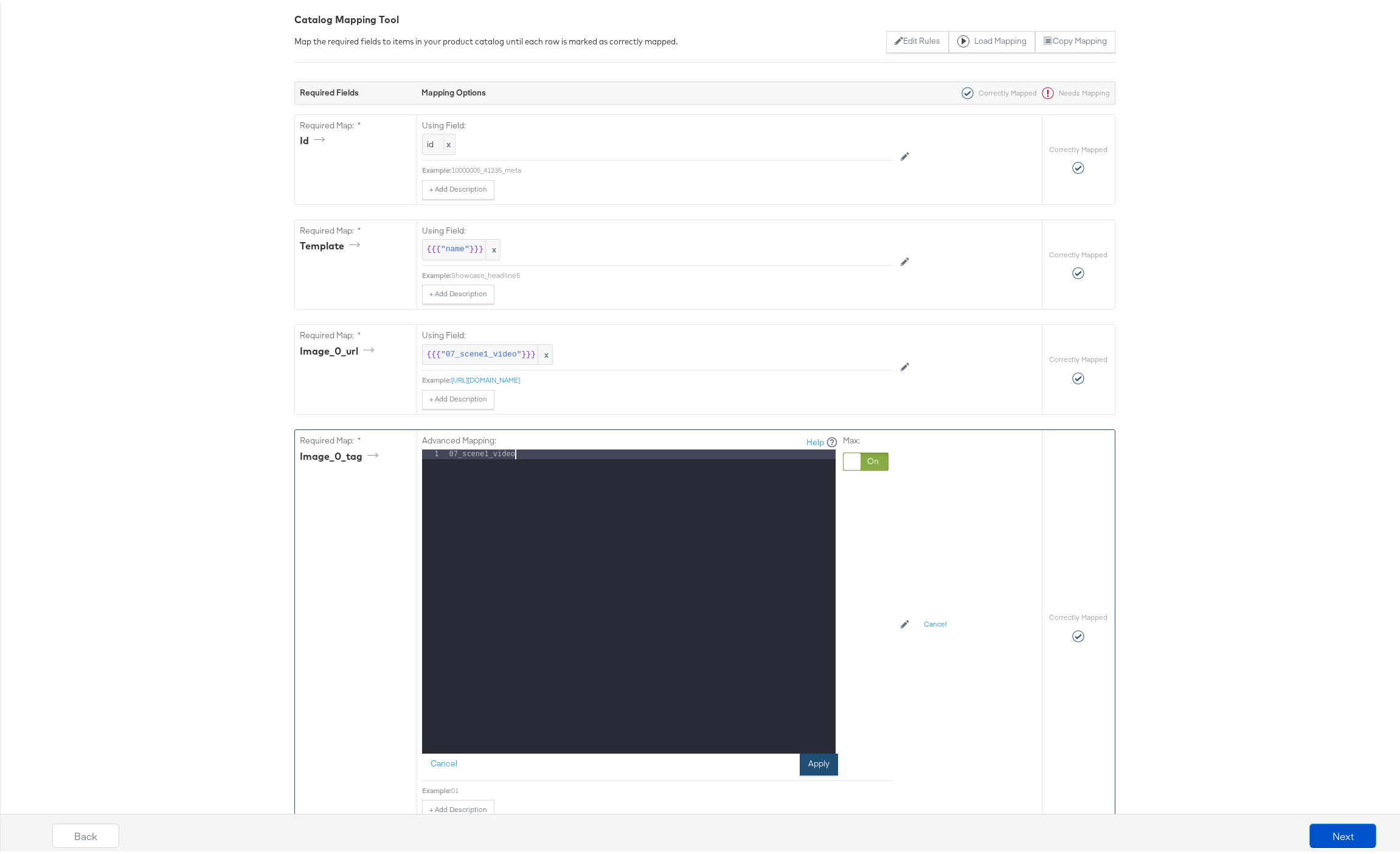
click at [807, 761] on button "Apply" at bounding box center [819, 761] width 38 height 22
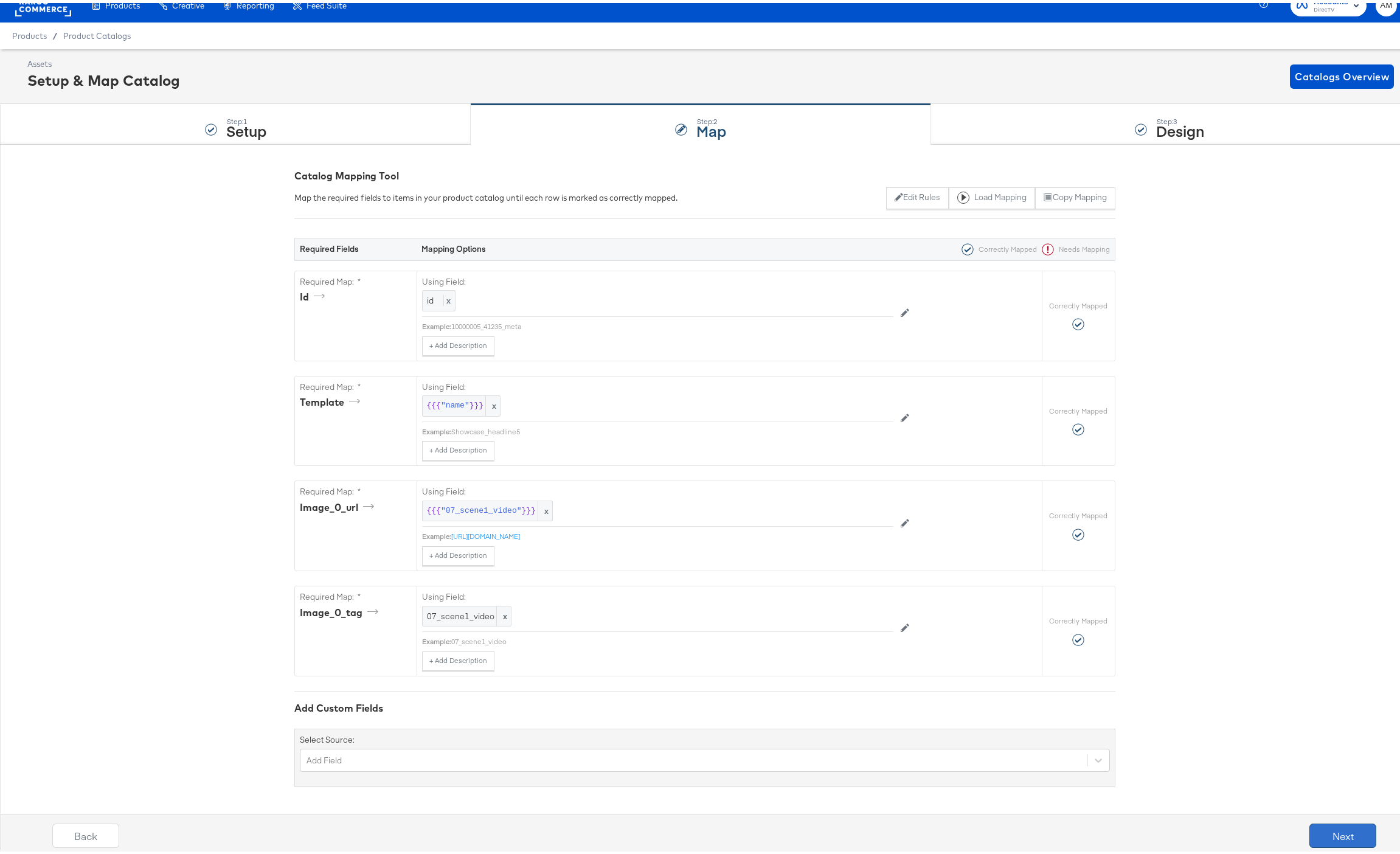
click at [1317, 829] on button "Next" at bounding box center [1342, 832] width 67 height 24
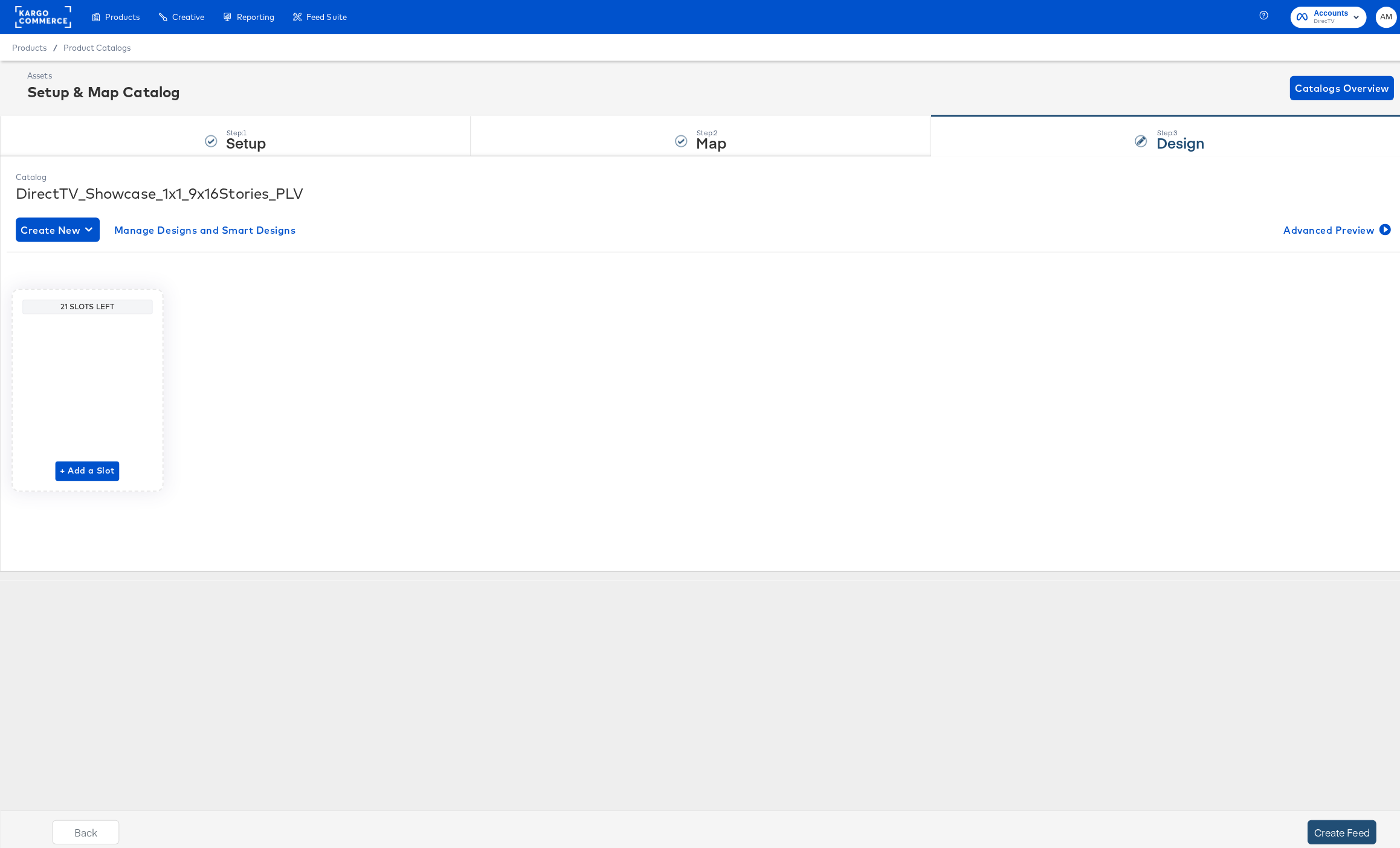
scroll to position [0, 0]
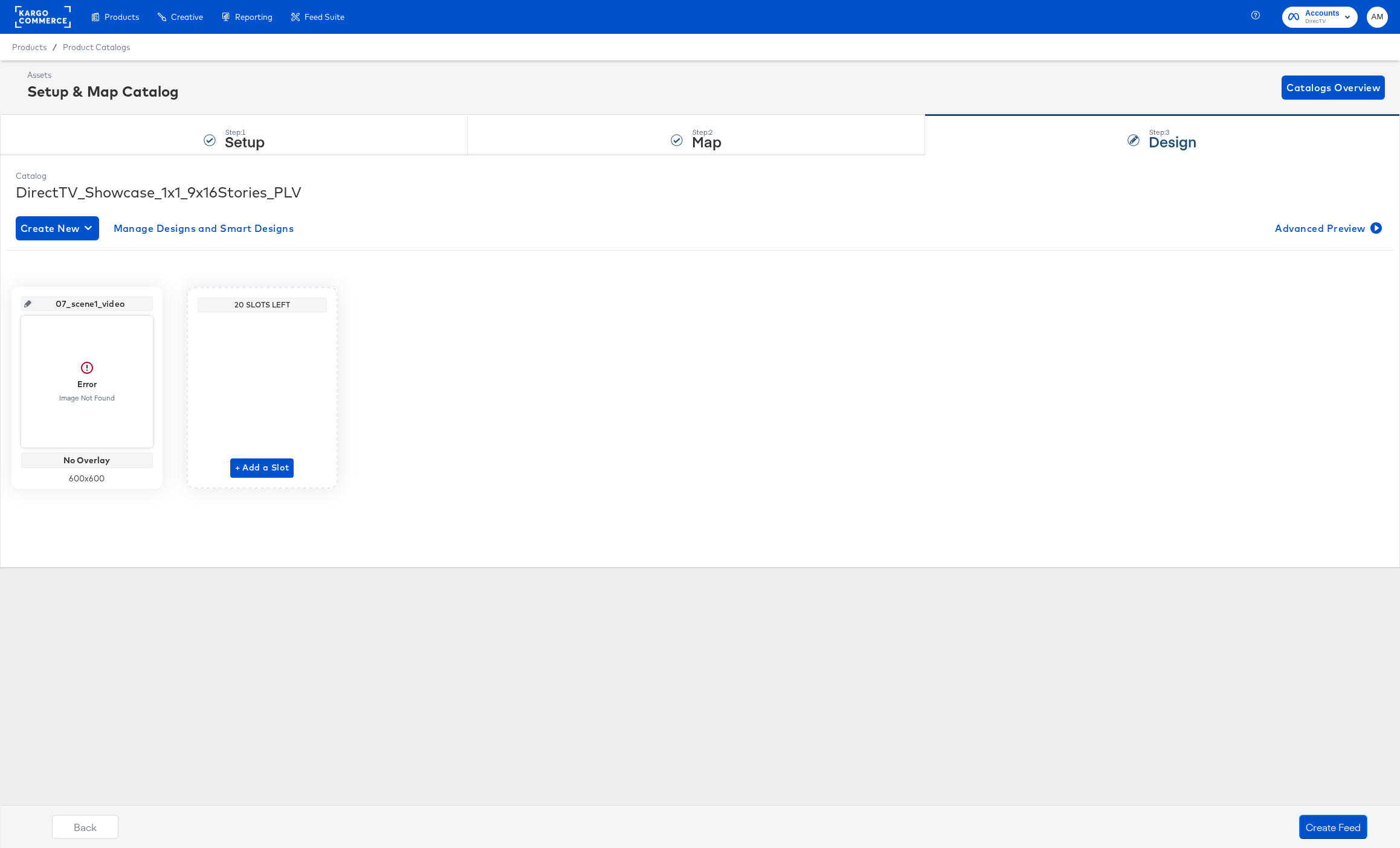
click at [462, 69] on div "Assets Setup & Map Catalog Catalogs Overview" at bounding box center [706, 87] width 1358 height 35
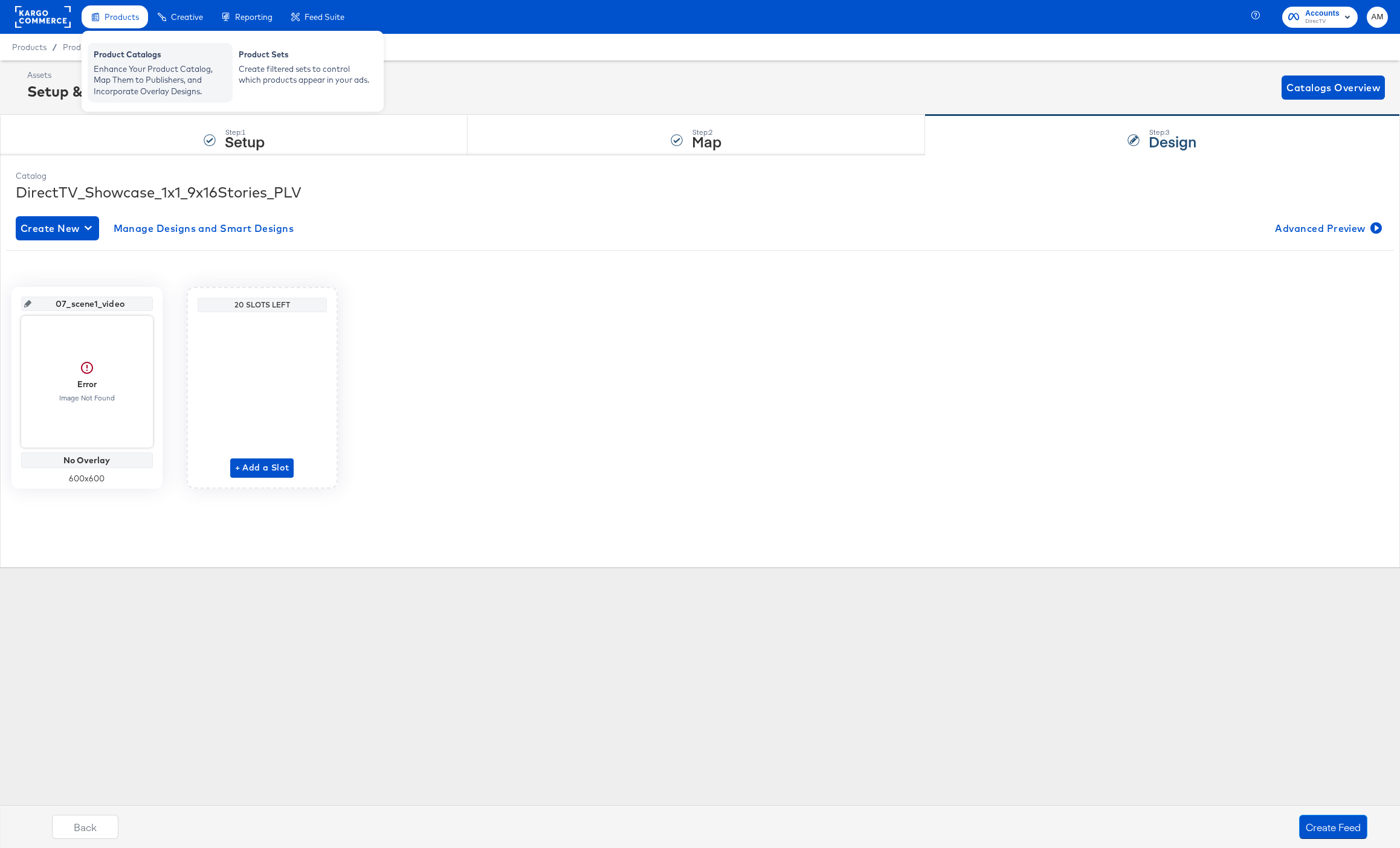
click at [130, 68] on div "Enhance Your Product Catalog, Map Them to Publishers, and Incorporate Overlay D…" at bounding box center [160, 80] width 133 height 34
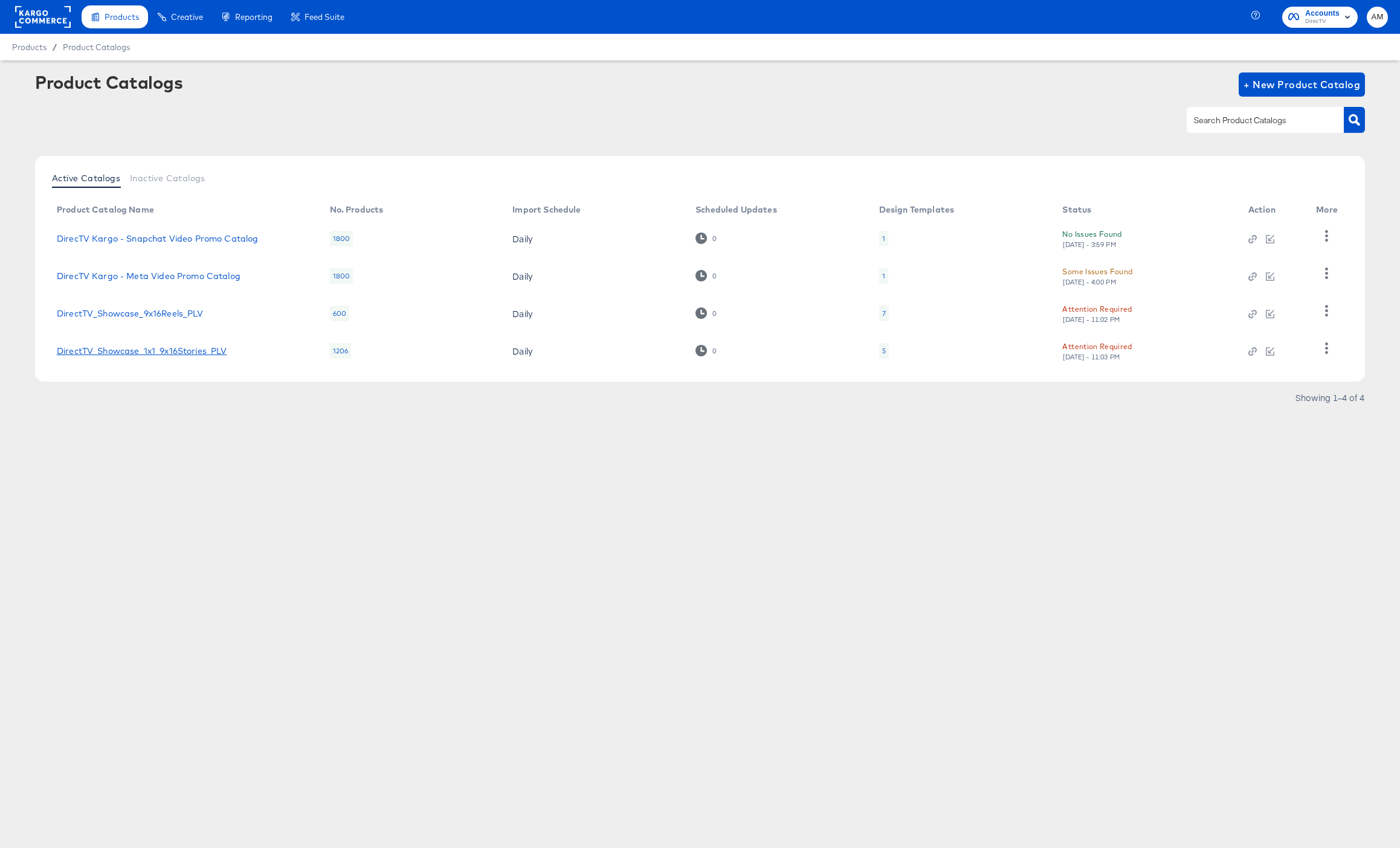
click at [160, 352] on link "DirectTV_Showcase_1x1_9x16Stories_PLV" at bounding box center [142, 350] width 171 height 9
